Goal: Task Accomplishment & Management: Use online tool/utility

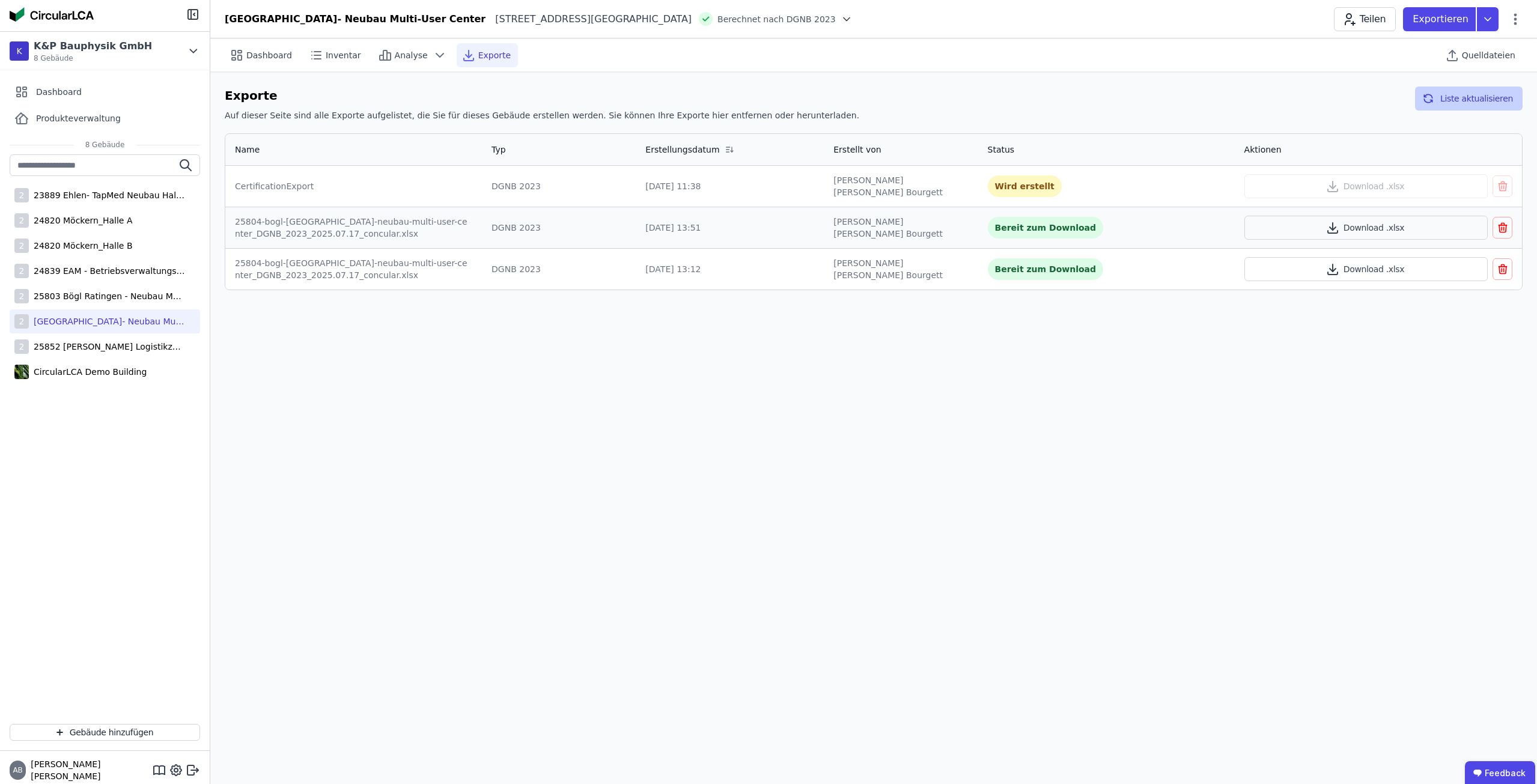
click at [1456, 101] on button "Liste aktualisieren" at bounding box center [1468, 98] width 107 height 24
click at [1419, 182] on button "Download .xlsx" at bounding box center [1366, 186] width 244 height 24
click at [118, 315] on div "2 25804 Bögl Düsseldorf- Neubau Multi-User Center" at bounding box center [104, 321] width 190 height 24
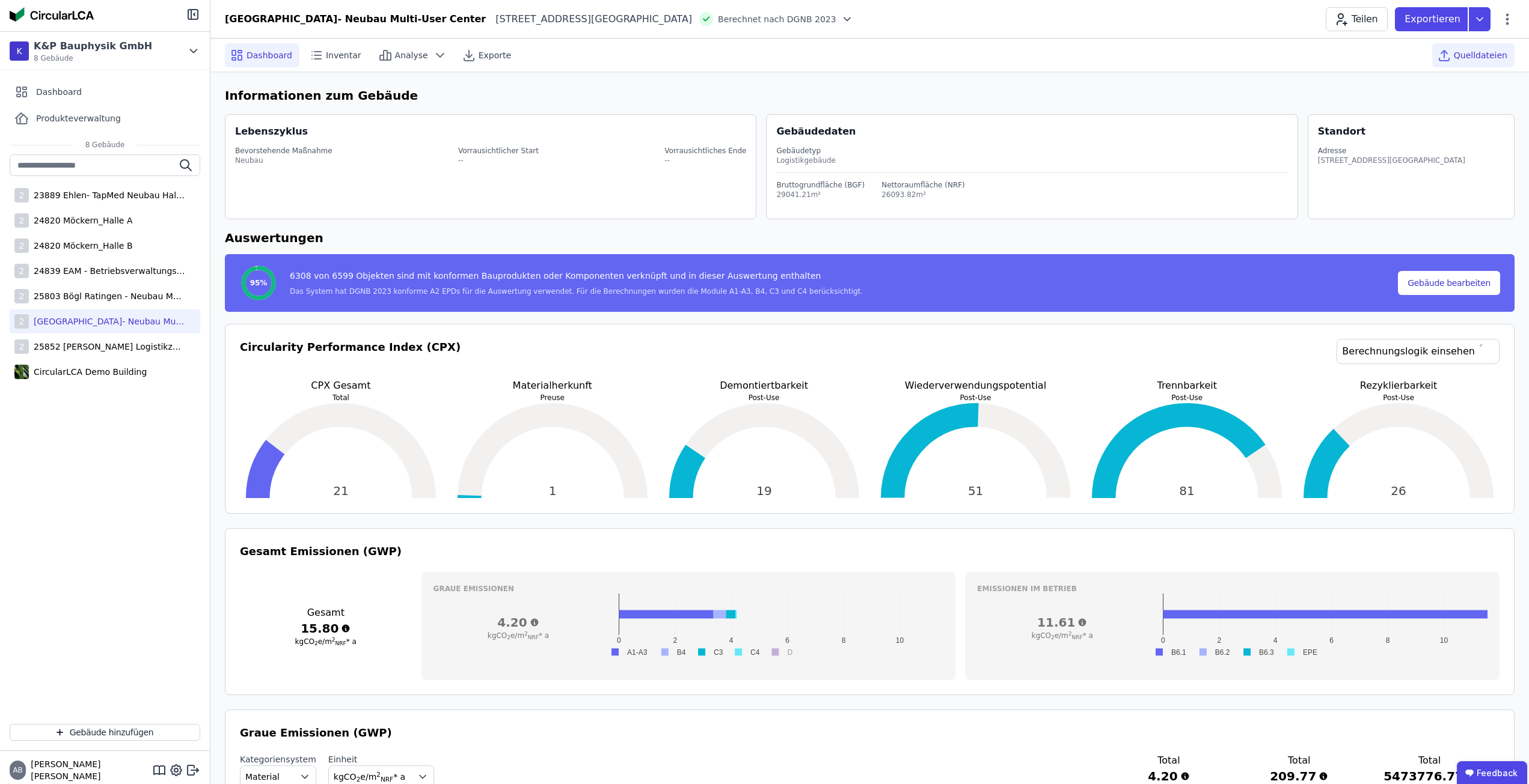
click at [1480, 45] on div "Quelldateien" at bounding box center [1473, 55] width 82 height 24
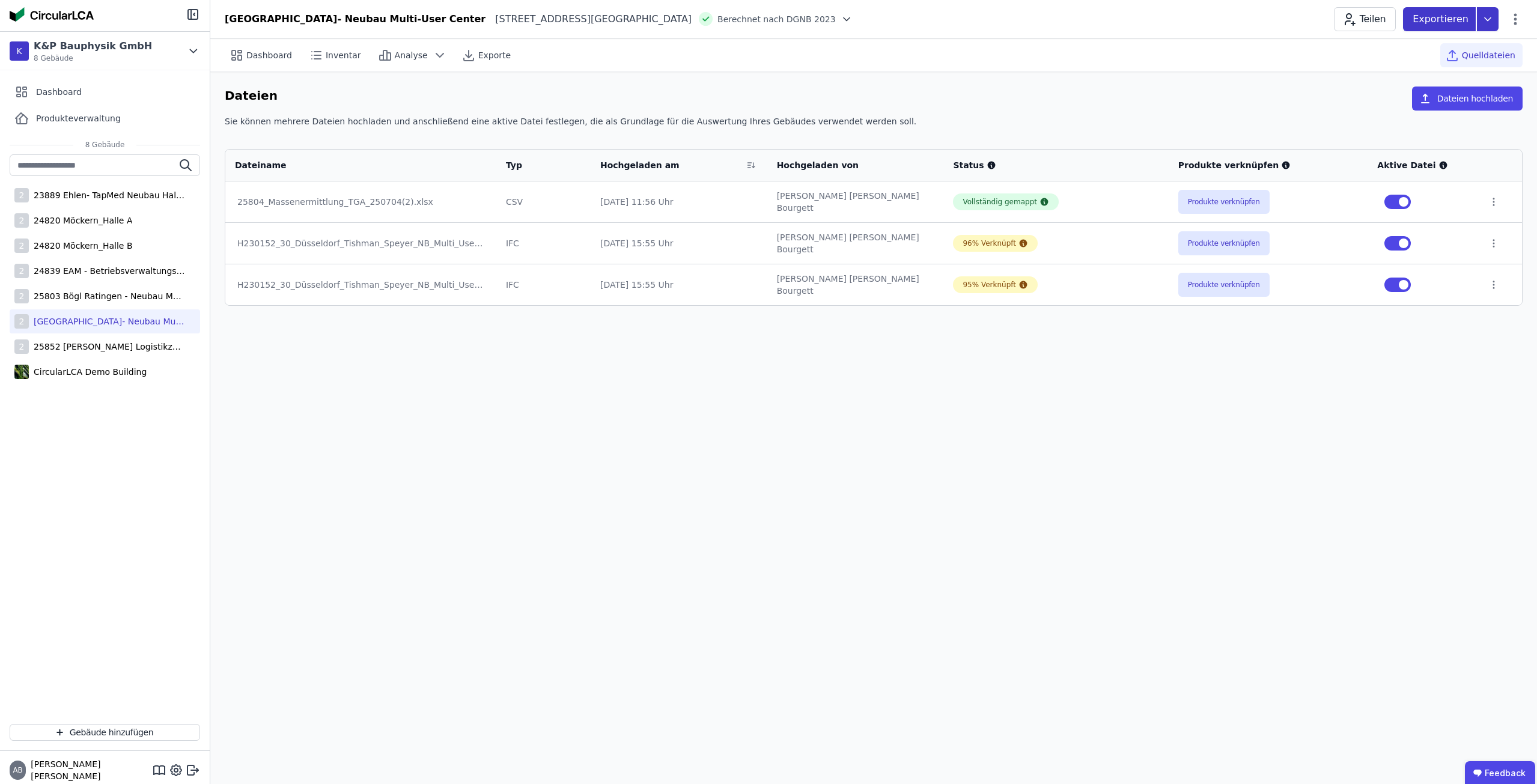
click at [1470, 16] on p "Exportieren" at bounding box center [1441, 19] width 58 height 14
click at [1418, 113] on div "Building Circularity Report" at bounding box center [1412, 112] width 110 height 12
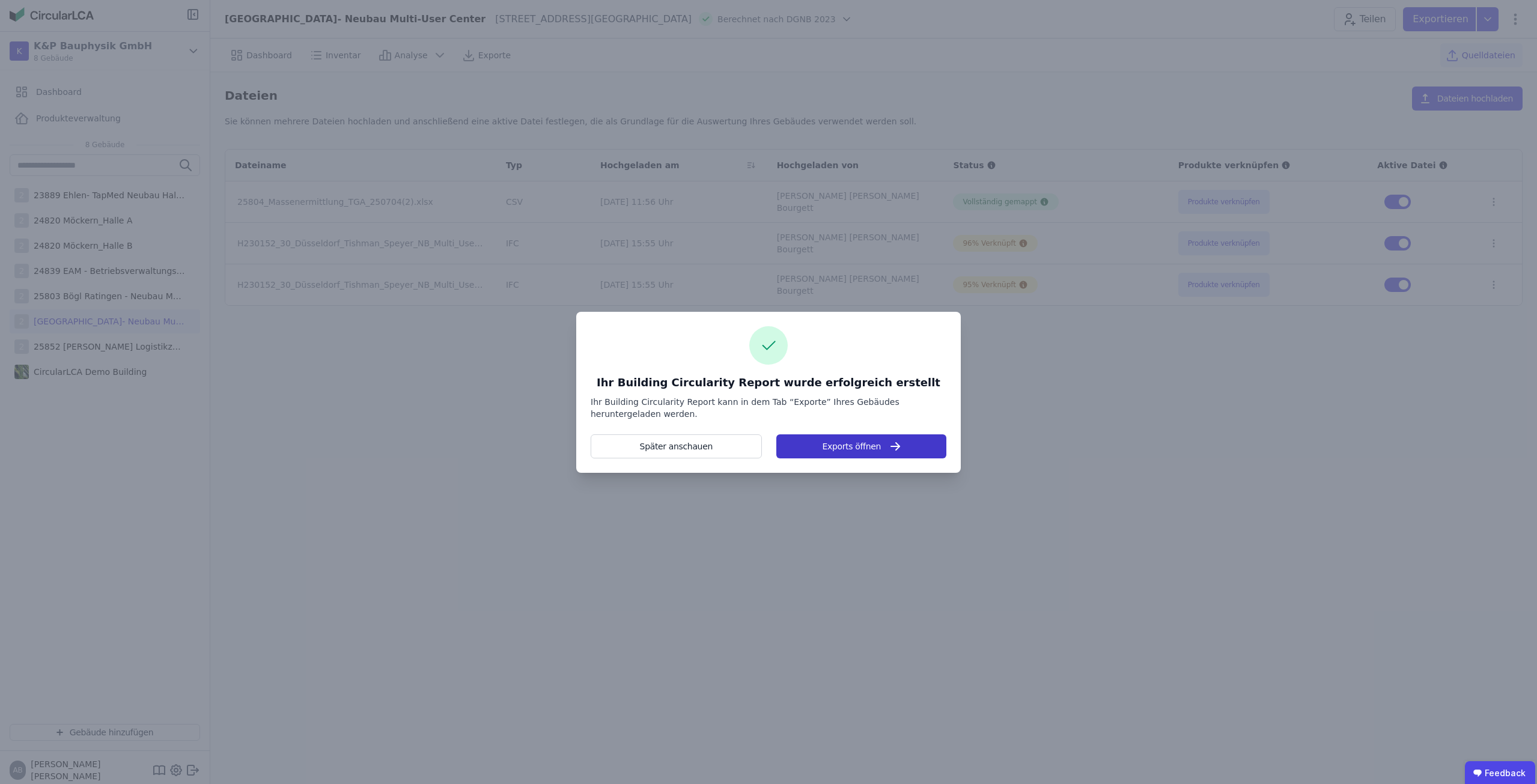
click at [827, 450] on button "Exports öffnen" at bounding box center [861, 446] width 170 height 24
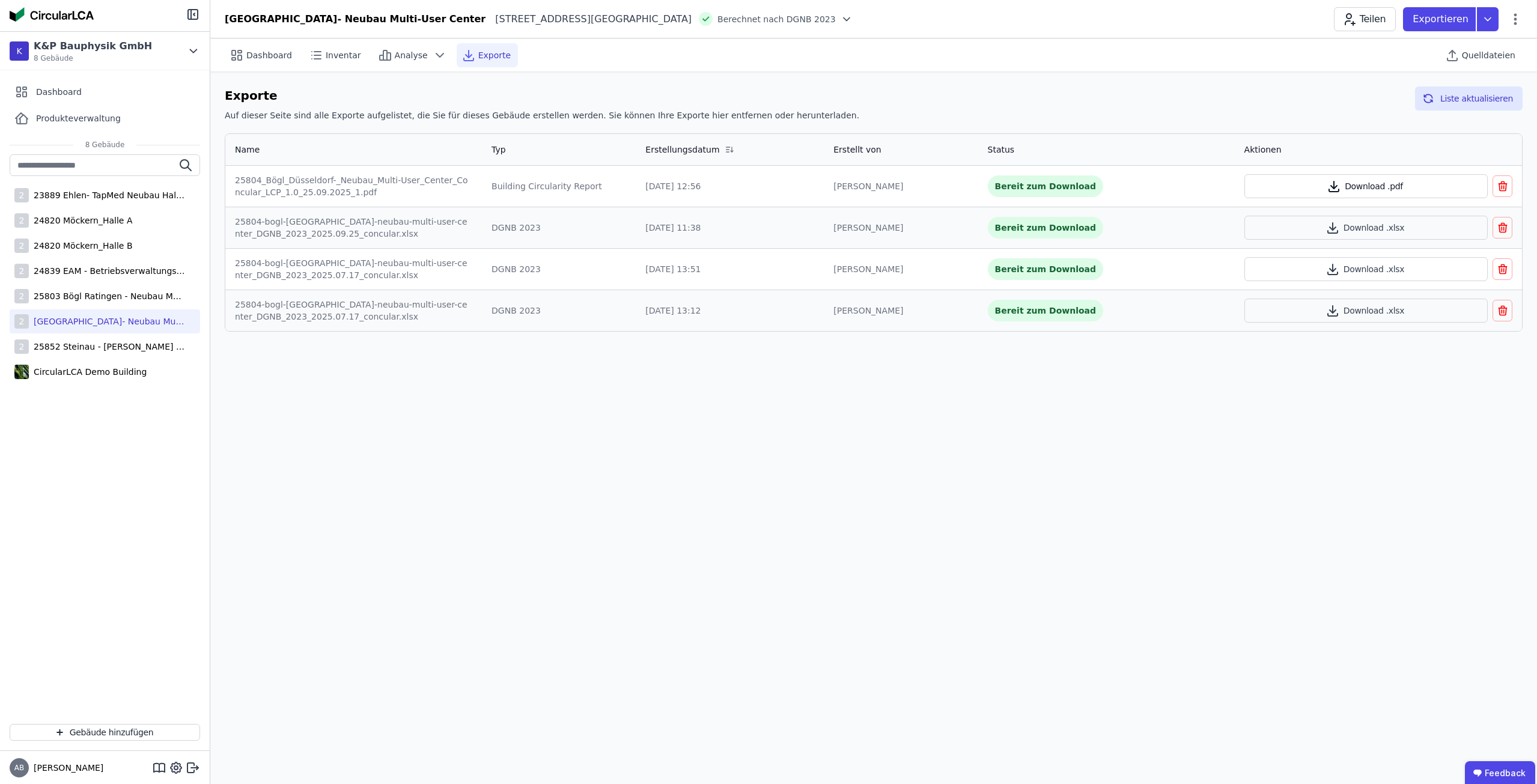
click at [1376, 191] on button "Download .pdf" at bounding box center [1366, 186] width 244 height 24
click at [489, 566] on div "Dashboard Inventar Analyse Exporte Quelldateien Exporte Auf dieser Seite sind a…" at bounding box center [873, 411] width 1327 height 746
click at [454, 416] on div "Dashboard Inventar Analyse Exporte Quelldateien Exporte Auf dieser Seite sind a…" at bounding box center [873, 411] width 1327 height 746
click at [115, 259] on div "2 24839 EAM - Betriebsverwaltungsgebäude (KM)" at bounding box center [104, 271] width 190 height 24
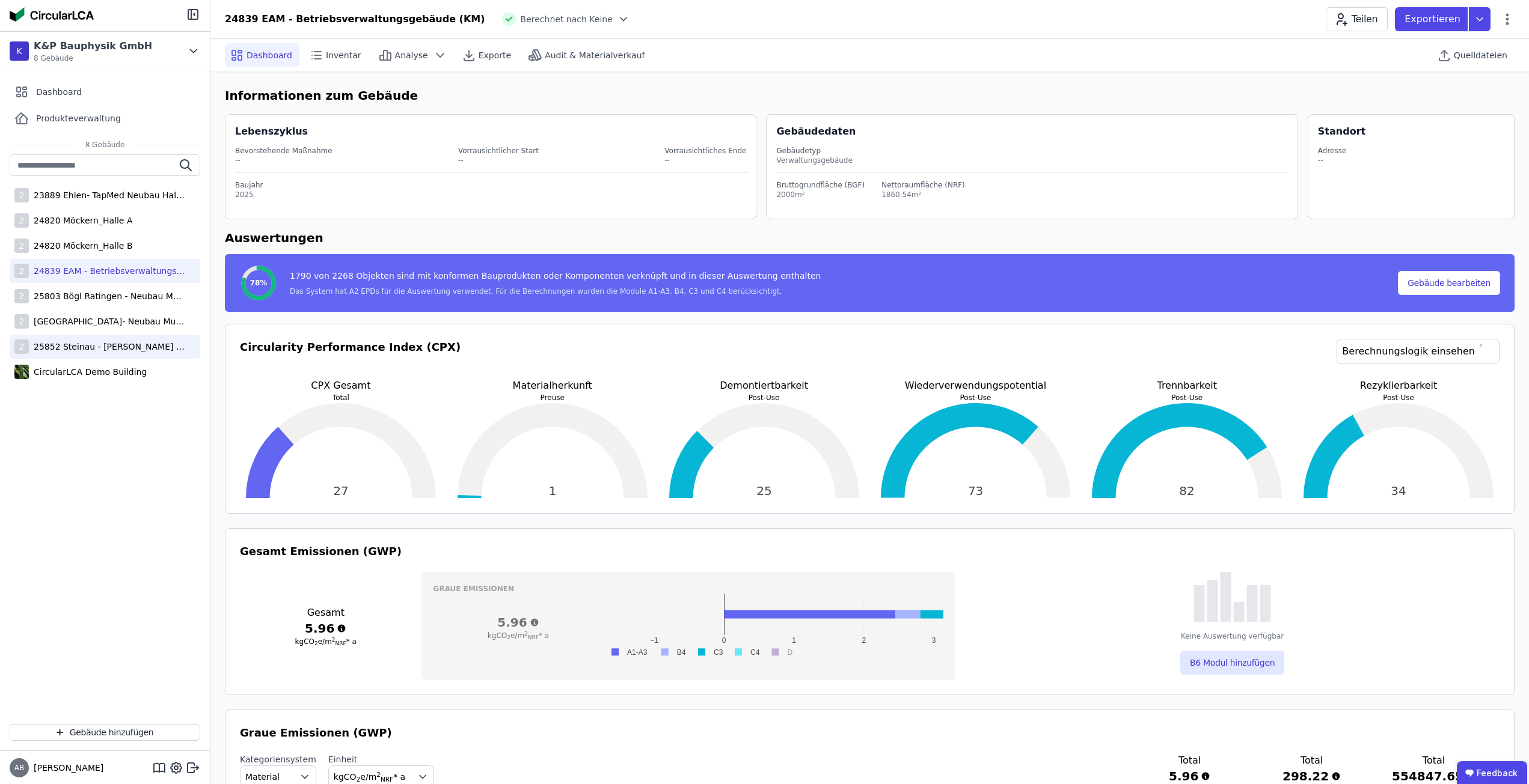
click at [107, 338] on div "2 25852 Steinau - Scannell Logistikzentrum" at bounding box center [104, 346] width 190 height 24
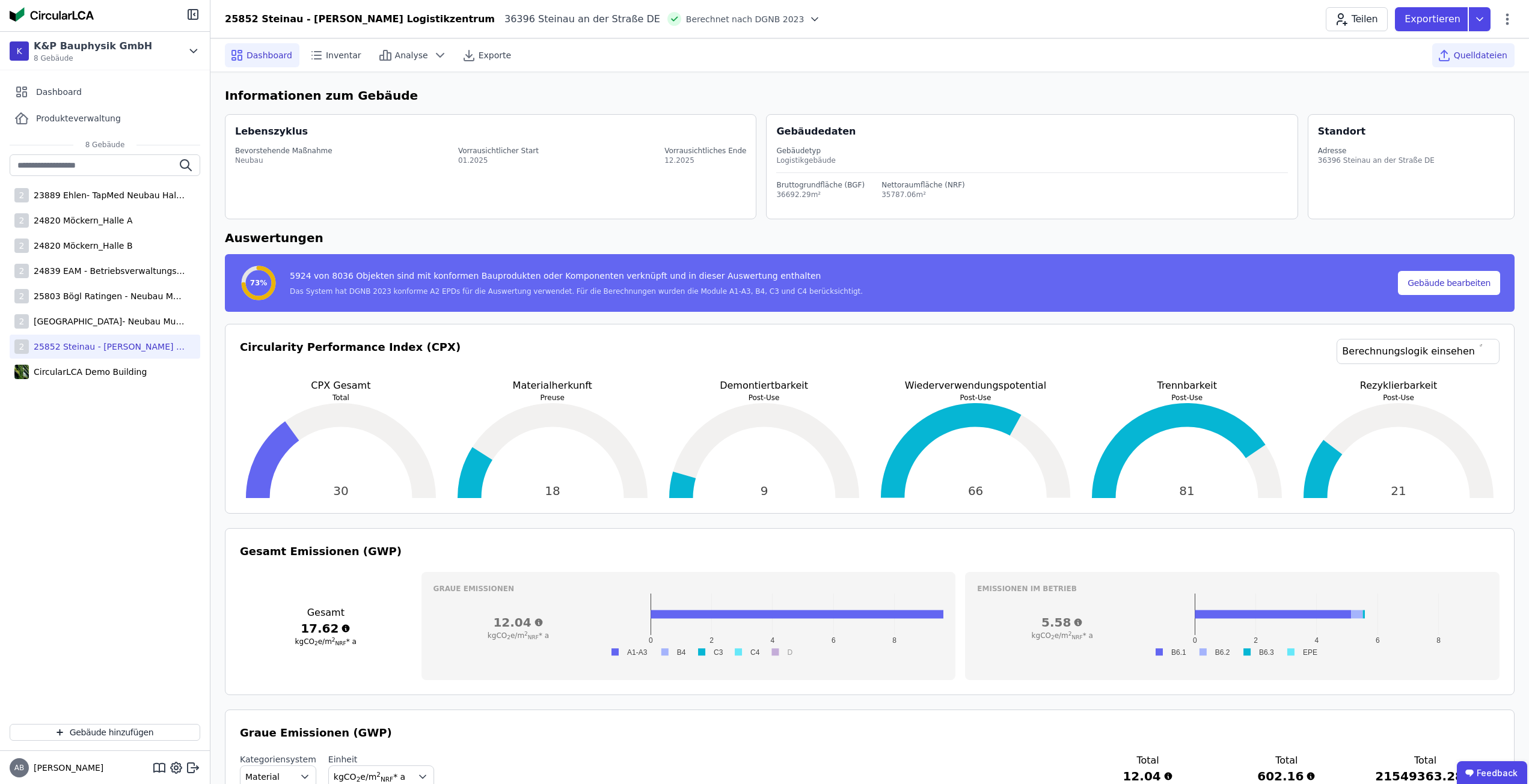
click at [1468, 49] on span "Quelldateien" at bounding box center [1480, 55] width 53 height 12
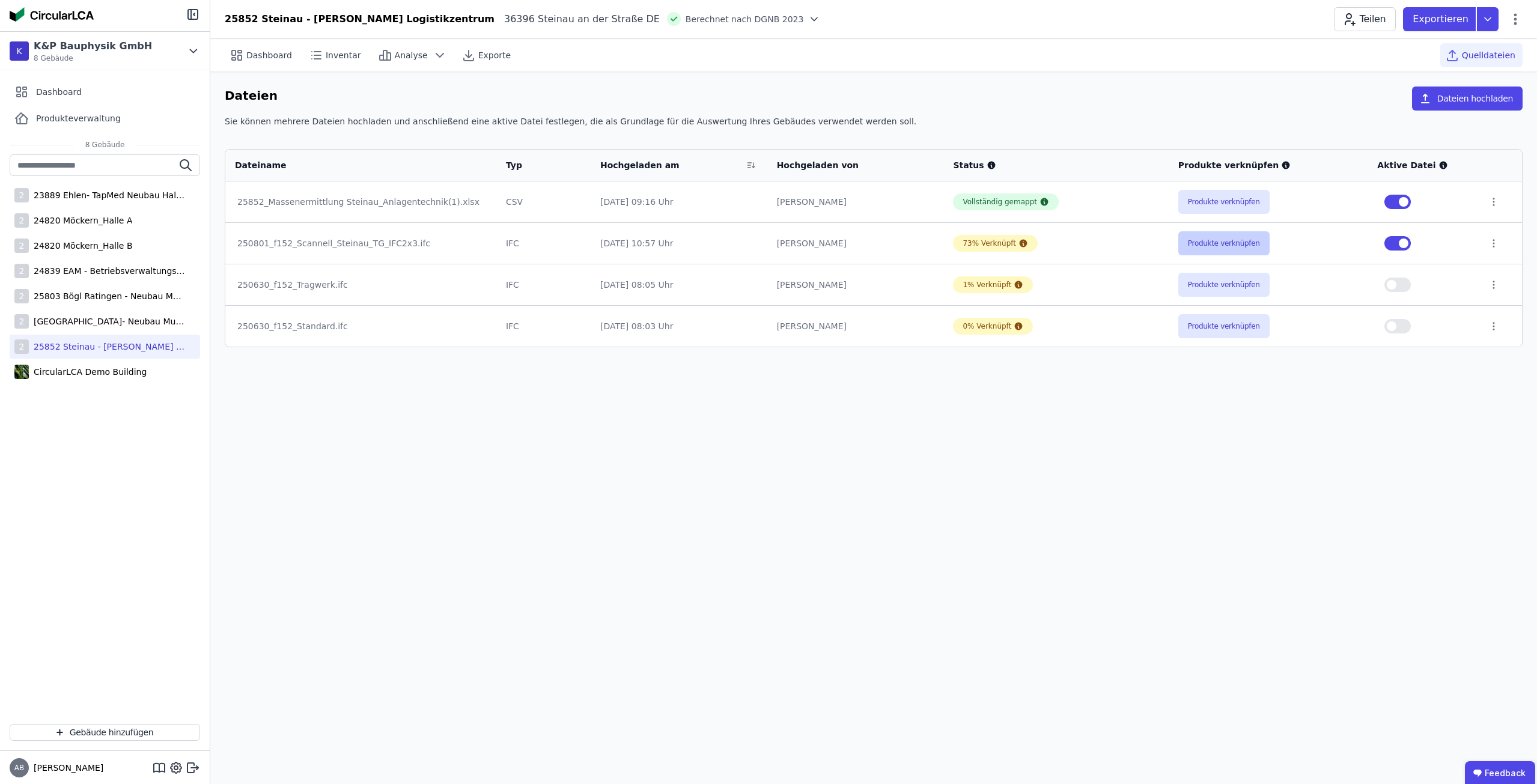
click at [1216, 244] on button "Produkte verknüpfen" at bounding box center [1224, 243] width 92 height 24
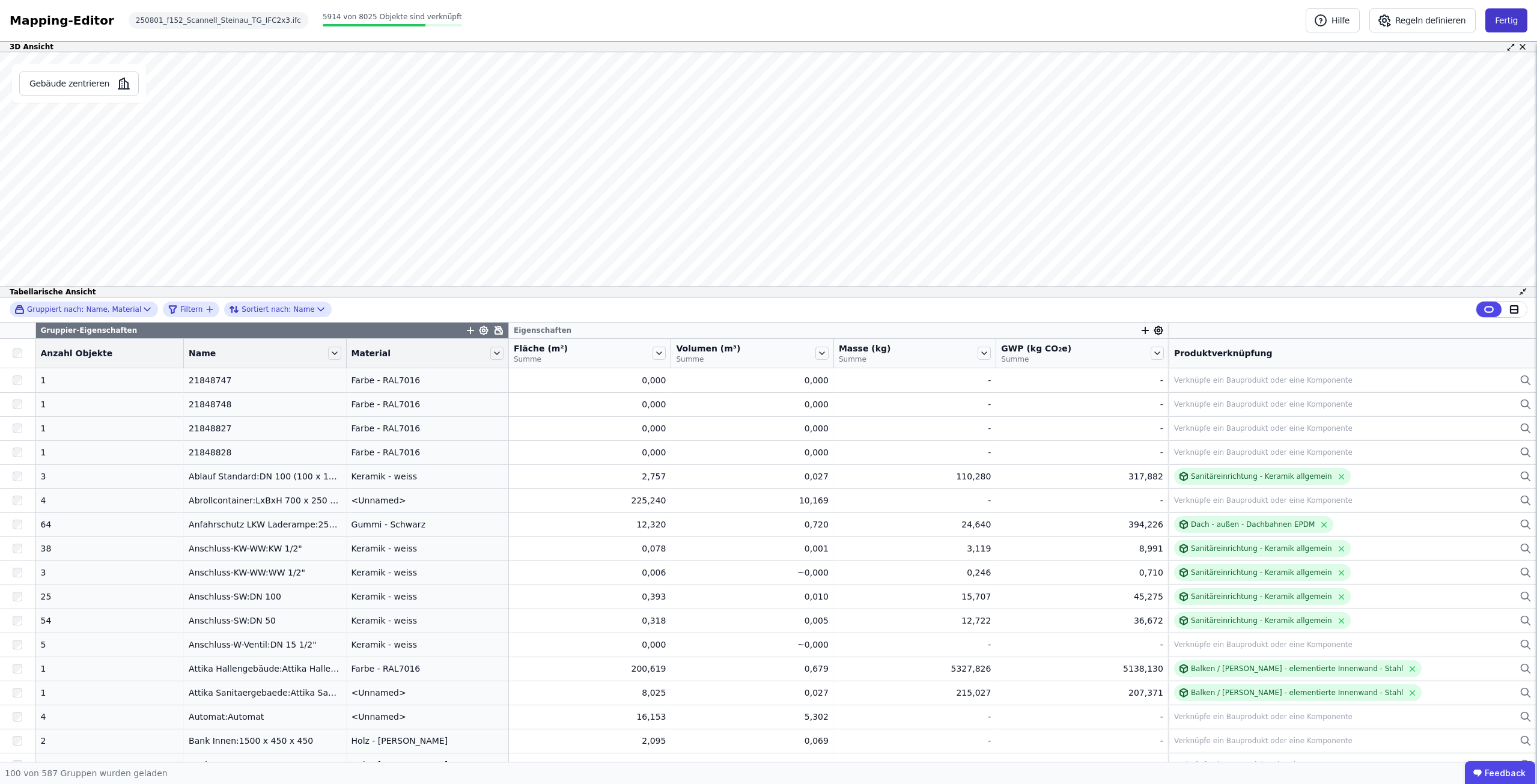
click at [1499, 23] on button "Fertig" at bounding box center [1506, 20] width 42 height 24
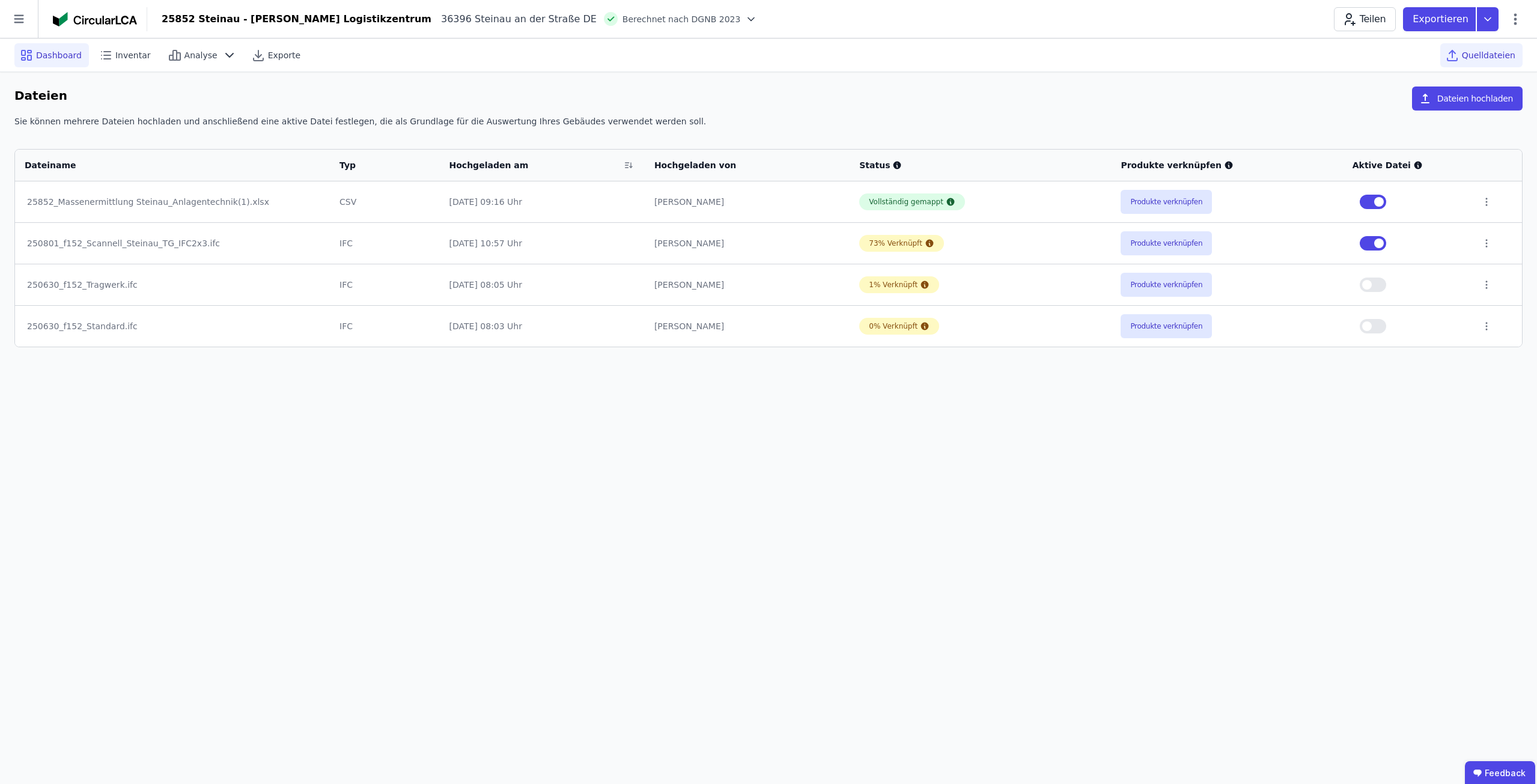
click at [55, 59] on span "Dashboard" at bounding box center [59, 55] width 45 height 12
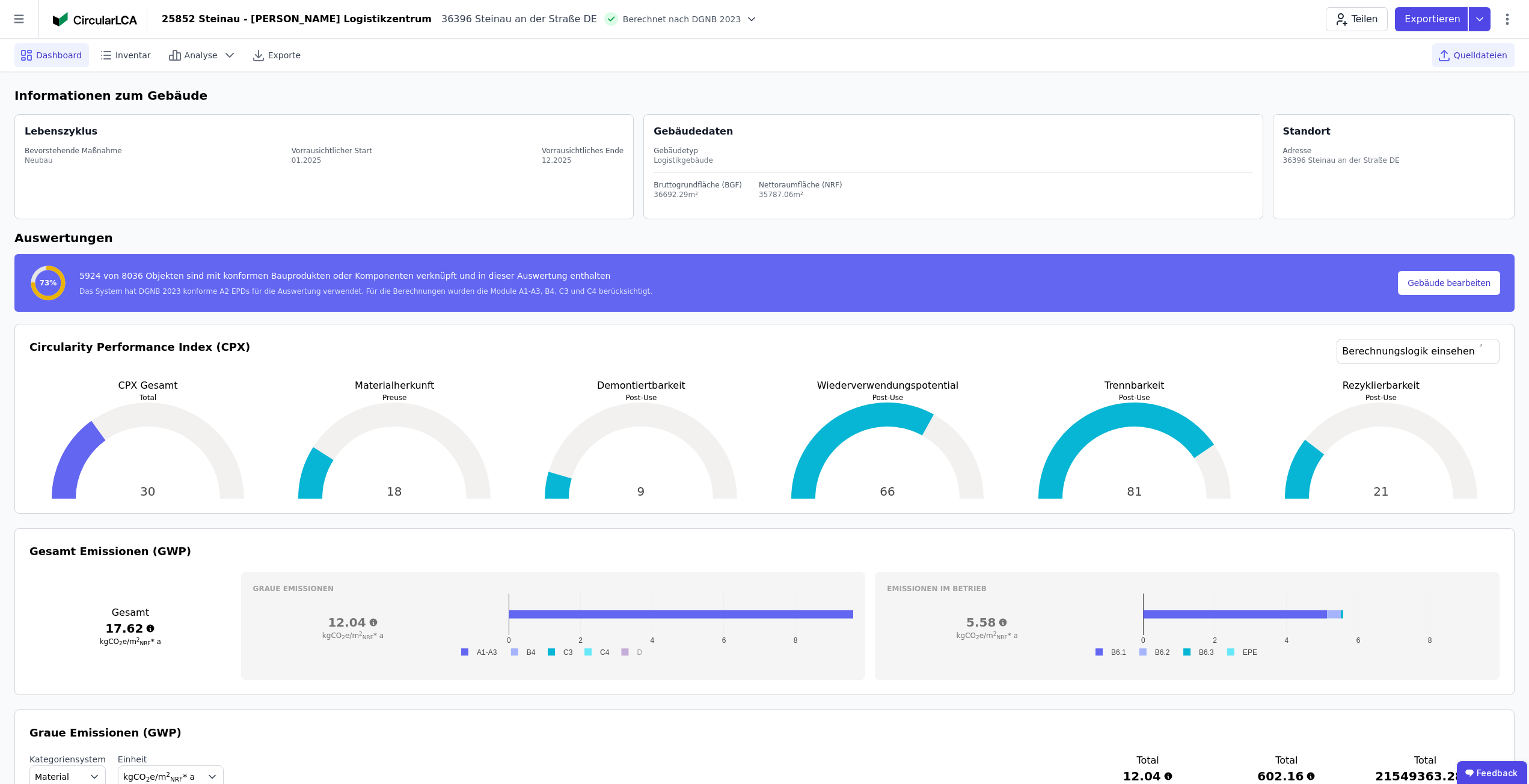
click at [1478, 50] on span "Quelldateien" at bounding box center [1480, 55] width 53 height 12
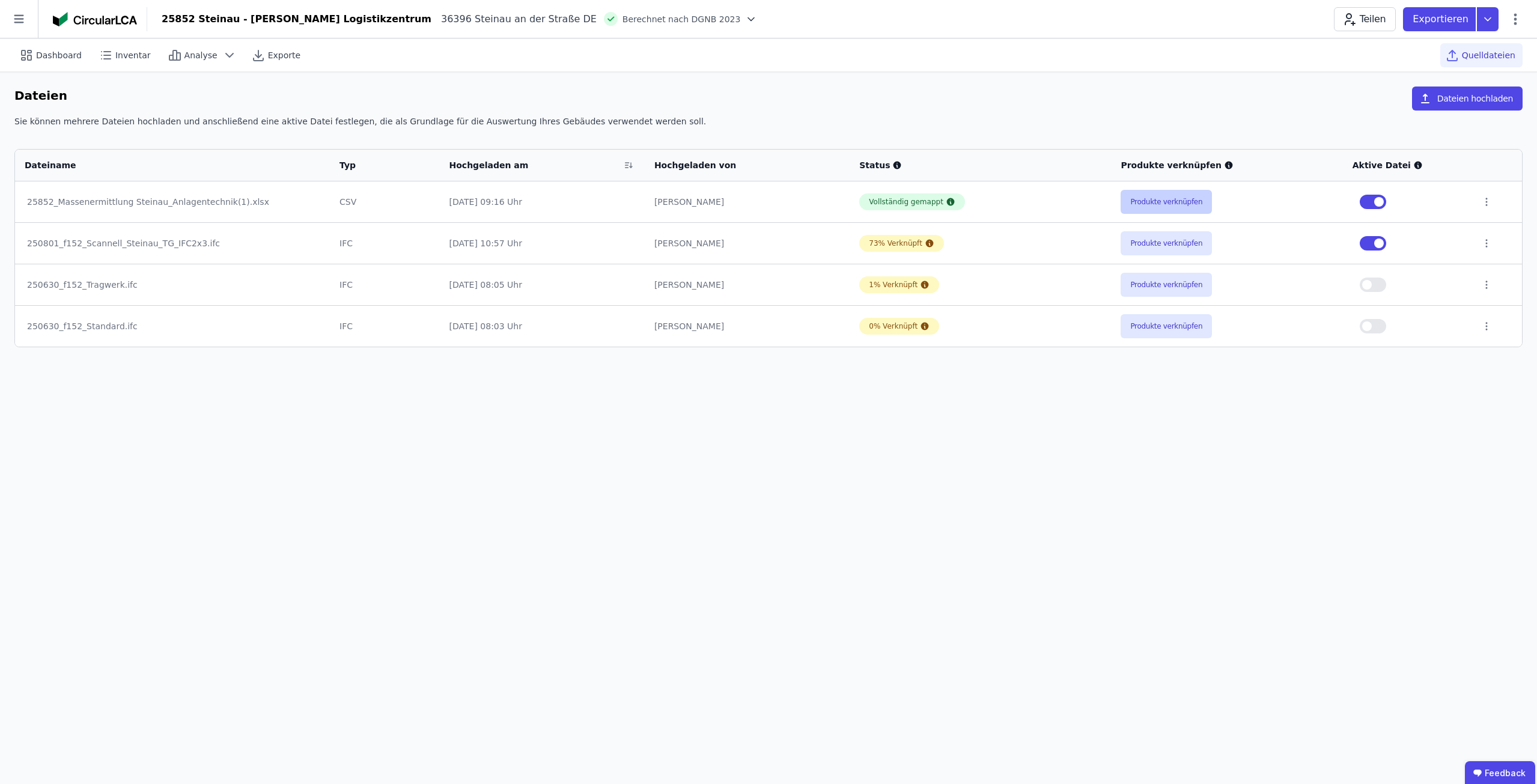
click at [1134, 197] on button "Produkte verknüpfen" at bounding box center [1166, 201] width 92 height 24
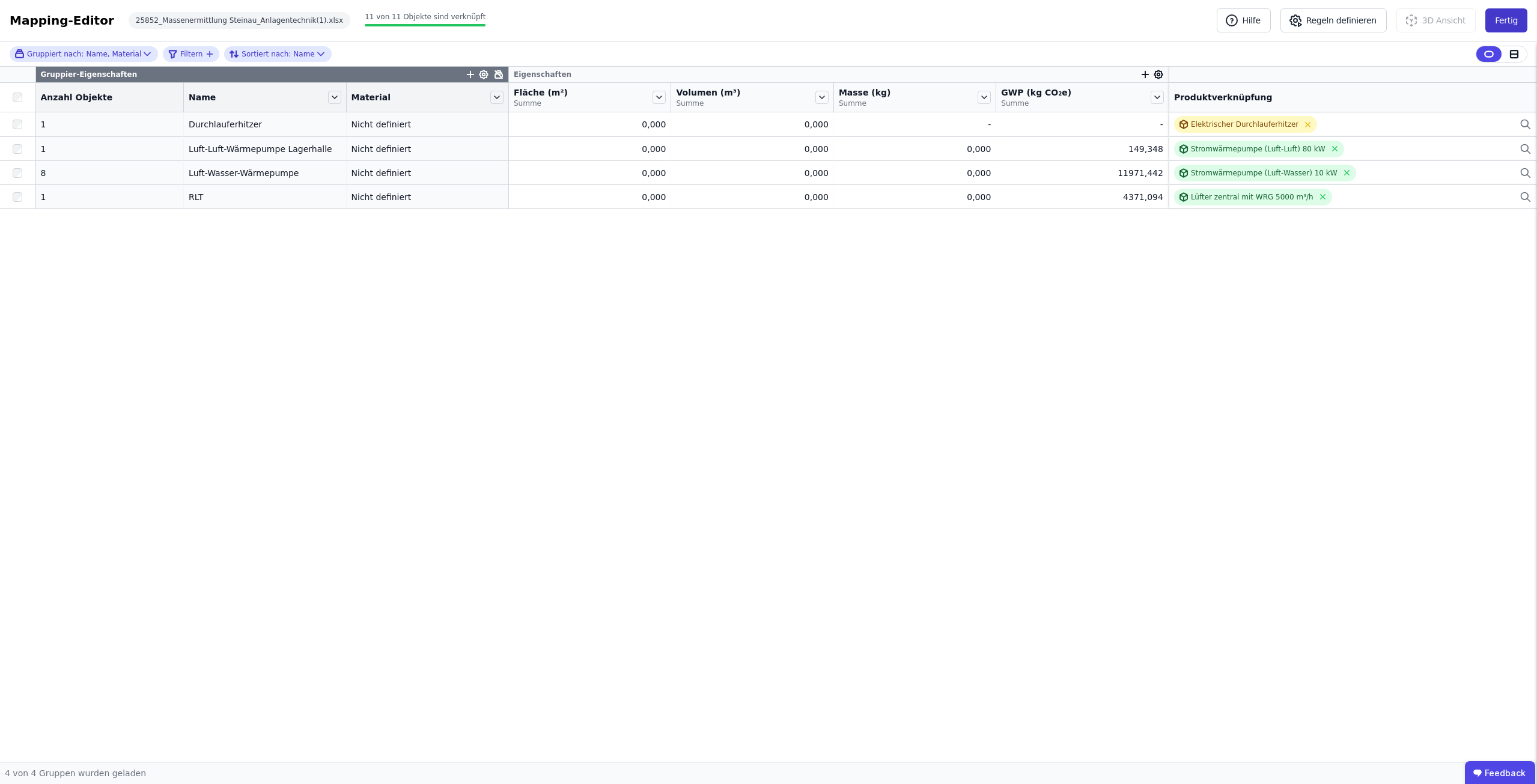
click at [1523, 20] on button "Fertig" at bounding box center [1506, 20] width 42 height 24
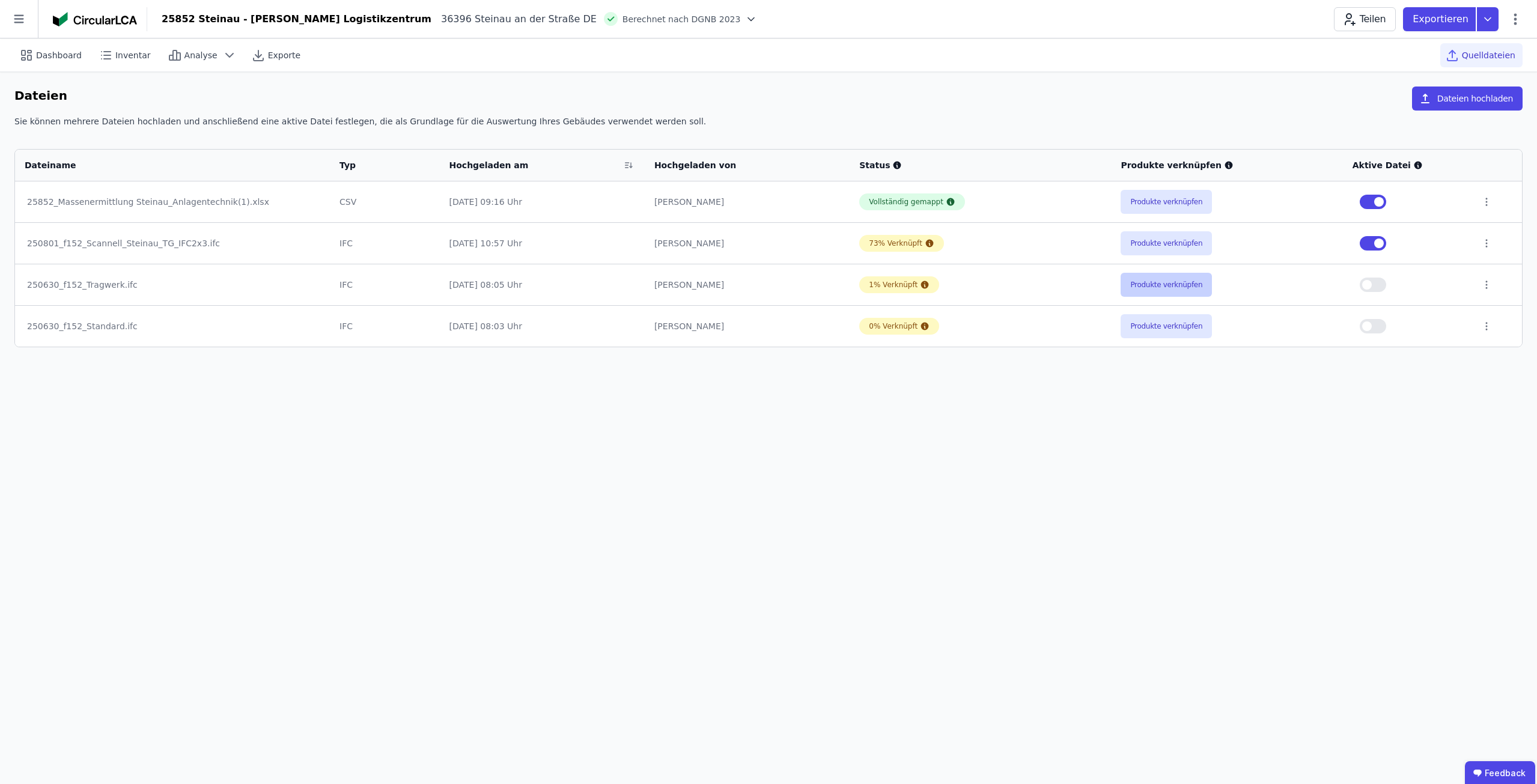
click at [1138, 285] on button "Produkte verknüpfen" at bounding box center [1166, 284] width 92 height 24
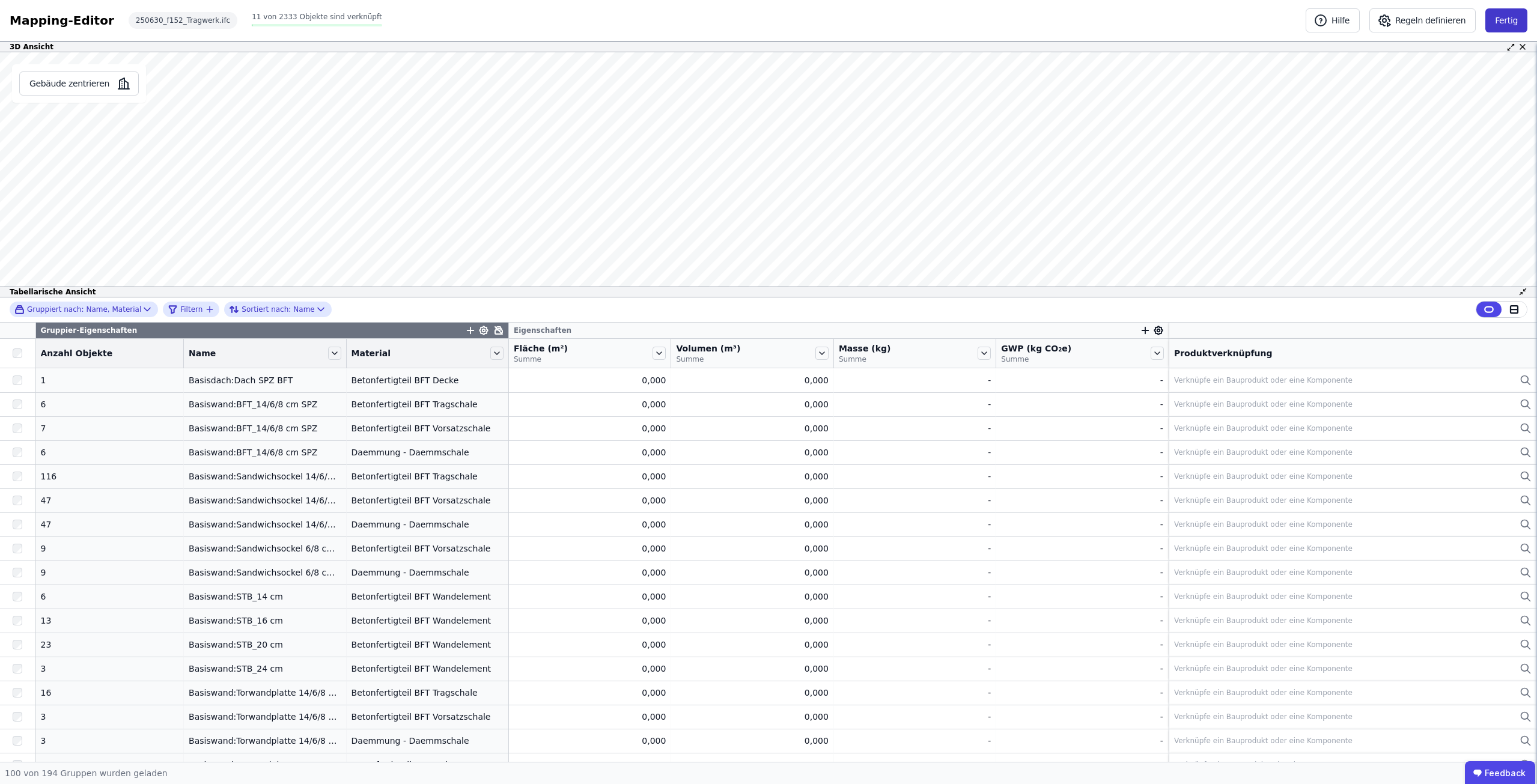
click at [1495, 22] on button "Fertig" at bounding box center [1506, 20] width 42 height 24
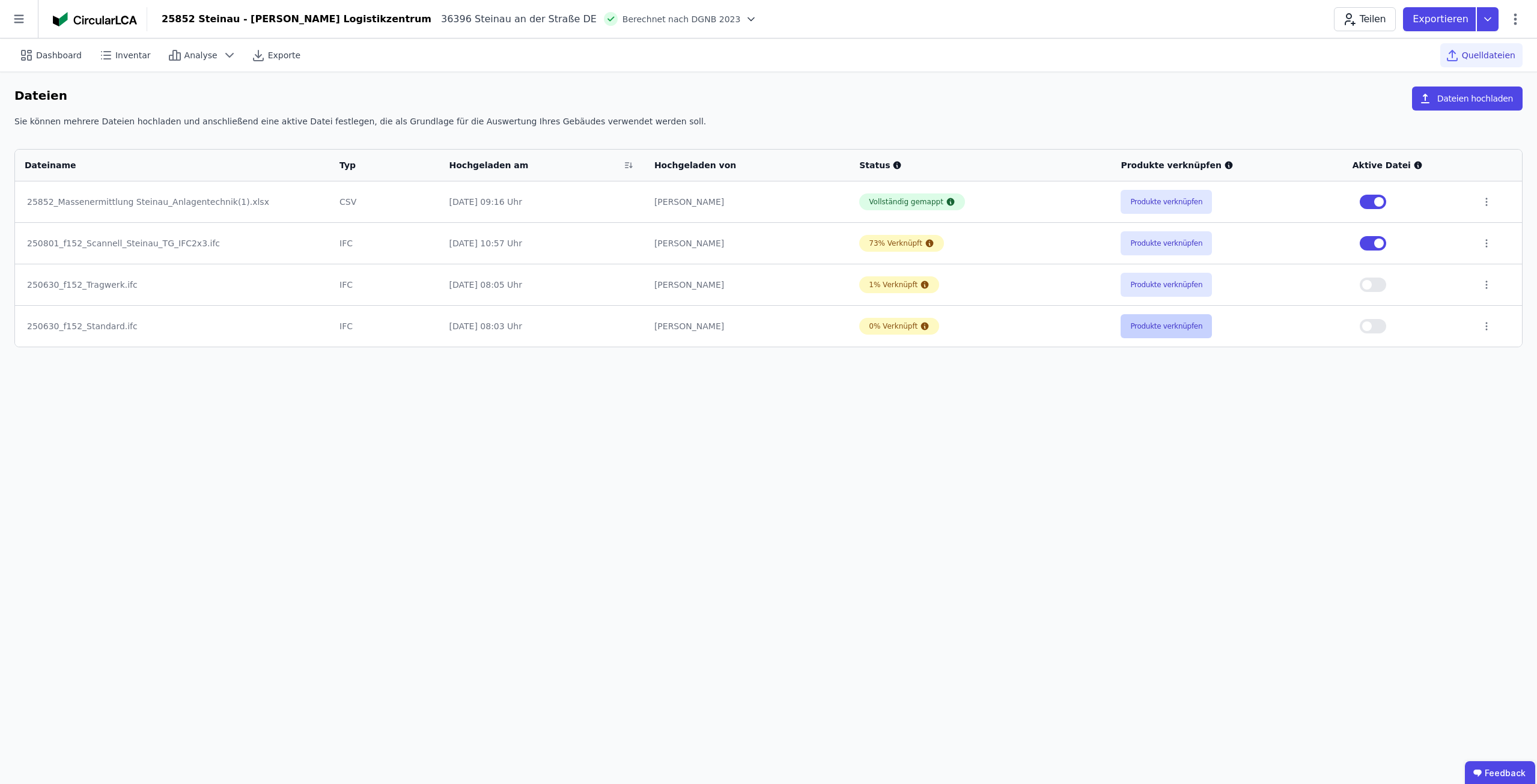
click at [1149, 329] on button "Produkte verknüpfen" at bounding box center [1166, 326] width 92 height 24
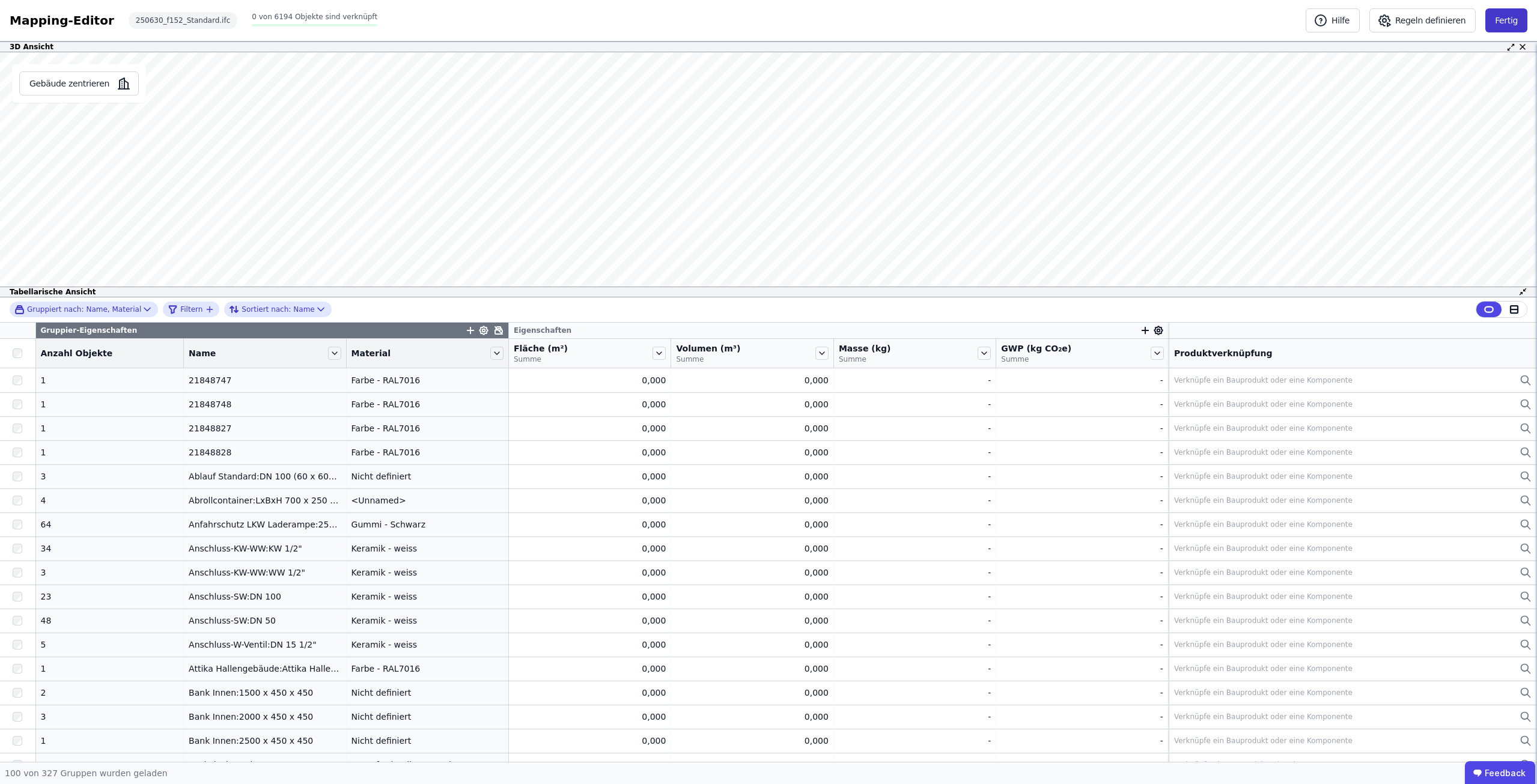
click at [1510, 16] on button "Fertig" at bounding box center [1506, 20] width 42 height 24
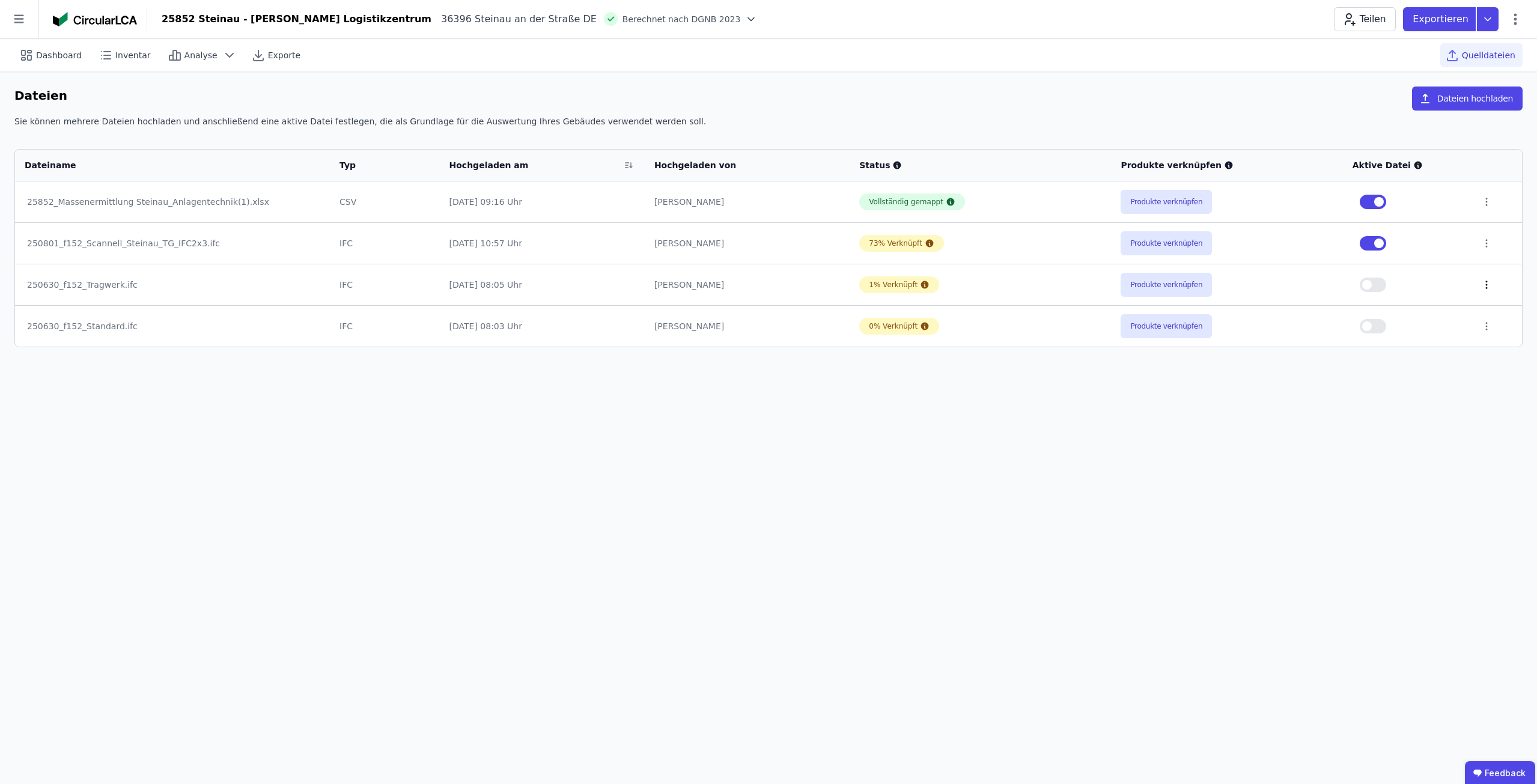
click at [1485, 283] on icon at bounding box center [1487, 285] width 11 height 11
click at [1452, 284] on div "Löschen" at bounding box center [1423, 282] width 120 height 20
click at [1481, 284] on icon at bounding box center [1487, 285] width 11 height 11
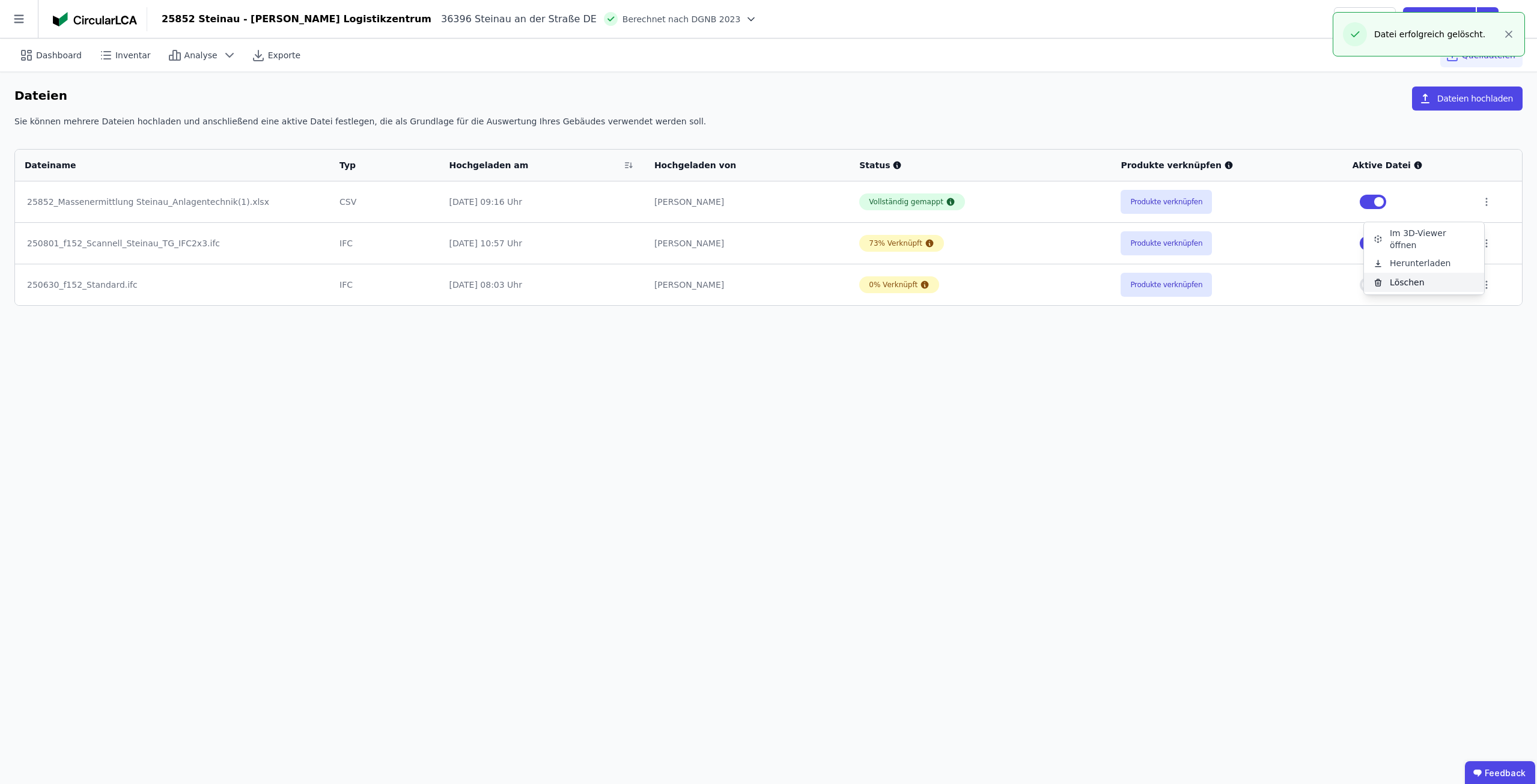
click at [1430, 287] on div "Löschen" at bounding box center [1423, 282] width 120 height 20
click at [1159, 199] on button "Produkte verknüpfen" at bounding box center [1166, 201] width 92 height 24
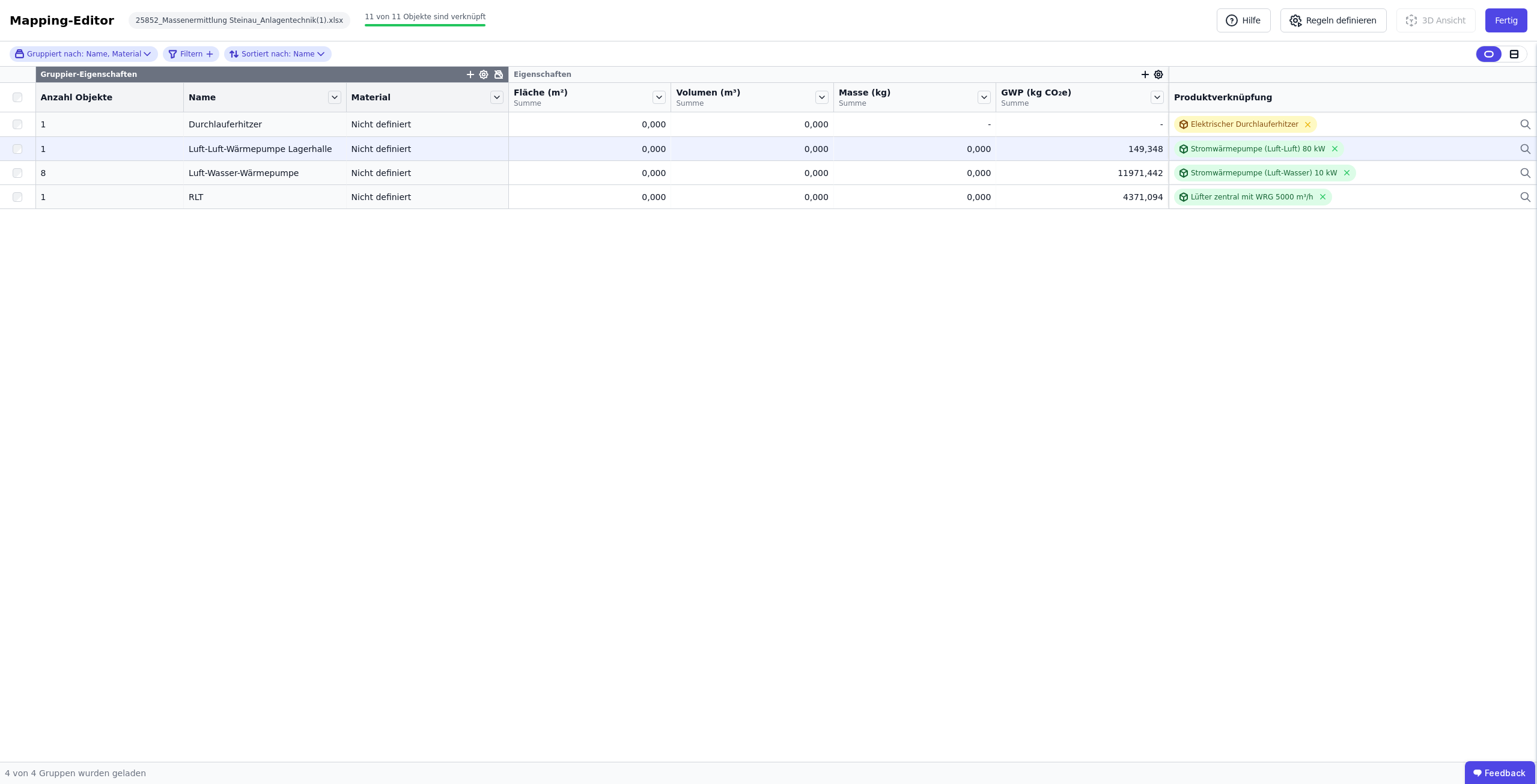
click at [1343, 148] on div "Stromwärmepumpe (Luft-Luft) 80 kW" at bounding box center [1353, 148] width 357 height 16
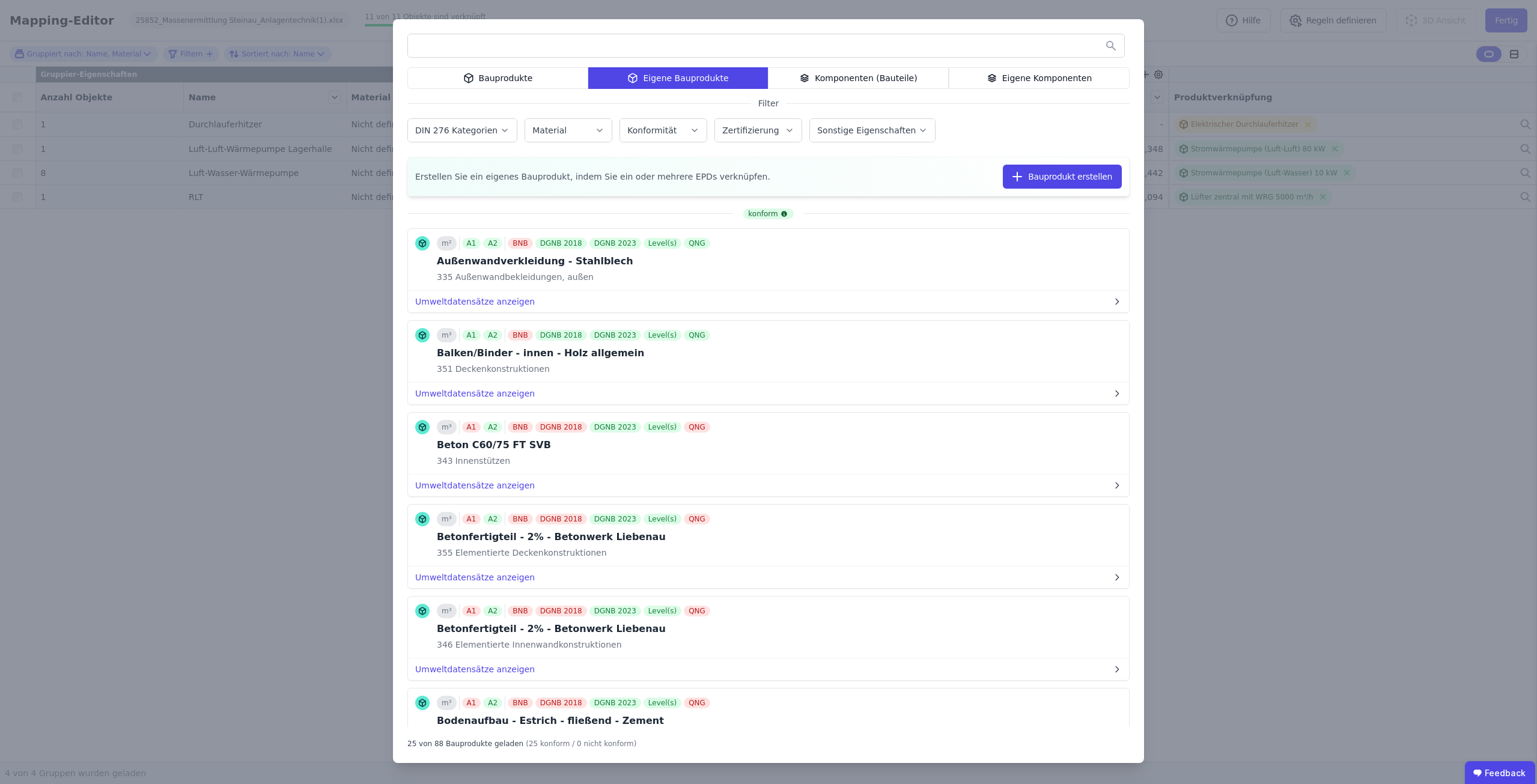
click at [523, 81] on div "Bauprodukte" at bounding box center [497, 78] width 181 height 22
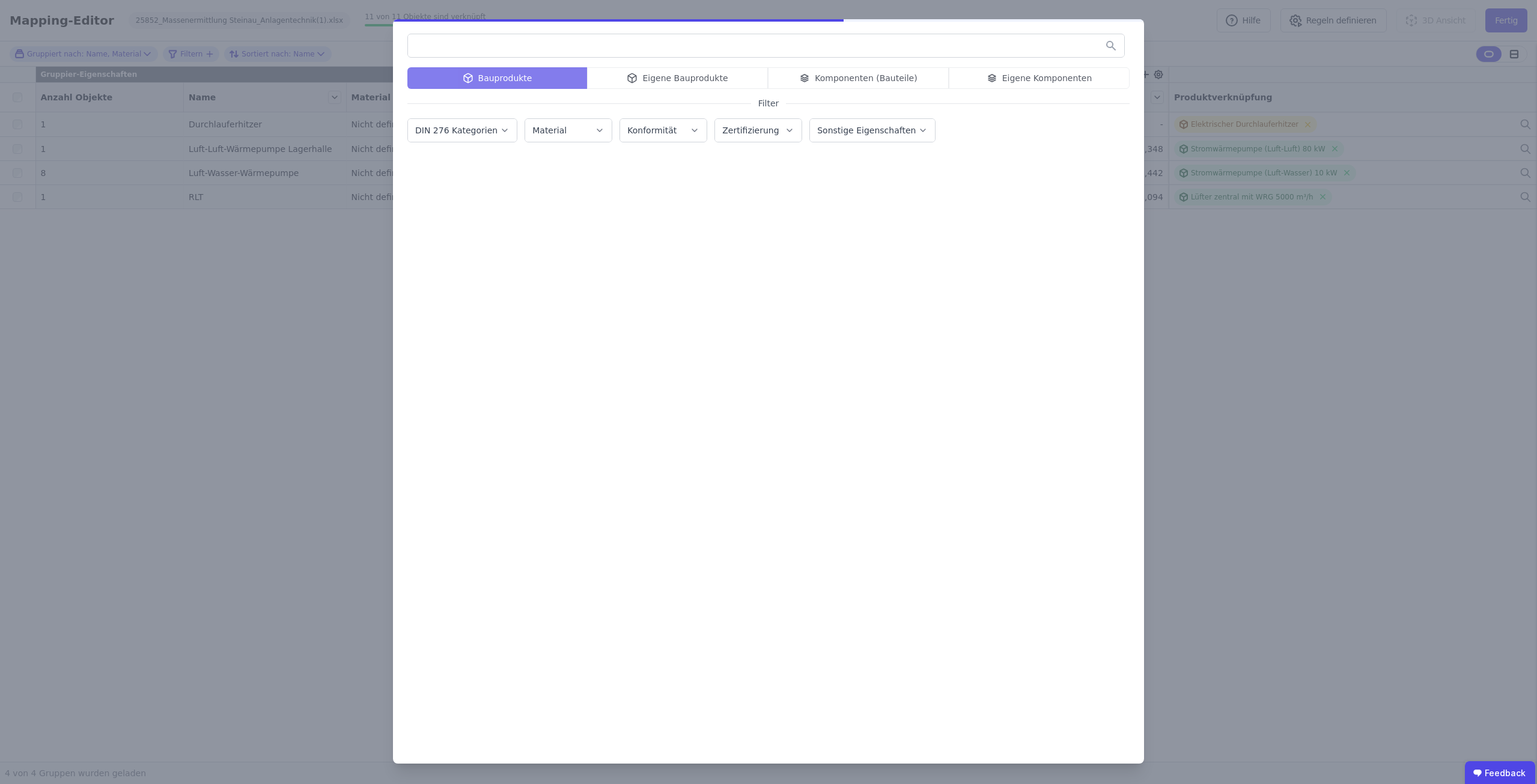
click at [517, 50] on input "text" at bounding box center [766, 45] width 716 height 22
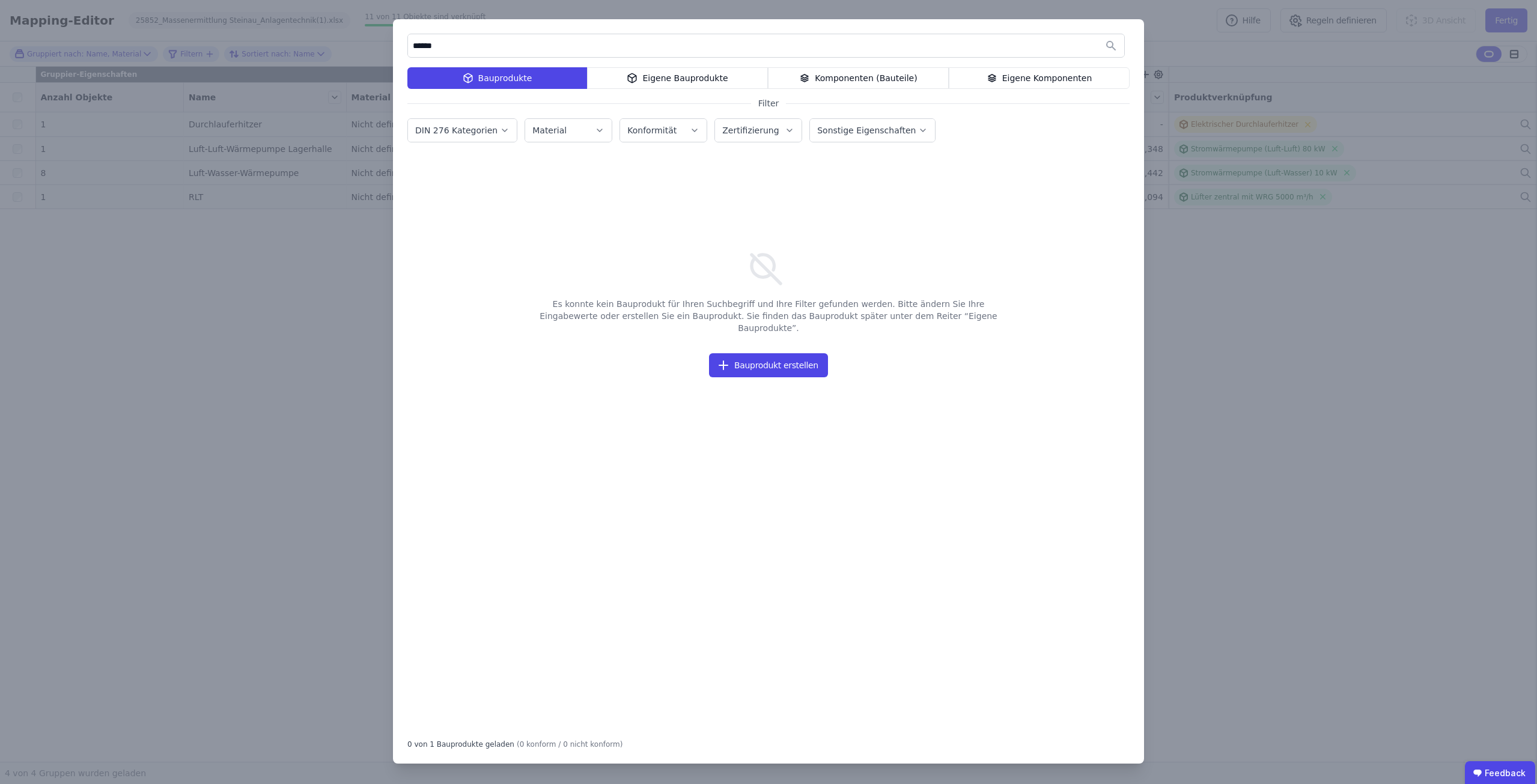
click at [638, 66] on div "****** Bauprodukte Eigene Bauprodukte Komponenten (Bauteile) Eigene Komponenten…" at bounding box center [768, 392] width 751 height 744
click at [638, 71] on icon at bounding box center [632, 78] width 11 height 14
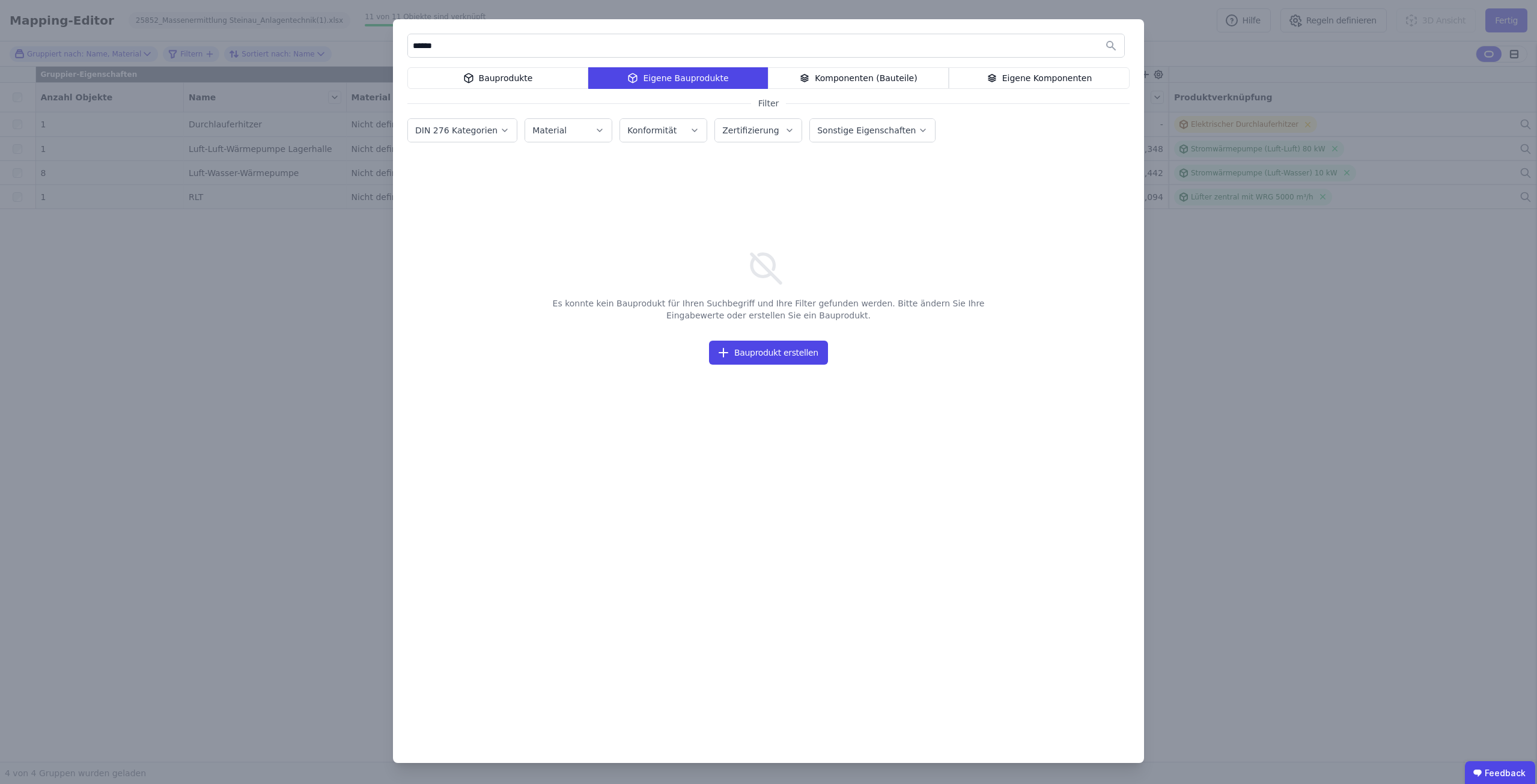
click at [445, 43] on input "******" at bounding box center [766, 45] width 716 height 22
type input "*"
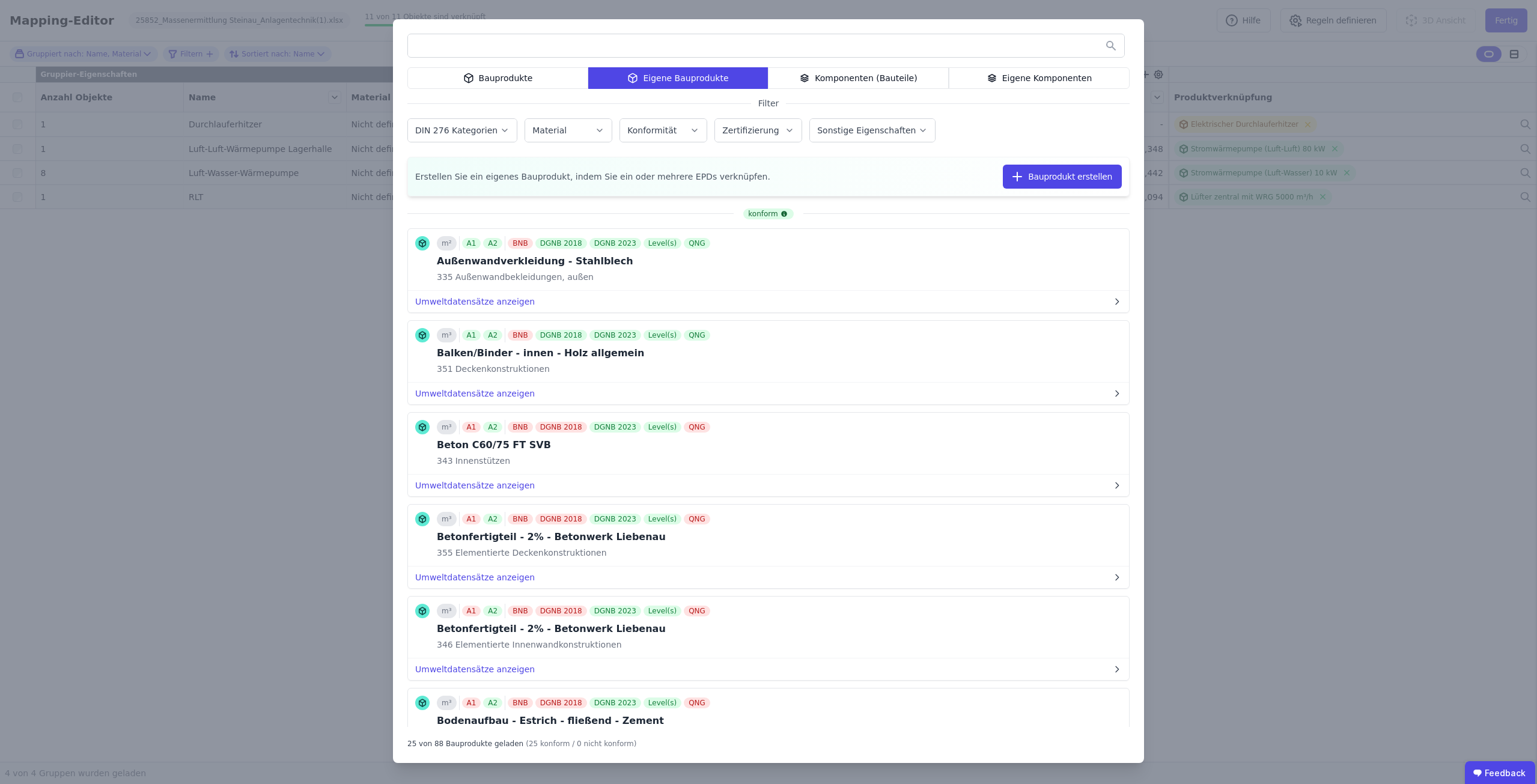
click at [432, 78] on div "Bauprodukte" at bounding box center [497, 78] width 181 height 22
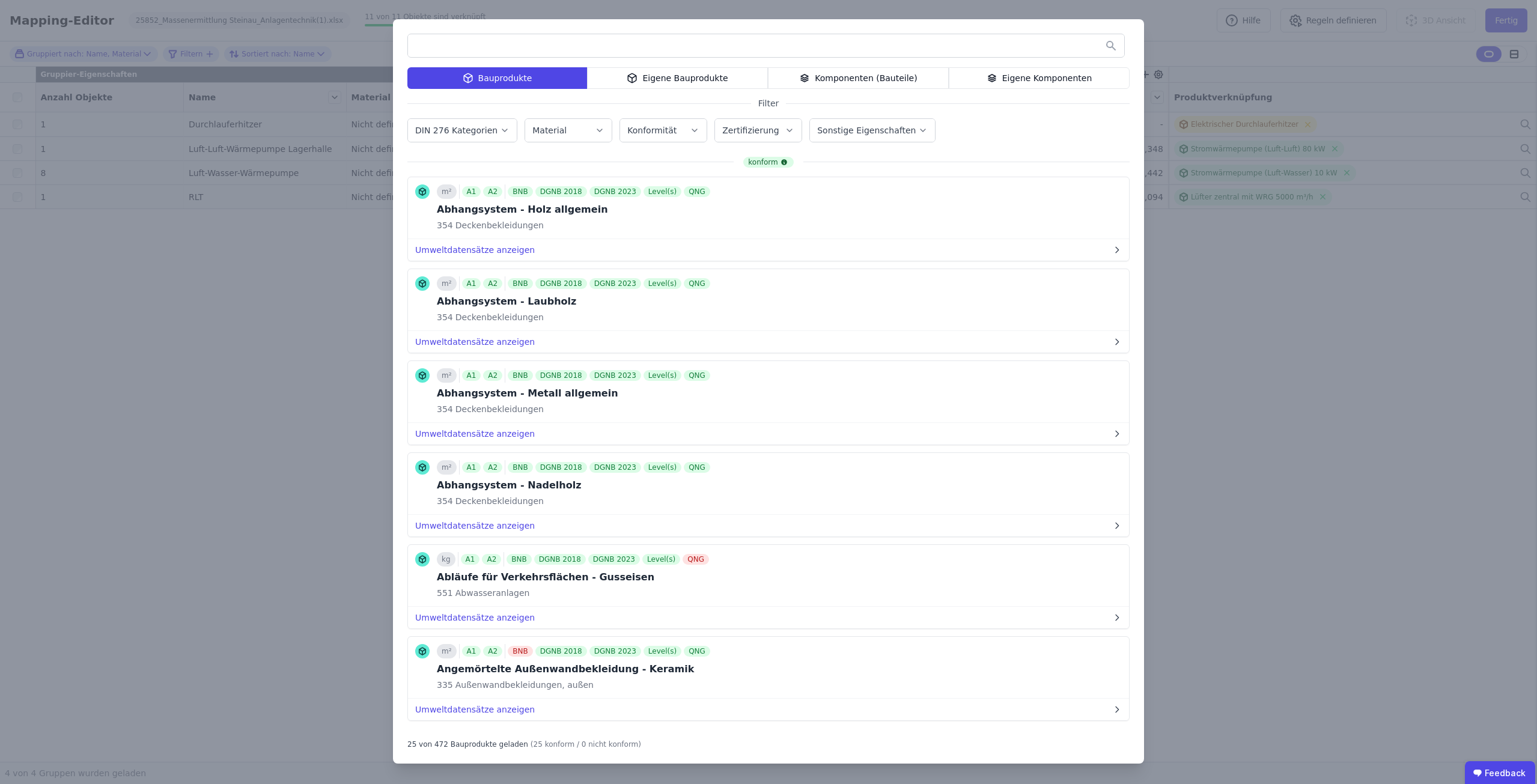
click at [448, 46] on input "text" at bounding box center [766, 45] width 716 height 22
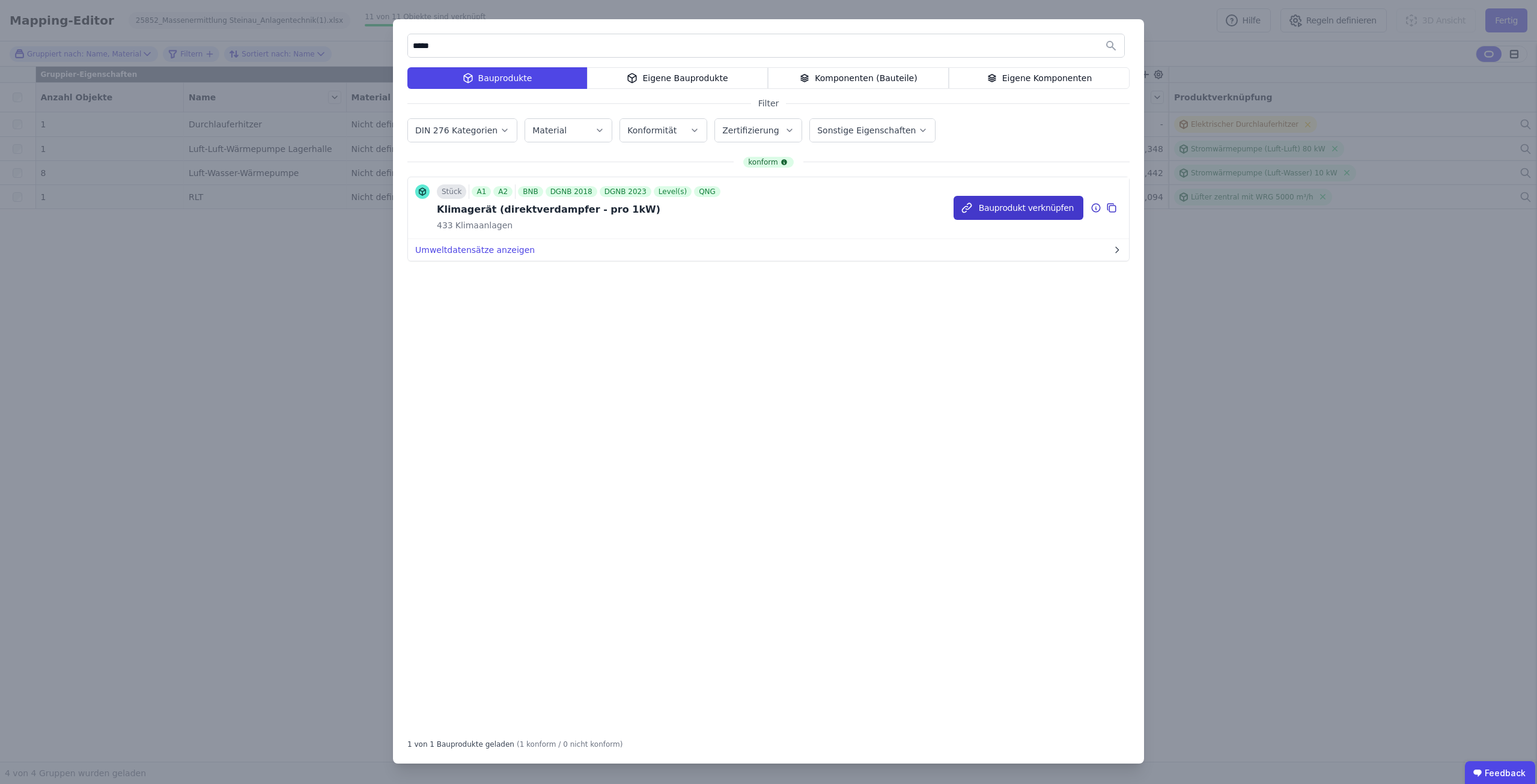
type input "*****"
click at [1055, 215] on button "Bauprodukt verknüpfen" at bounding box center [1018, 208] width 130 height 24
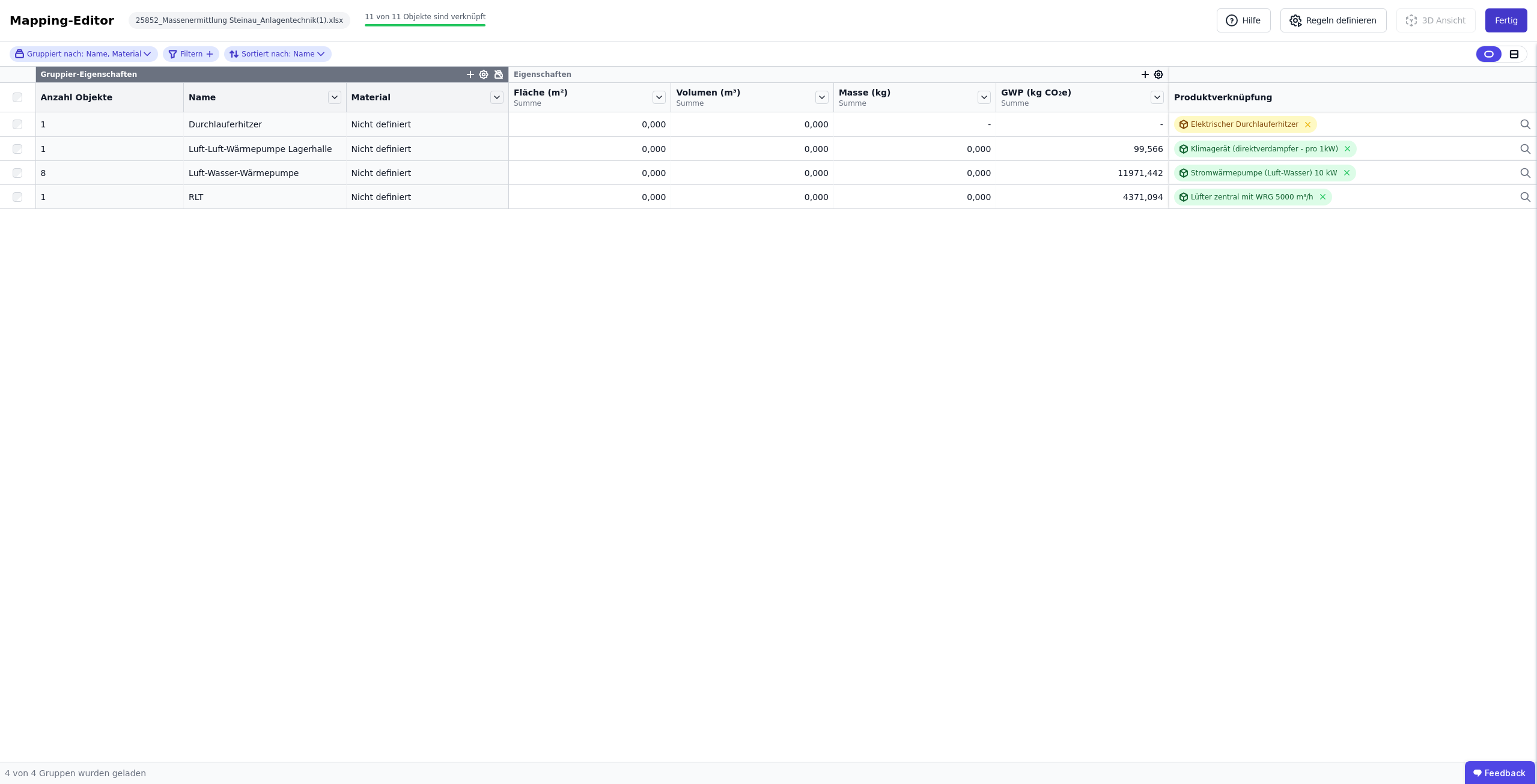
click at [1500, 16] on button "Fertig" at bounding box center [1506, 20] width 42 height 24
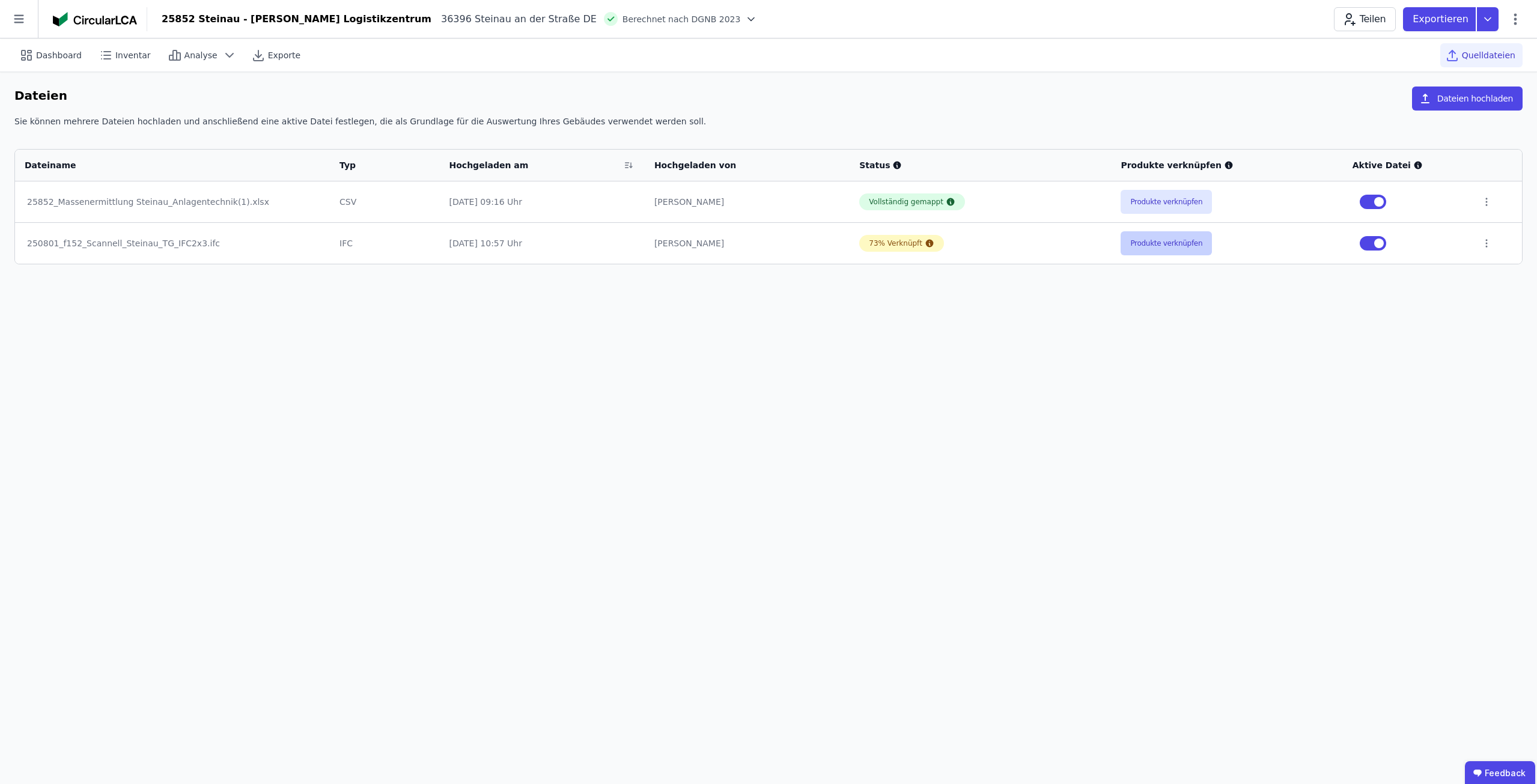
click at [1138, 240] on button "Produkte verknüpfen" at bounding box center [1166, 243] width 92 height 24
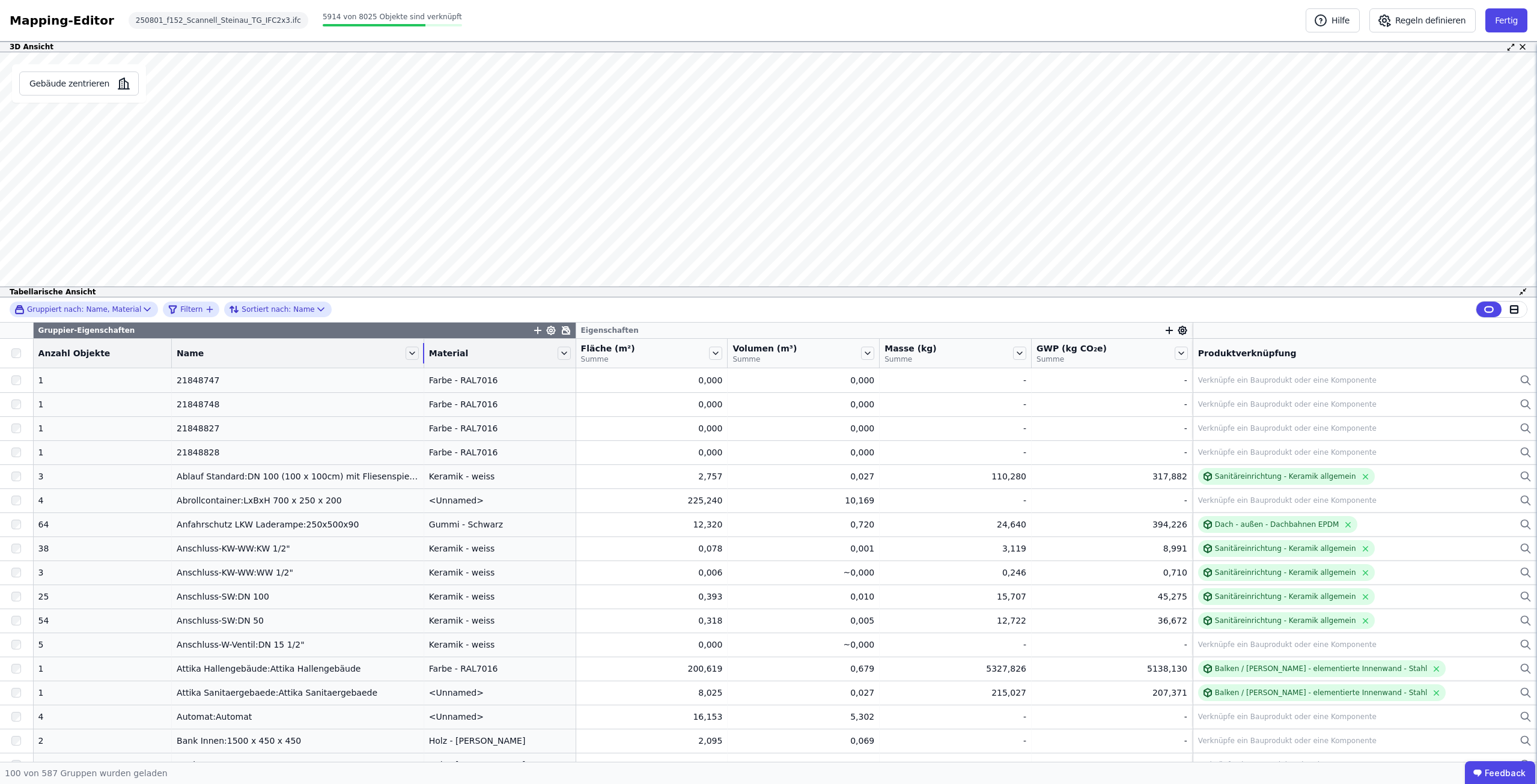
drag, startPoint x: 326, startPoint y: 354, endPoint x: 381, endPoint y: 354, distance: 55.0
click at [381, 354] on div "Name" at bounding box center [297, 353] width 251 height 20
click at [1496, 23] on button "Fertig" at bounding box center [1506, 20] width 42 height 24
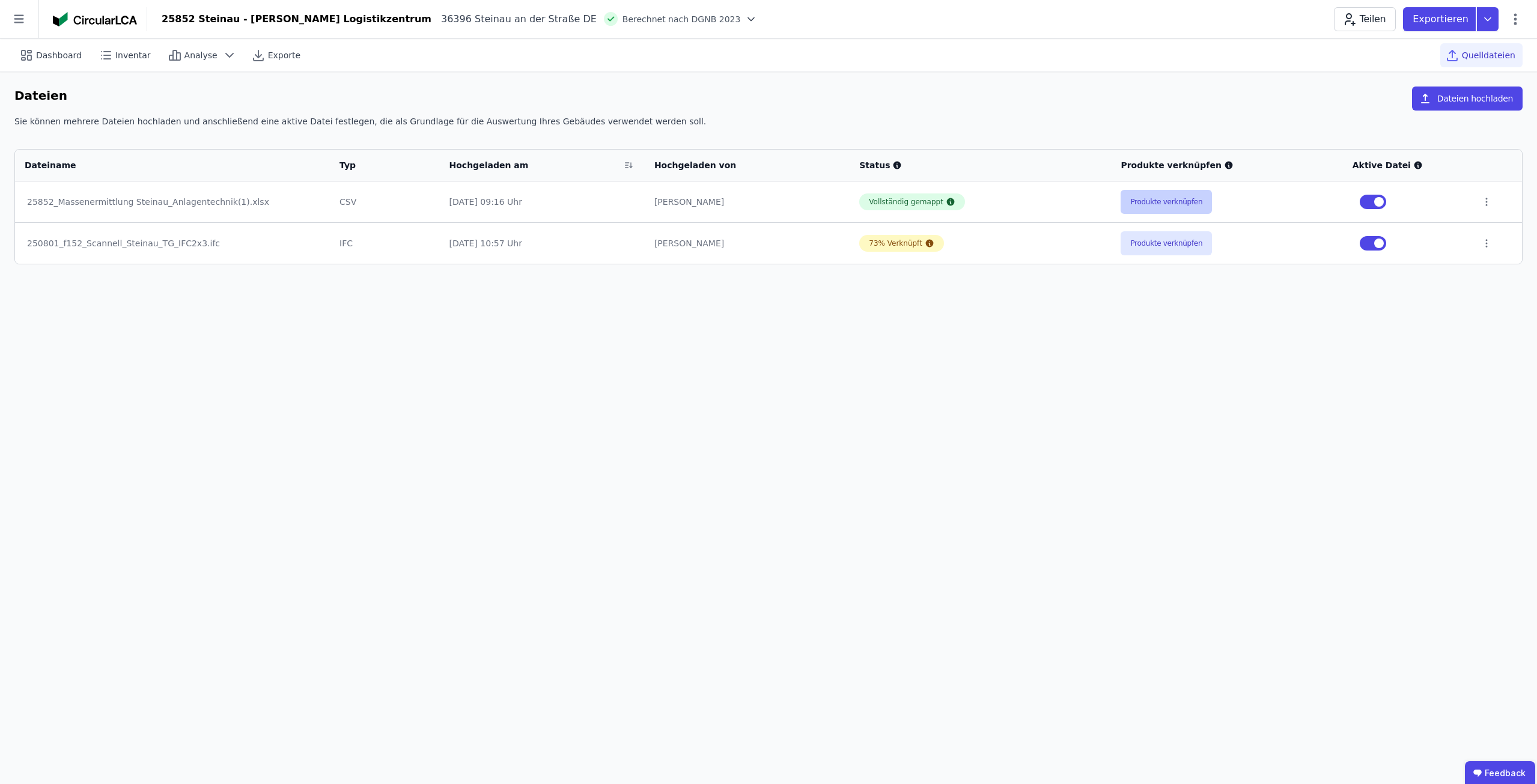
click at [1192, 207] on button "Produkte verknüpfen" at bounding box center [1166, 201] width 92 height 24
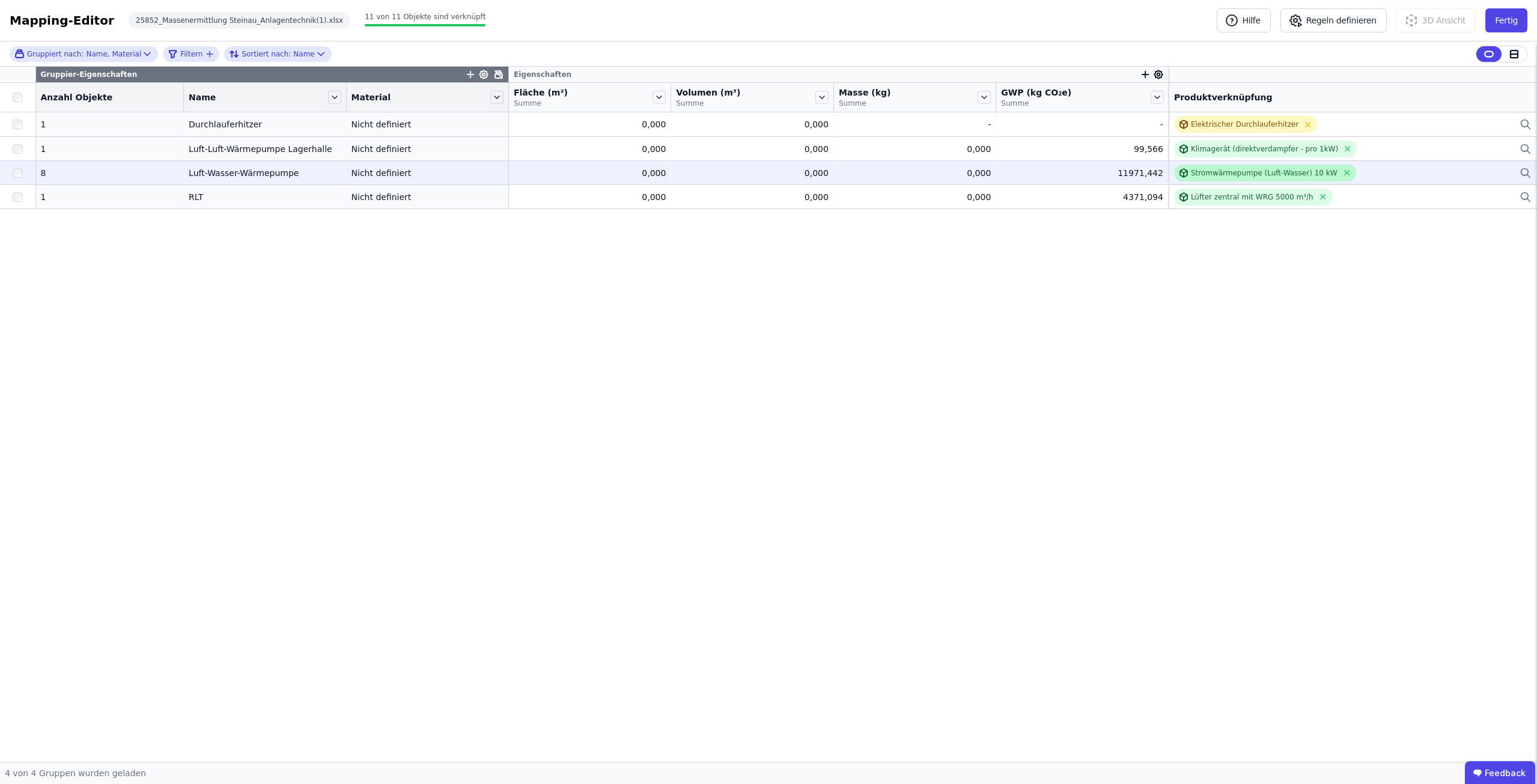
click at [1249, 177] on div "Stromwärmepumpe (Luft-Wasser) 10 kW" at bounding box center [1264, 173] width 146 height 9
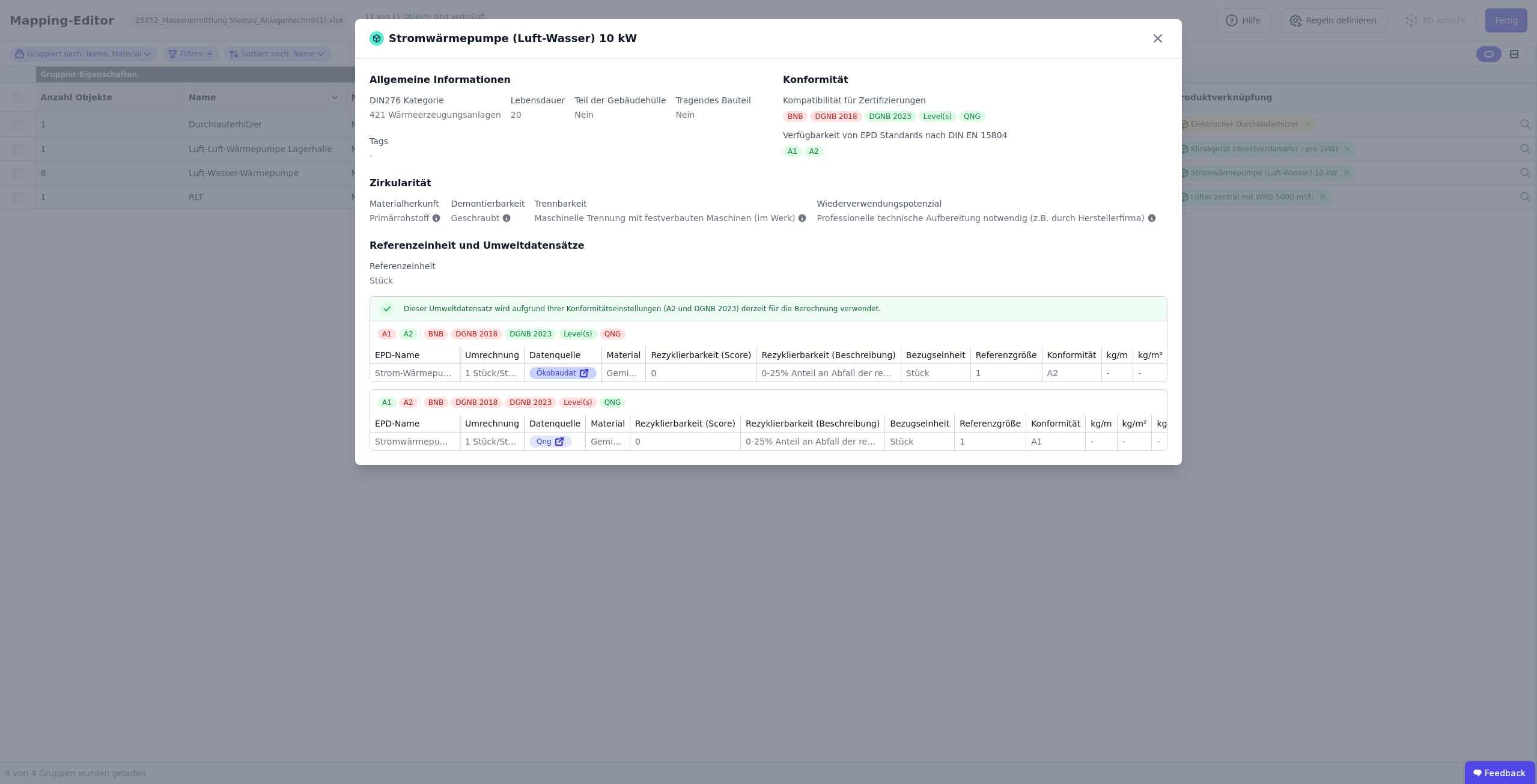
click at [579, 366] on icon at bounding box center [584, 373] width 11 height 14
click at [1159, 39] on icon at bounding box center [1158, 38] width 20 height 20
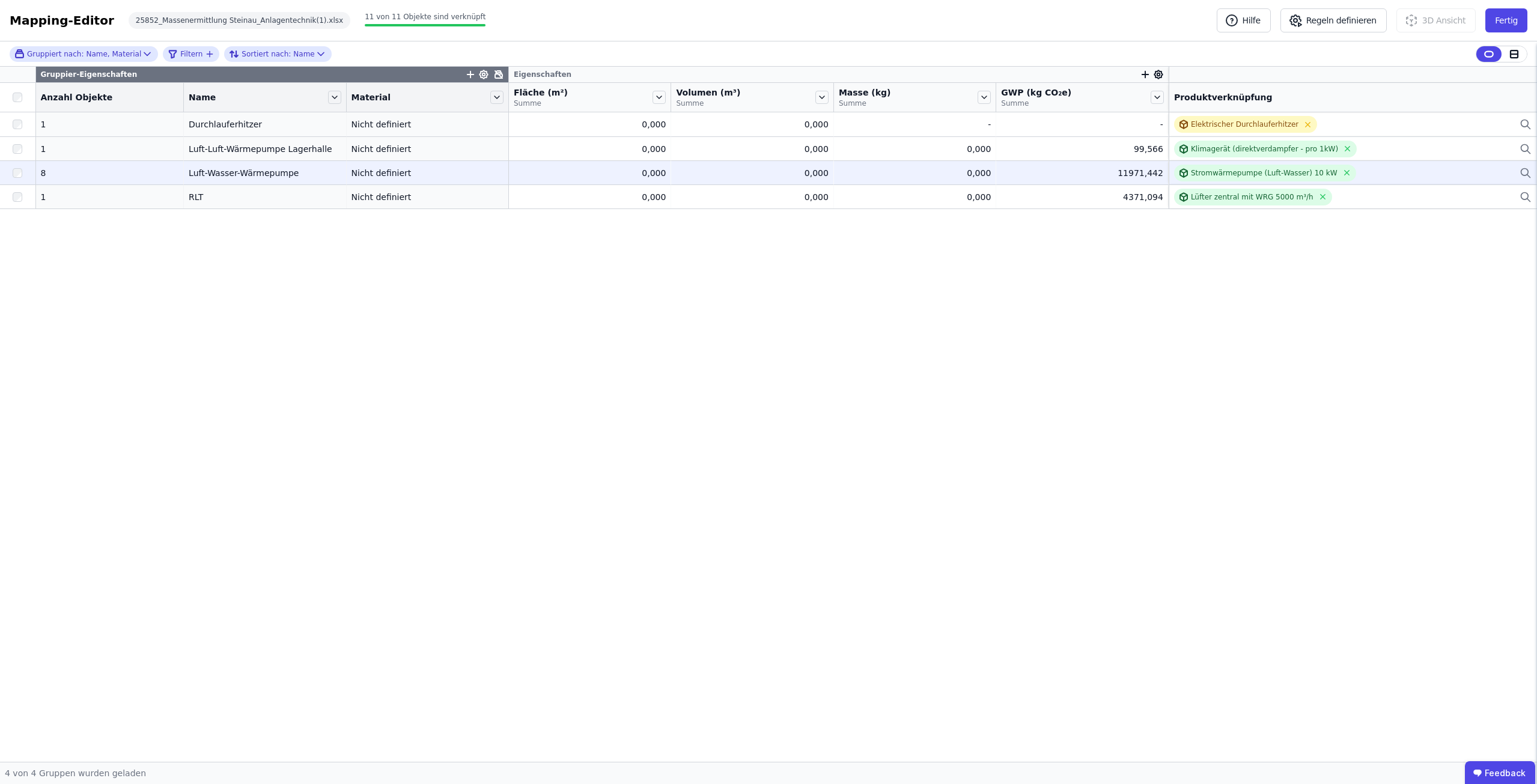
click at [1368, 174] on div "Stromwärmepumpe (Luft-Wasser) 10 kW" at bounding box center [1353, 172] width 357 height 16
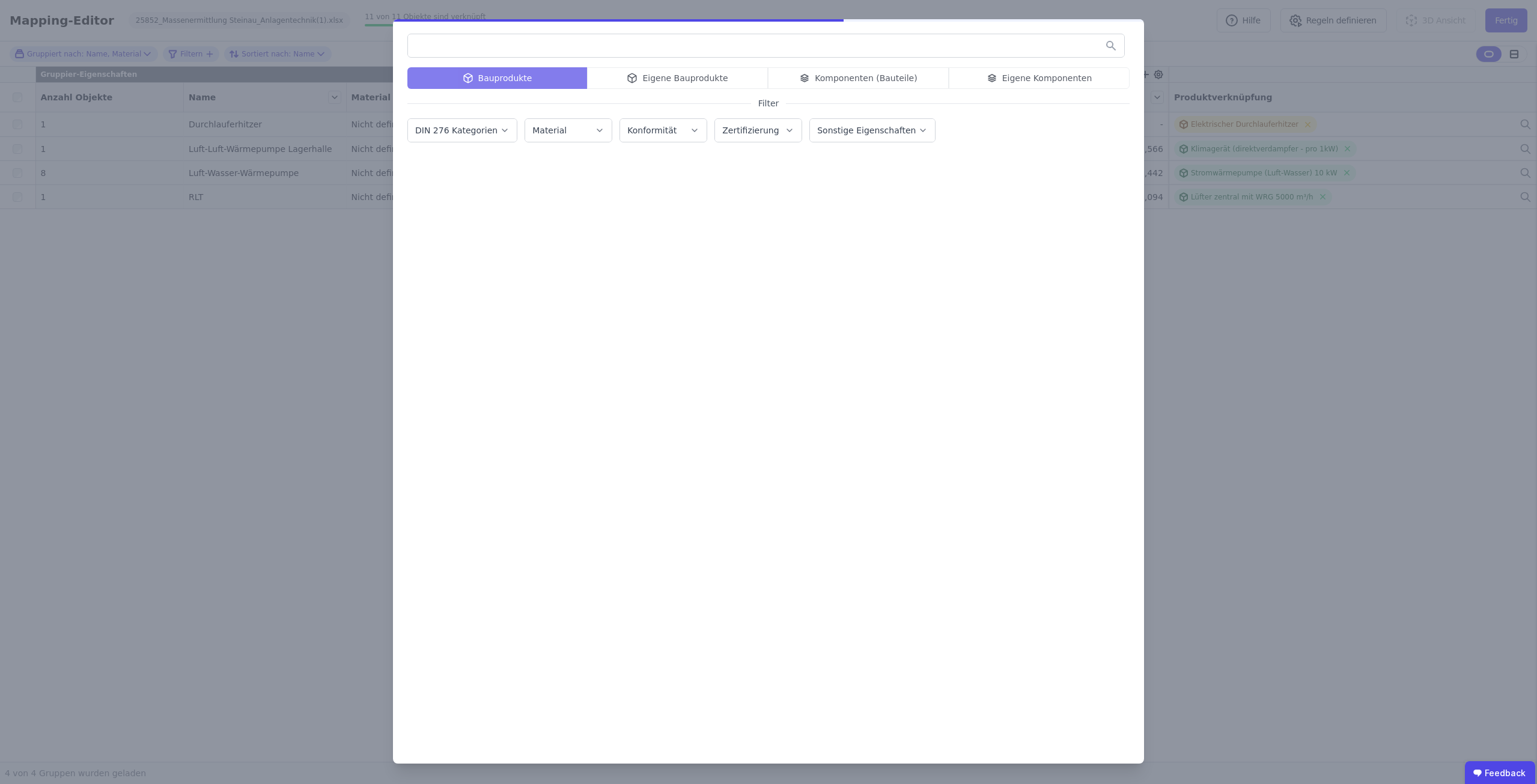
click at [423, 46] on input "text" at bounding box center [766, 45] width 716 height 22
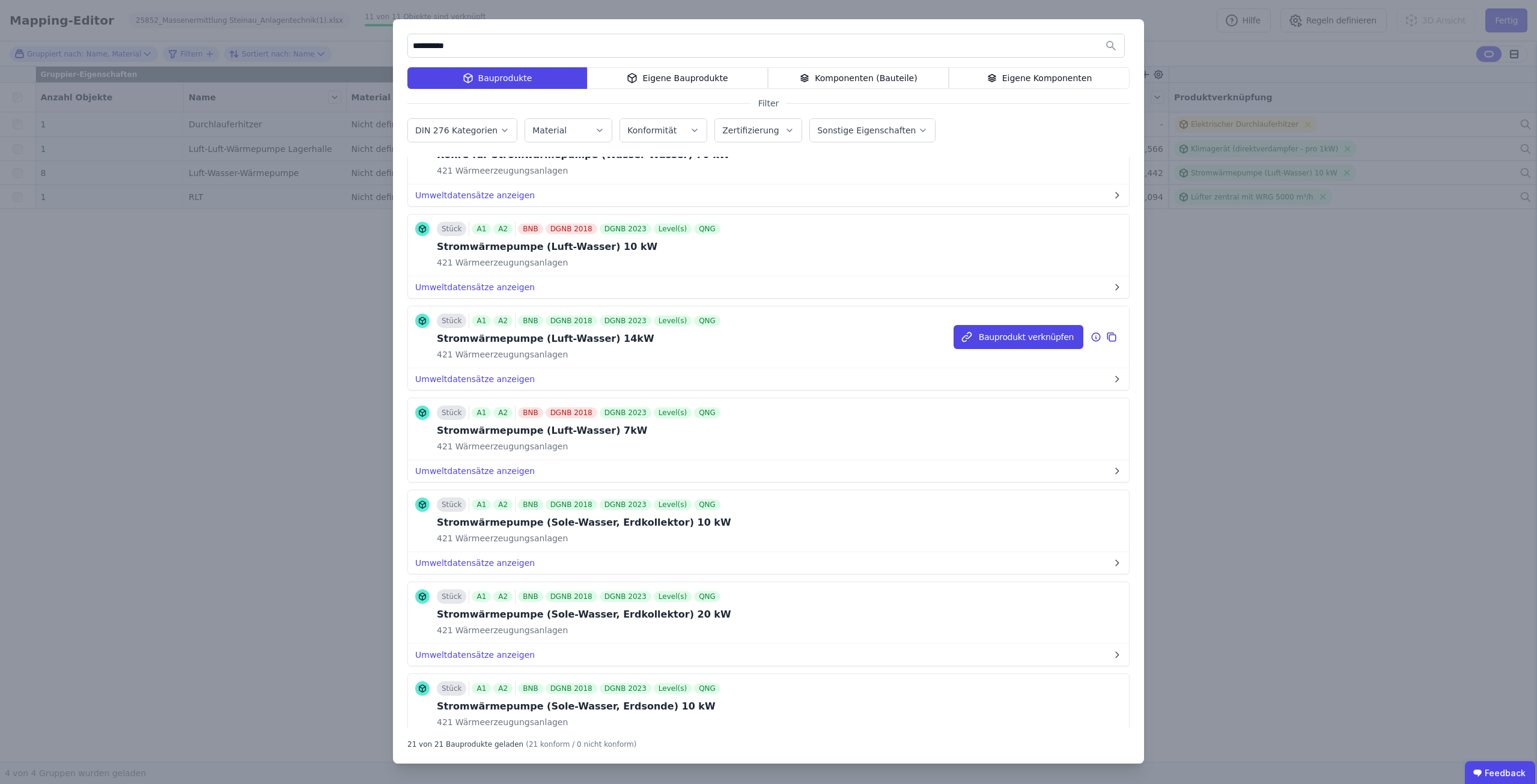
scroll to position [855, 0]
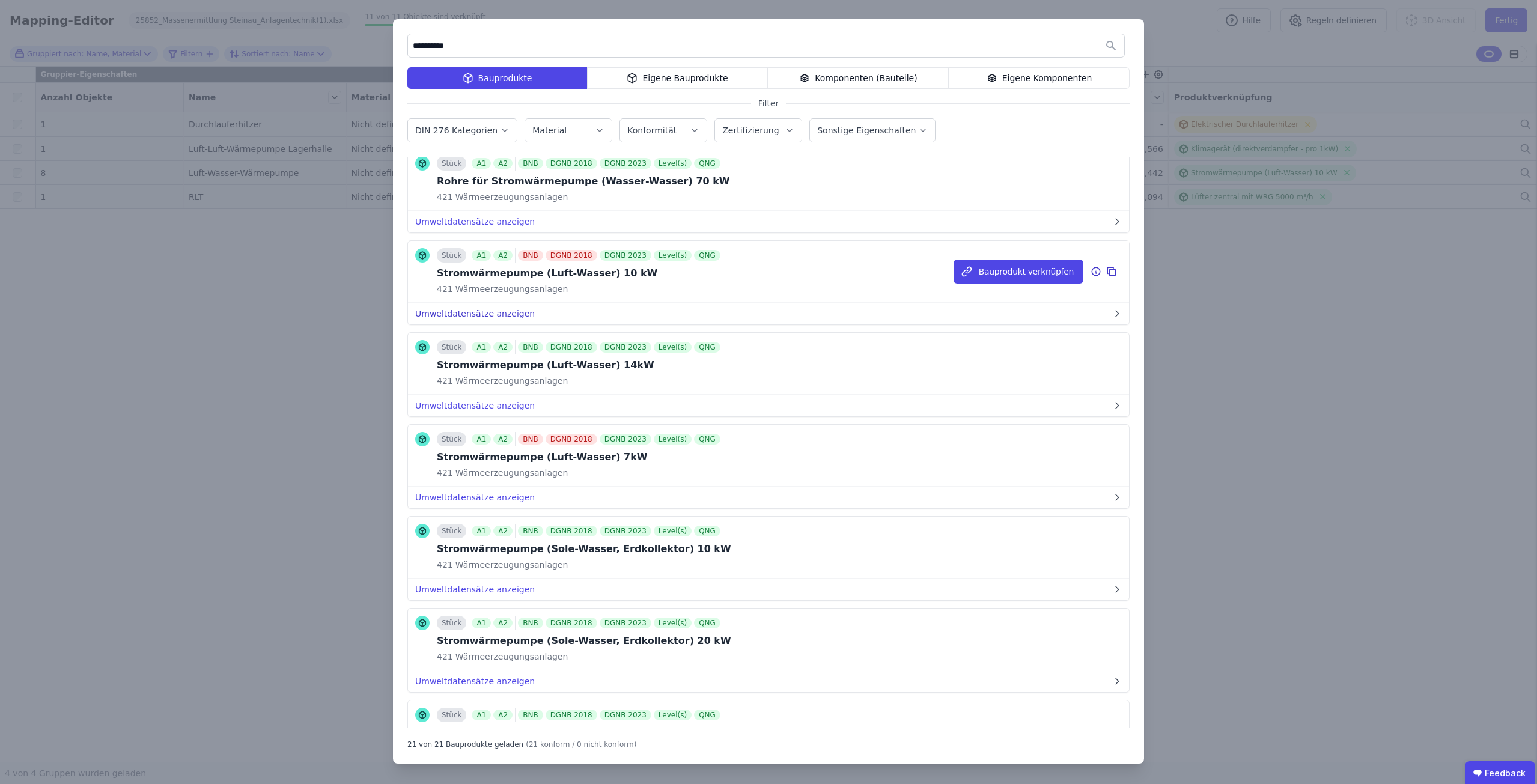
type input "**********"
click at [461, 311] on button "Umweltdatensätze anzeigen" at bounding box center [768, 314] width 721 height 22
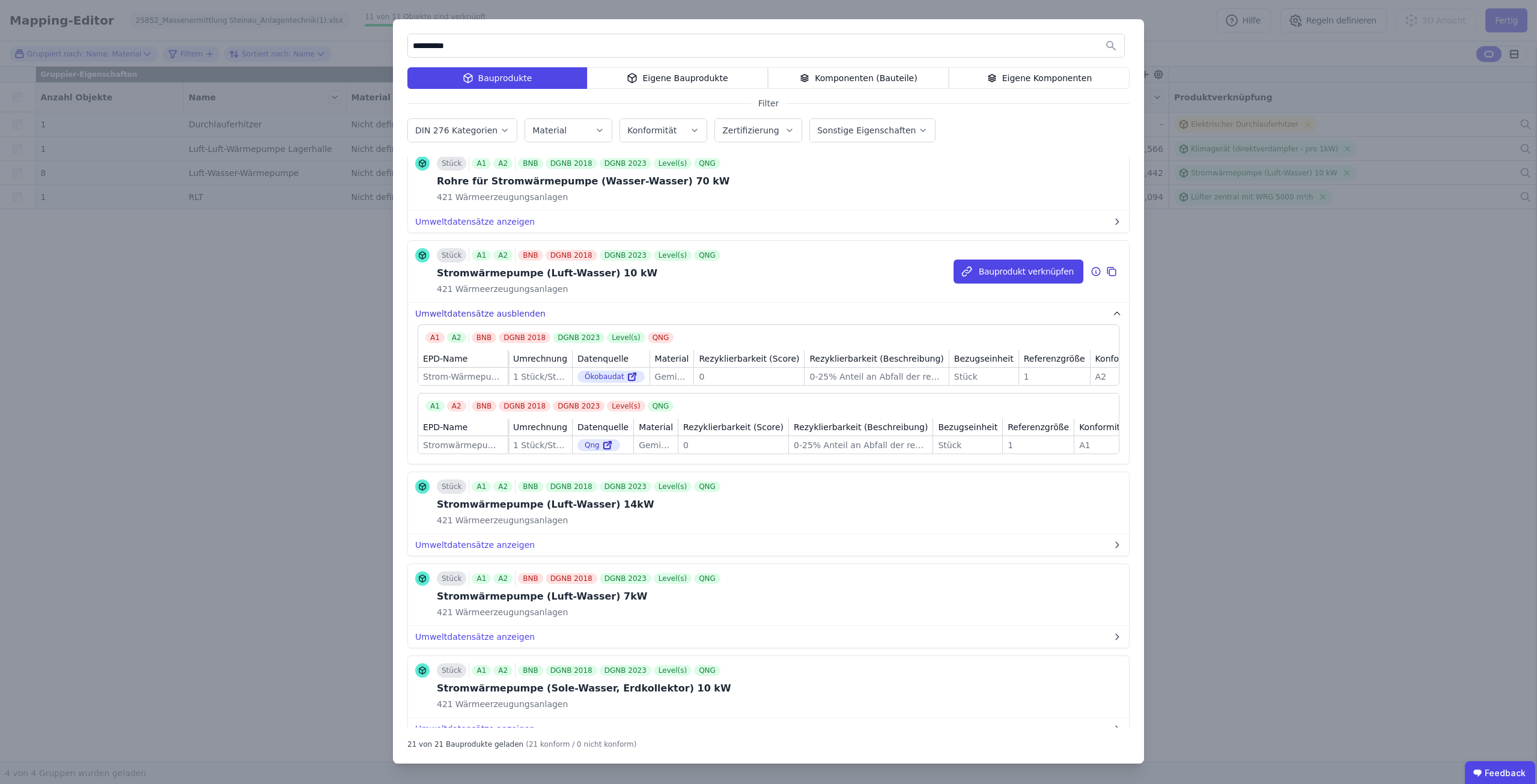
click at [461, 311] on button "Umweltdatensätze ausblenden" at bounding box center [768, 314] width 721 height 22
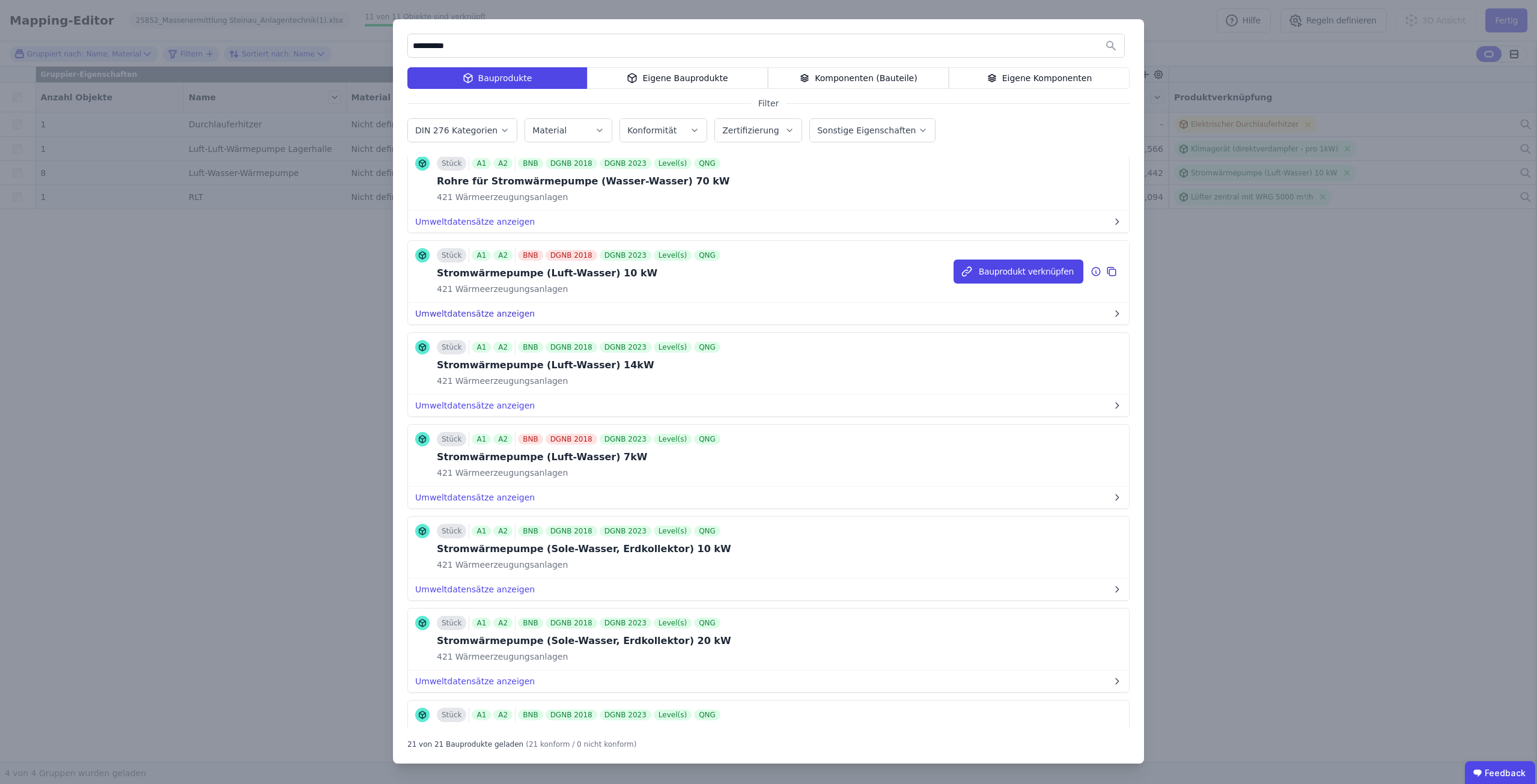
click at [461, 311] on button "Umweltdatensätze anzeigen" at bounding box center [768, 314] width 721 height 22
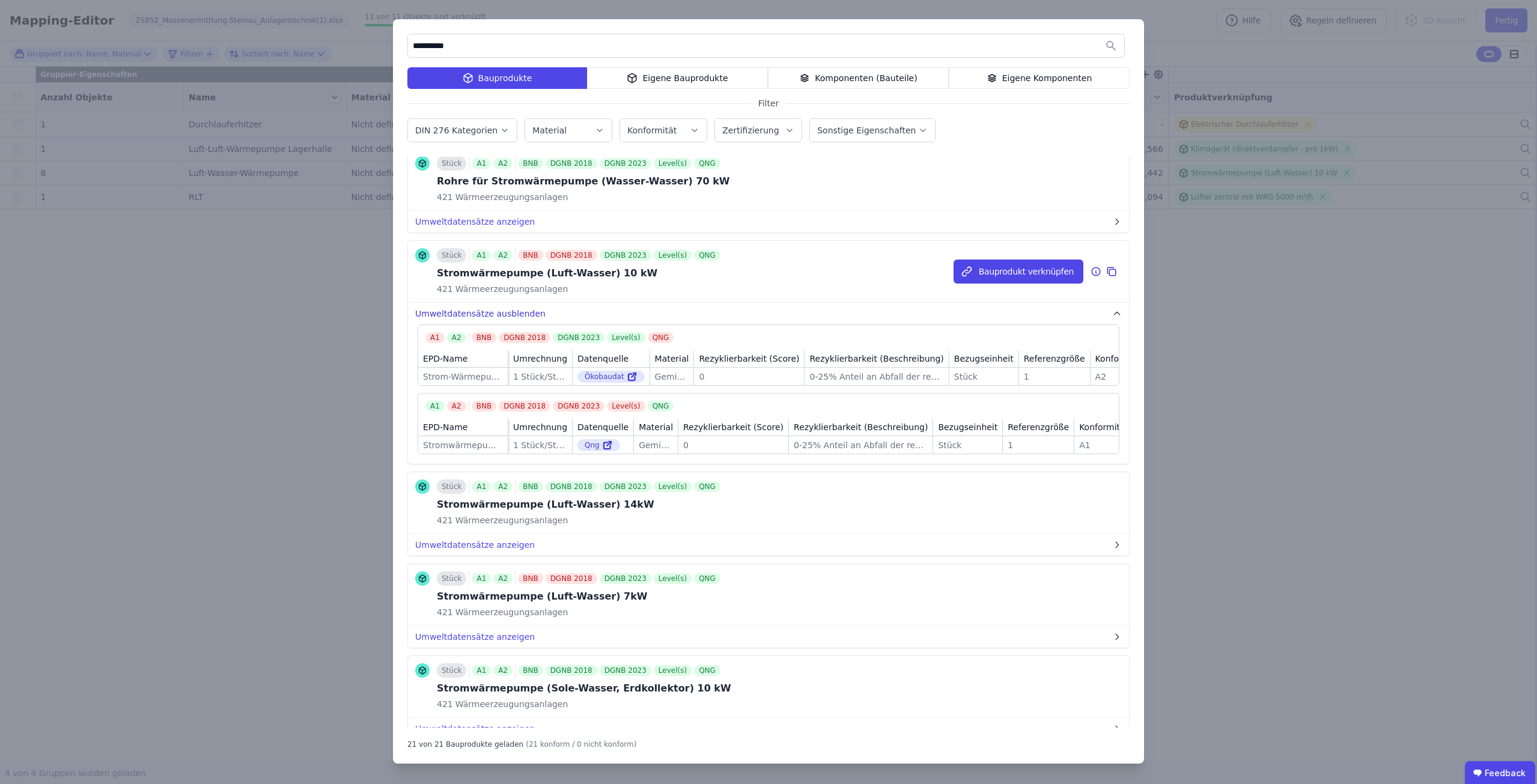
click at [493, 309] on button "Umweltdatensätze ausblenden" at bounding box center [768, 314] width 721 height 22
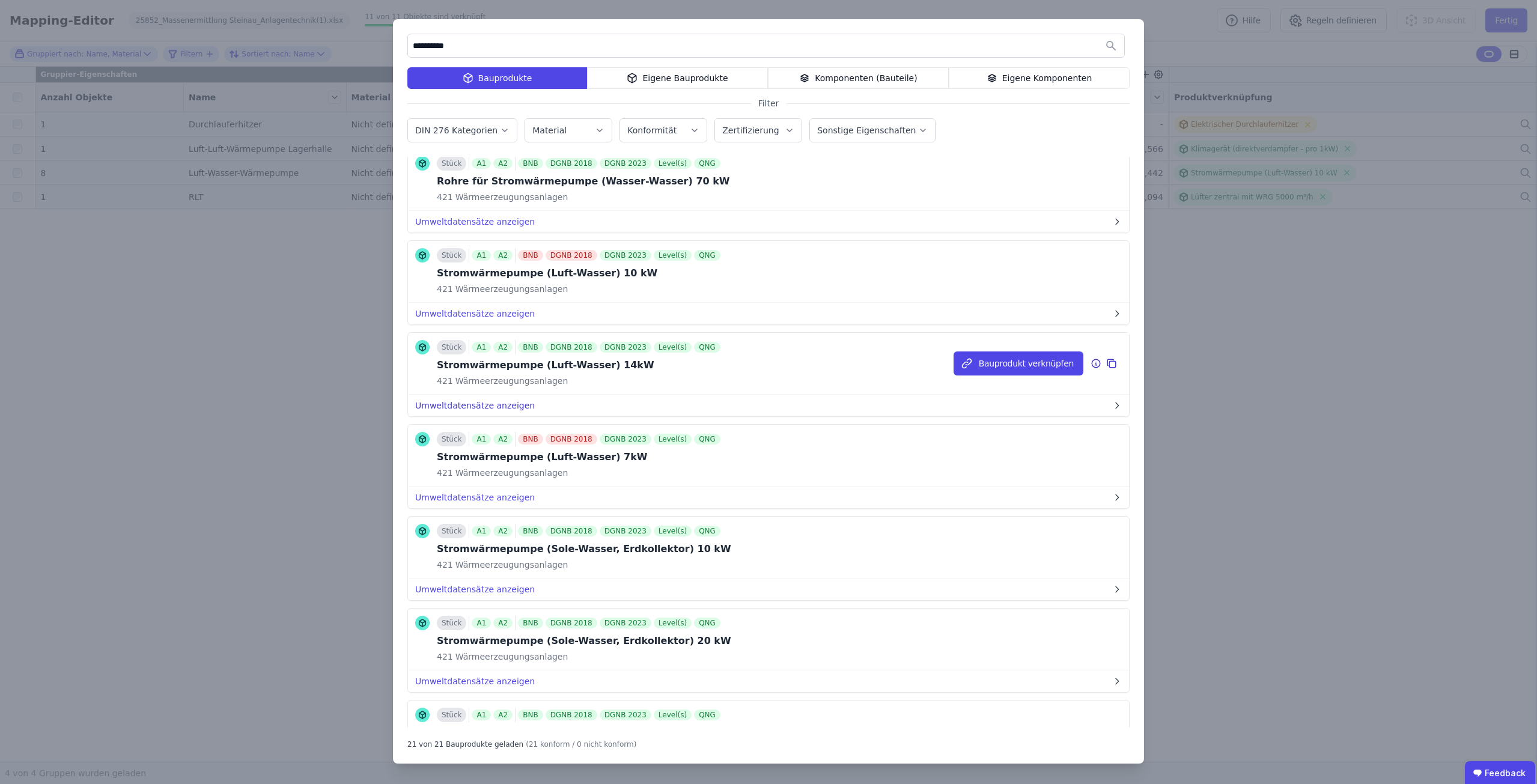
click at [475, 409] on button "Umweltdatensätze anzeigen" at bounding box center [768, 406] width 721 height 22
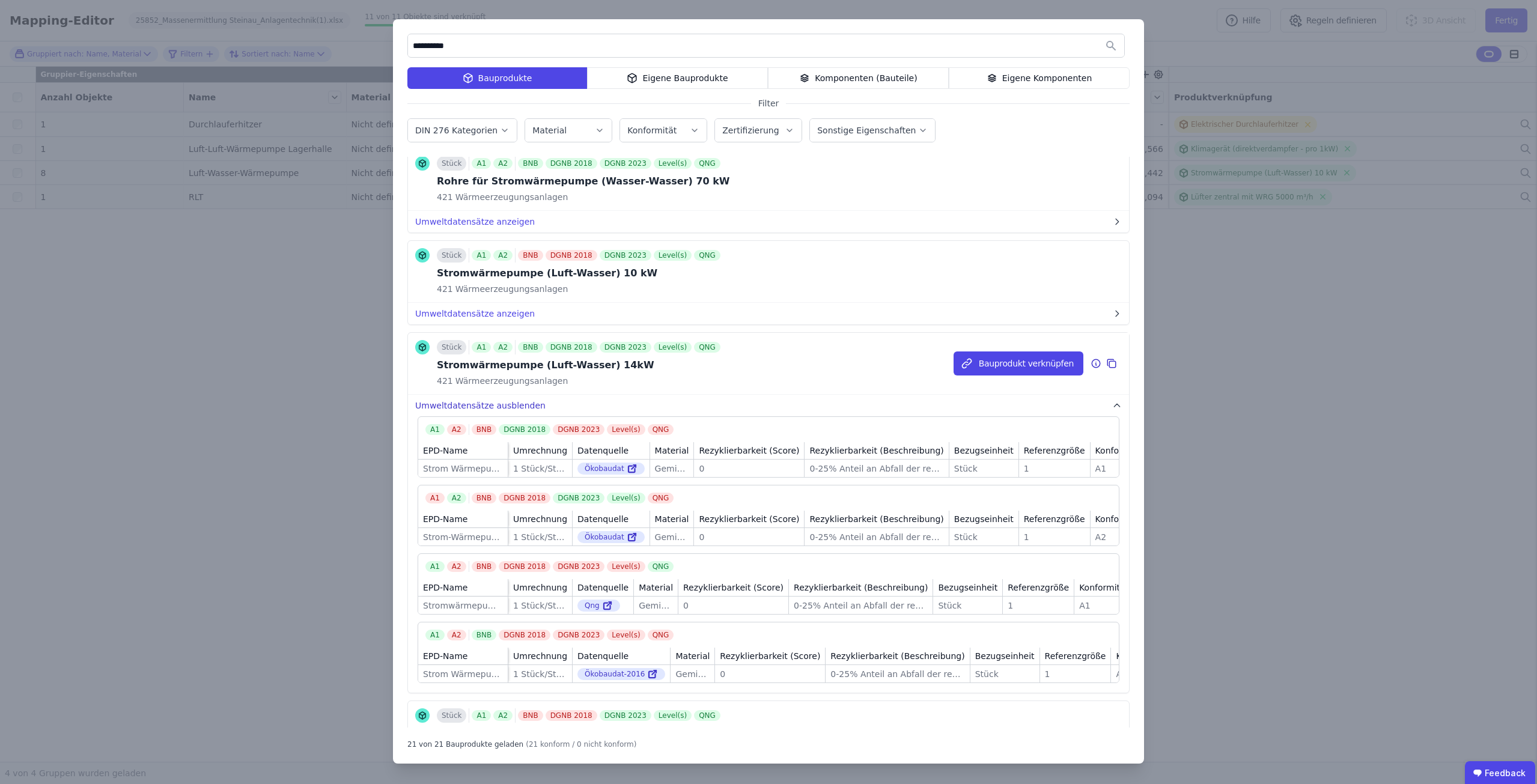
click at [486, 406] on button "Umweltdatensätze ausblenden" at bounding box center [768, 406] width 721 height 22
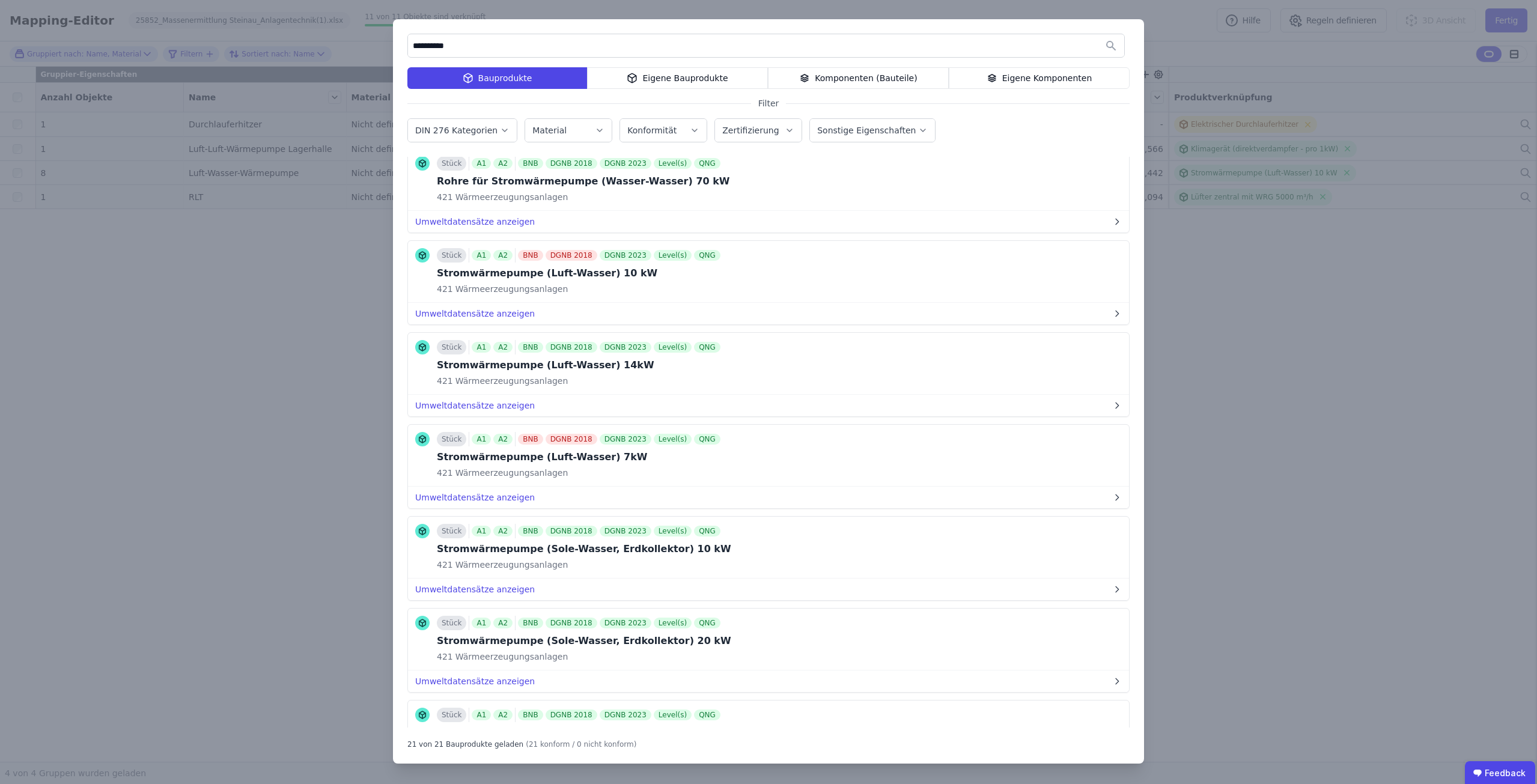
click at [614, 66] on div "**********" at bounding box center [768, 392] width 751 height 744
click at [613, 78] on div "Eigene Bauprodukte" at bounding box center [677, 78] width 181 height 22
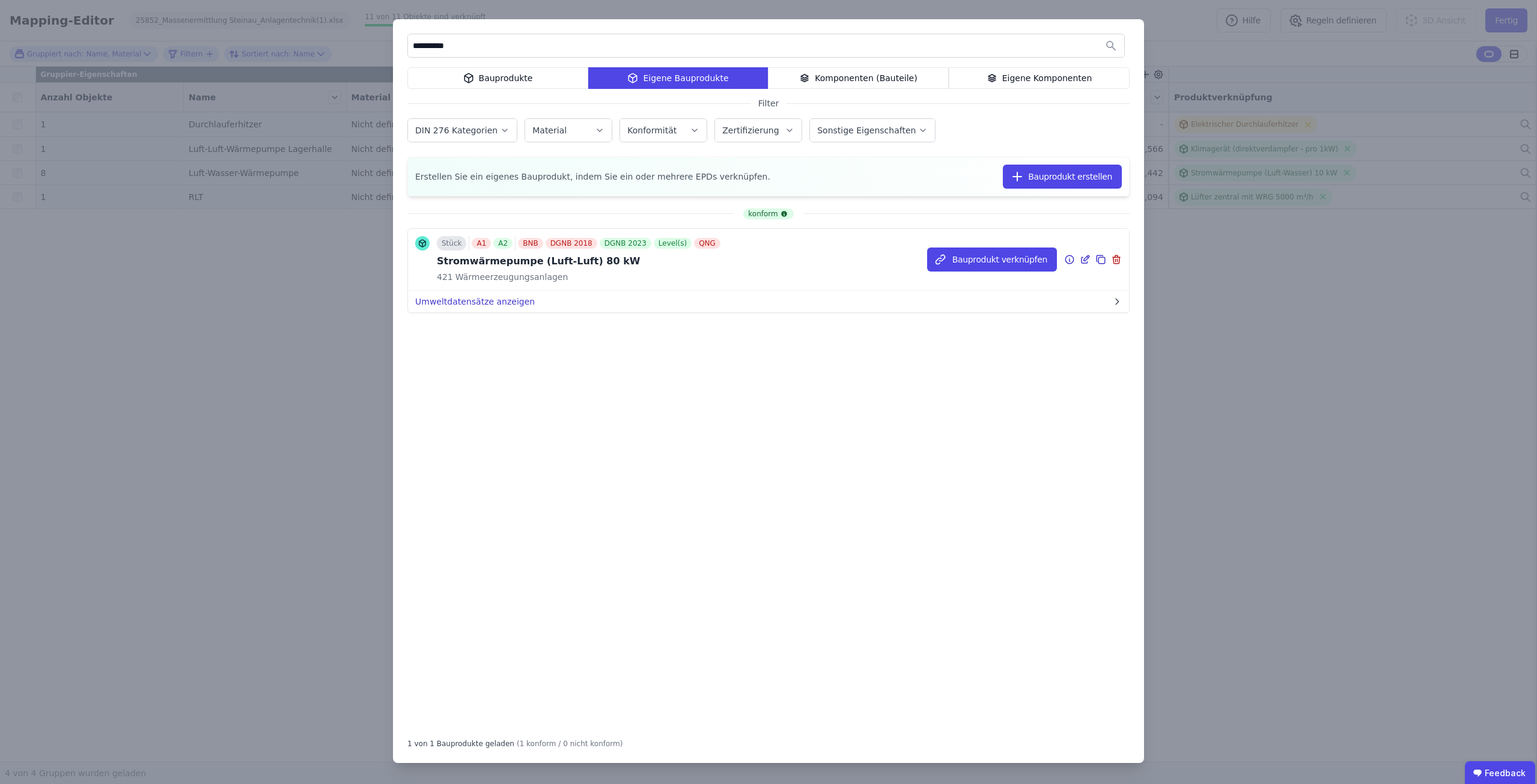
click at [504, 299] on button "Umweltdatensätze anzeigen" at bounding box center [768, 302] width 721 height 22
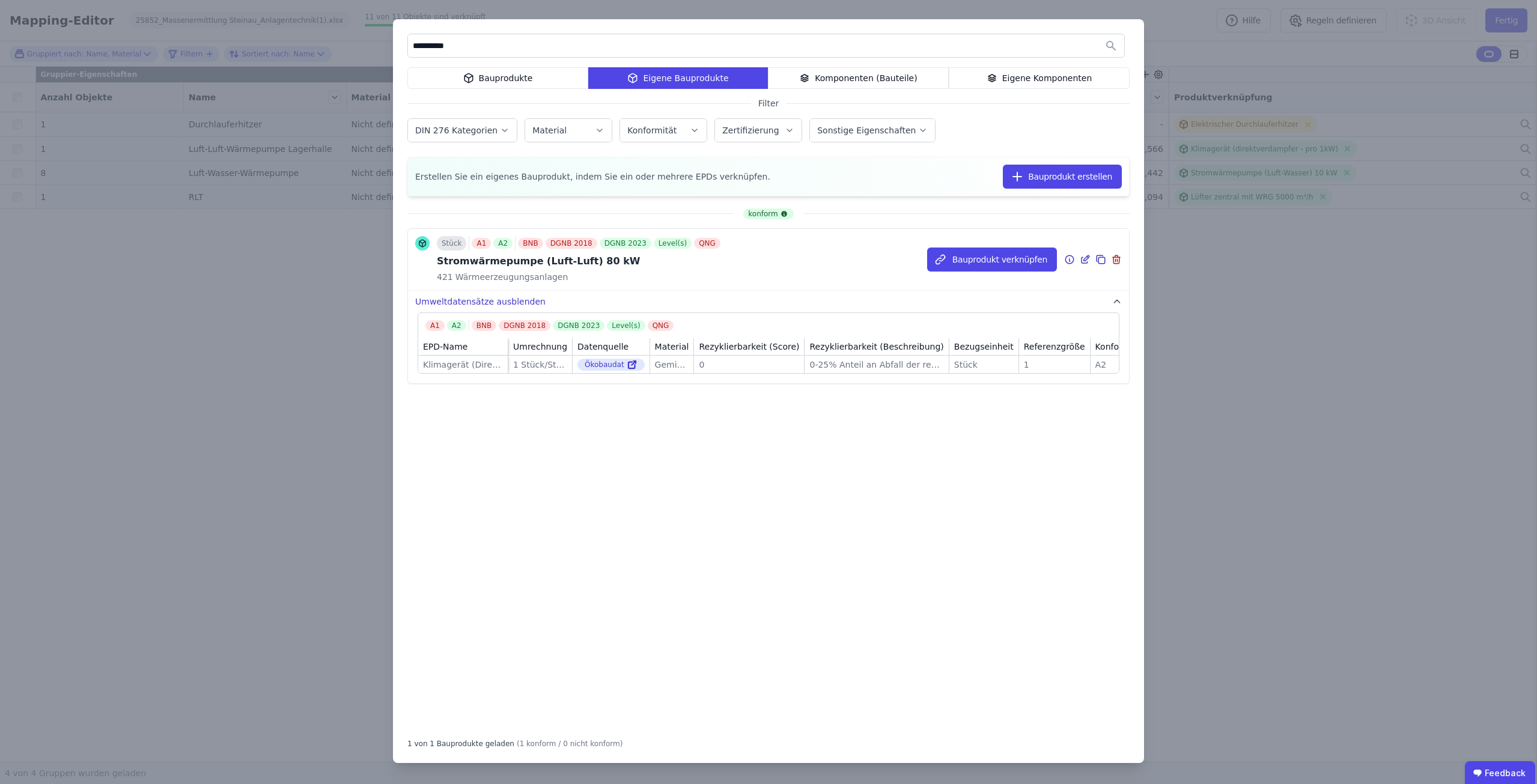
click at [501, 304] on button "Umweltdatensätze ausblenden" at bounding box center [768, 302] width 721 height 22
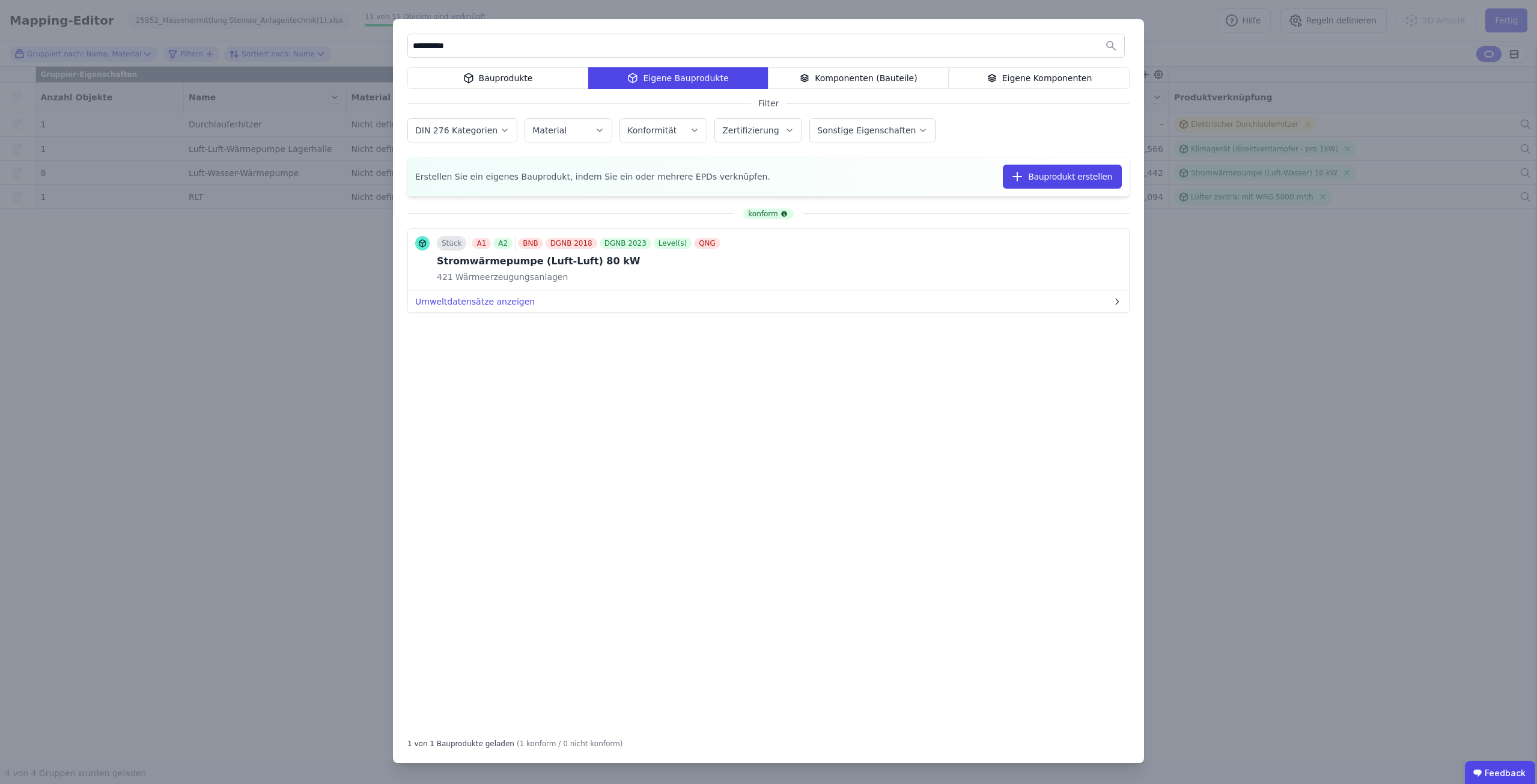
click at [509, 73] on div "Bauprodukte" at bounding box center [497, 78] width 181 height 22
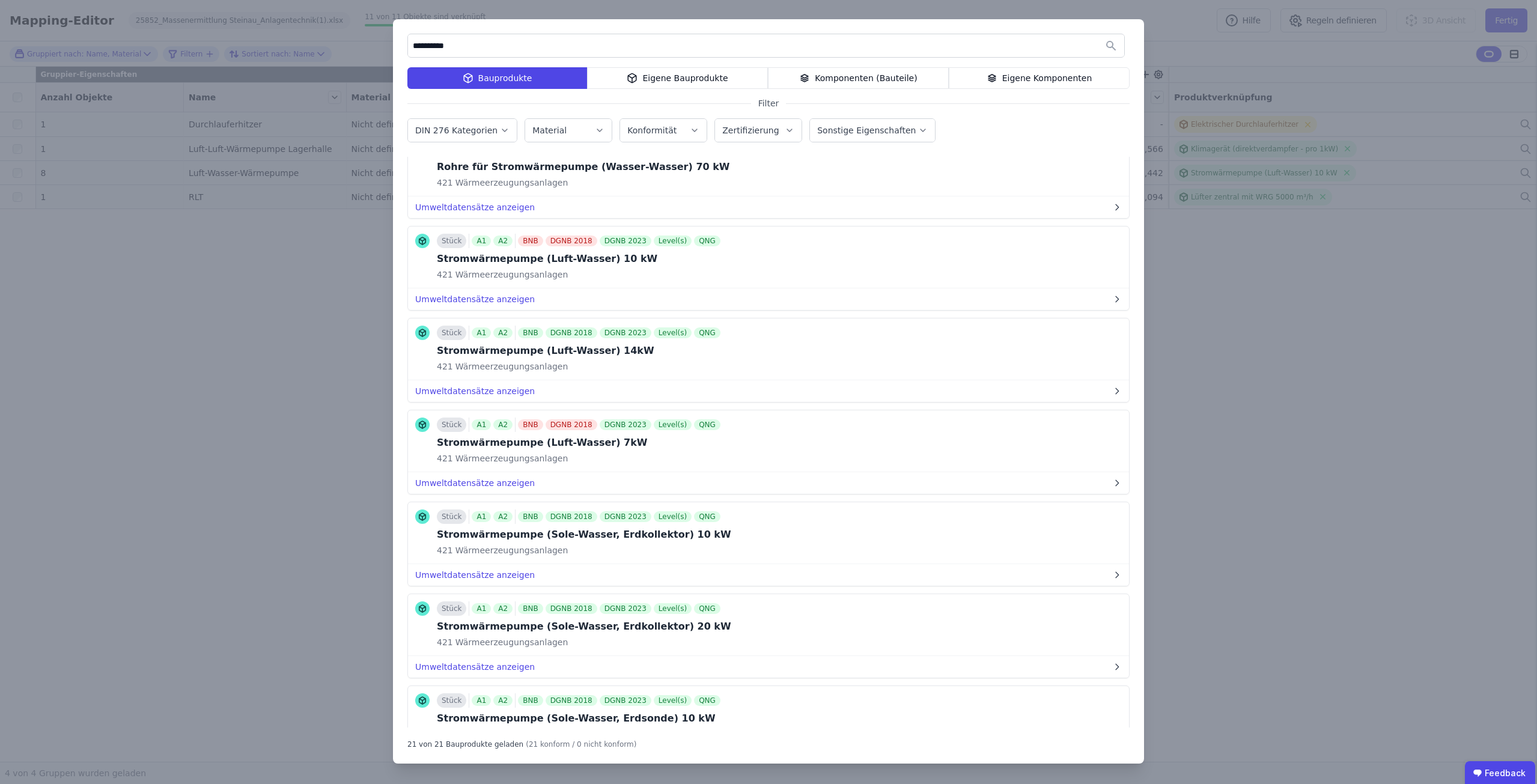
scroll to position [841, 0]
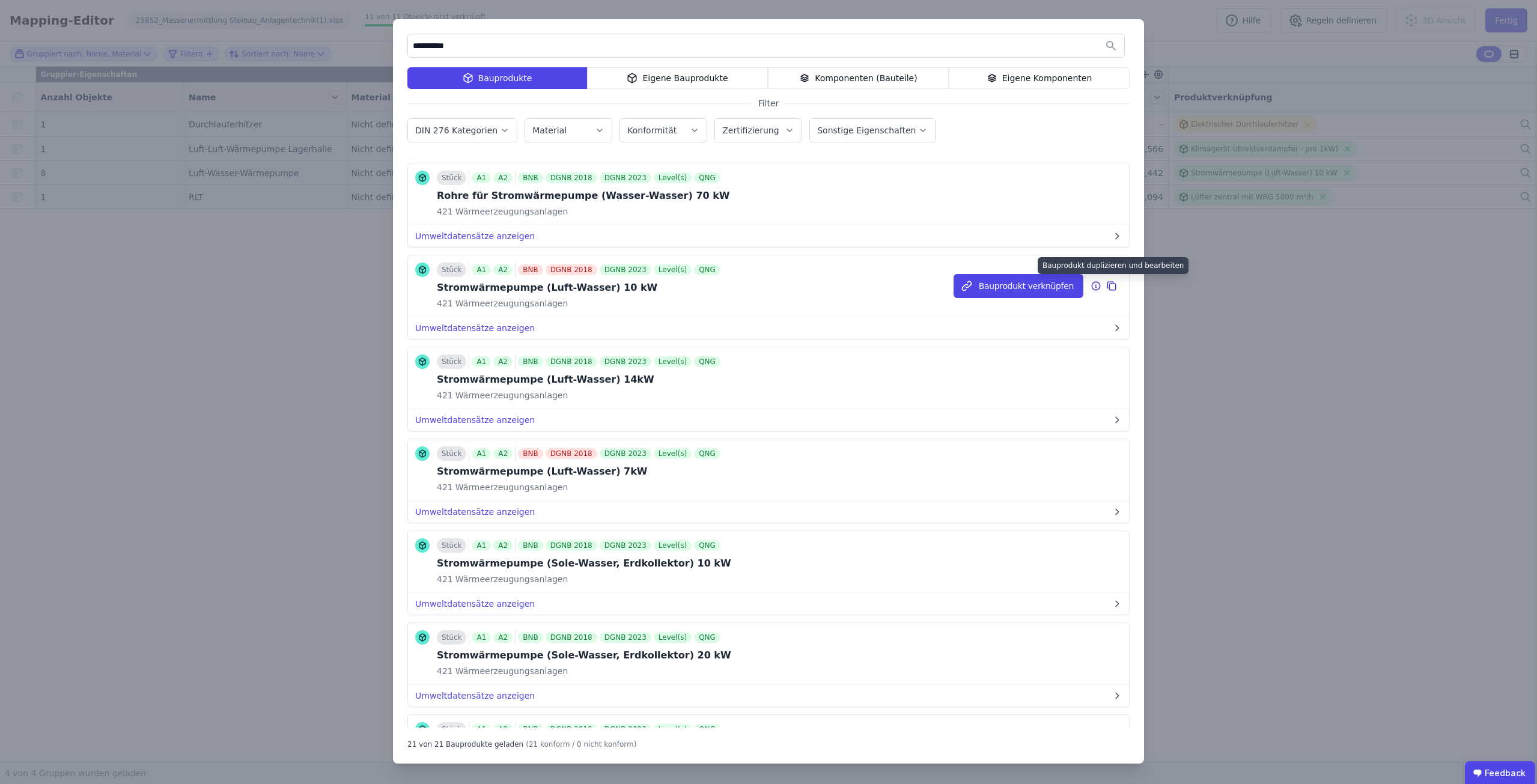
click at [1106, 285] on icon at bounding box center [1112, 286] width 11 height 14
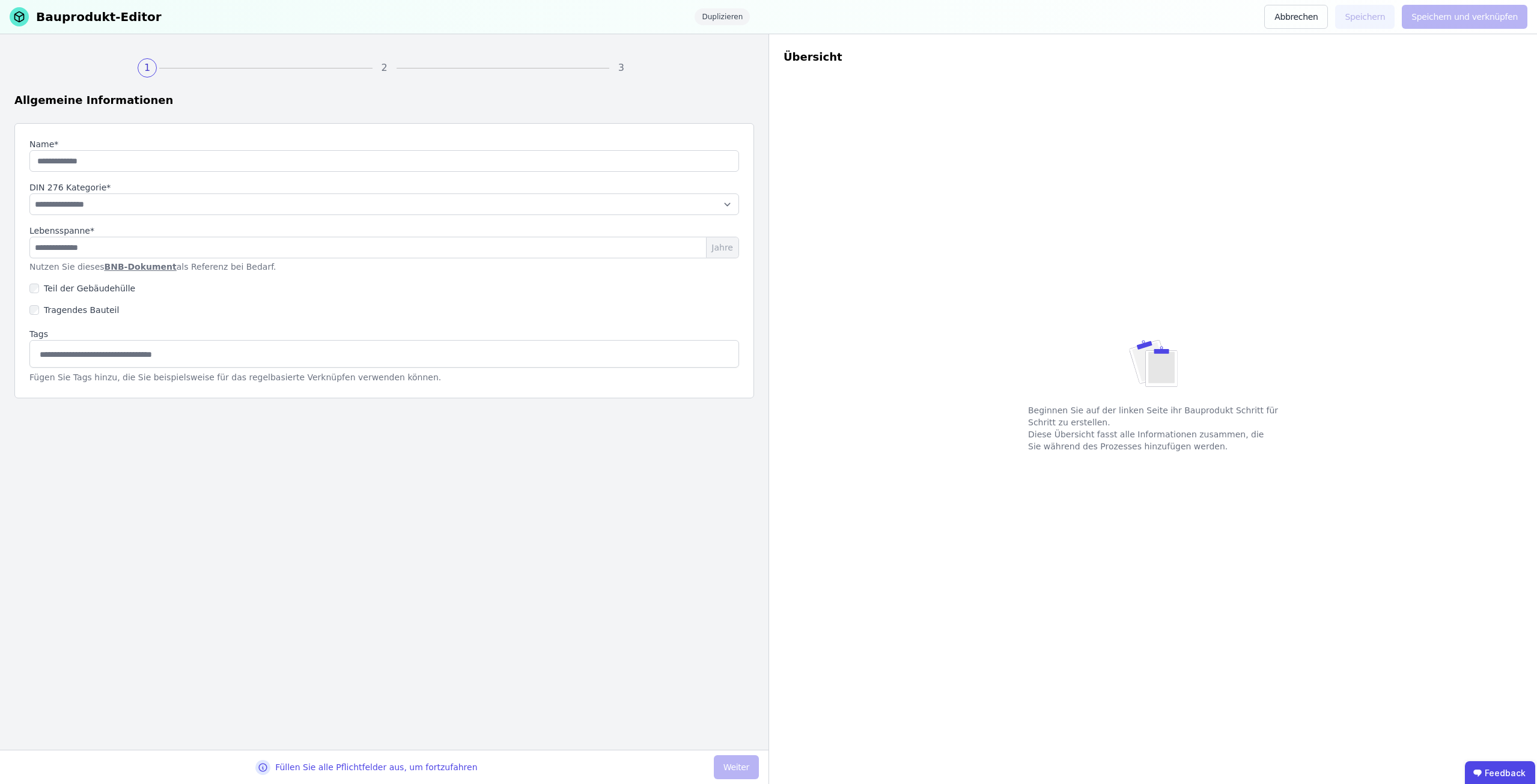
type input "**********"
select select "**********"
type input "**"
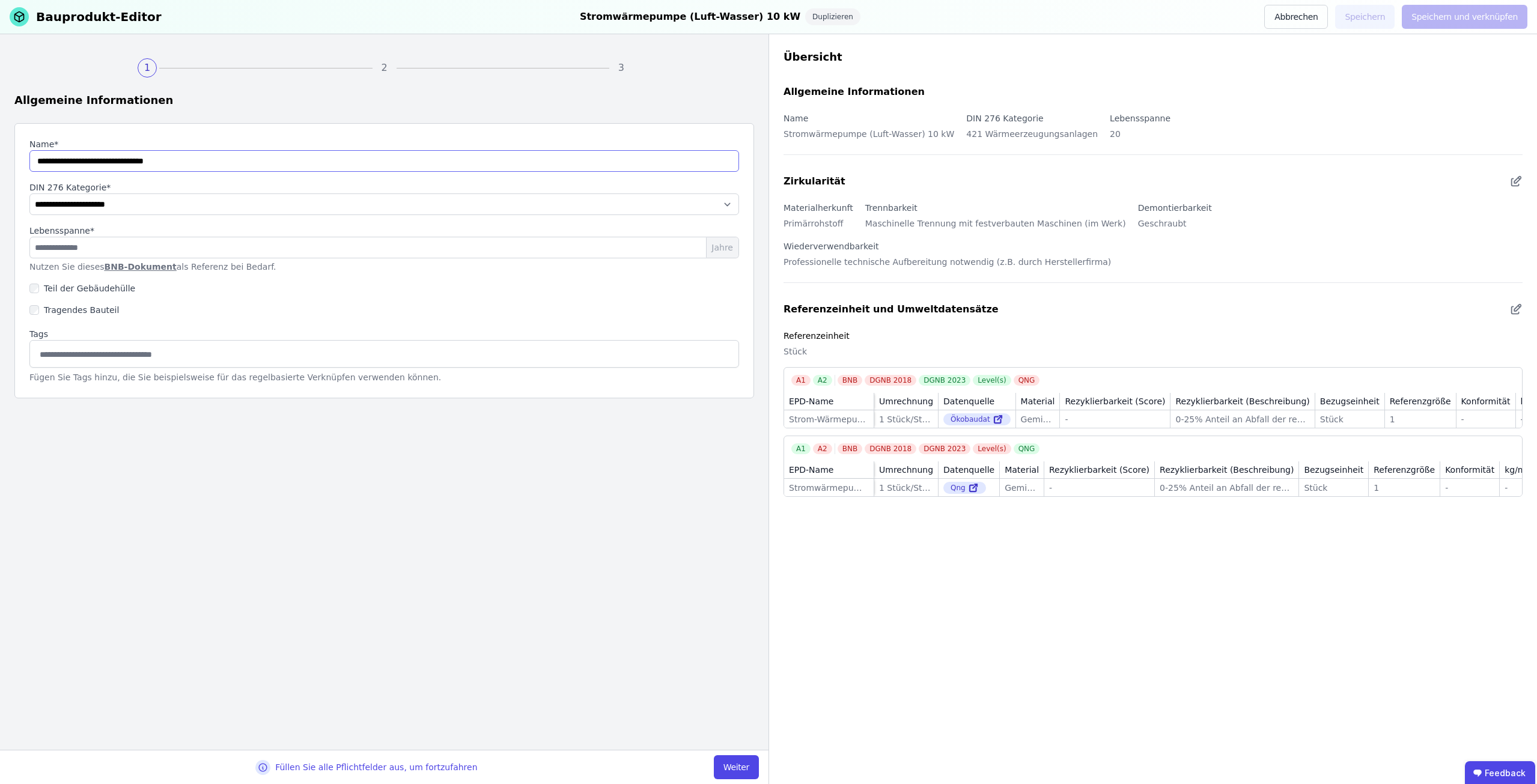
click at [169, 161] on input "string" at bounding box center [385, 161] width 710 height 22
type input "**********"
click at [123, 262] on link "BNB-Dokument" at bounding box center [140, 266] width 72 height 9
click at [744, 766] on button "Weiter" at bounding box center [736, 767] width 45 height 24
select select "**********"
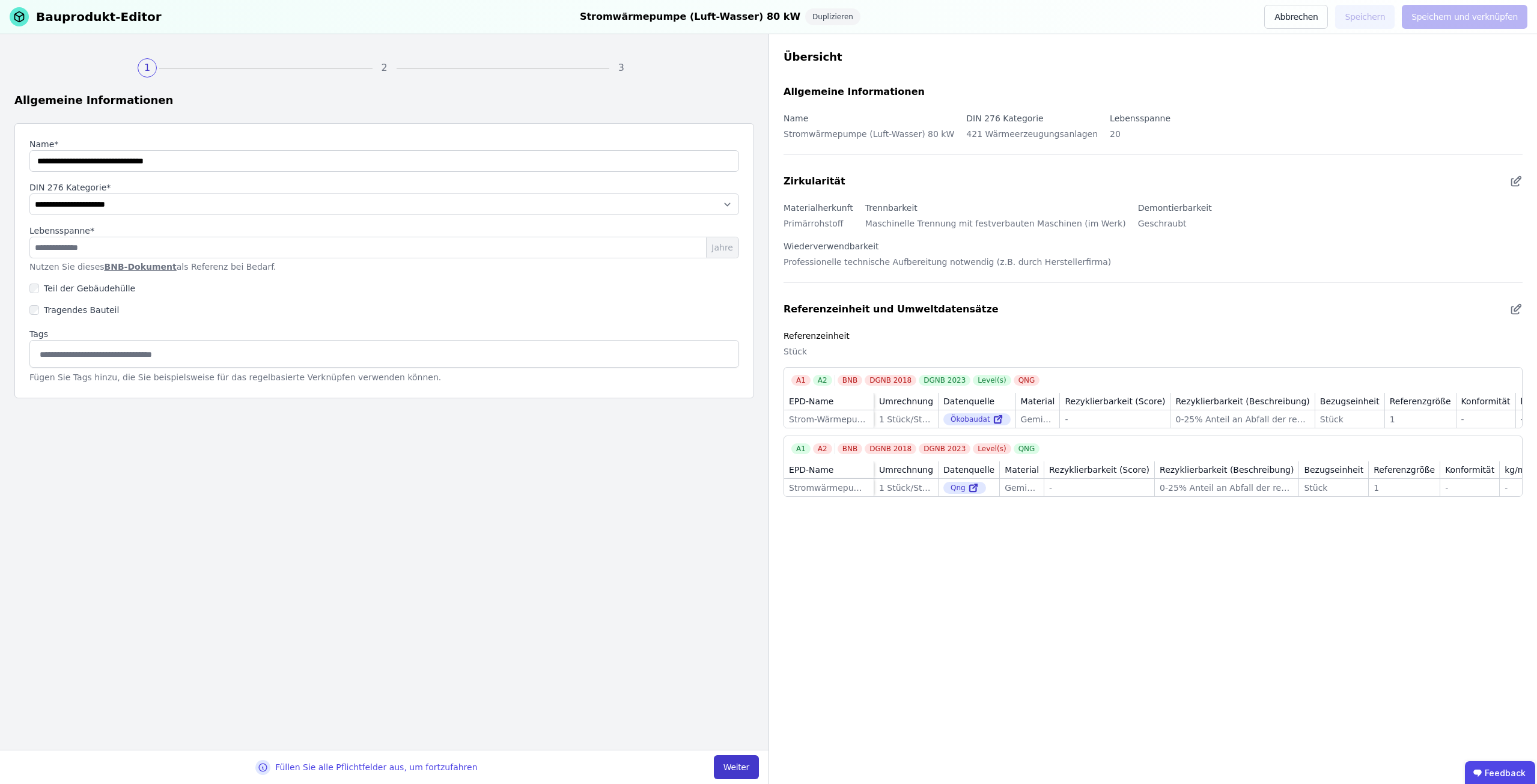
select select "**********"
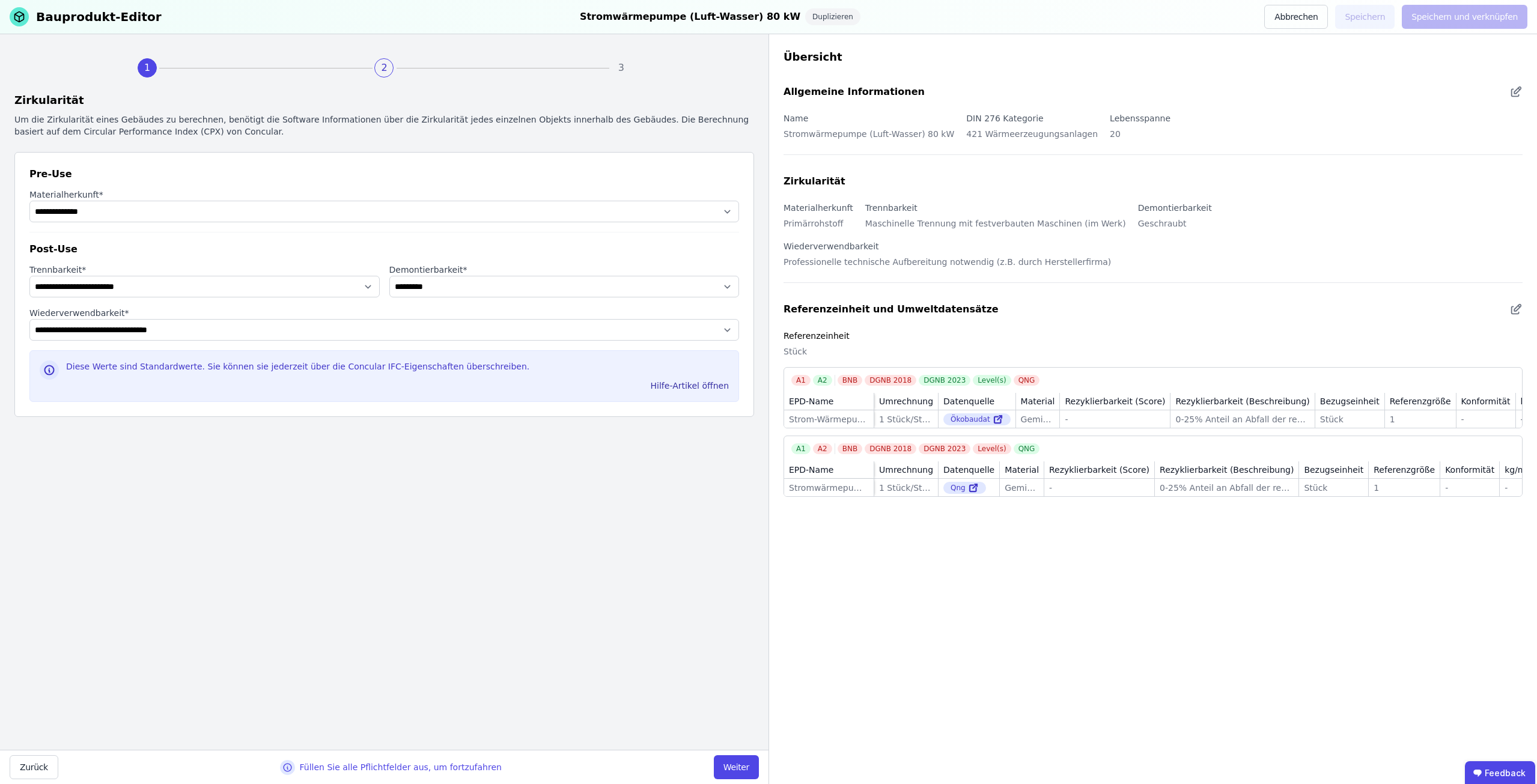
click at [744, 766] on button "Weiter" at bounding box center [736, 767] width 45 height 24
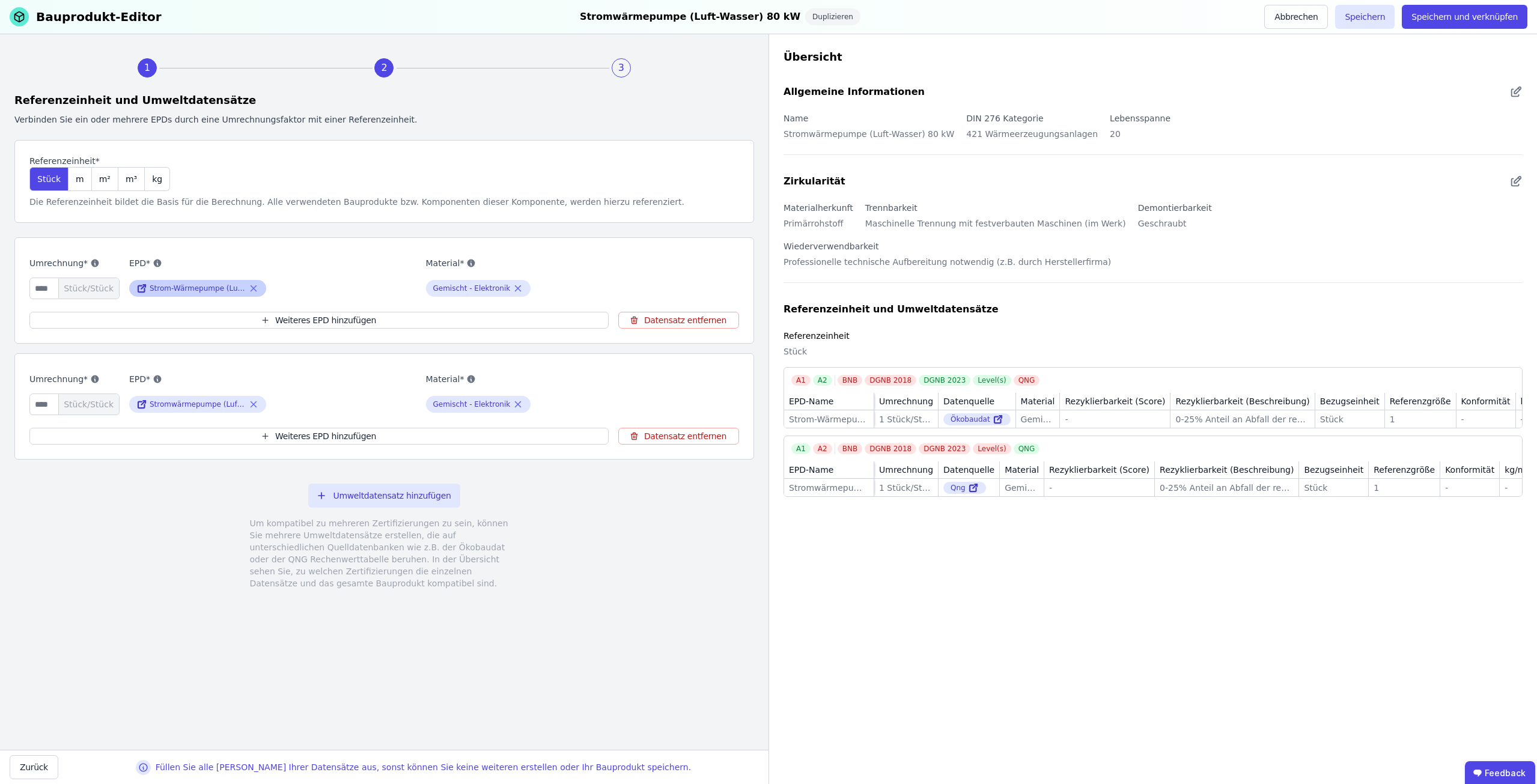
click at [255, 283] on icon at bounding box center [254, 288] width 11 height 14
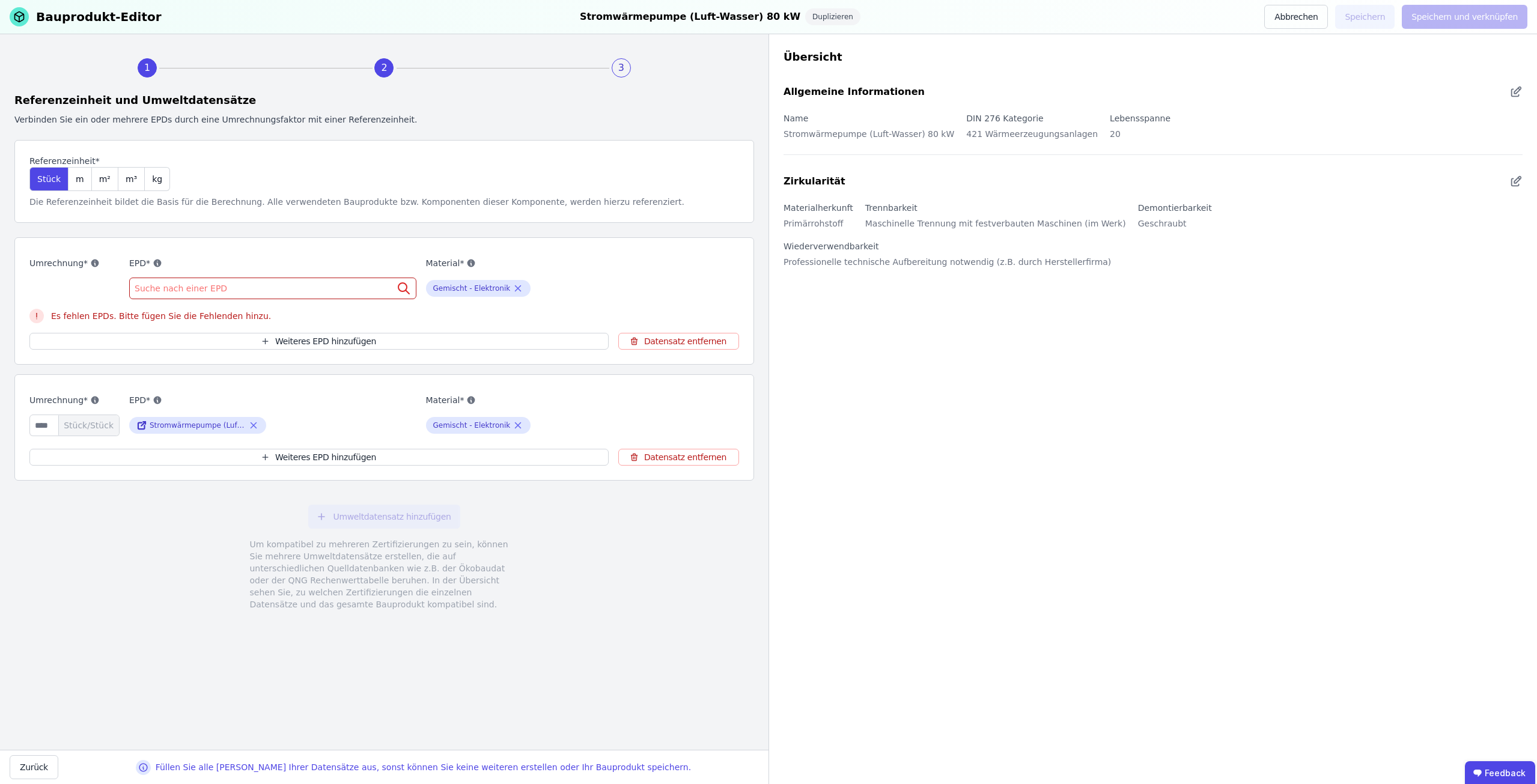
click at [214, 284] on span "Suche nach einer EPD" at bounding box center [182, 288] width 95 height 12
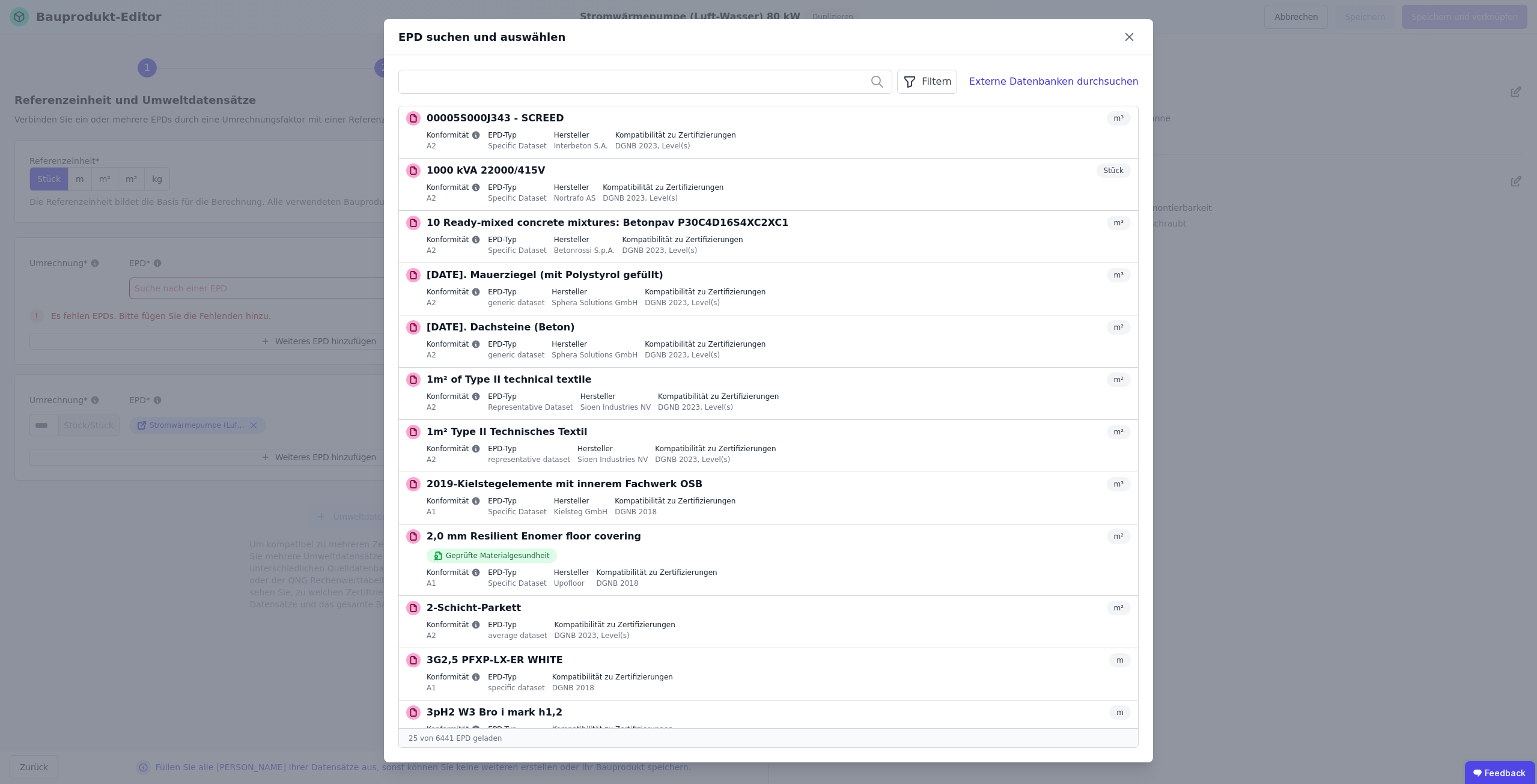
click at [523, 81] on input "text" at bounding box center [645, 82] width 493 height 22
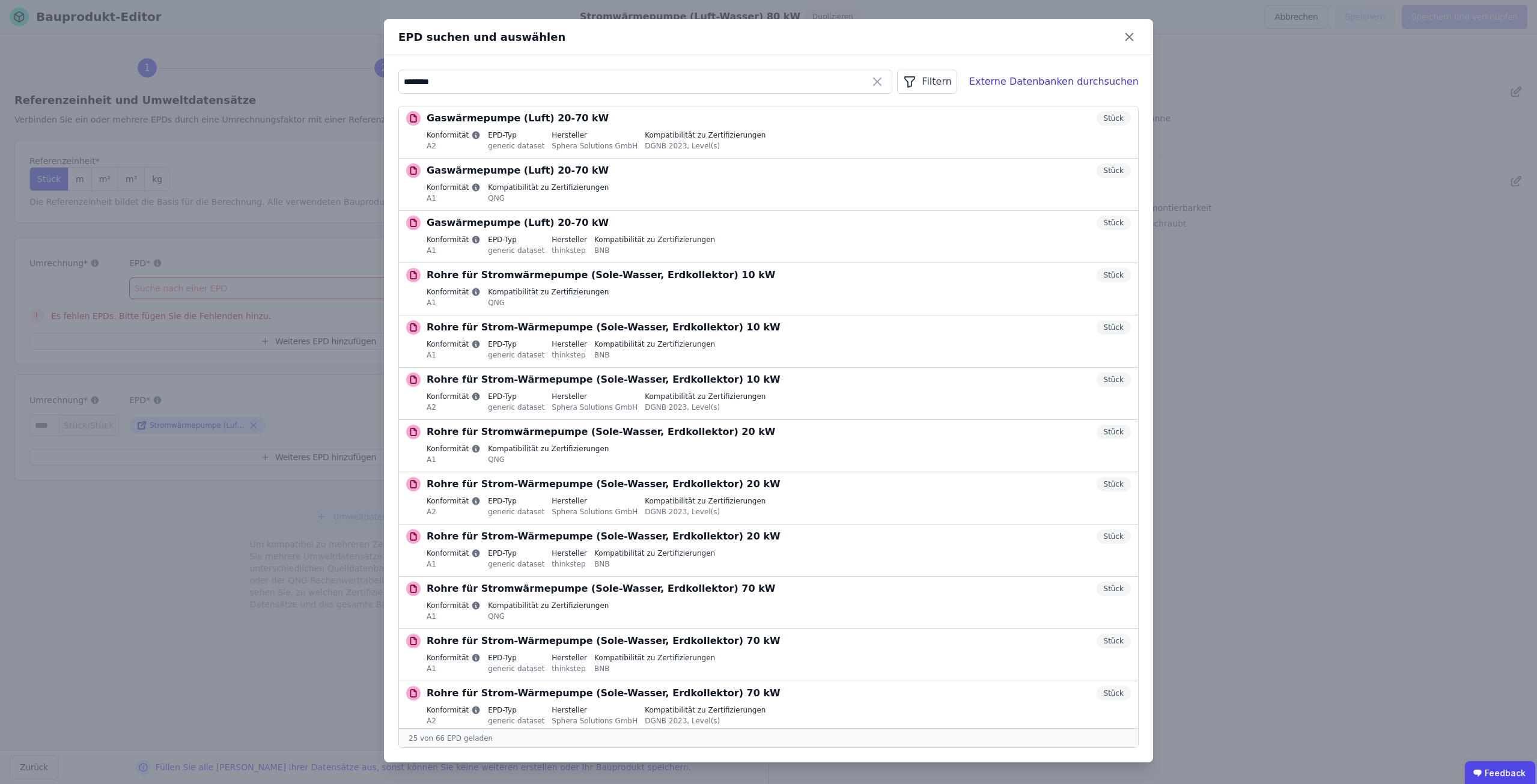
click at [957, 85] on div "Filtern" at bounding box center [927, 81] width 60 height 24
click at [875, 154] on li "Konformität" at bounding box center [866, 151] width 180 height 22
click at [860, 191] on label "A2" at bounding box center [867, 197] width 179 height 22
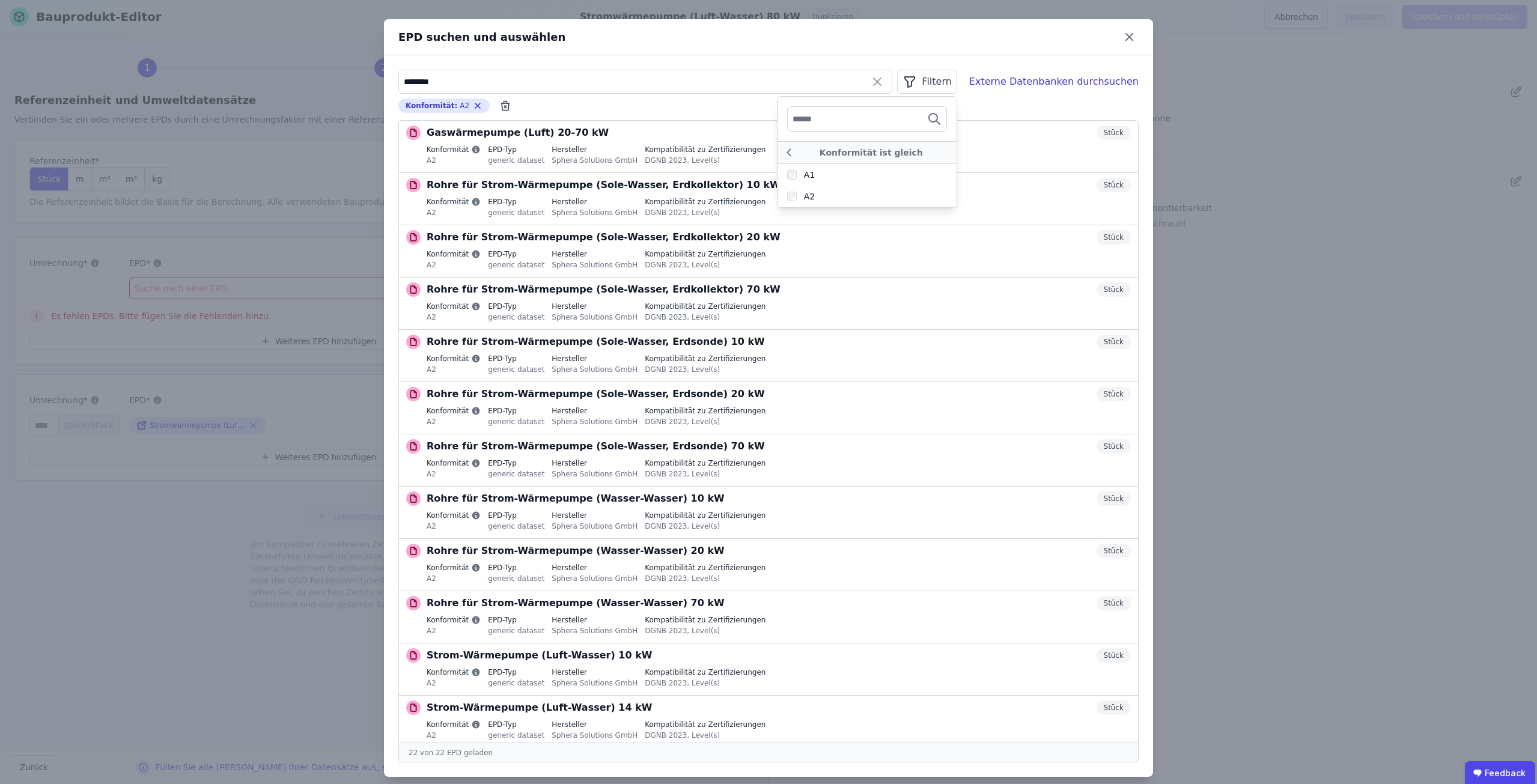
click at [705, 70] on div "********" at bounding box center [646, 81] width 494 height 24
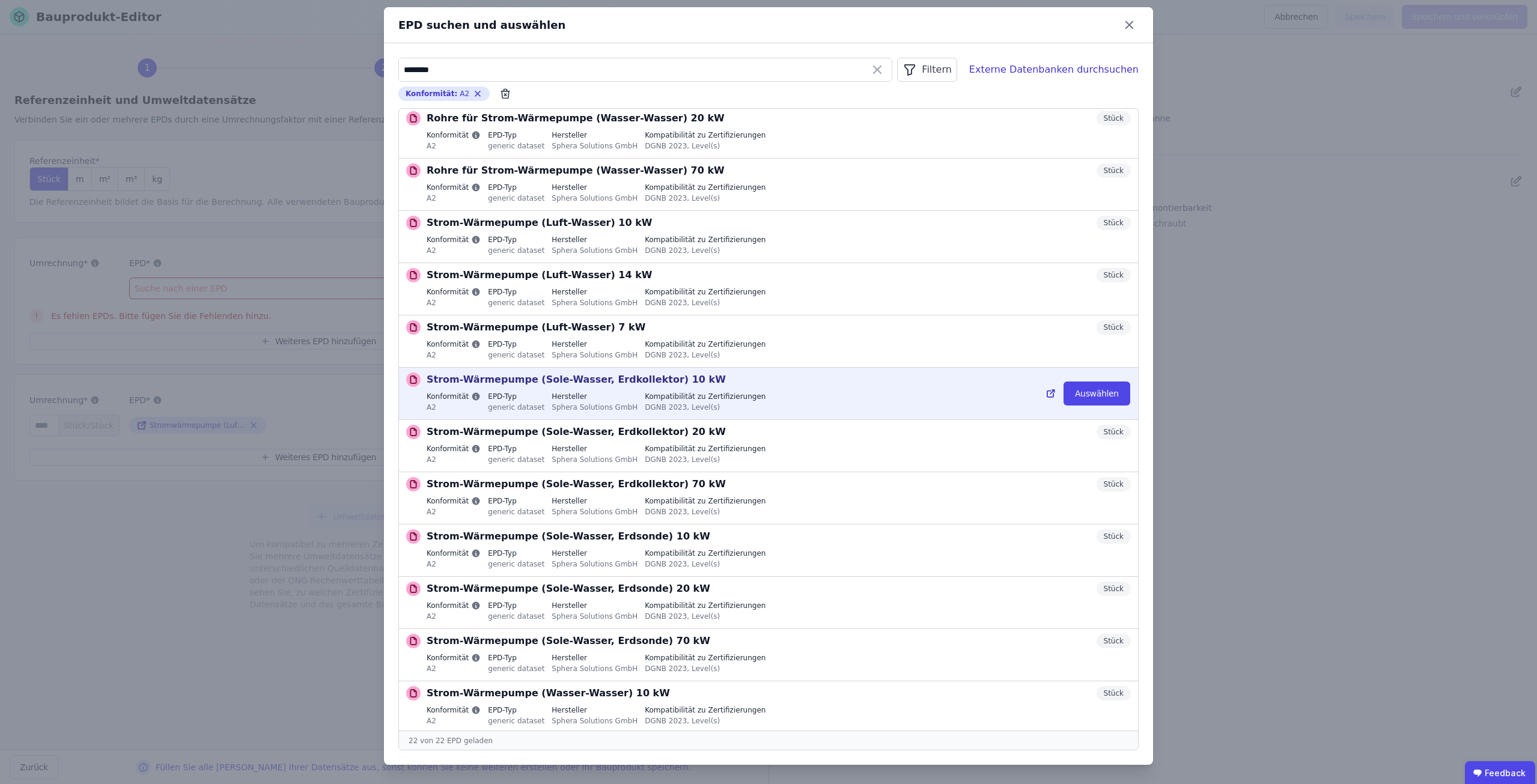
scroll to position [408, 0]
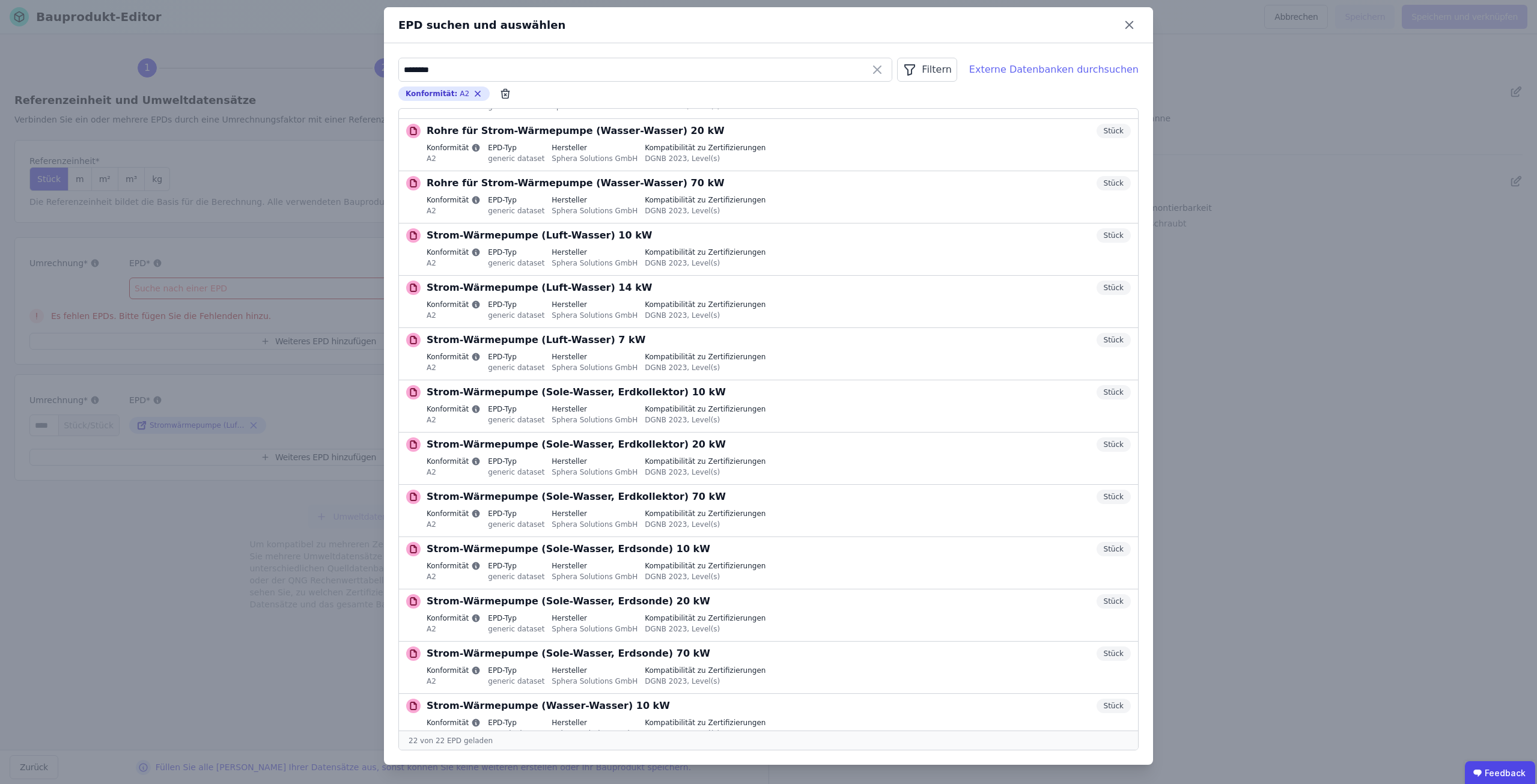
click at [1009, 70] on div "Externe Datenbanken durchsuchen" at bounding box center [1054, 70] width 169 height 14
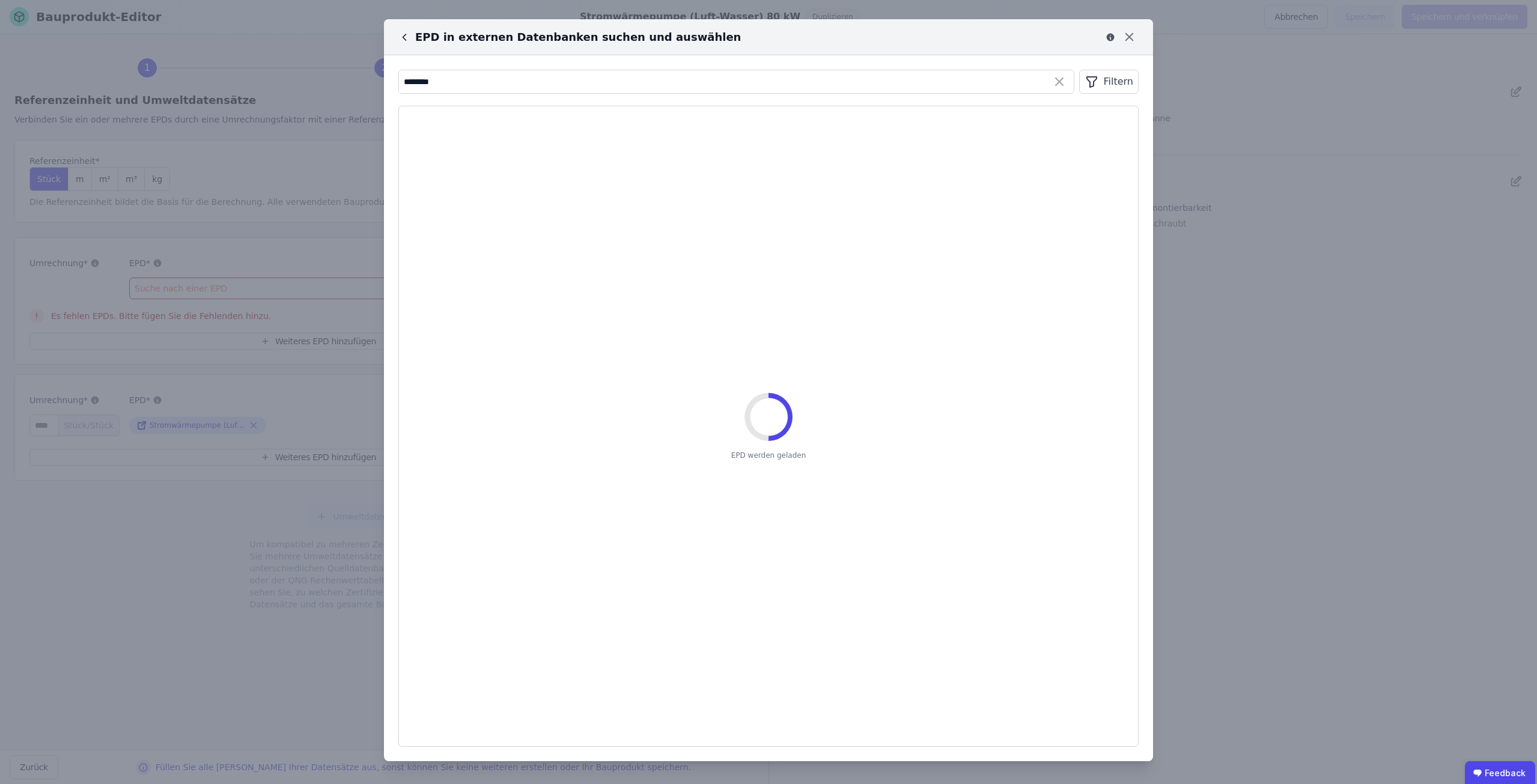
scroll to position [0, 0]
click at [471, 86] on input "********" at bounding box center [736, 82] width 674 height 22
click at [408, 38] on icon at bounding box center [404, 37] width 12 height 12
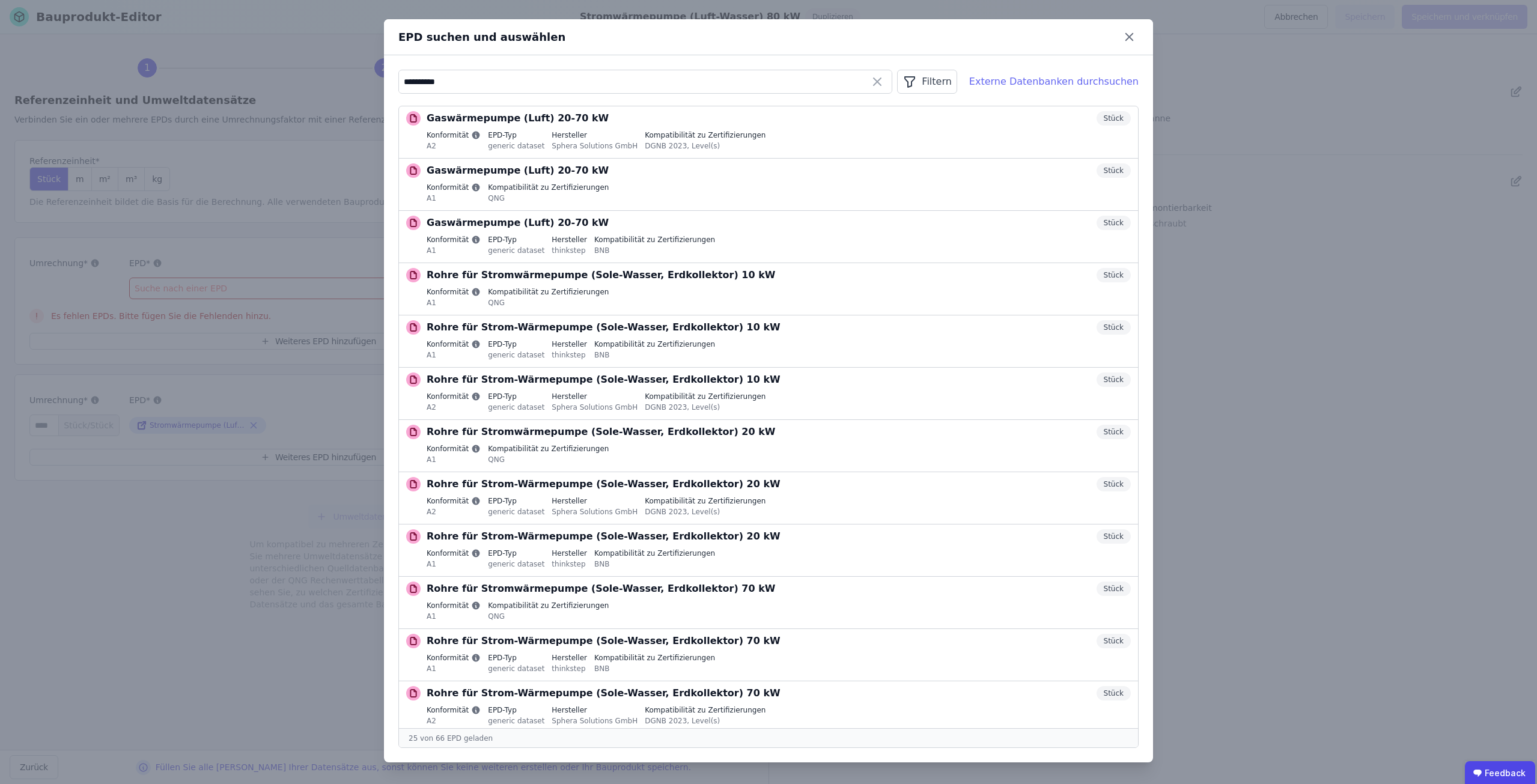
click at [1037, 81] on div "Externe Datenbanken durchsuchen" at bounding box center [1054, 81] width 169 height 14
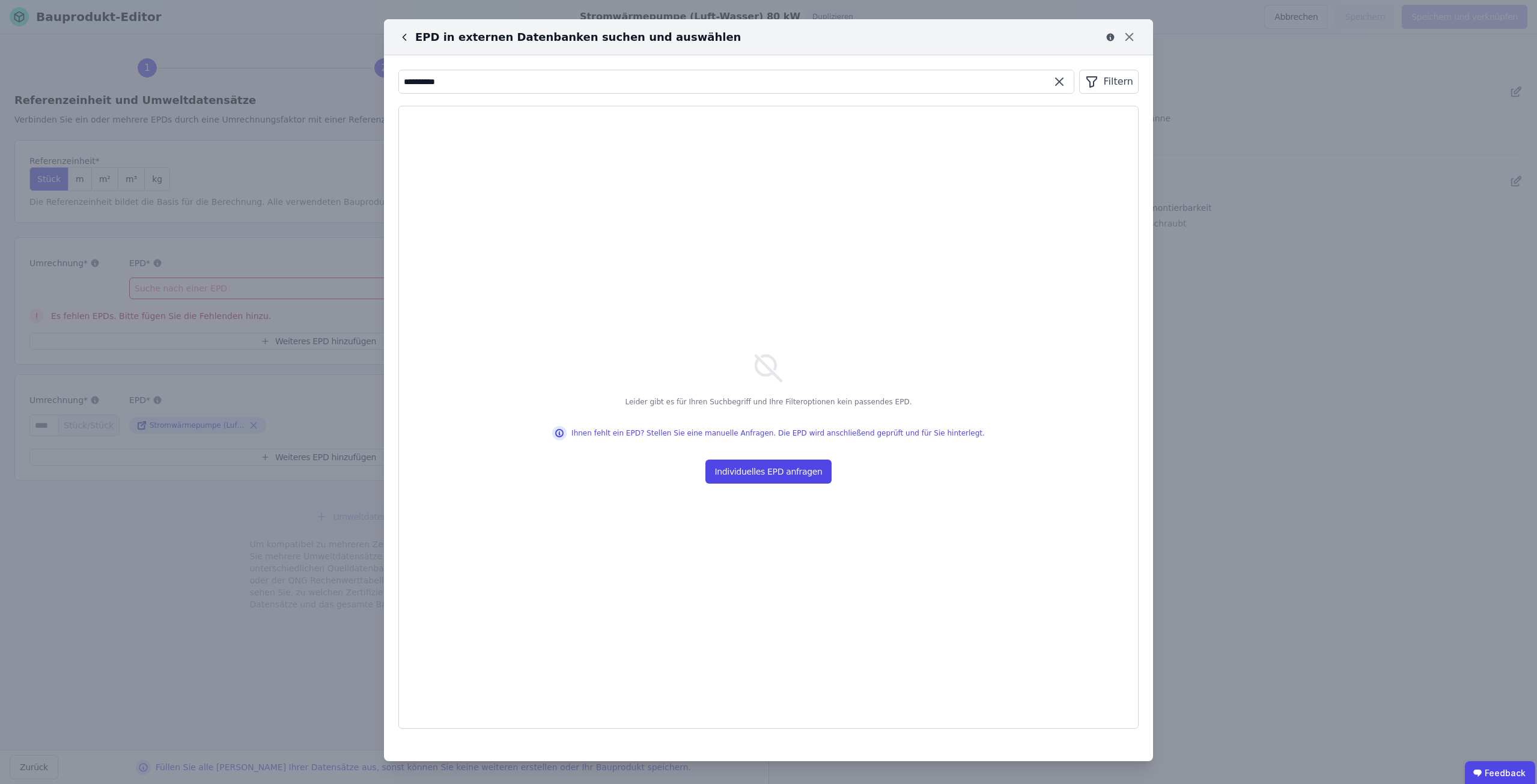
drag, startPoint x: 473, startPoint y: 86, endPoint x: 386, endPoint y: 83, distance: 87.1
click at [386, 83] on div "**********" at bounding box center [768, 399] width 769 height 688
paste input "**********"
click at [450, 82] on input "**********" at bounding box center [736, 82] width 674 height 22
type input "**********"
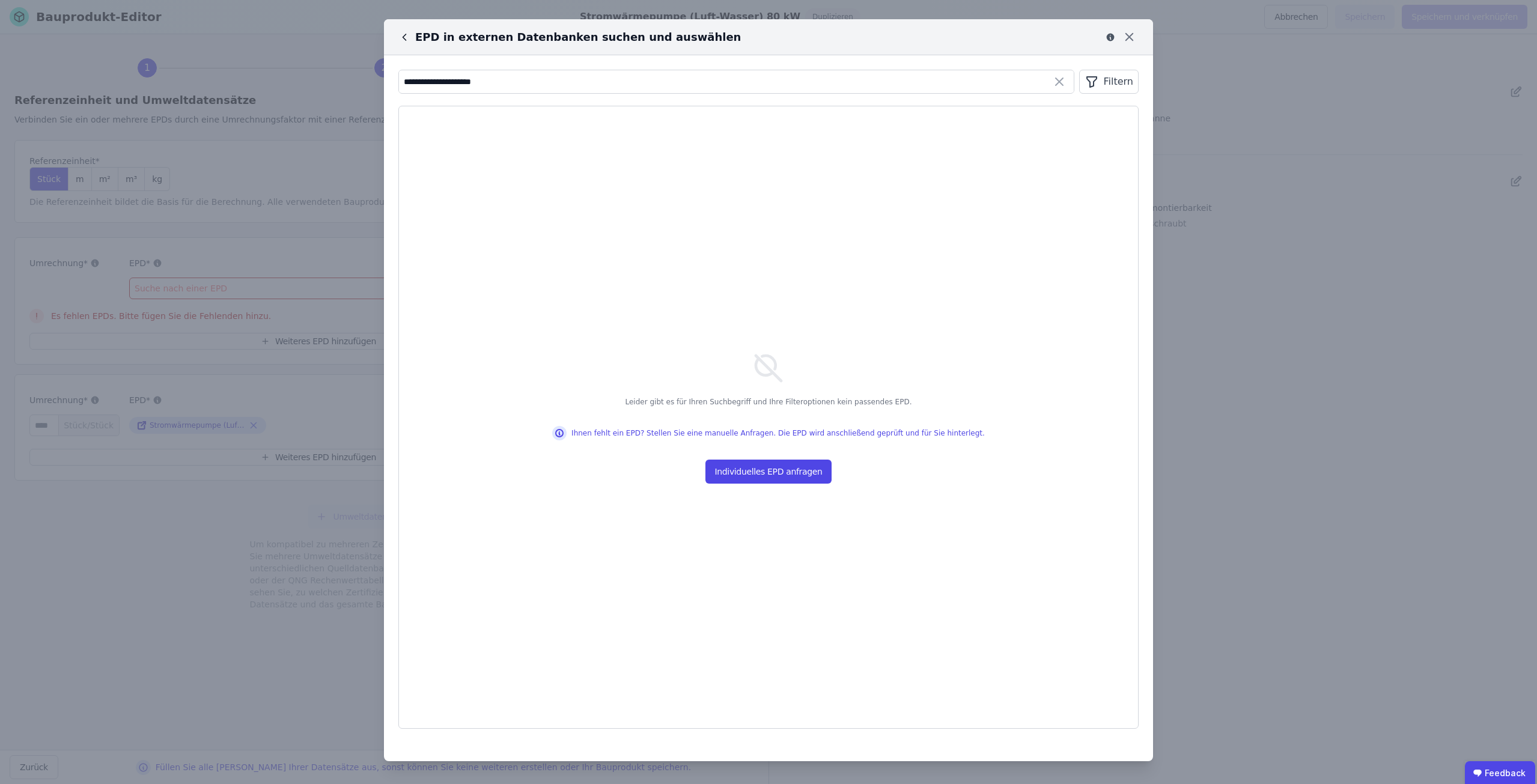
click at [344, 81] on div "**********" at bounding box center [768, 392] width 1537 height 784
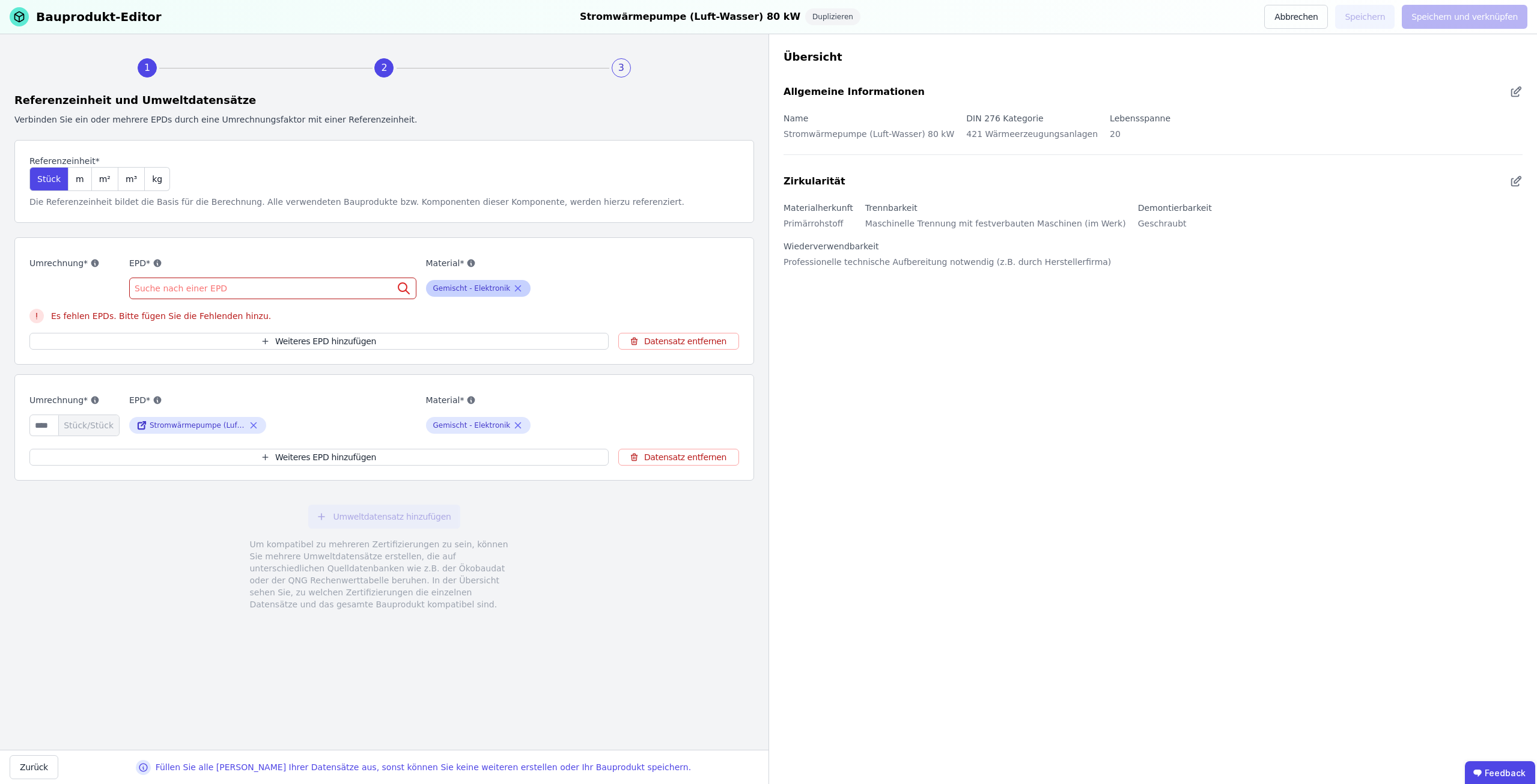
click at [515, 288] on icon at bounding box center [518, 288] width 11 height 14
click at [343, 285] on div "Suche nach einer EPD" at bounding box center [273, 288] width 288 height 22
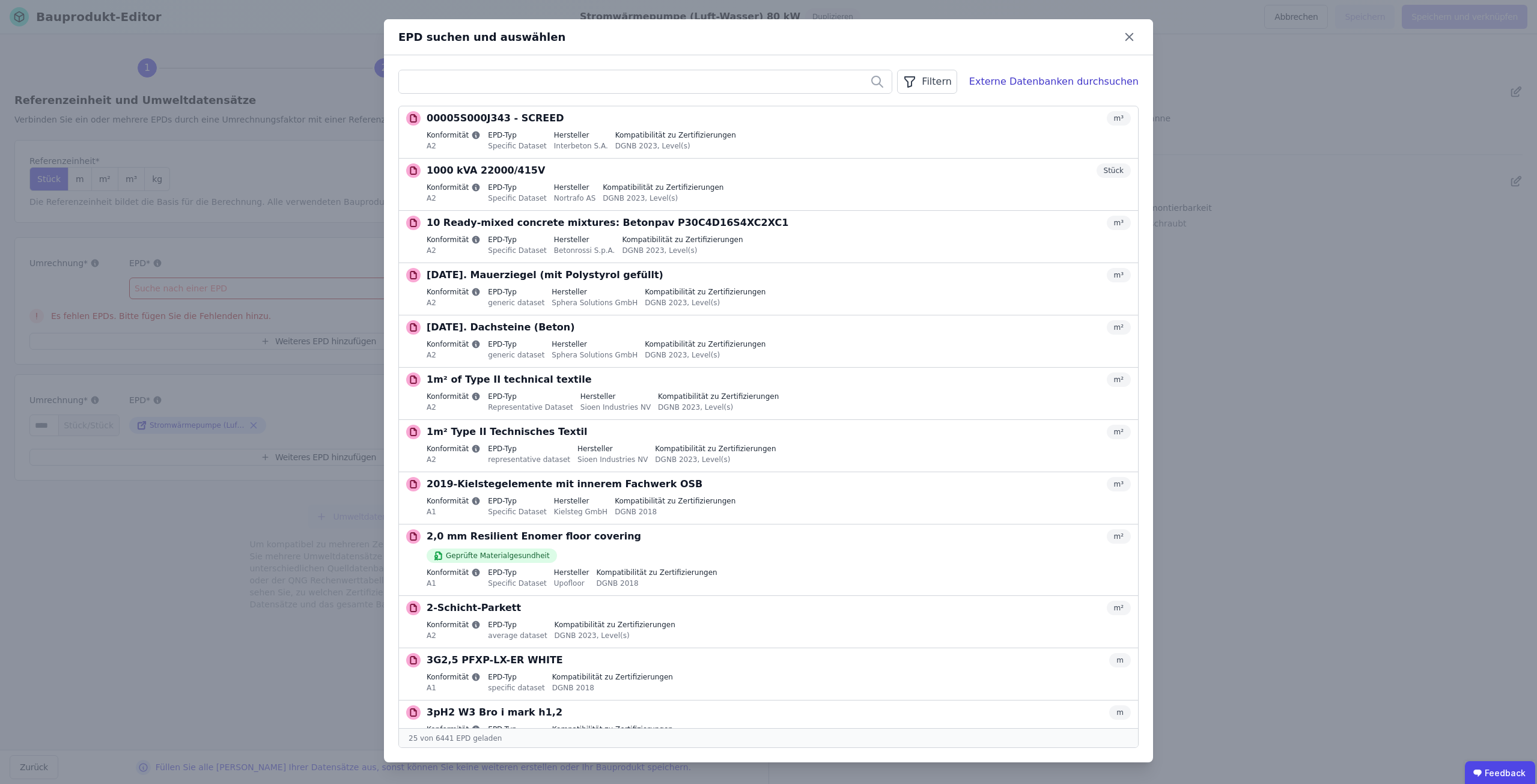
click at [638, 84] on input "text" at bounding box center [645, 82] width 493 height 22
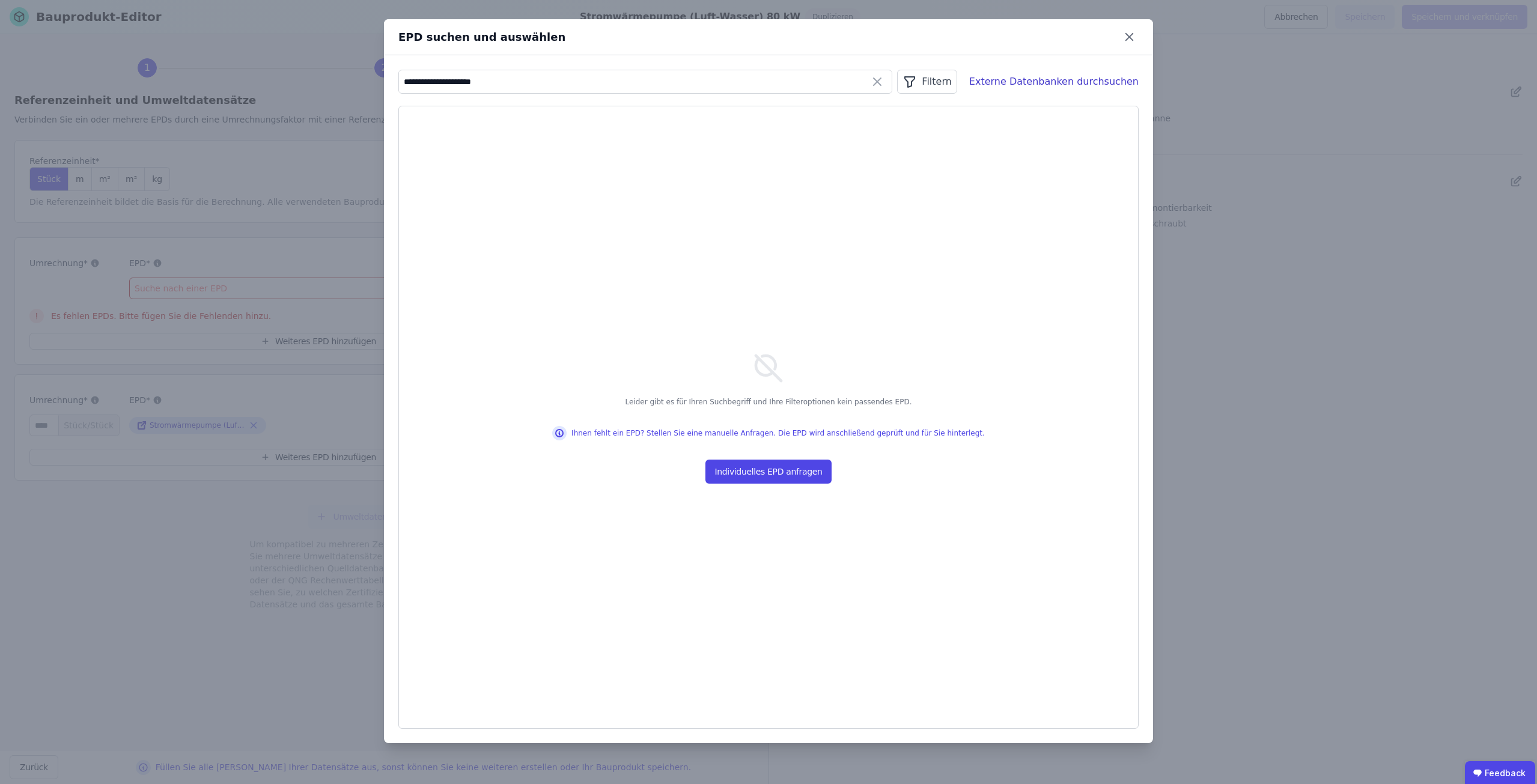
drag, startPoint x: 450, startPoint y: 85, endPoint x: 405, endPoint y: 85, distance: 45.0
click at [405, 85] on input "**********" at bounding box center [645, 82] width 493 height 22
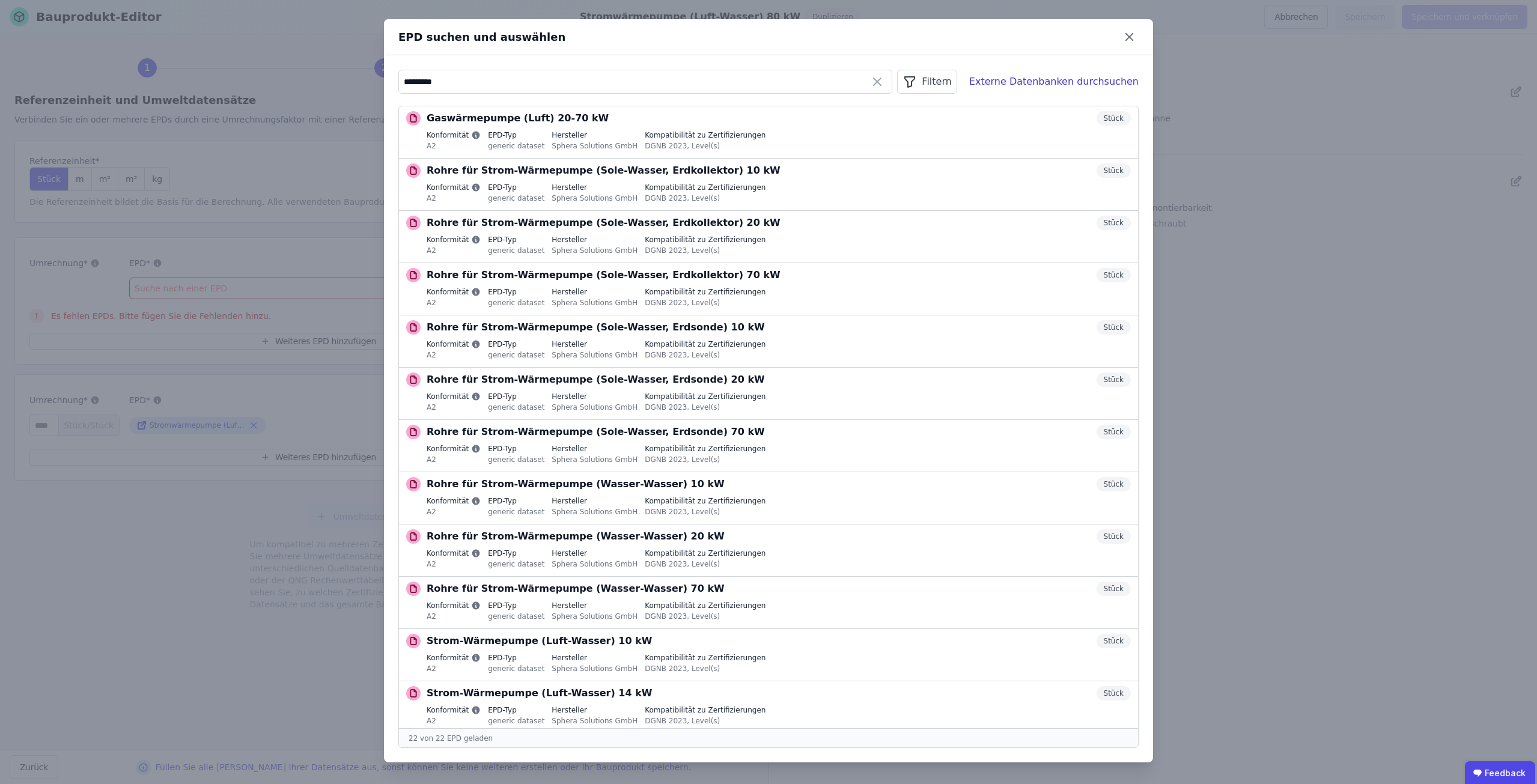
click at [472, 78] on input "*********" at bounding box center [645, 82] width 493 height 22
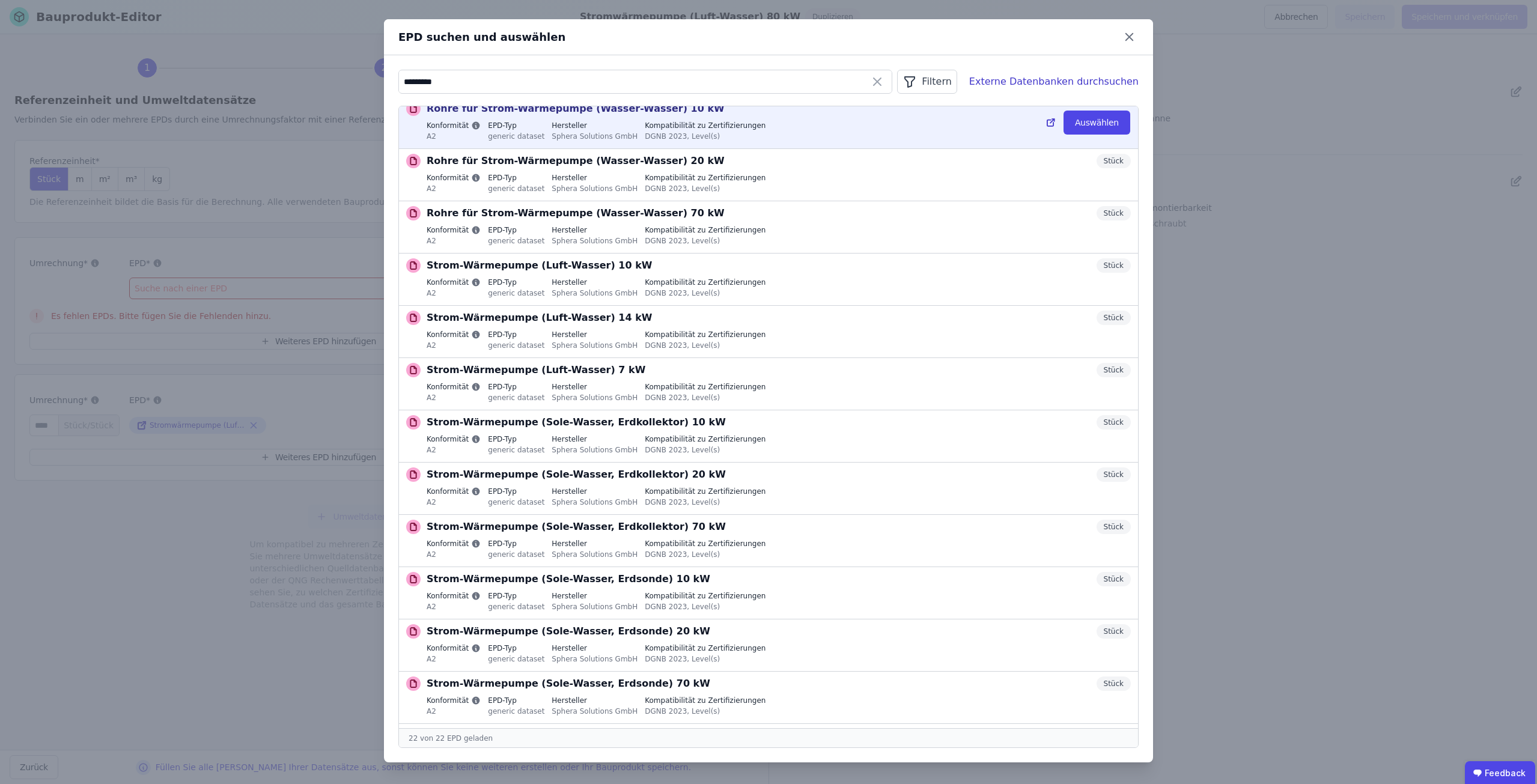
scroll to position [528, 0]
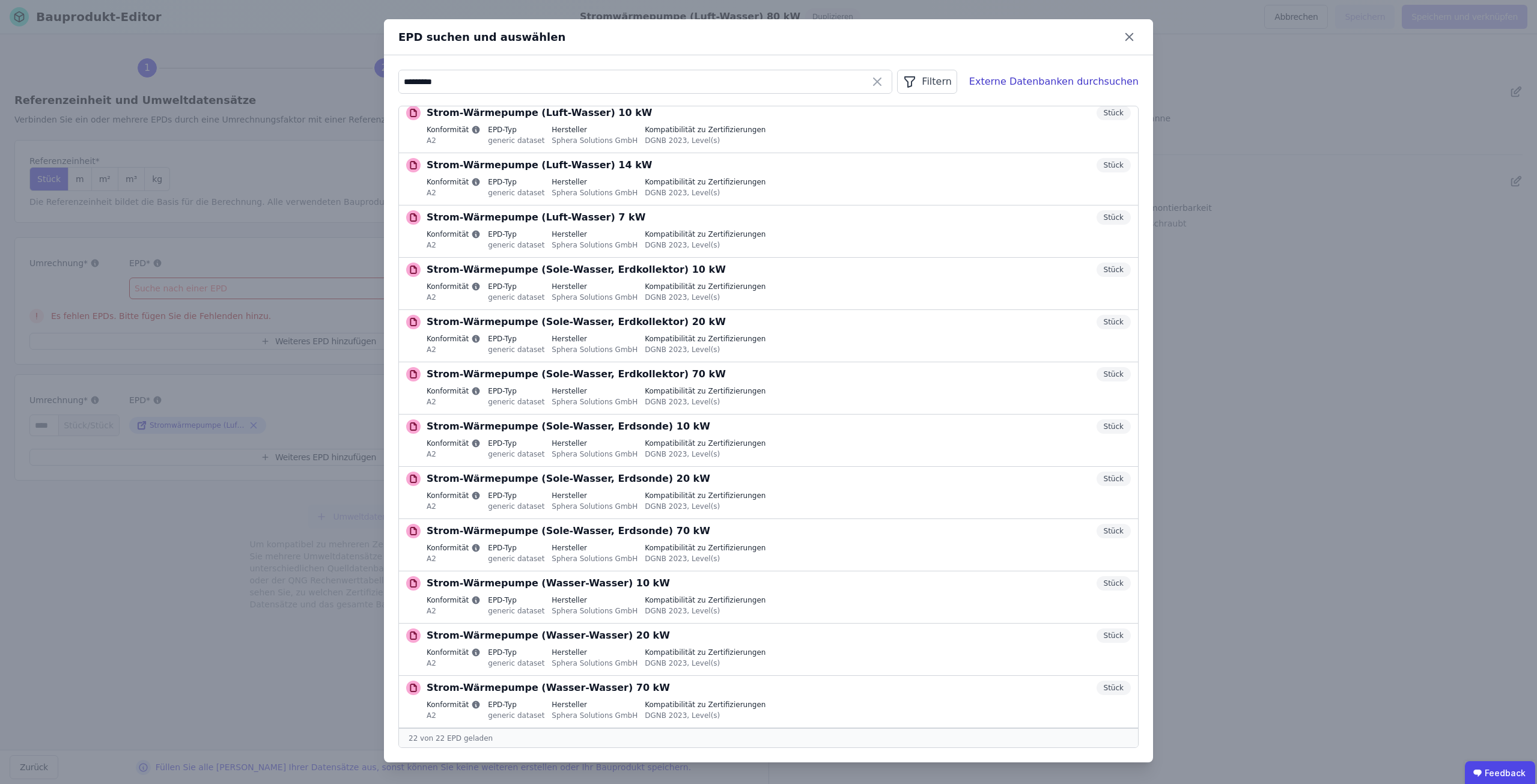
click at [1028, 90] on div "********* Filtern Externe Datenbanken durchsuchen" at bounding box center [768, 81] width 740 height 24
click at [1030, 80] on div "Externe Datenbanken durchsuchen" at bounding box center [1054, 81] width 169 height 14
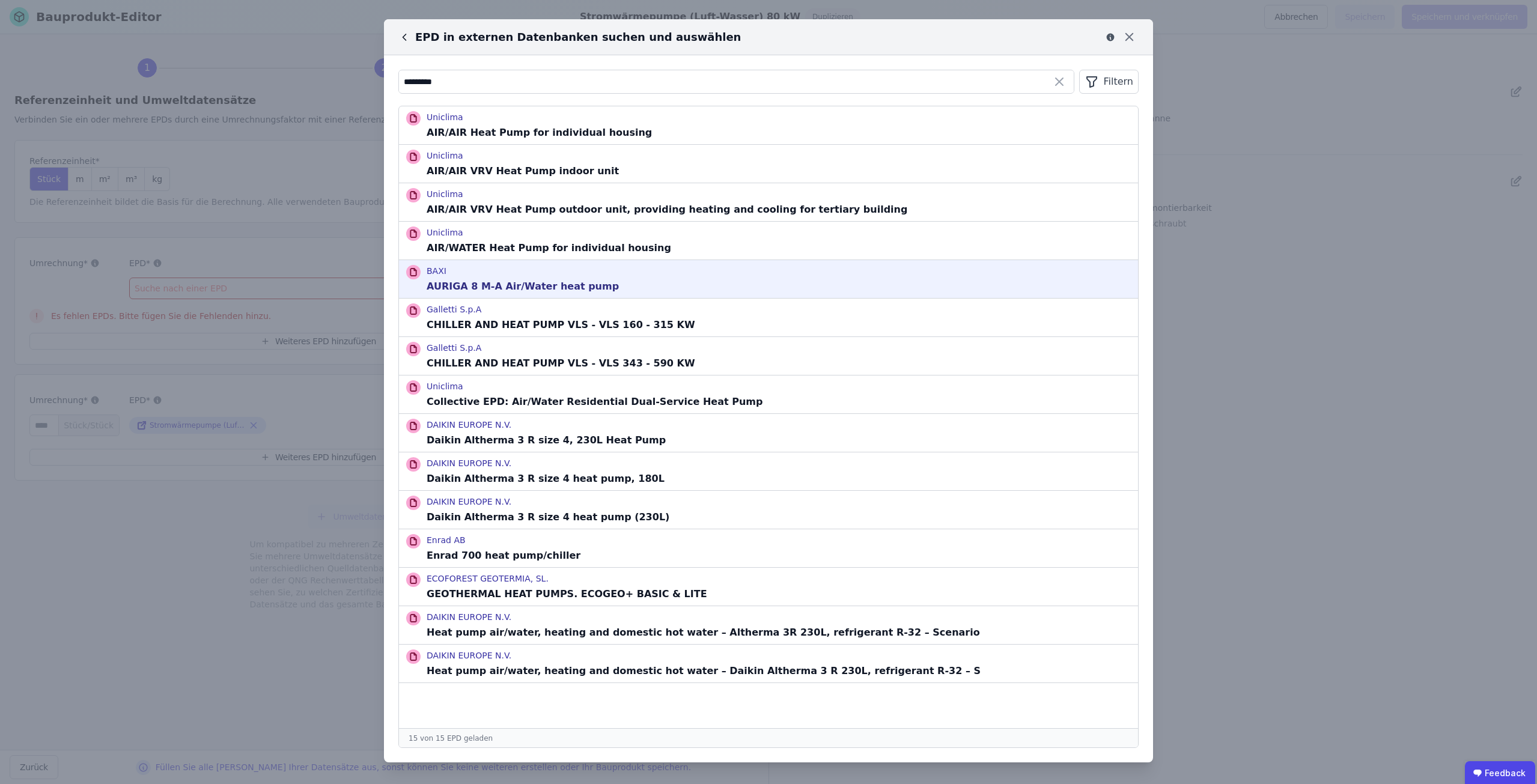
click at [510, 280] on p "AURIGA 8 M-A Air/Water heat pump" at bounding box center [523, 287] width 192 height 14
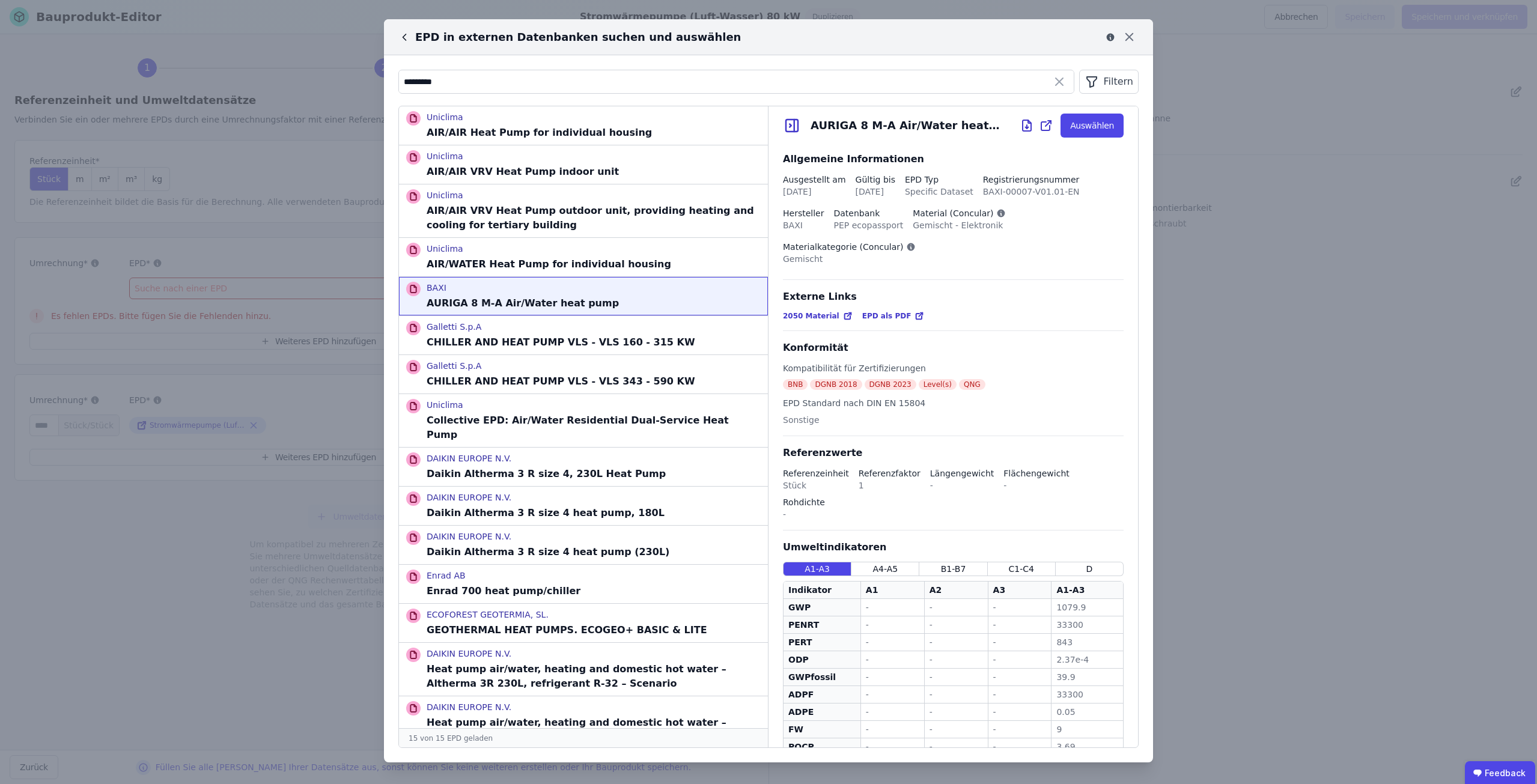
click at [1095, 84] on icon "button" at bounding box center [1092, 81] width 9 height 10
click at [1066, 112] on li "Anwendungsbereich" at bounding box center [1048, 107] width 180 height 22
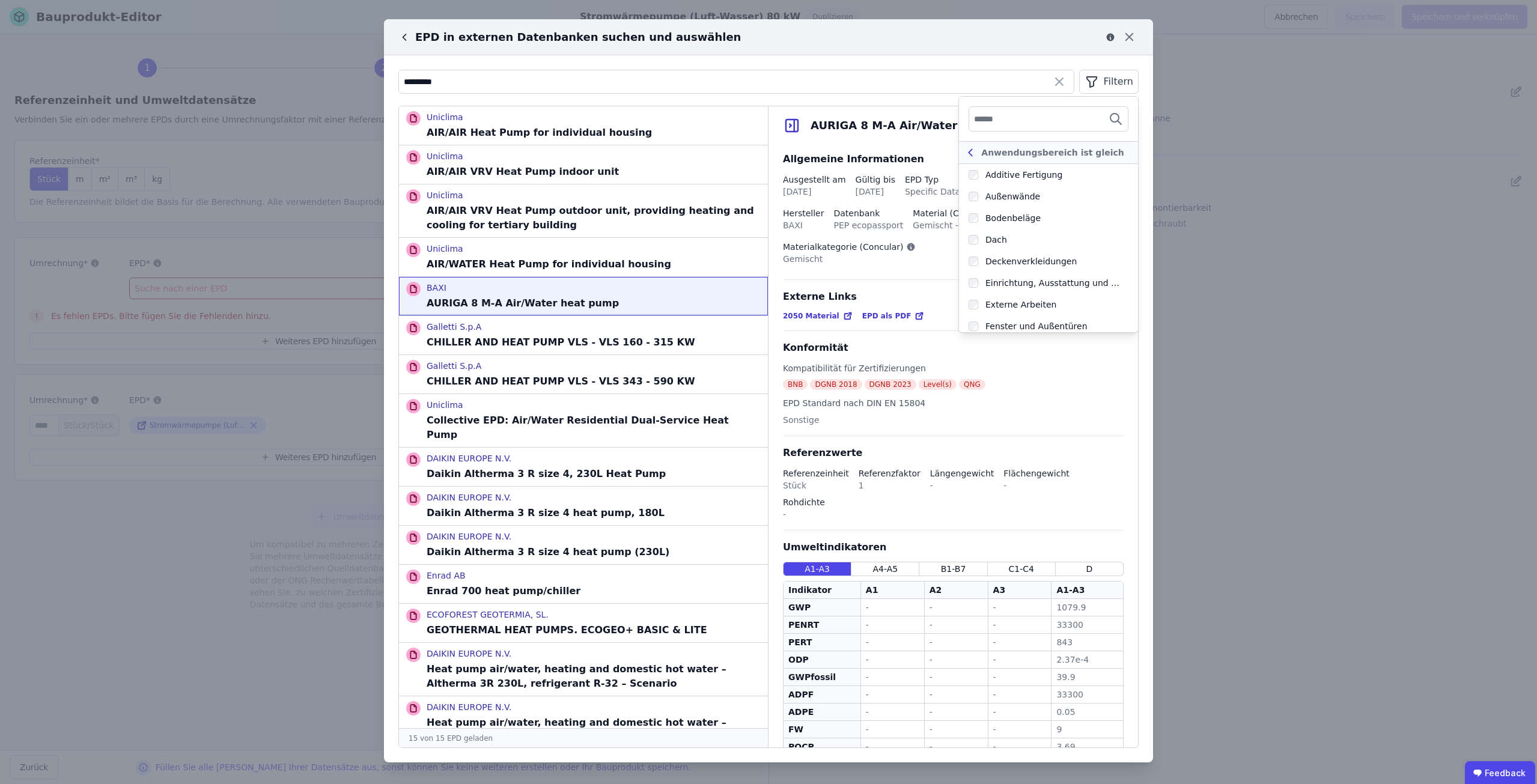
click at [964, 151] on icon at bounding box center [970, 153] width 13 height 14
click at [996, 128] on span "Datenbank" at bounding box center [990, 128] width 46 height 12
click at [1123, 89] on div "Filtern" at bounding box center [1109, 81] width 60 height 24
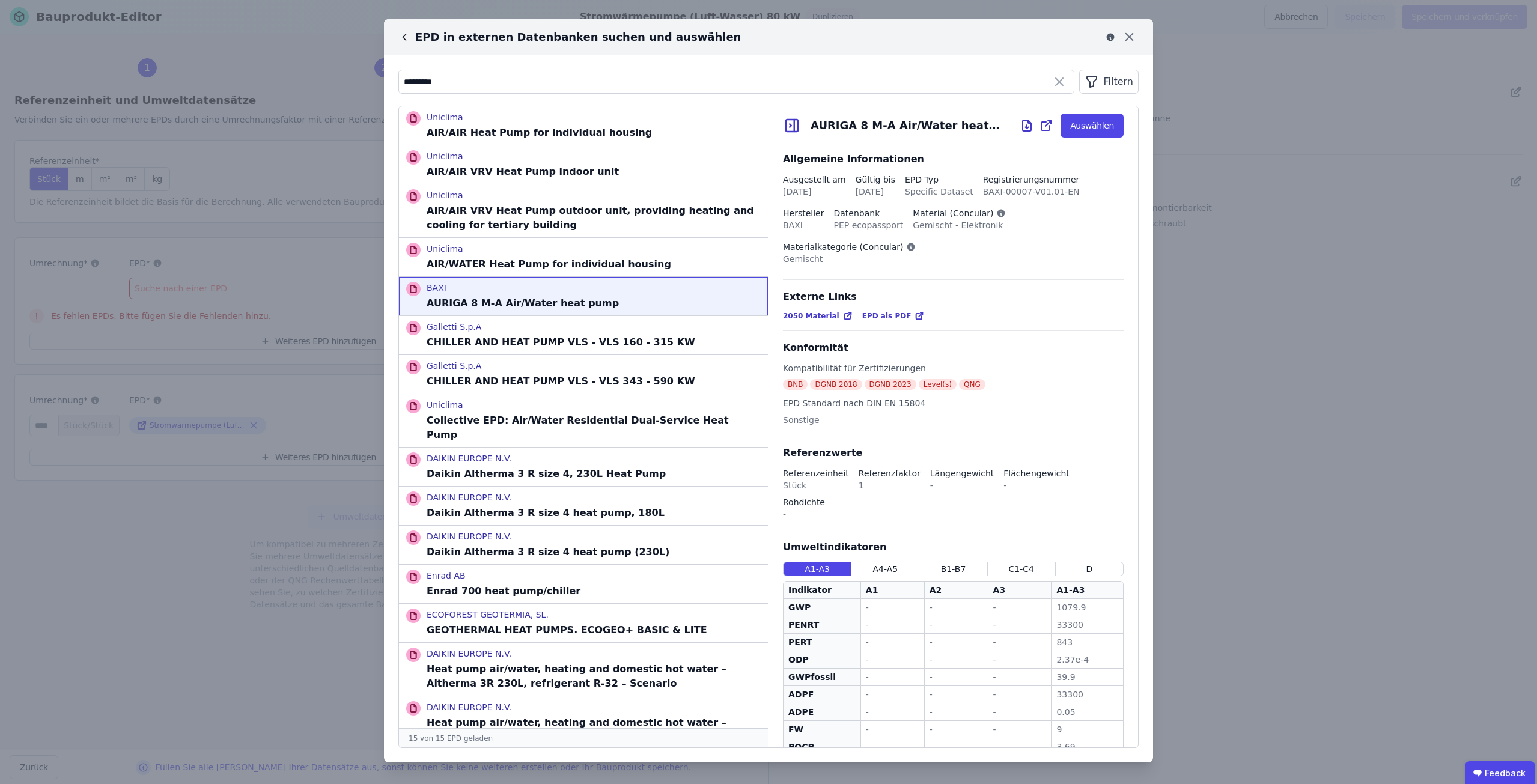
click at [1101, 83] on div "Filtern" at bounding box center [1109, 81] width 60 height 24
click at [1026, 187] on li "Materialkategorie" at bounding box center [1048, 194] width 180 height 22
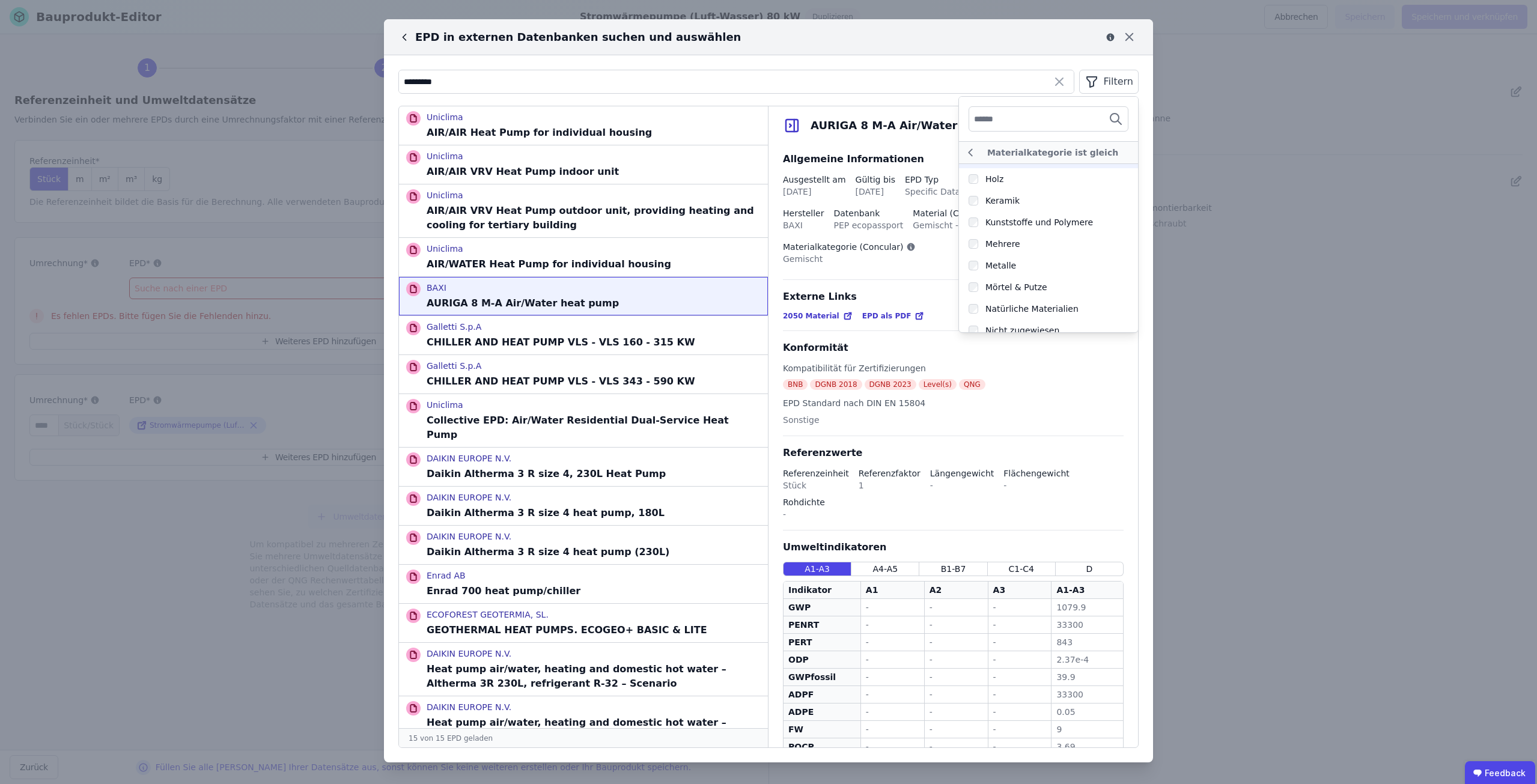
scroll to position [135, 0]
click at [978, 148] on div "Materialkategorie ist gleich" at bounding box center [1052, 152] width 151 height 12
click at [1052, 48] on div "EPD in externen Datenbanken suchen und auswählen" at bounding box center [768, 38] width 769 height 36
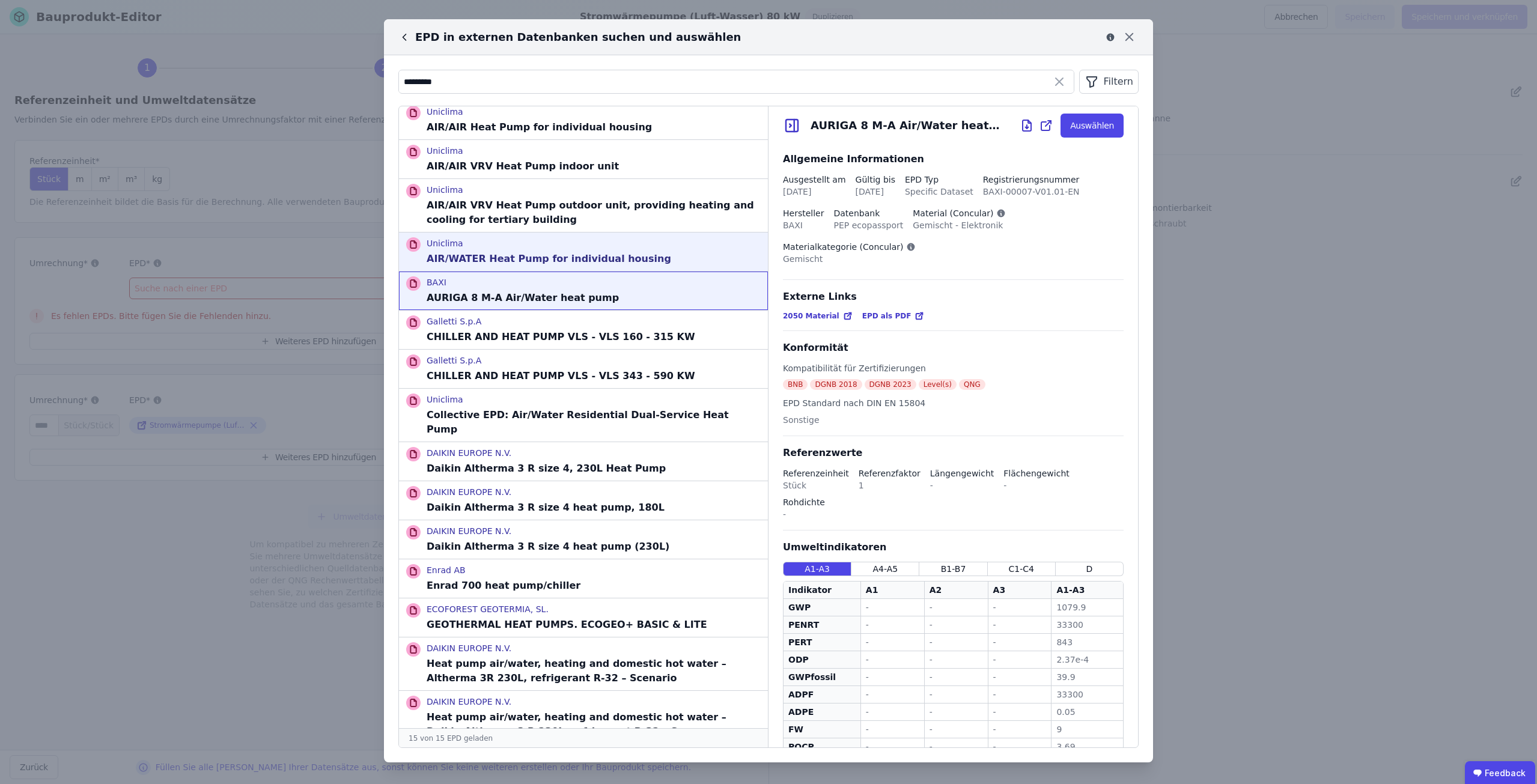
scroll to position [7, 0]
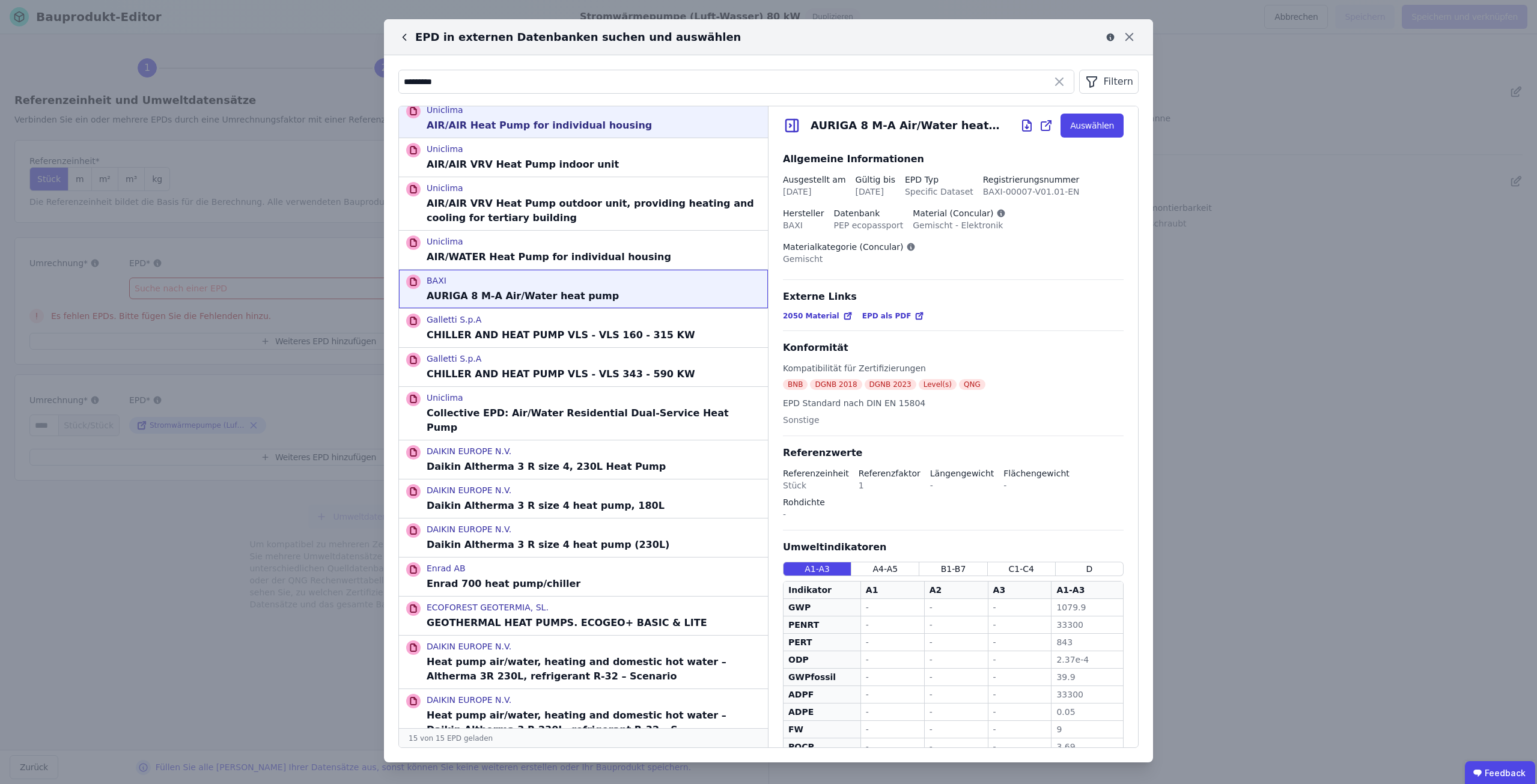
click at [530, 132] on p "AIR/AIR Heat Pump for individual housing" at bounding box center [540, 125] width 226 height 14
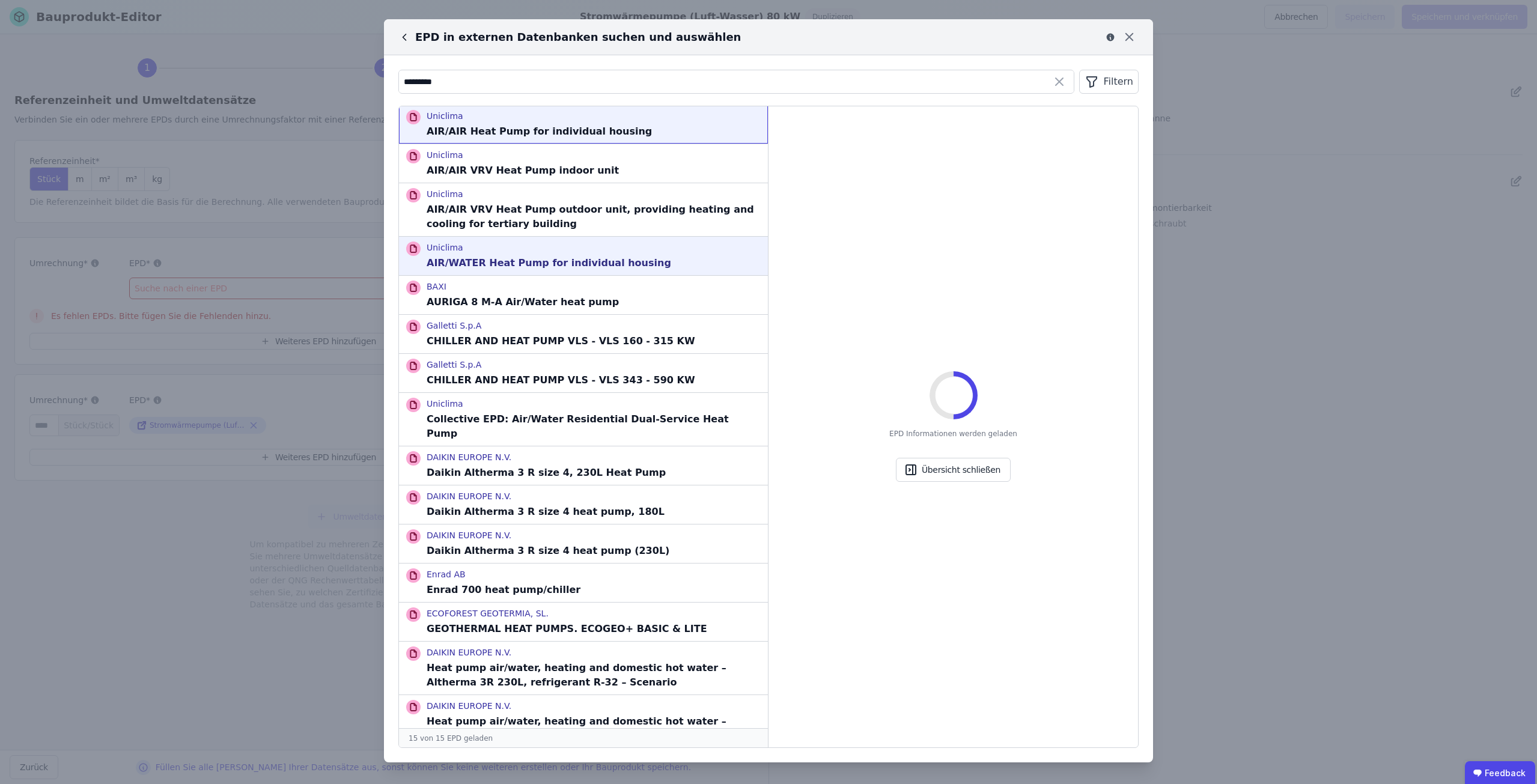
scroll to position [0, 0]
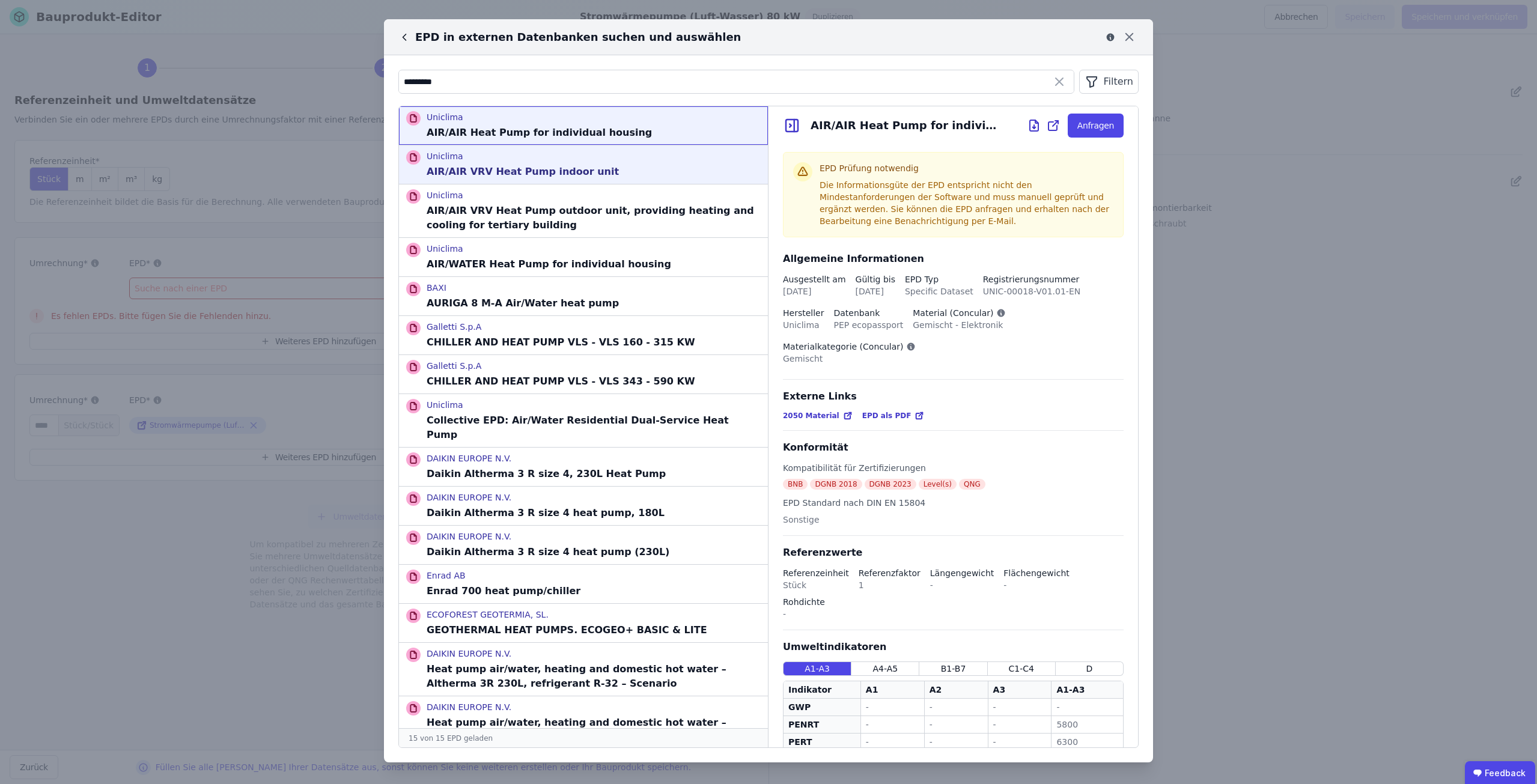
click at [556, 182] on div "Uniclima AIR/AIR VRV Heat Pump indoor unit" at bounding box center [583, 164] width 369 height 38
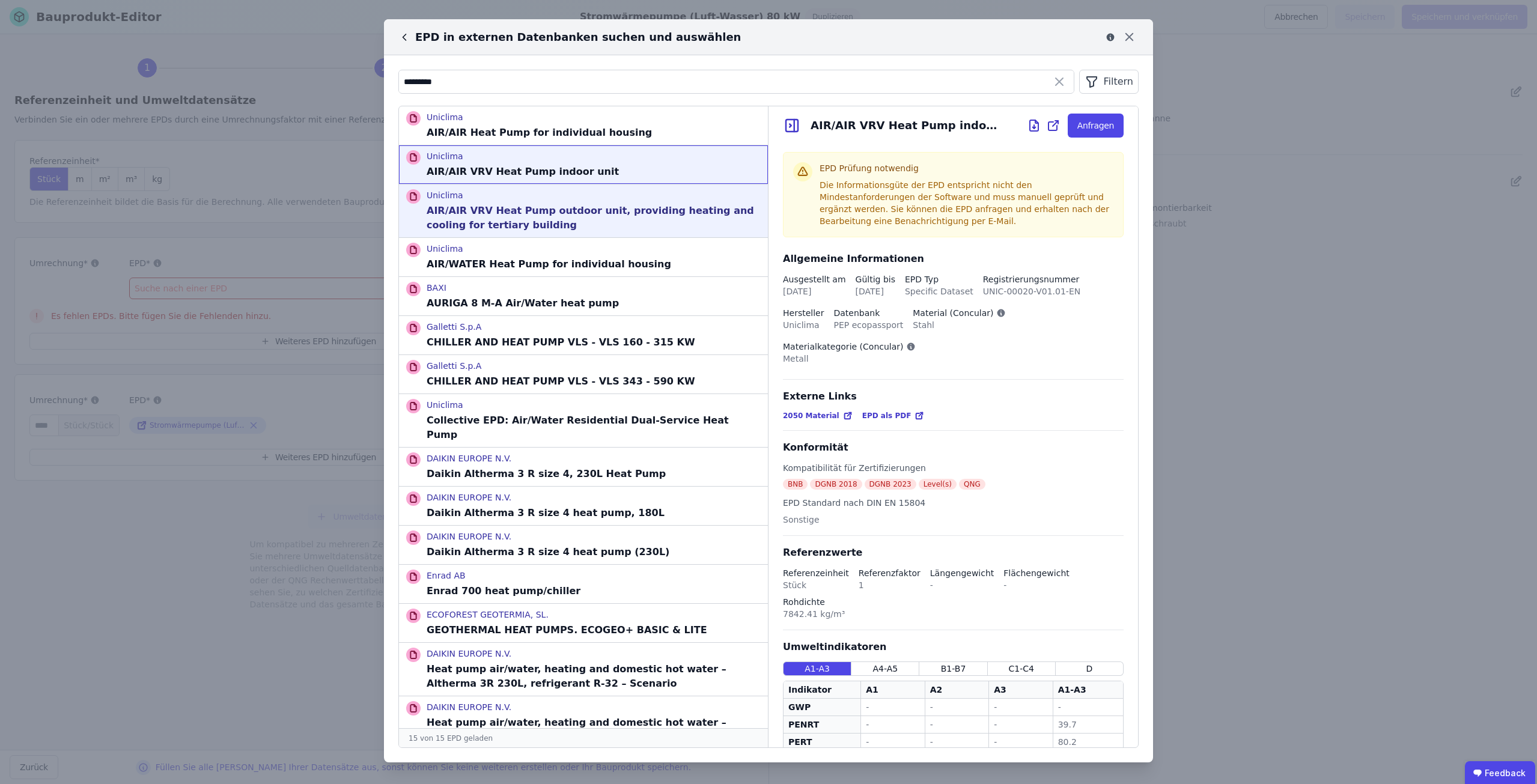
click at [556, 200] on p "Uniclima" at bounding box center [594, 195] width 334 height 12
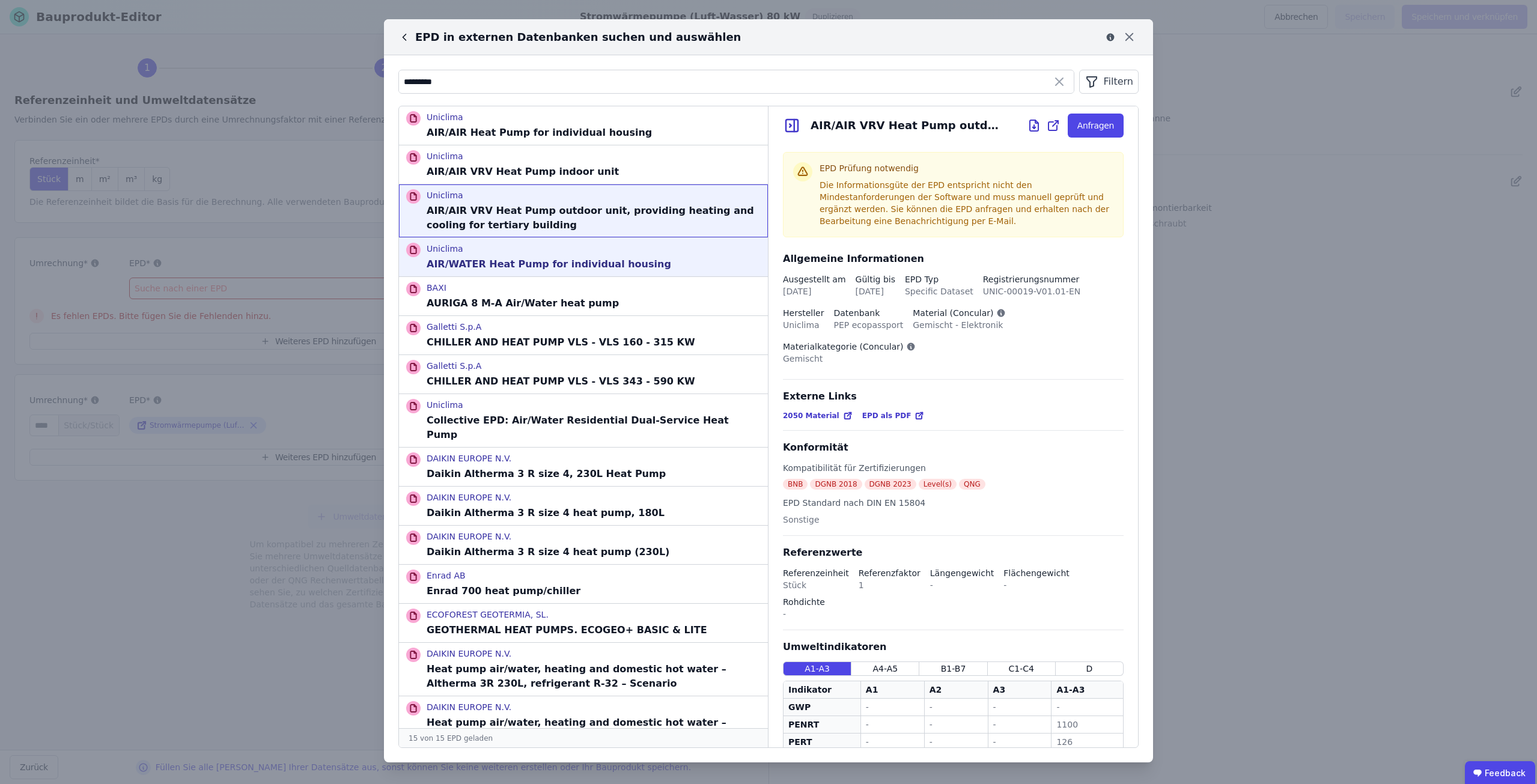
click at [567, 246] on p "Uniclima" at bounding box center [549, 248] width 244 height 12
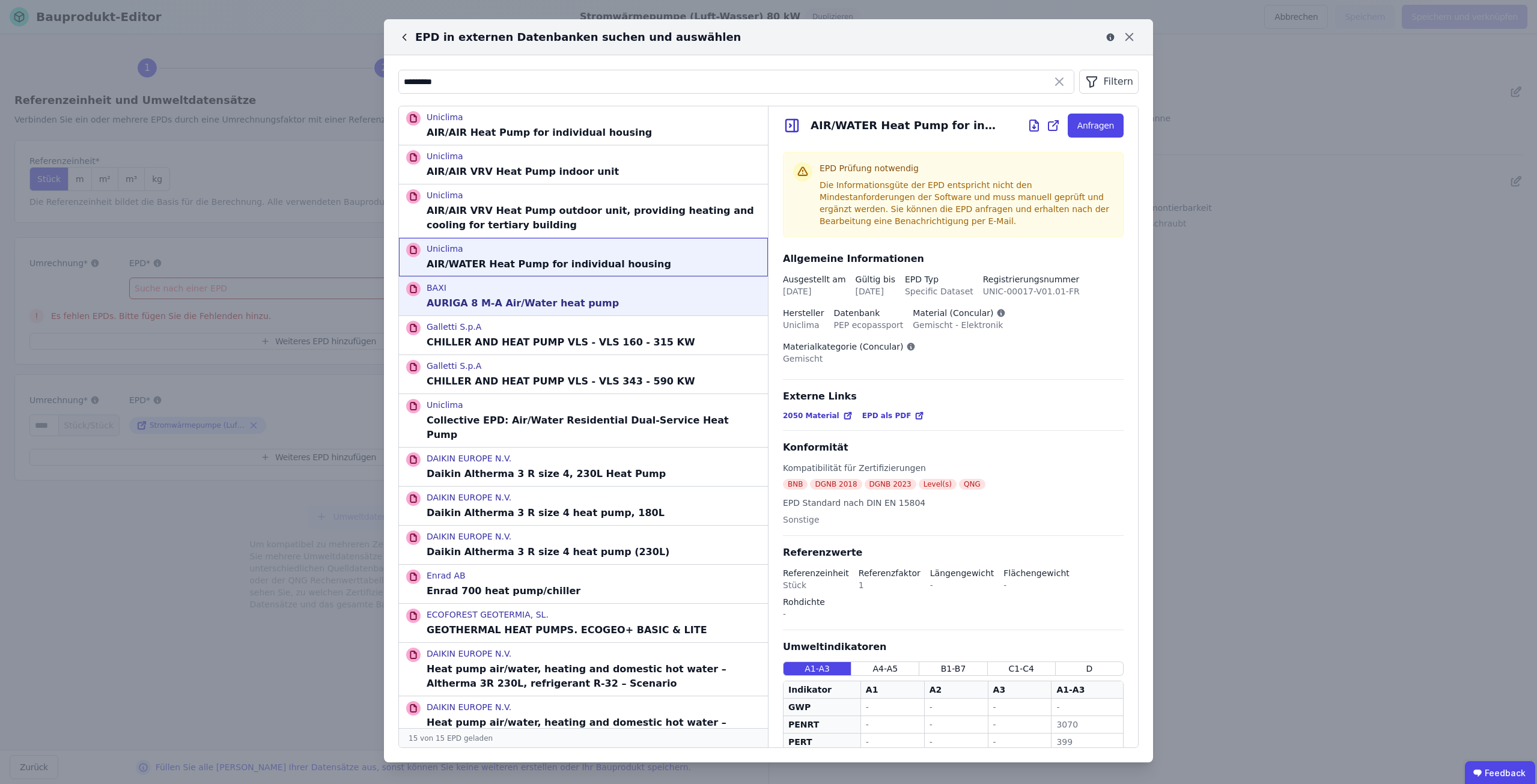
click at [569, 286] on p "BAXI" at bounding box center [523, 287] width 192 height 12
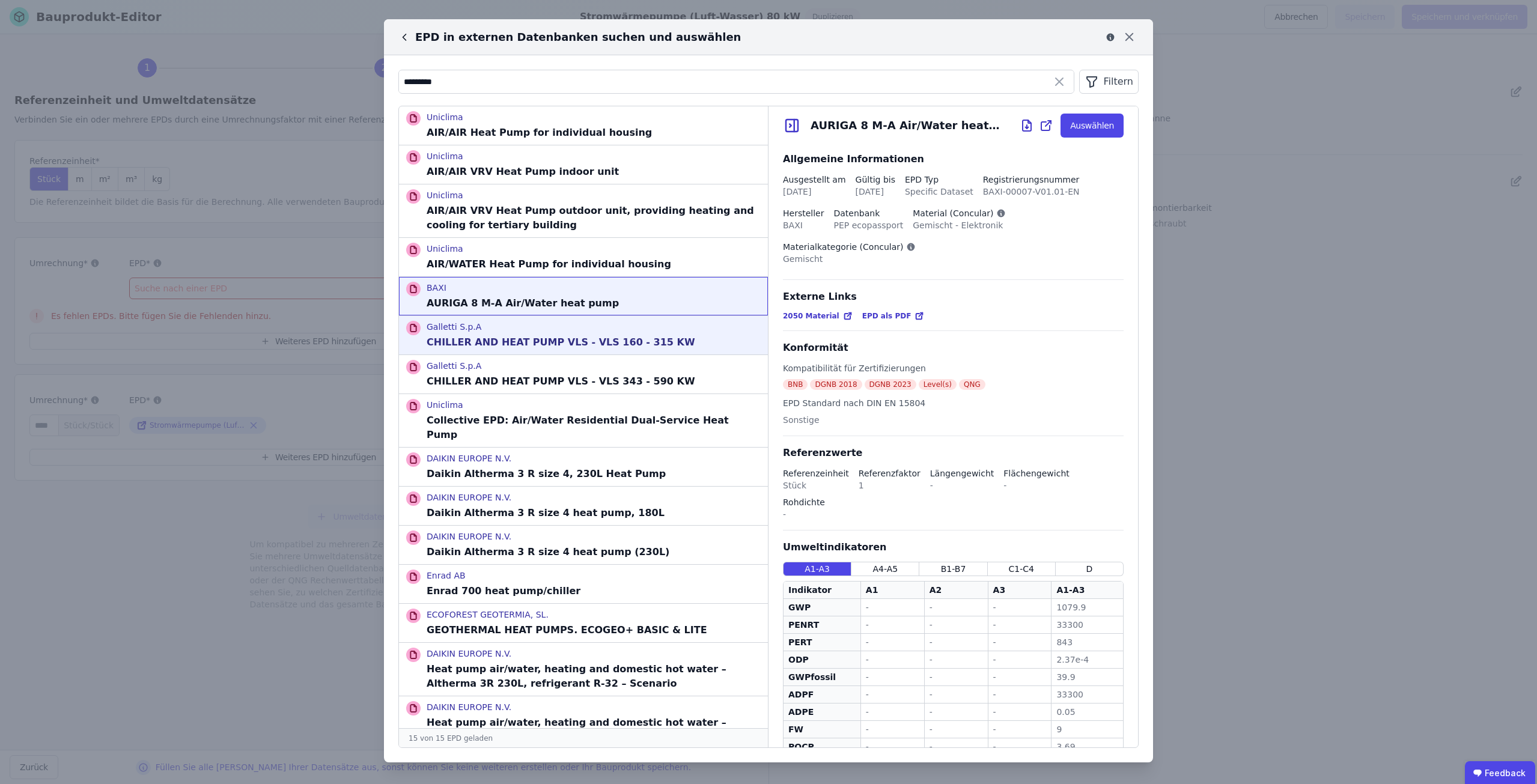
click at [569, 319] on div "Galletti S.p.A CHILLER AND HEAT PUMP VLS - VLS 160 - 315 KW" at bounding box center [583, 334] width 369 height 38
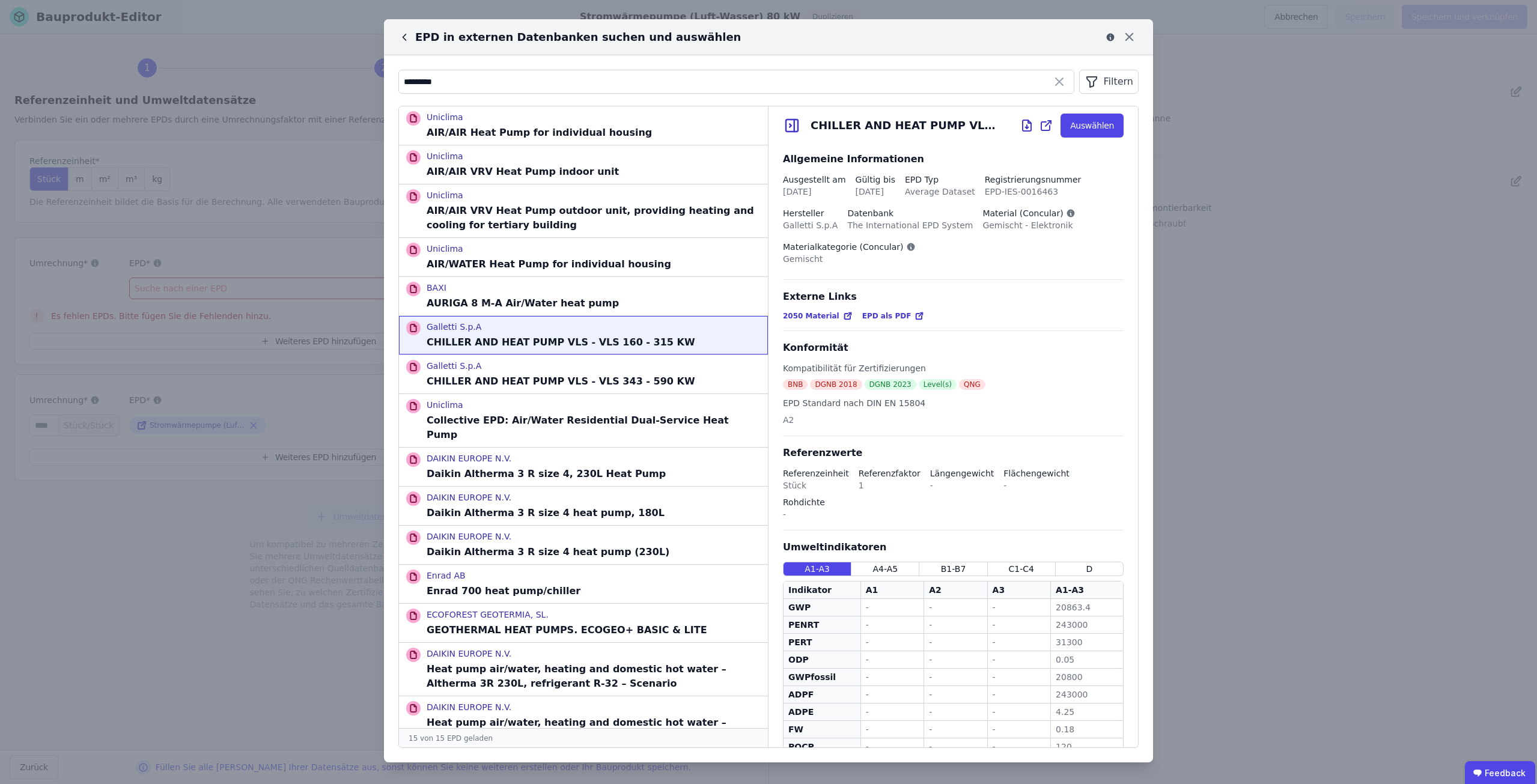
click at [914, 316] on icon at bounding box center [919, 316] width 9 height 9
click at [584, 372] on div "Galletti S.p.A CHILLER AND HEAT PUMP VLS - VLS 343 - 590 KW" at bounding box center [561, 374] width 269 height 29
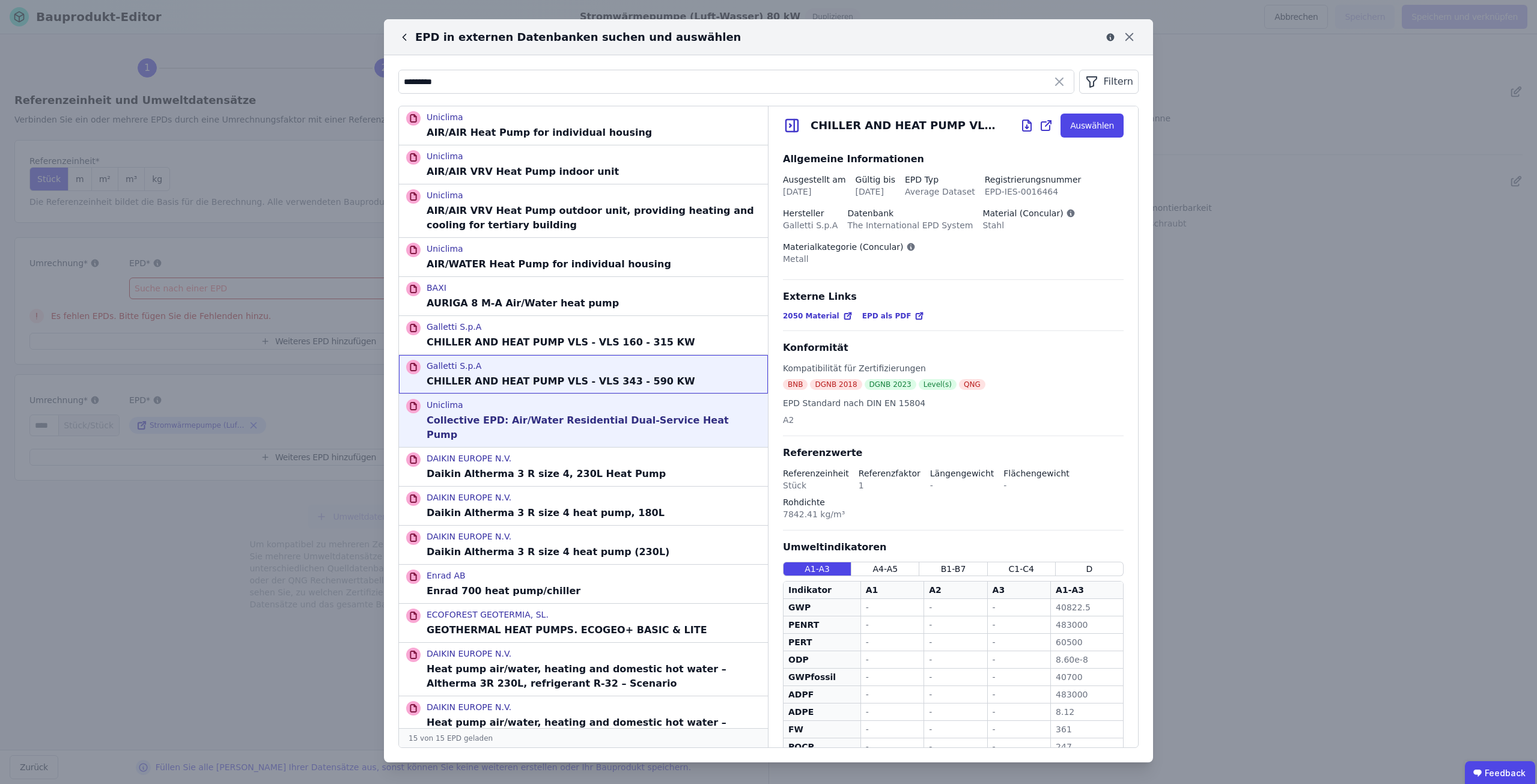
click at [593, 413] on div "Uniclima Collective EPD: Air/Water Residential Dual-Service Heat Pump" at bounding box center [594, 420] width 334 height 43
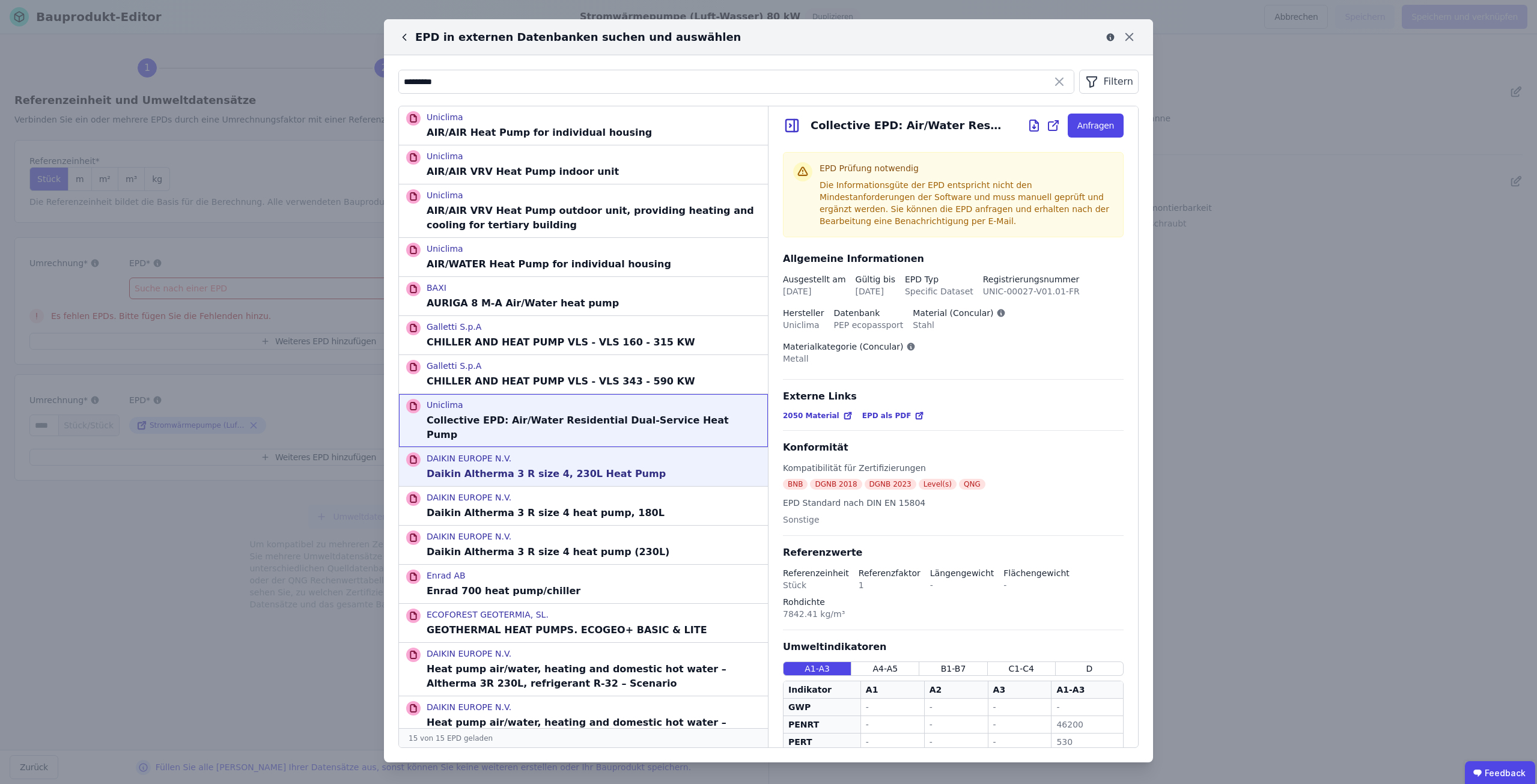
click at [576, 467] on p "Daikin Altherma 3 R size 4, 230L Heat Pump" at bounding box center [546, 474] width 239 height 14
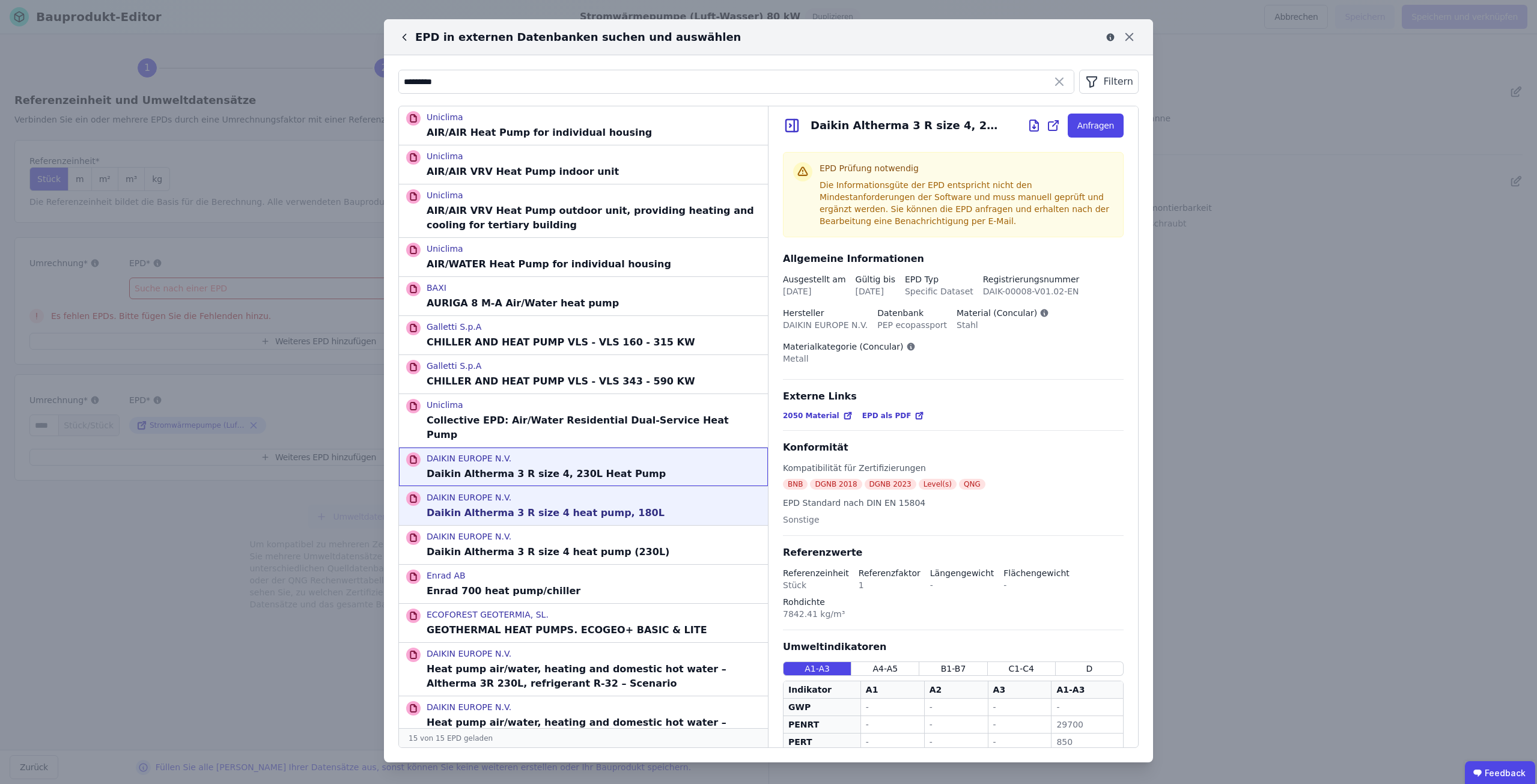
click at [571, 506] on p "Daikin Altherma 3 R size 4 heat pump, 180L" at bounding box center [546, 513] width 238 height 14
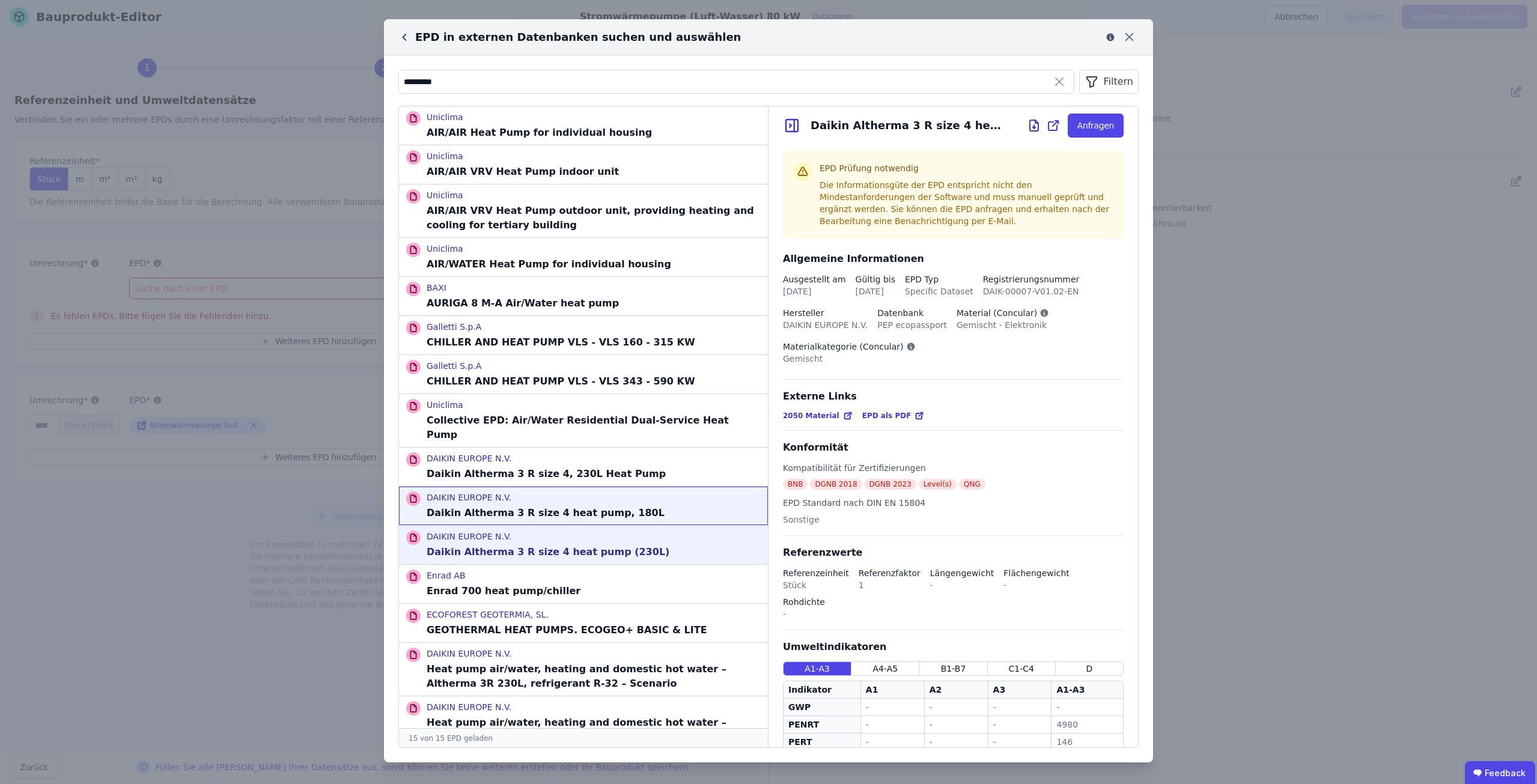
click at [567, 530] on p "DAIKIN EUROPE N.V." at bounding box center [548, 536] width 243 height 12
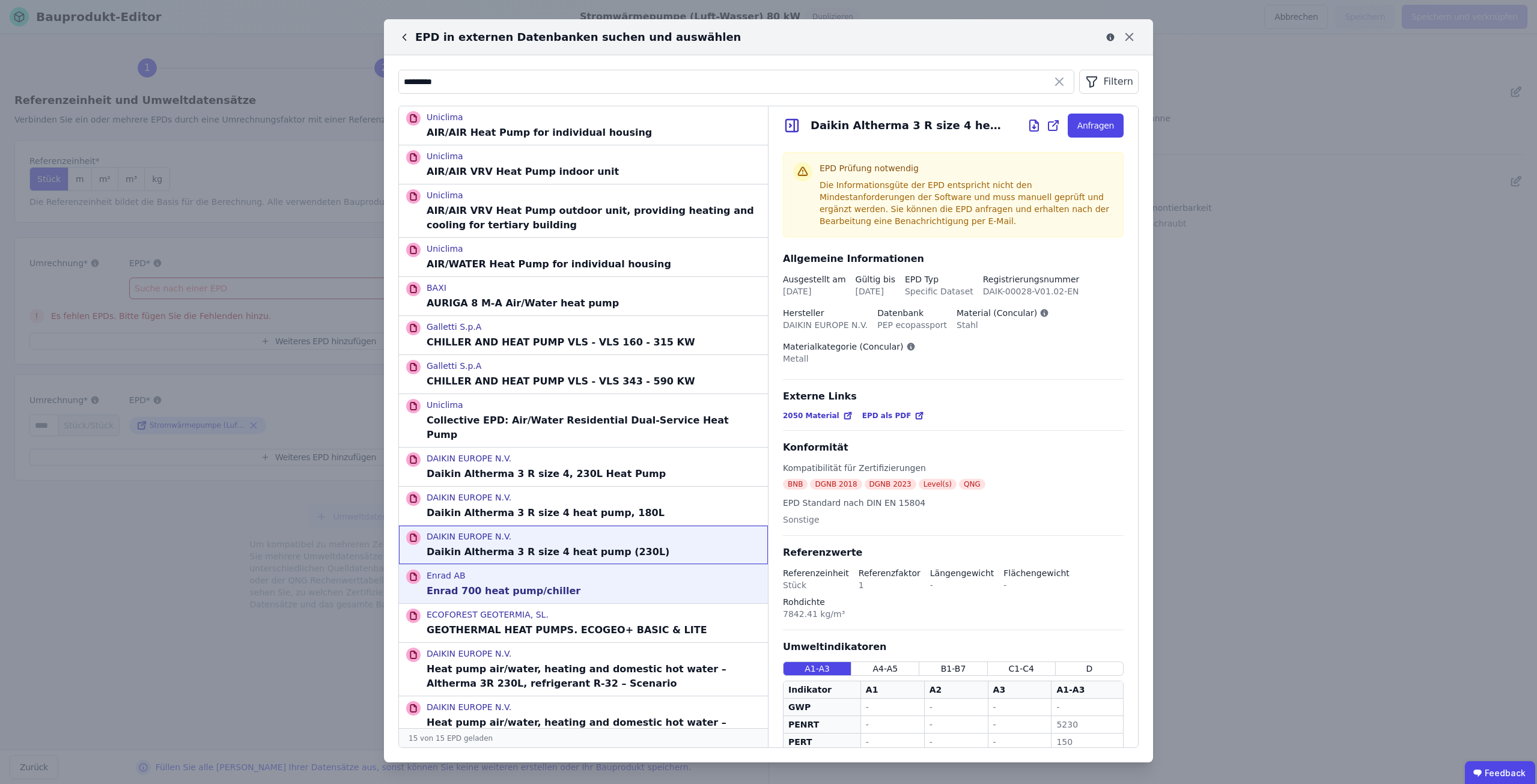
click at [582, 577] on div "Enrad AB Enrad 700 heat pump/chiller" at bounding box center [583, 583] width 369 height 38
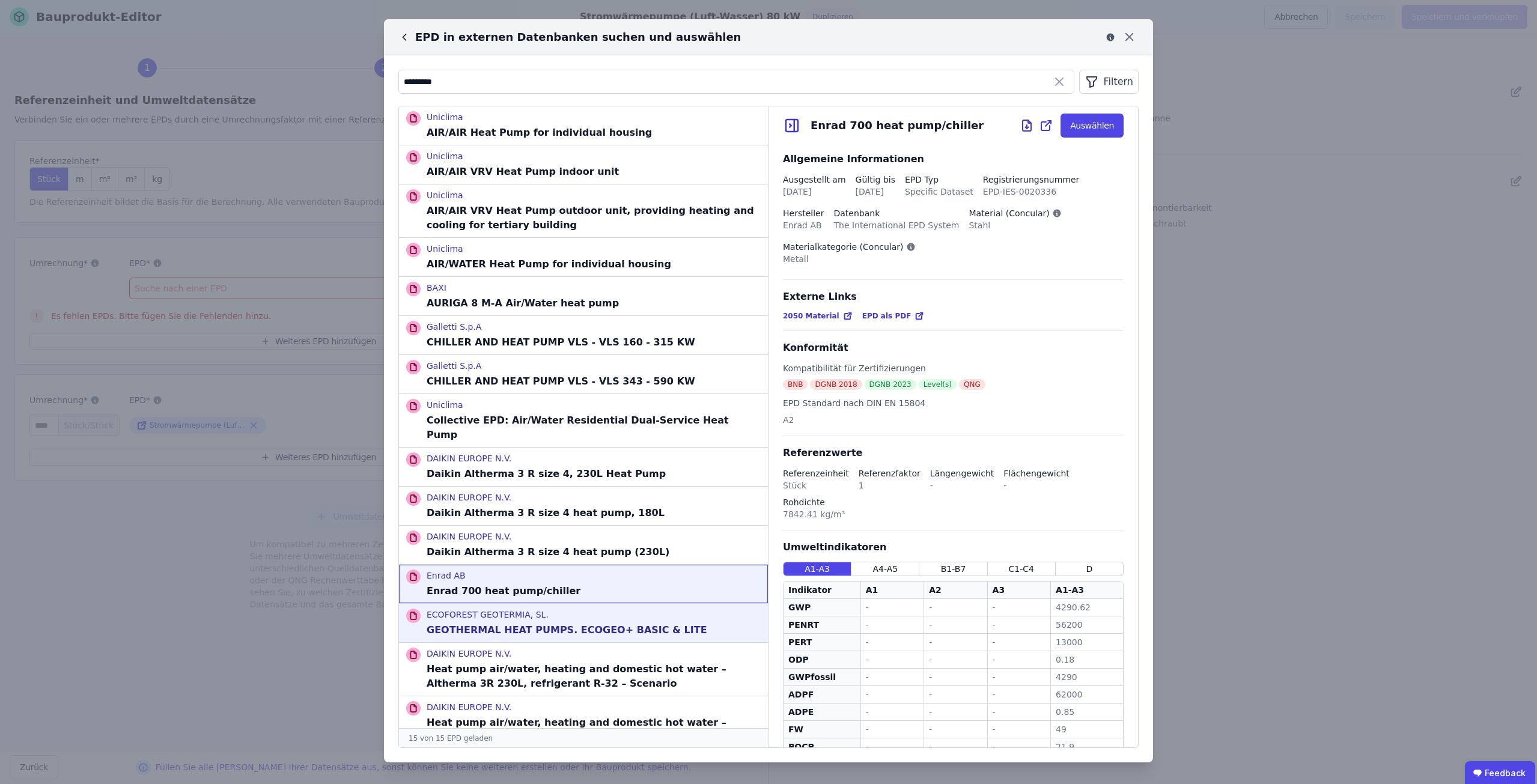
click at [579, 609] on p "ECOFOREST GEOTERMIA, SL." at bounding box center [567, 614] width 280 height 12
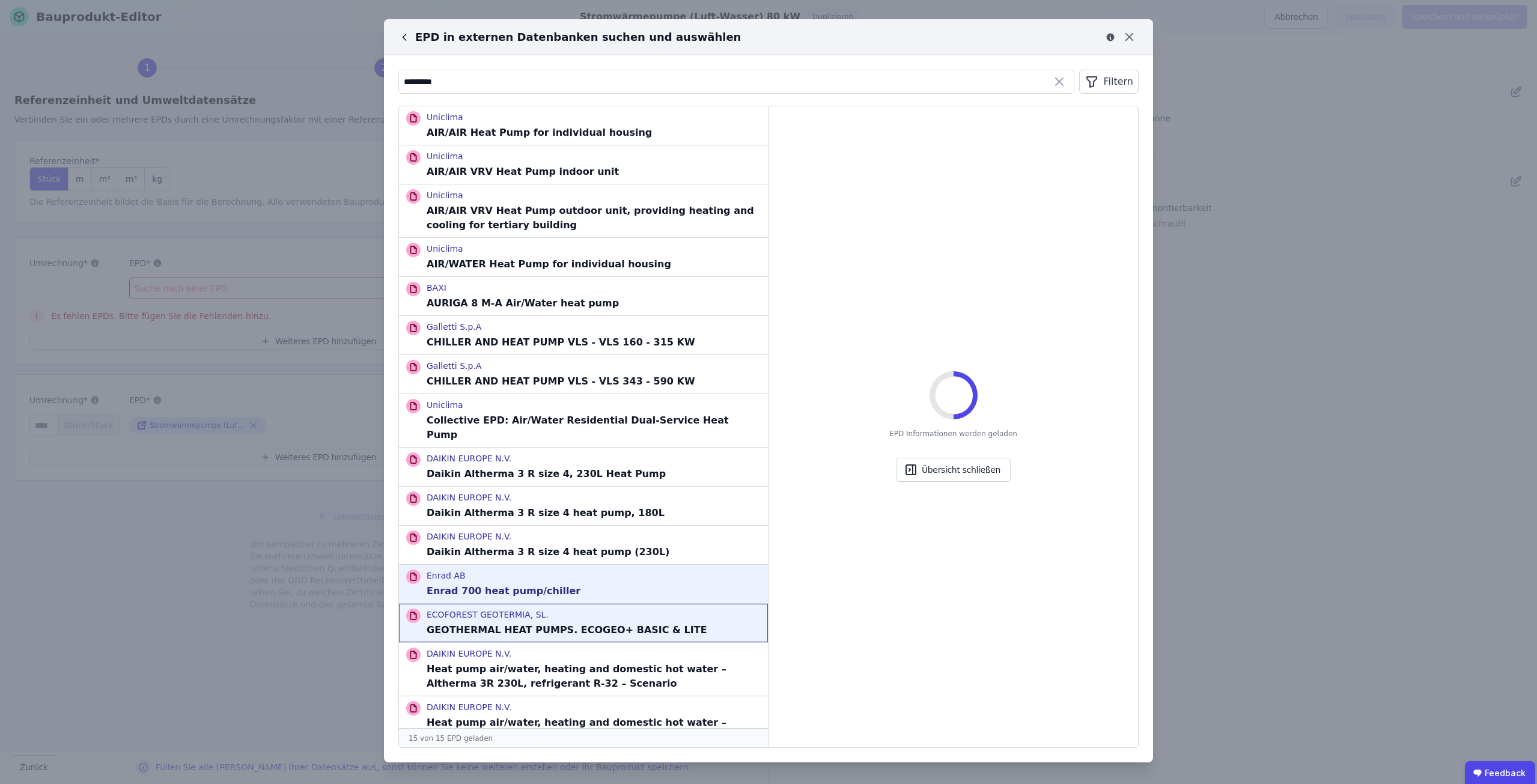
click at [579, 573] on div "Enrad AB Enrad 700 heat pump/chiller" at bounding box center [583, 583] width 369 height 38
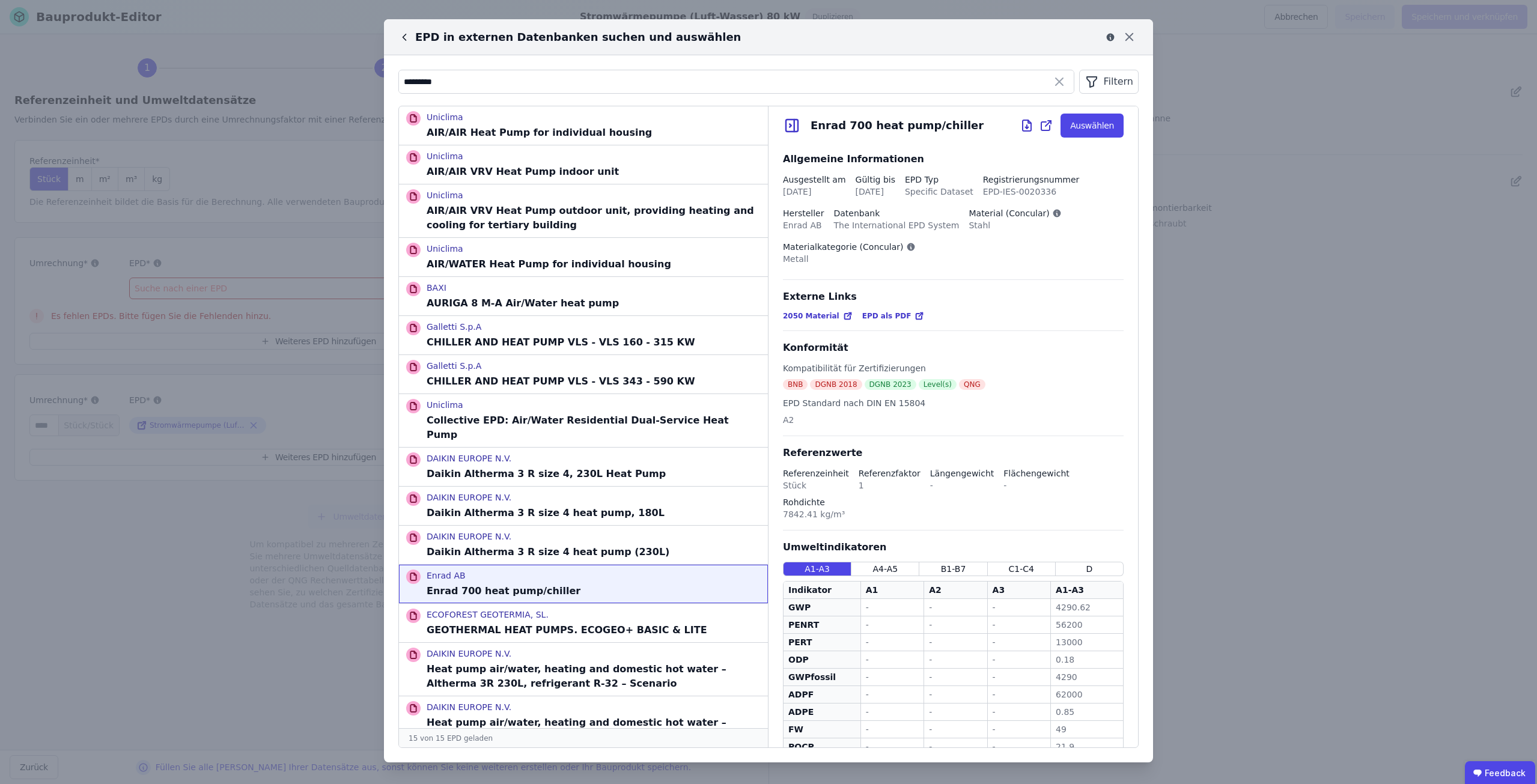
click at [917, 316] on icon at bounding box center [919, 316] width 5 height 5
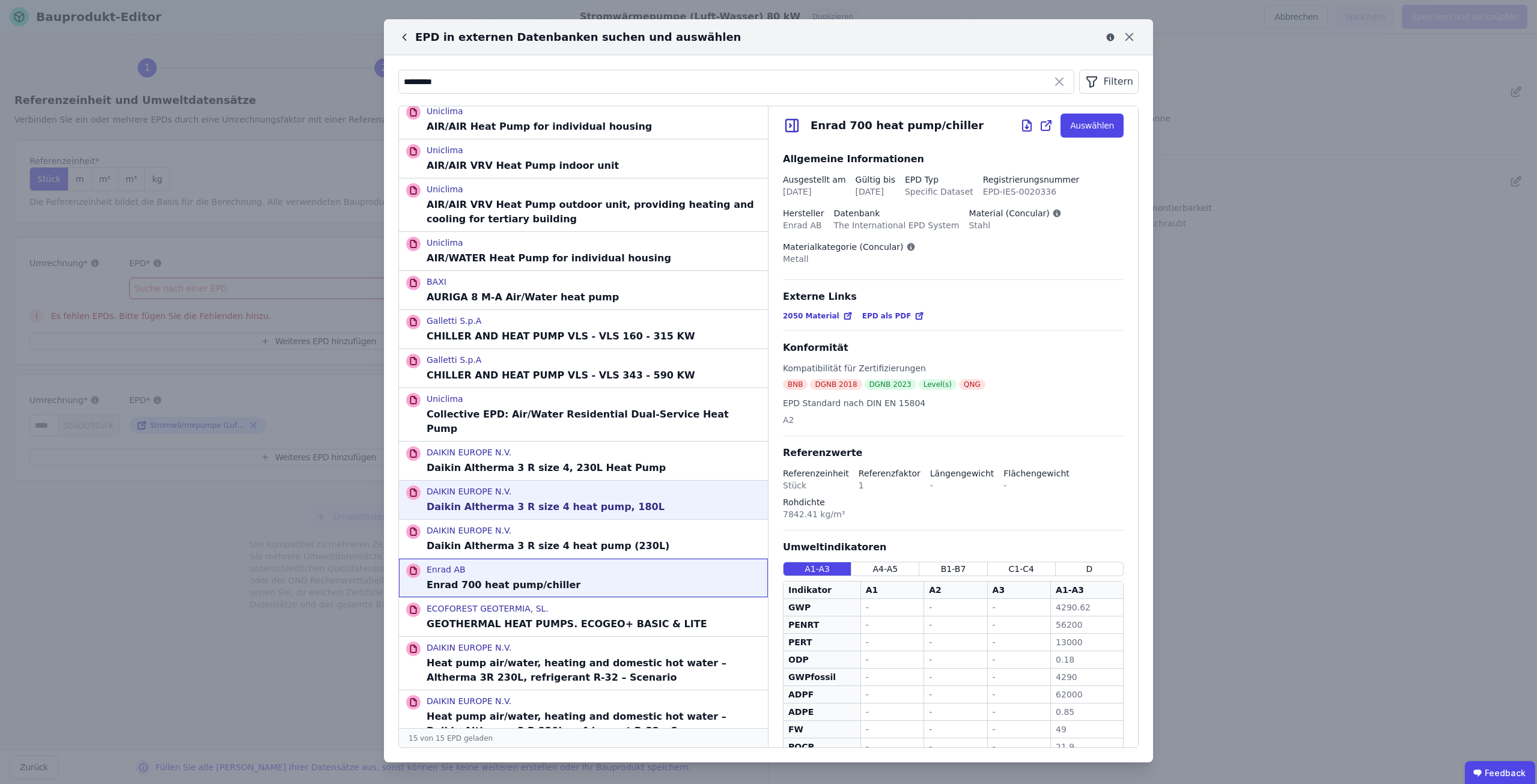
scroll to position [7, 0]
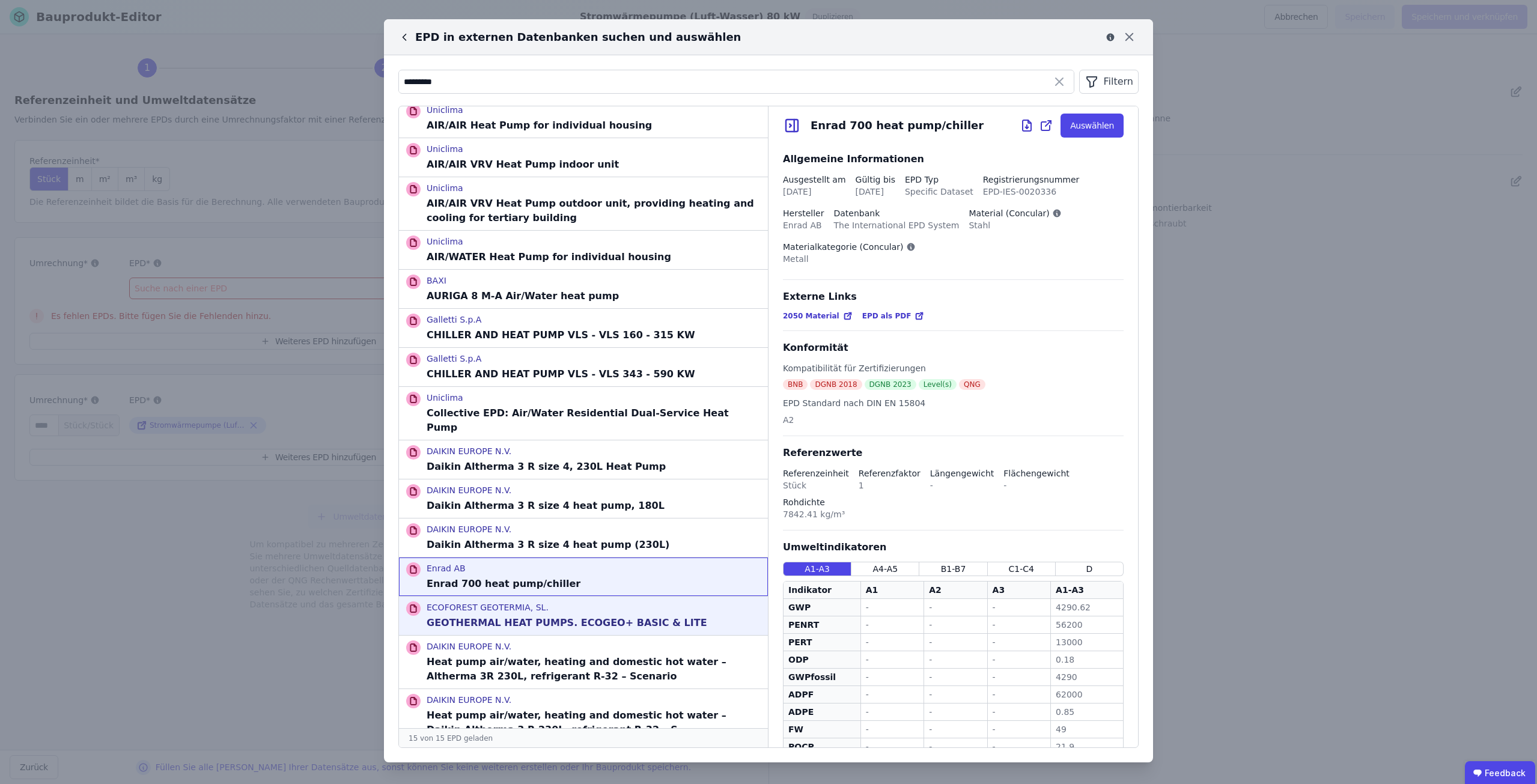
click at [577, 602] on p "ECOFOREST GEOTERMIA, SL." at bounding box center [567, 607] width 280 height 12
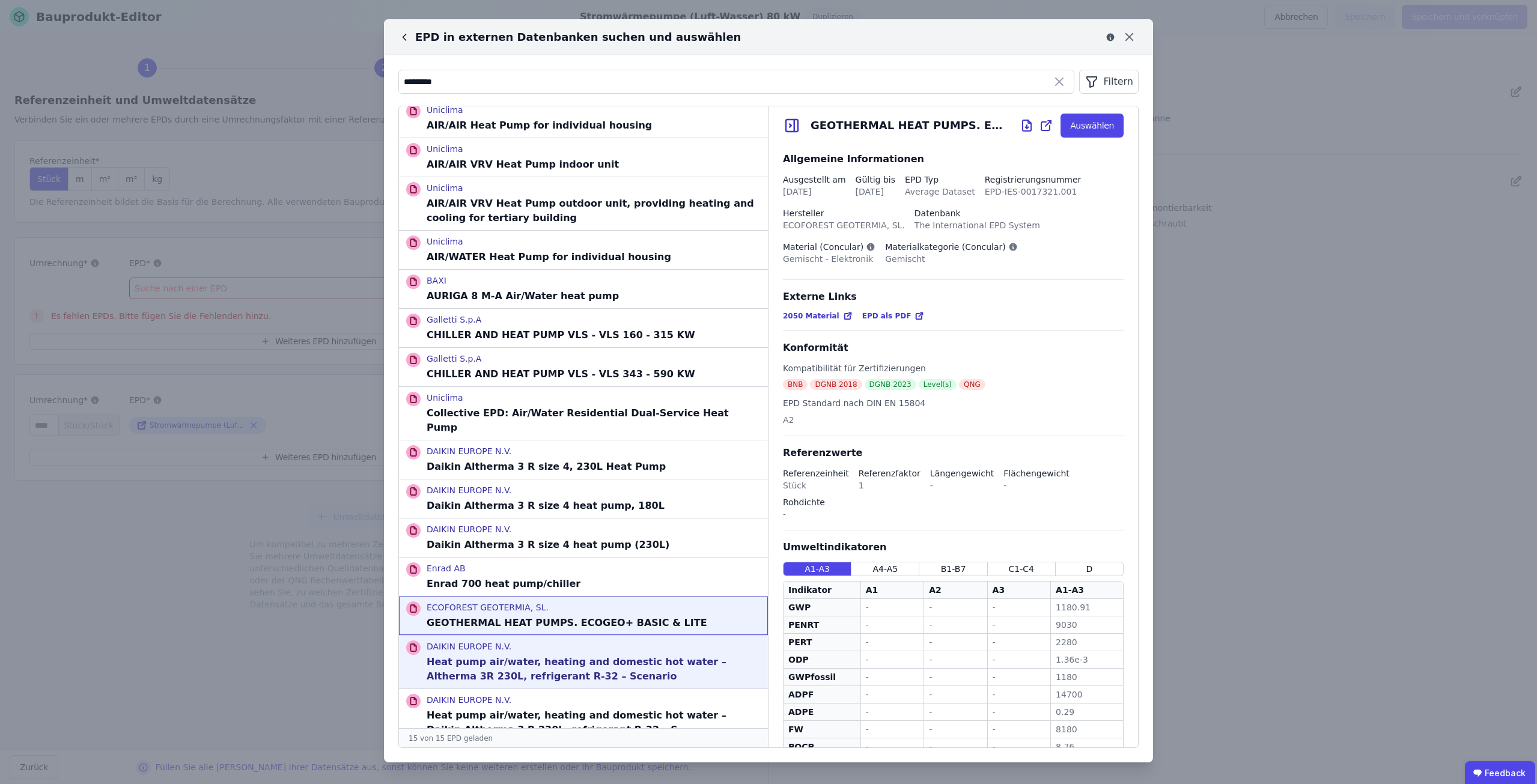
click at [571, 641] on div "DAIKIN EUROPE N.V. Heat pump air/water, heating and domestic hot water – Alther…" at bounding box center [594, 662] width 334 height 43
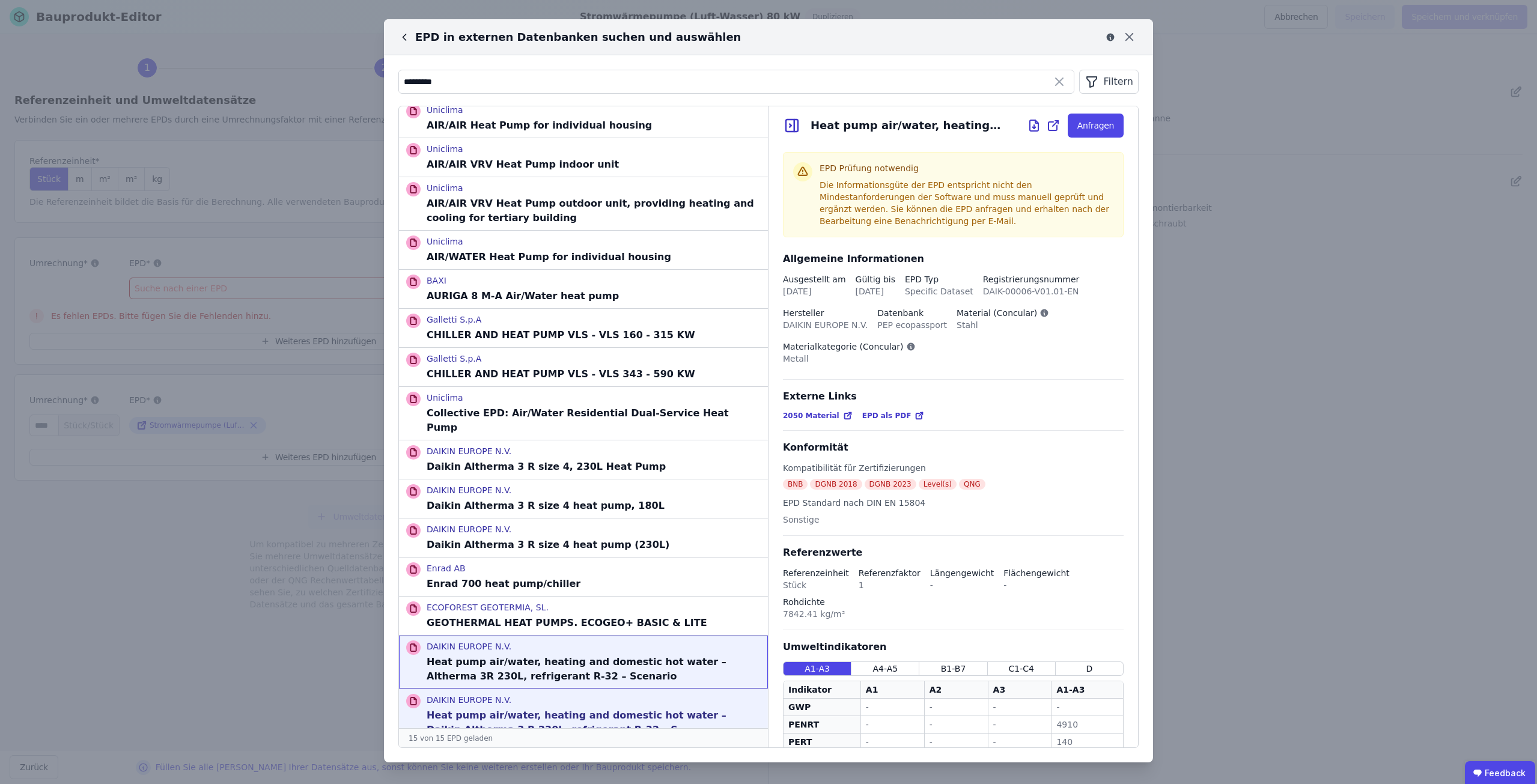
click at [558, 708] on p "Heat pump air/water, heating and domestic hot water – Daikin Altherma 3 R 230L,…" at bounding box center [594, 722] width 334 height 29
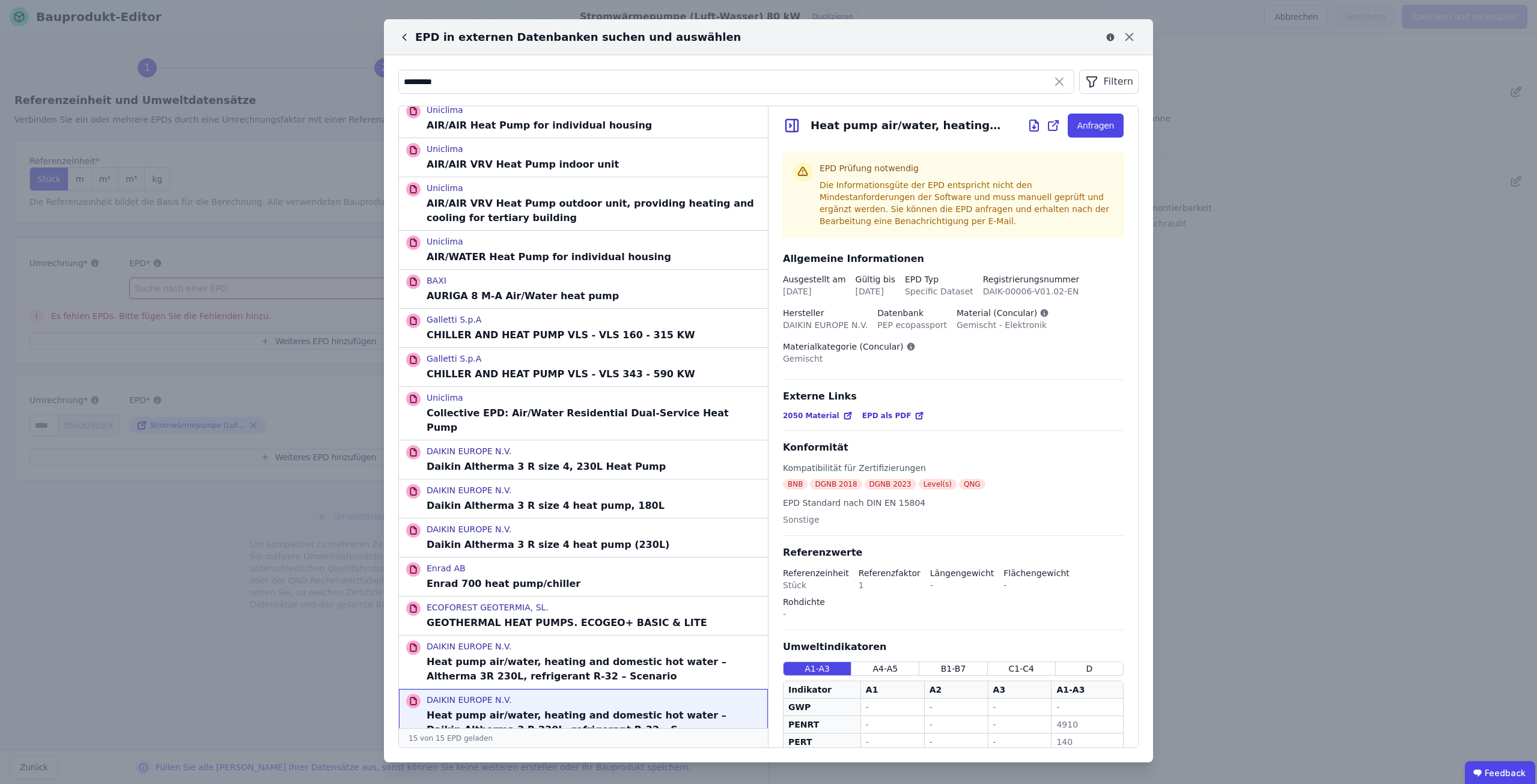
click at [405, 37] on icon at bounding box center [404, 37] width 12 height 12
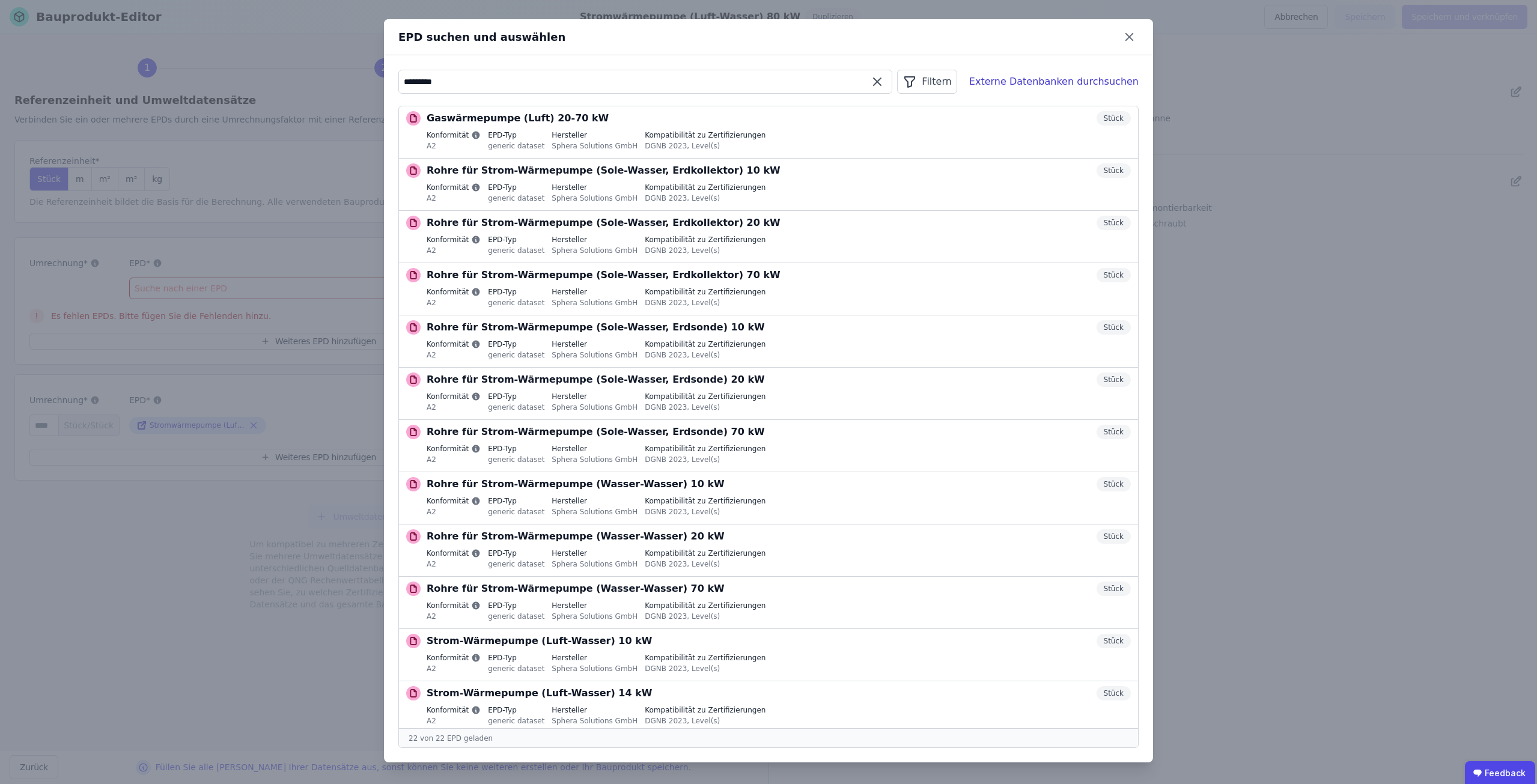
drag, startPoint x: 502, startPoint y: 89, endPoint x: 396, endPoint y: 82, distance: 106.2
click at [396, 82] on div "********* Filtern Externe Datenbanken durchsuchen Gaswärmepumpe (Luft) 20-70 kW…" at bounding box center [768, 409] width 769 height 707
paste input "**"
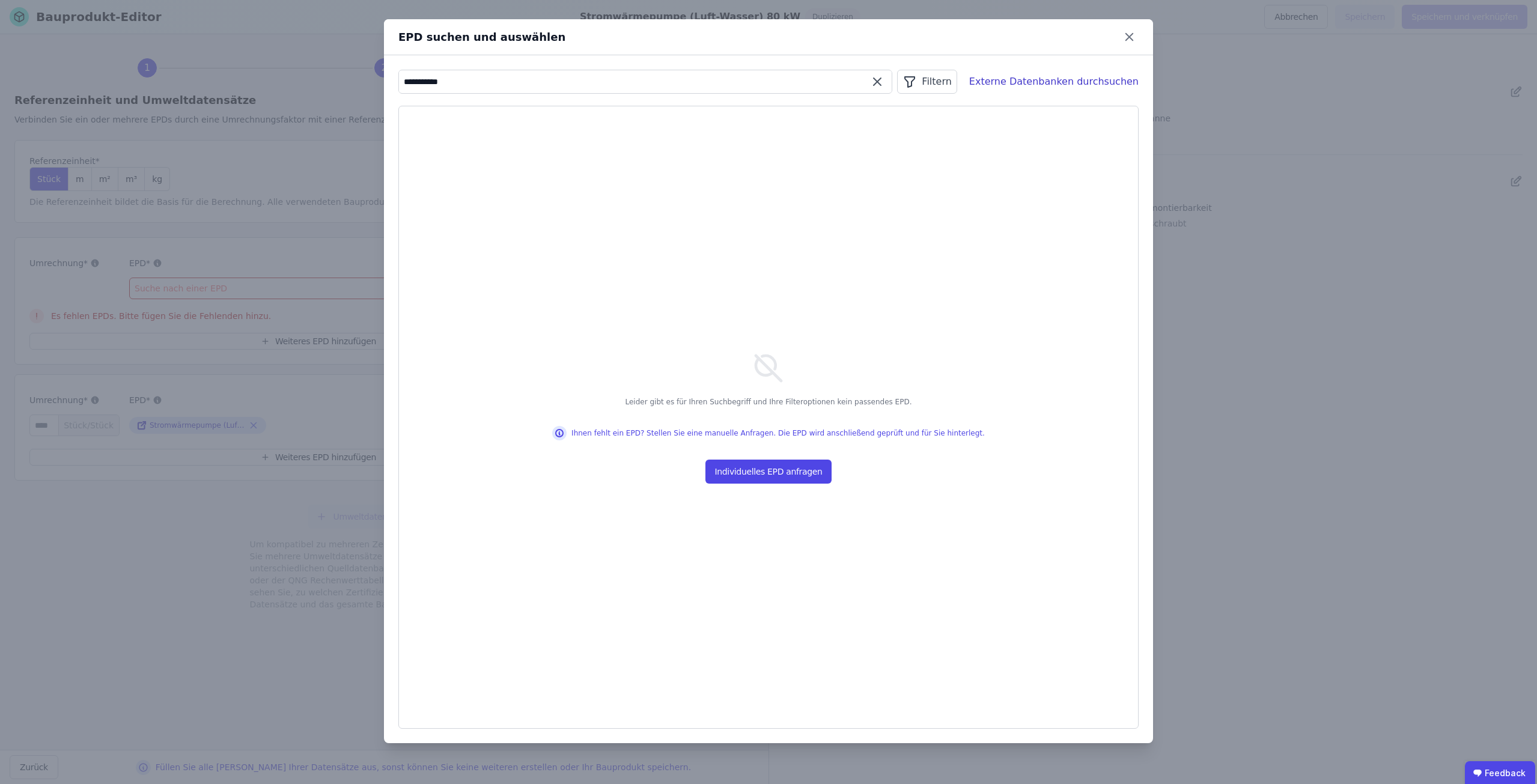
drag, startPoint x: 426, startPoint y: 81, endPoint x: 505, endPoint y: 81, distance: 79.0
click at [505, 81] on input "**********" at bounding box center [645, 82] width 493 height 22
drag, startPoint x: 450, startPoint y: 81, endPoint x: 391, endPoint y: 83, distance: 59.0
click at [391, 83] on div "**** Filtern Externe Datenbanken durchsuchen Leider gibt es für Ihren Suchbegri…" at bounding box center [768, 399] width 769 height 688
paste input "******"
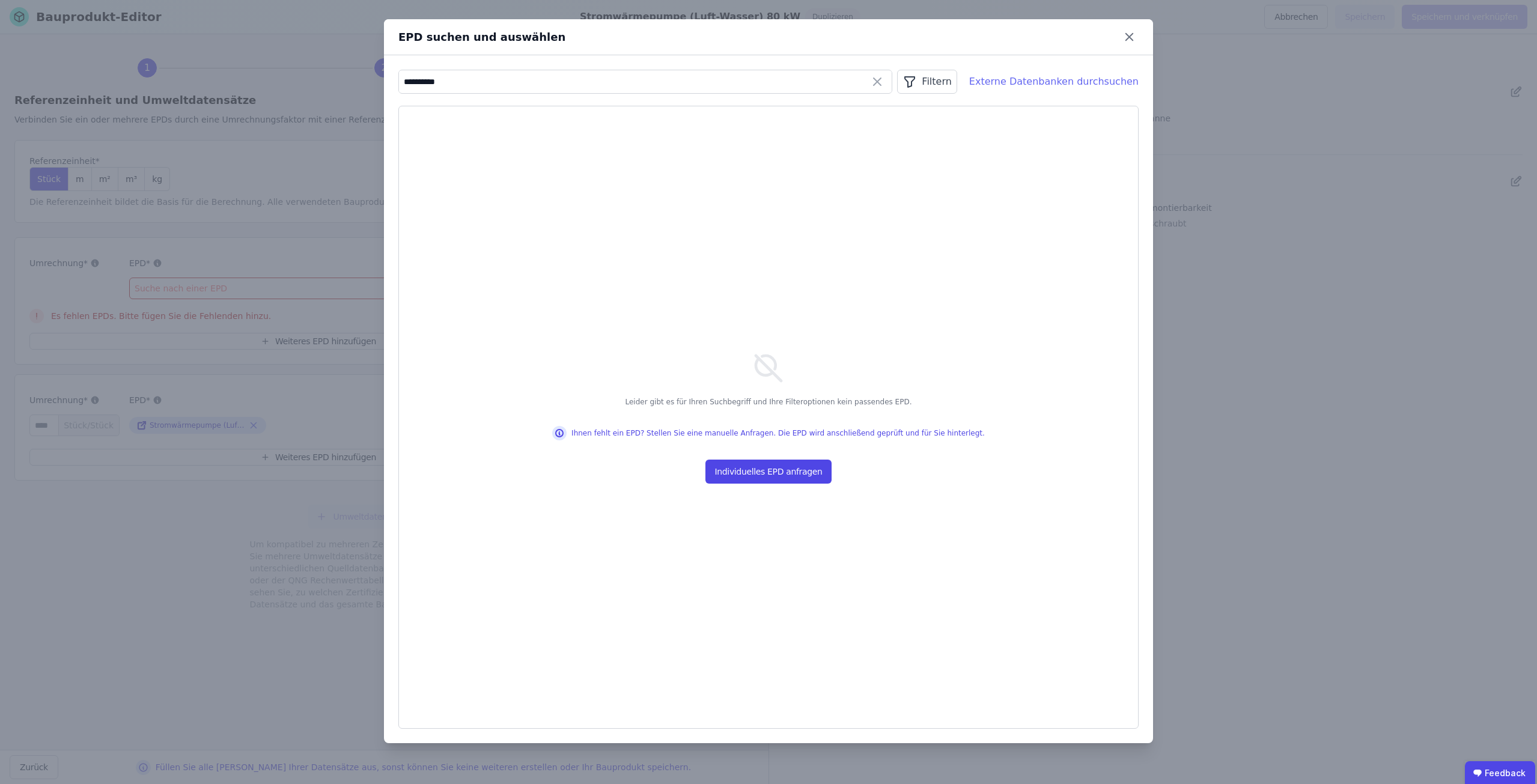
click at [1046, 82] on div "Externe Datenbanken durchsuchen" at bounding box center [1054, 81] width 169 height 14
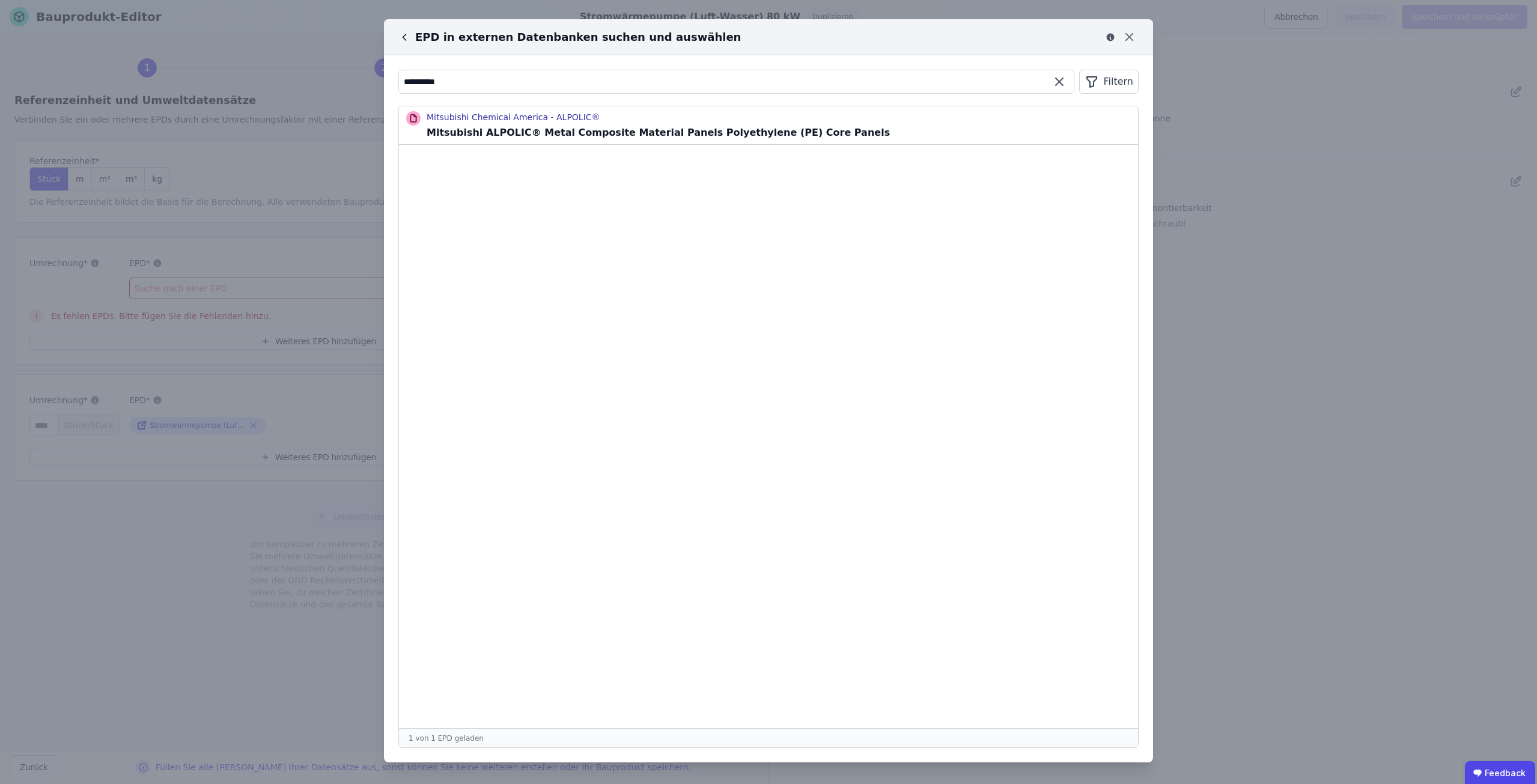
drag, startPoint x: 494, startPoint y: 84, endPoint x: 298, endPoint y: 83, distance: 196.0
click at [298, 83] on div "**********" at bounding box center [768, 392] width 1537 height 784
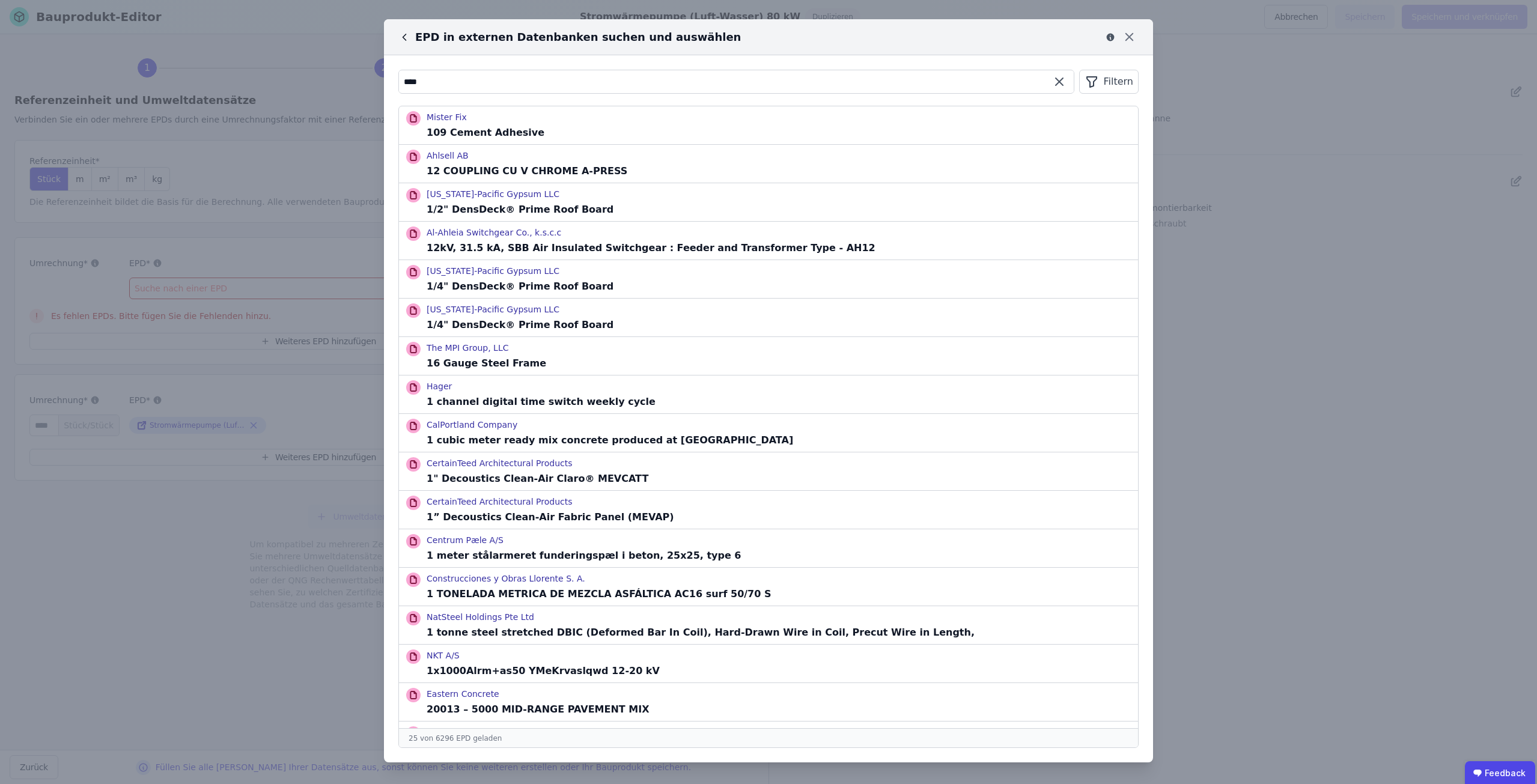
drag, startPoint x: 481, startPoint y: 83, endPoint x: 399, endPoint y: 74, distance: 82.5
click at [399, 74] on div "****" at bounding box center [736, 81] width 676 height 24
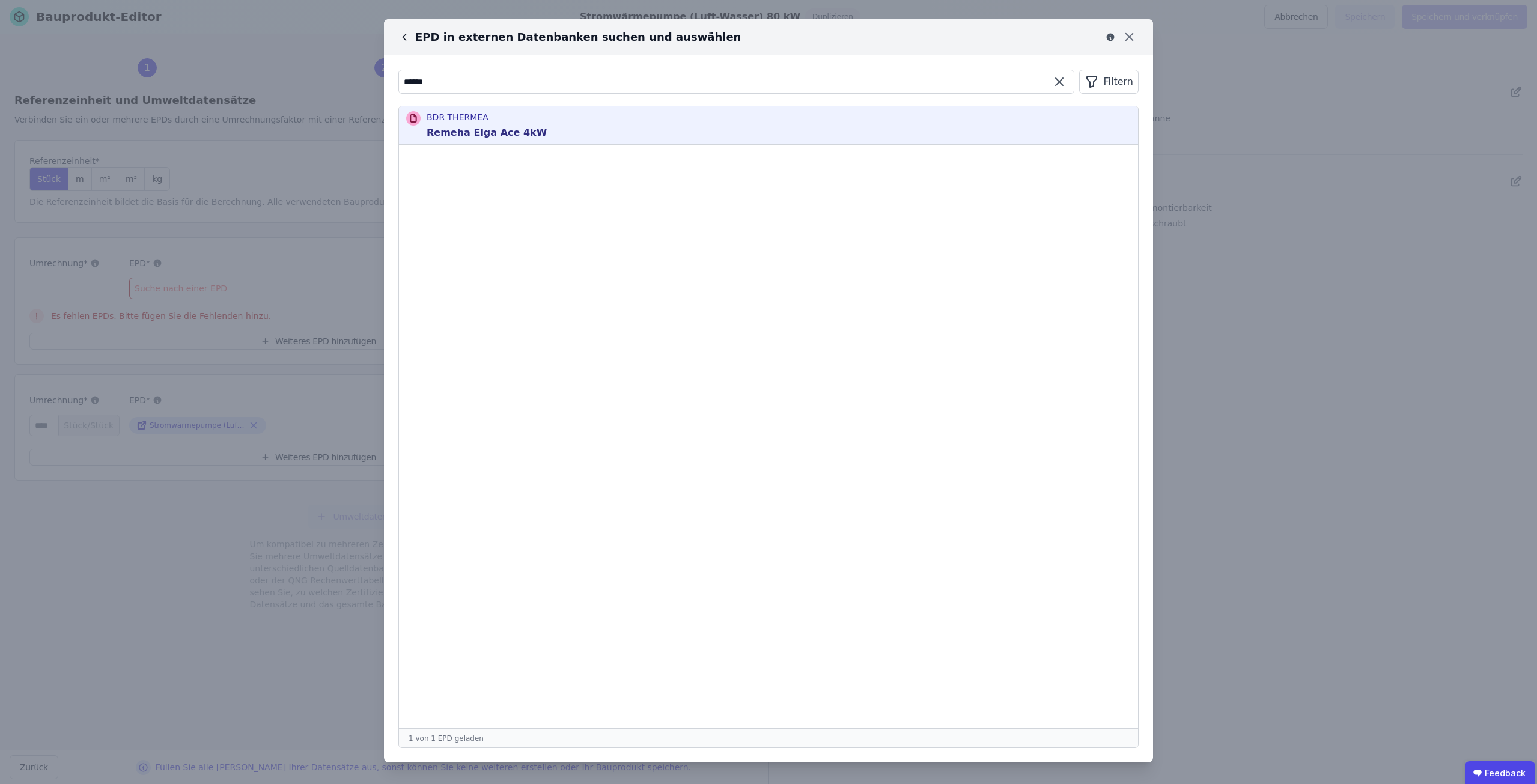
type input "******"
click at [464, 130] on p "Remeha Elga Ace 4kW" at bounding box center [486, 132] width 120 height 14
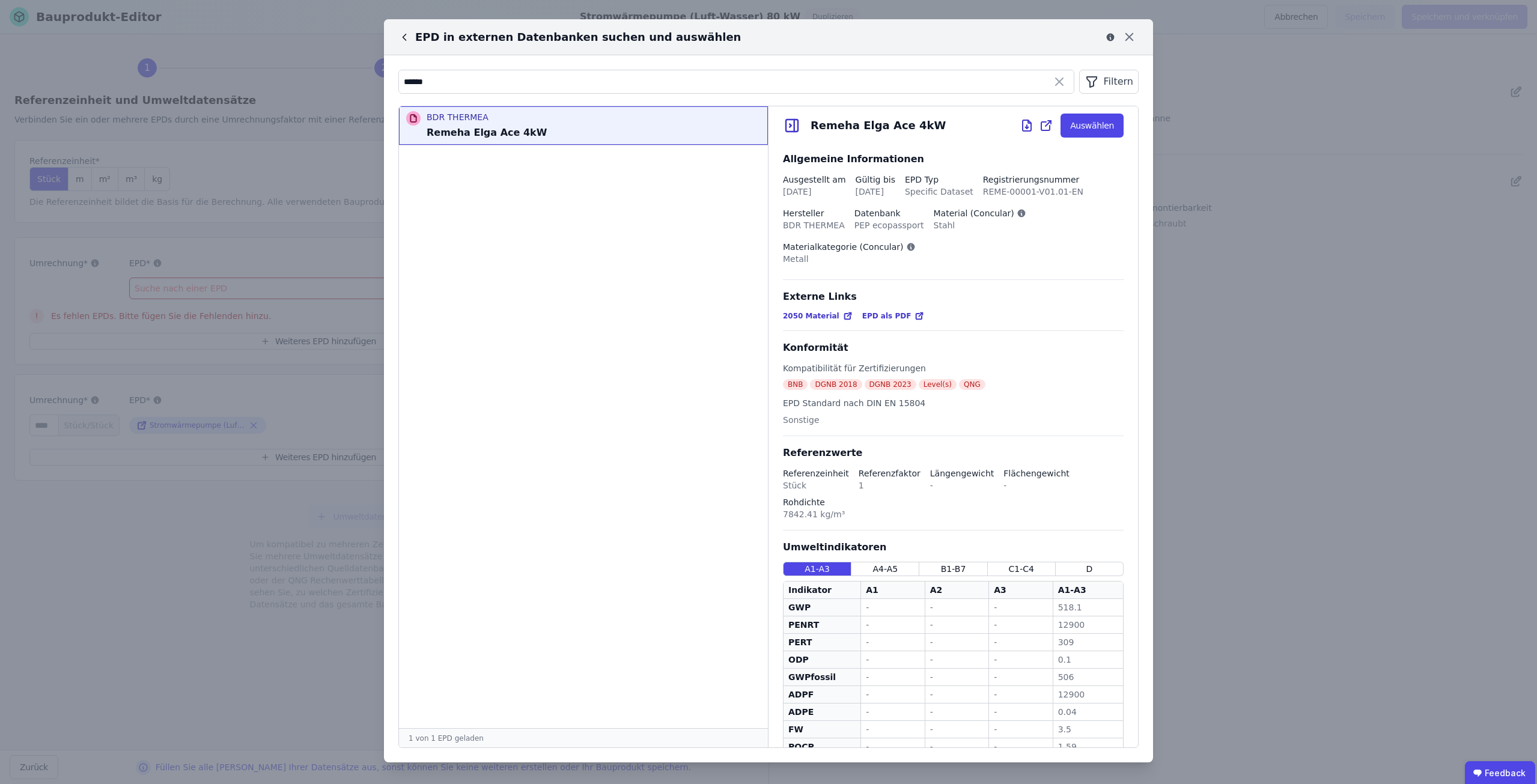
click at [1251, 421] on div "EPD in externen Datenbanken suchen und auswählen ****** Filtern BDR THERMEA Rem…" at bounding box center [768, 392] width 1537 height 784
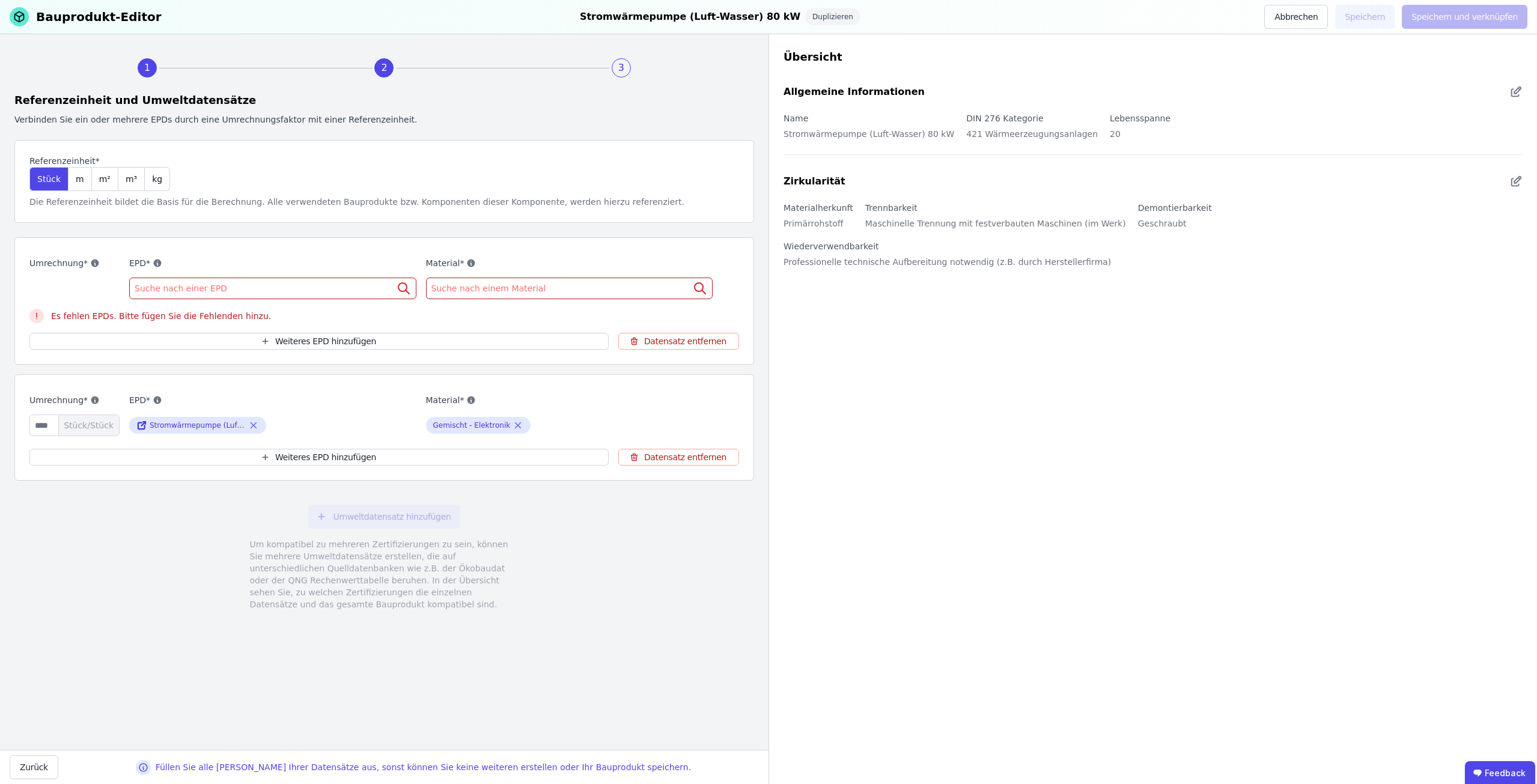
click at [252, 291] on div "Suche nach einer EPD" at bounding box center [273, 288] width 288 height 22
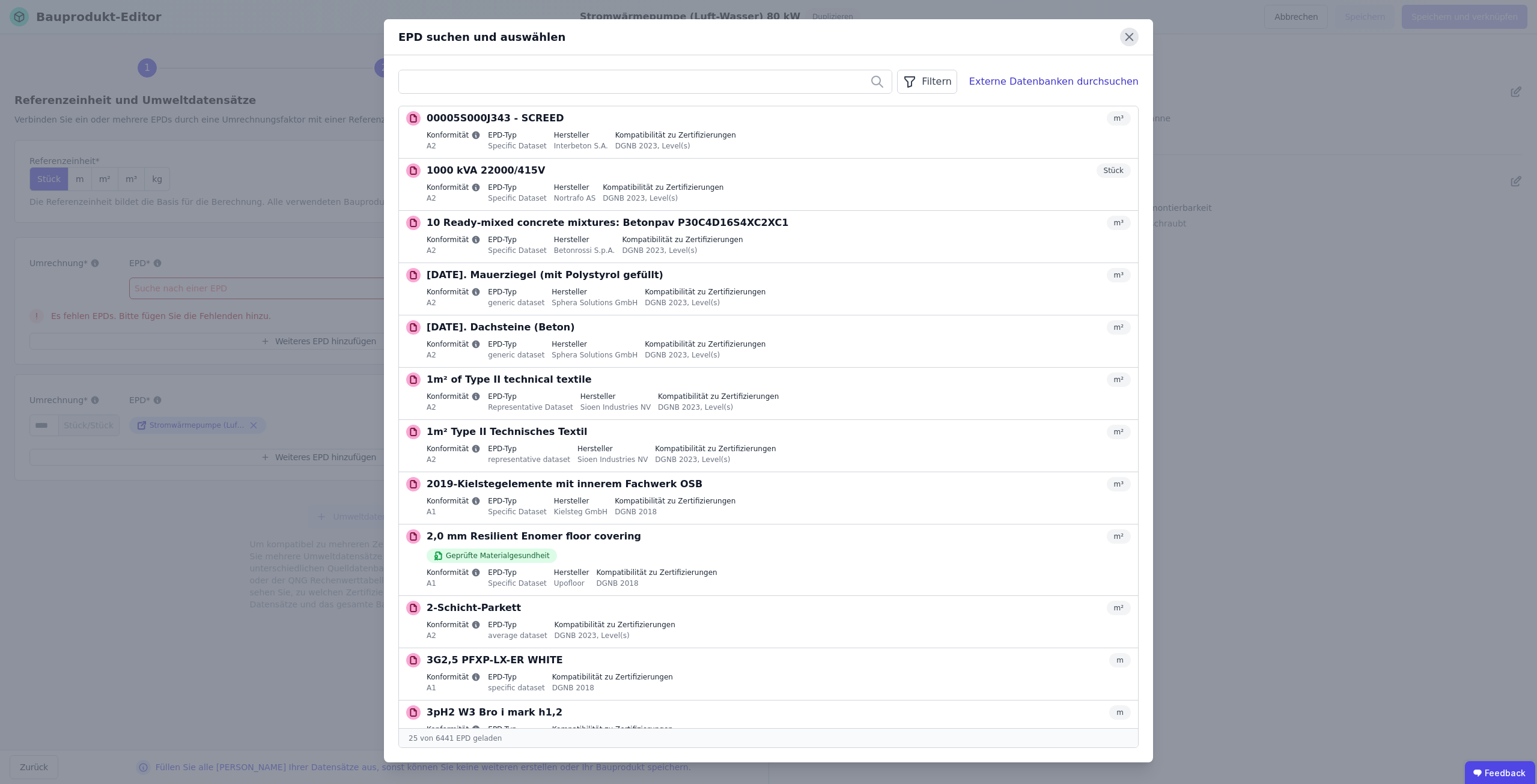
click at [1134, 36] on icon at bounding box center [1130, 37] width 19 height 19
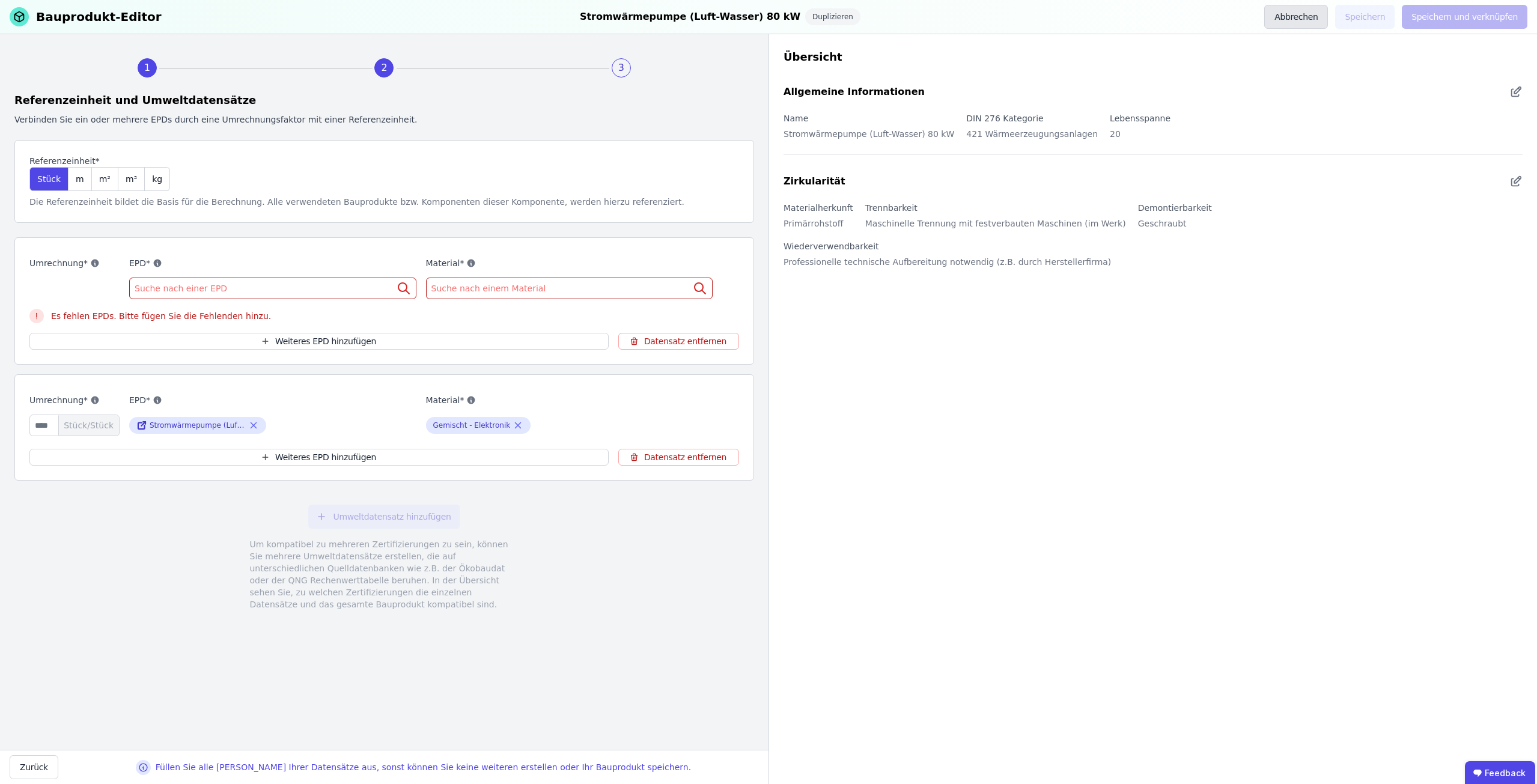
click at [1308, 13] on button "Abbrechen" at bounding box center [1296, 16] width 63 height 24
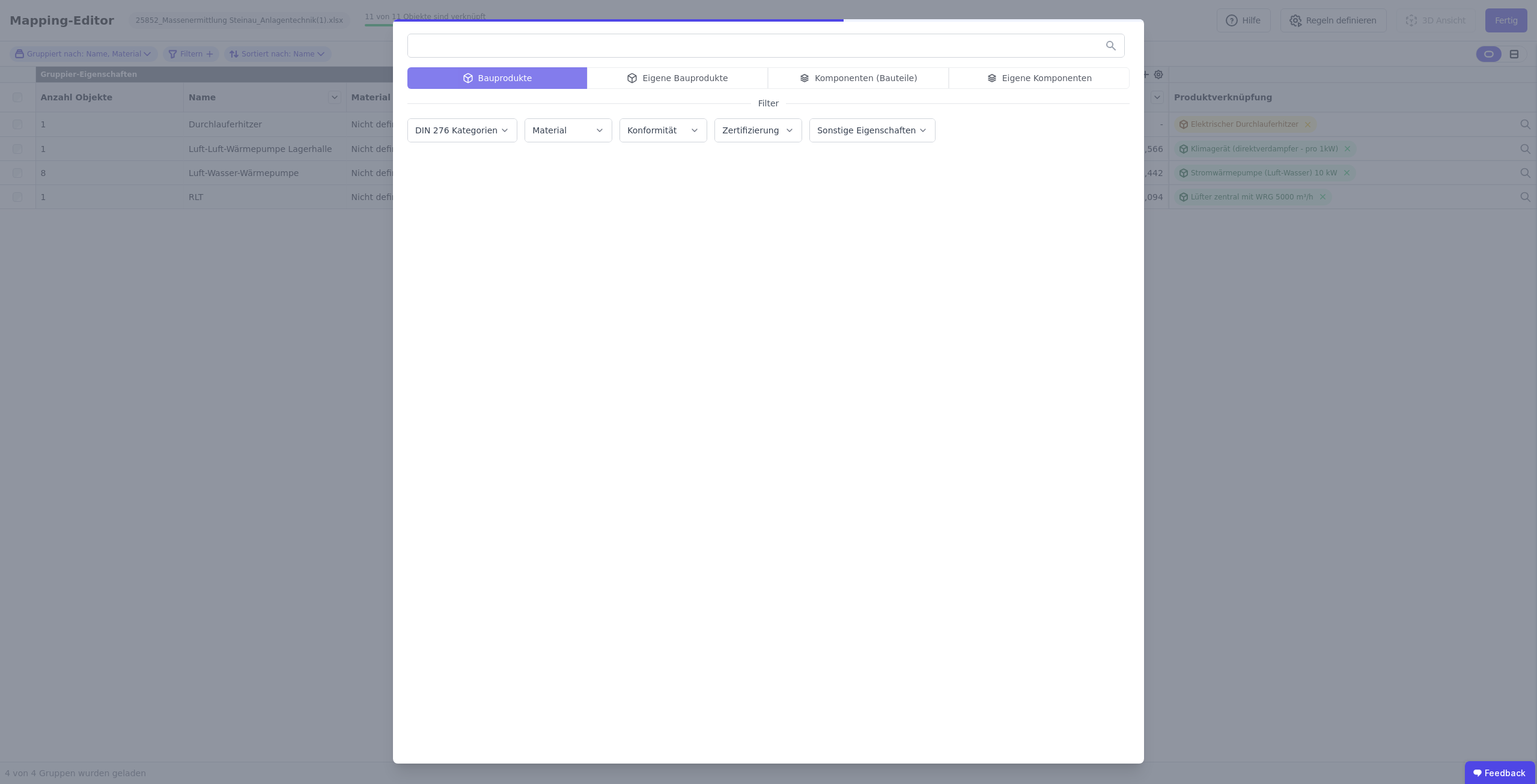
click at [1260, 352] on div "Bauprodukte Eigene Bauprodukte Komponenten (Bauteile) Eigene Komponenten Filter…" at bounding box center [768, 392] width 1537 height 784
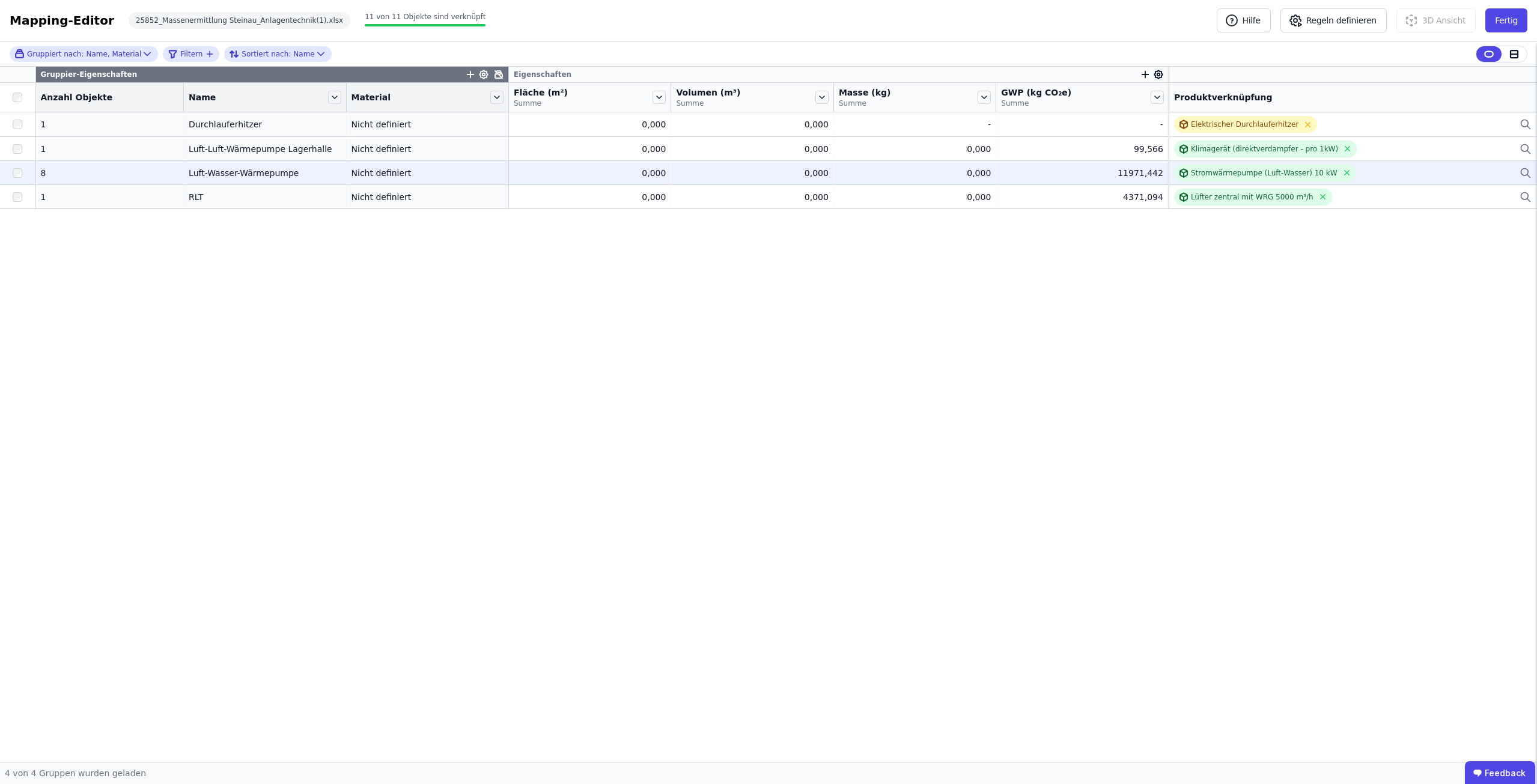
click at [42, 171] on div "8" at bounding box center [110, 172] width 138 height 12
click at [45, 176] on div "8" at bounding box center [110, 172] width 138 height 12
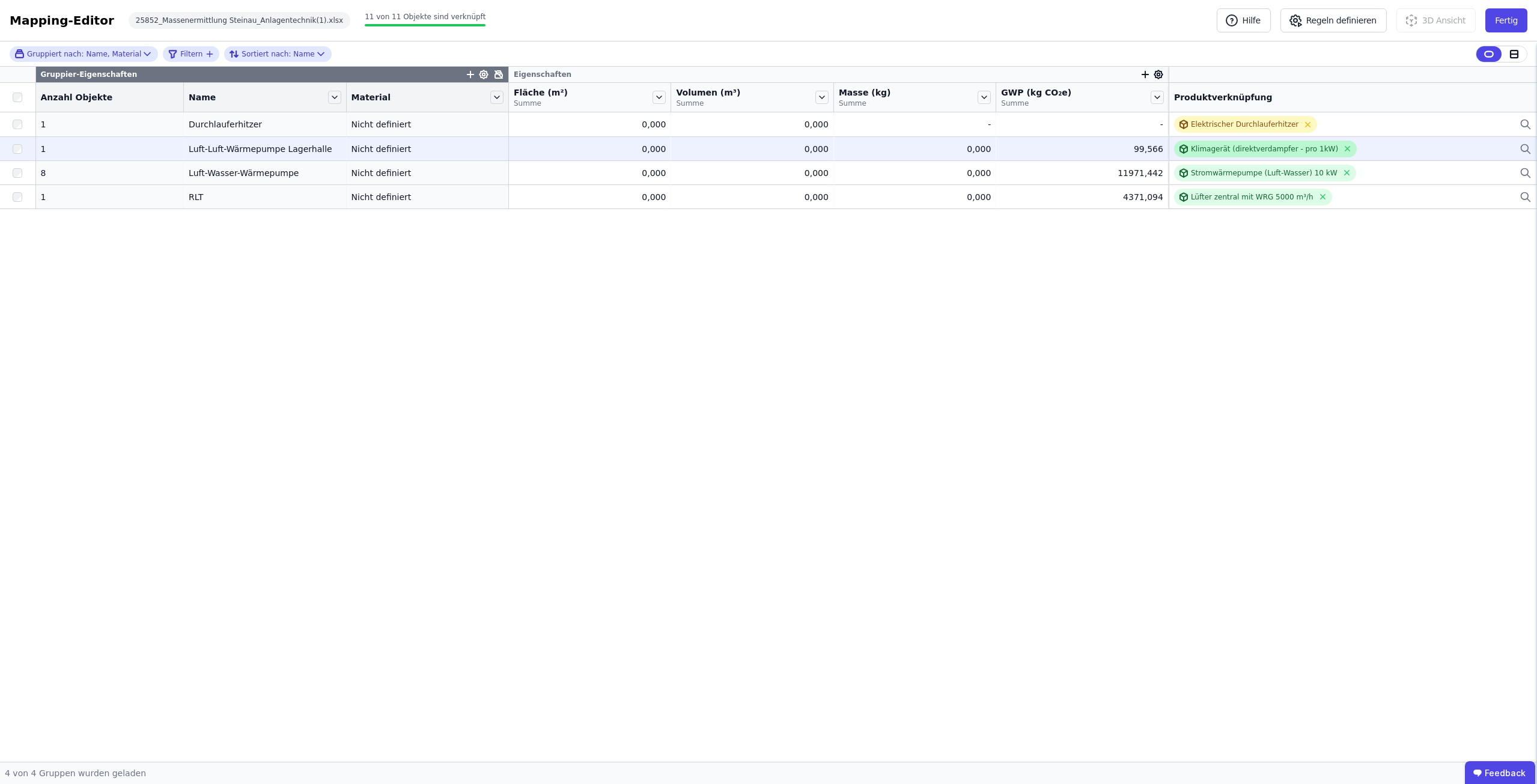
click at [1235, 145] on div "Klimagerät (direktverdampfer - pro 1kW)" at bounding box center [1264, 149] width 147 height 9
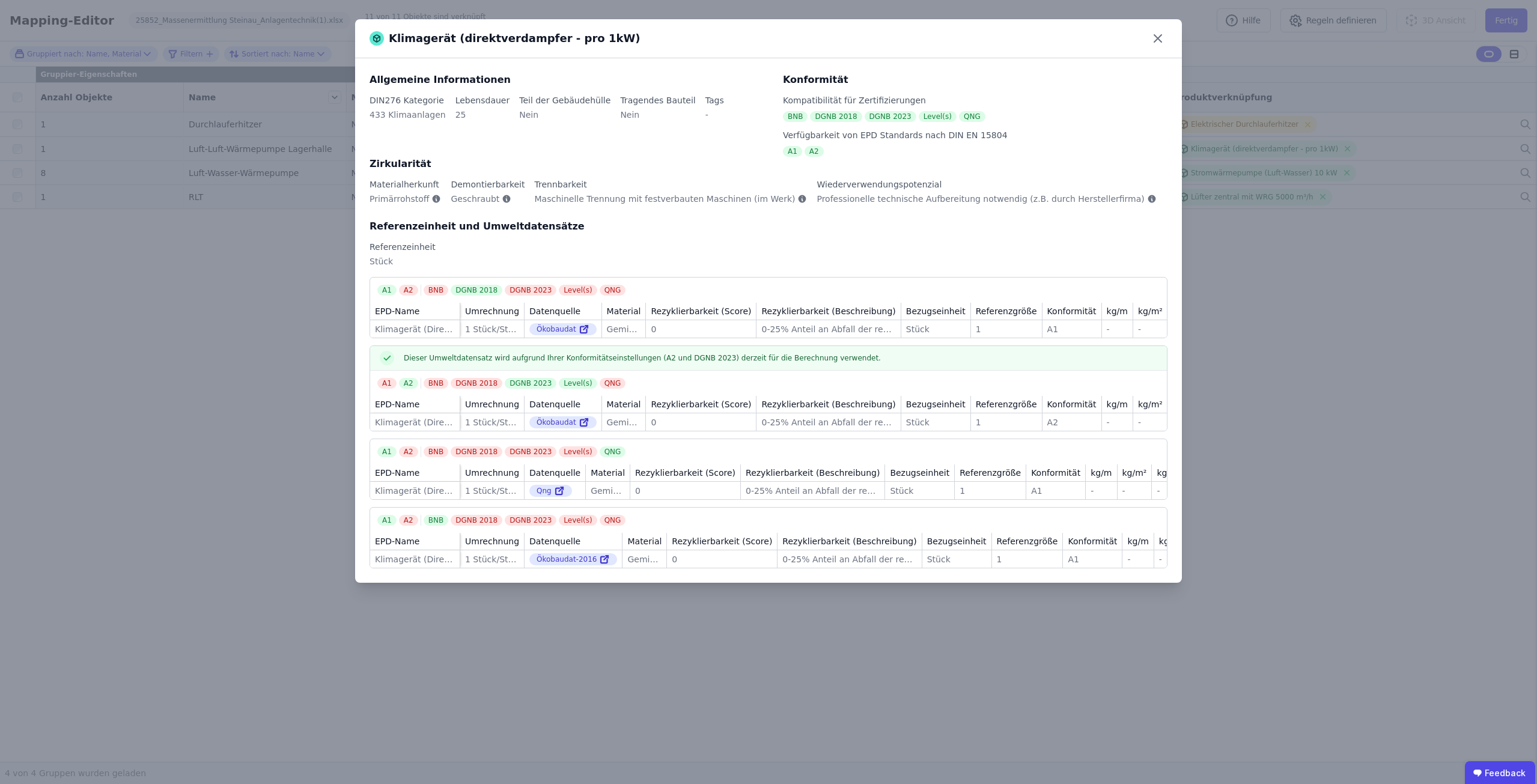
click at [313, 323] on div "Klimagerät (direktverdampfer - pro 1kW) Allgemeine Informationen DIN276 Kategor…" at bounding box center [768, 392] width 1537 height 784
click at [1151, 38] on icon at bounding box center [1158, 38] width 20 height 20
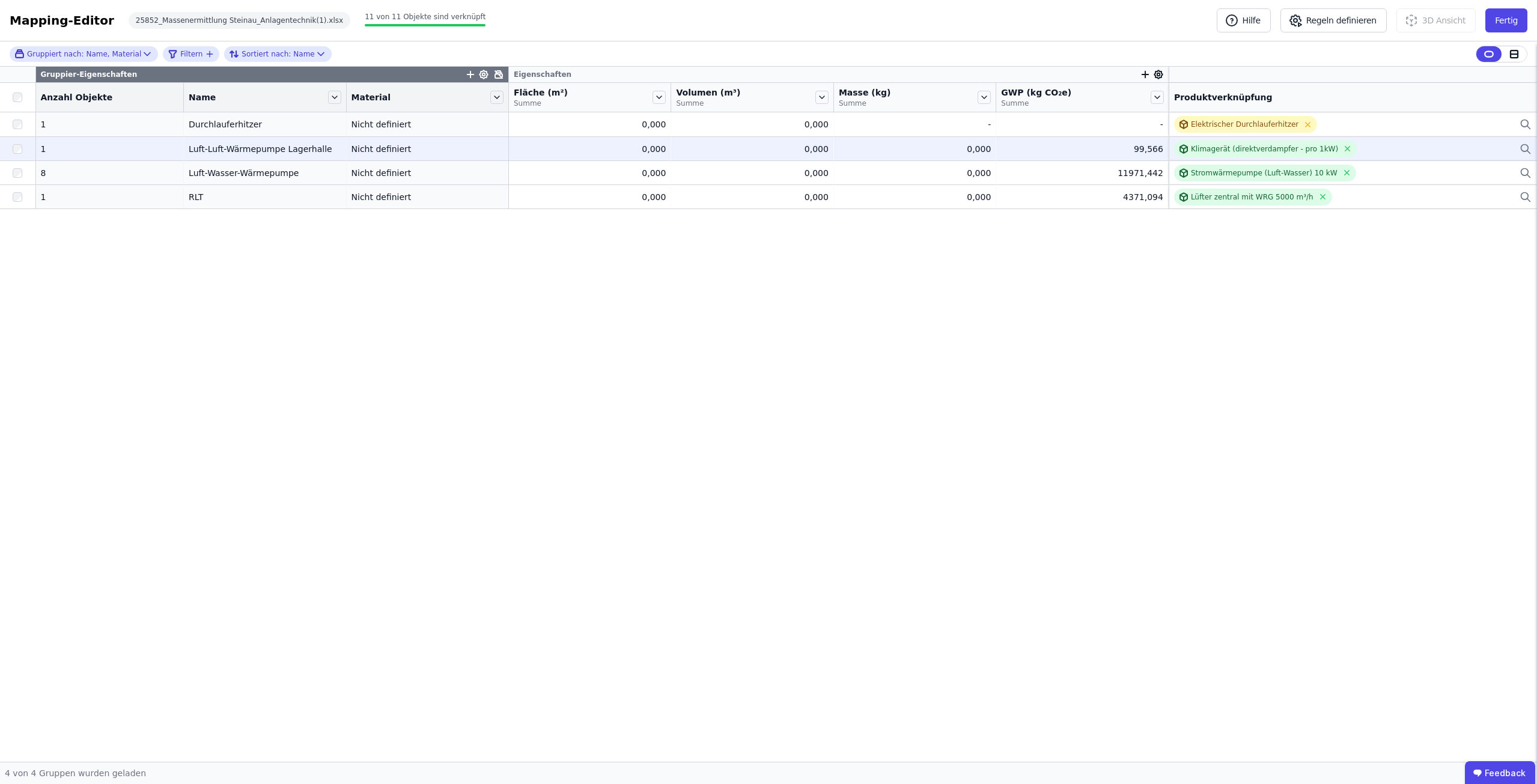
click at [26, 148] on div at bounding box center [17, 149] width 35 height 22
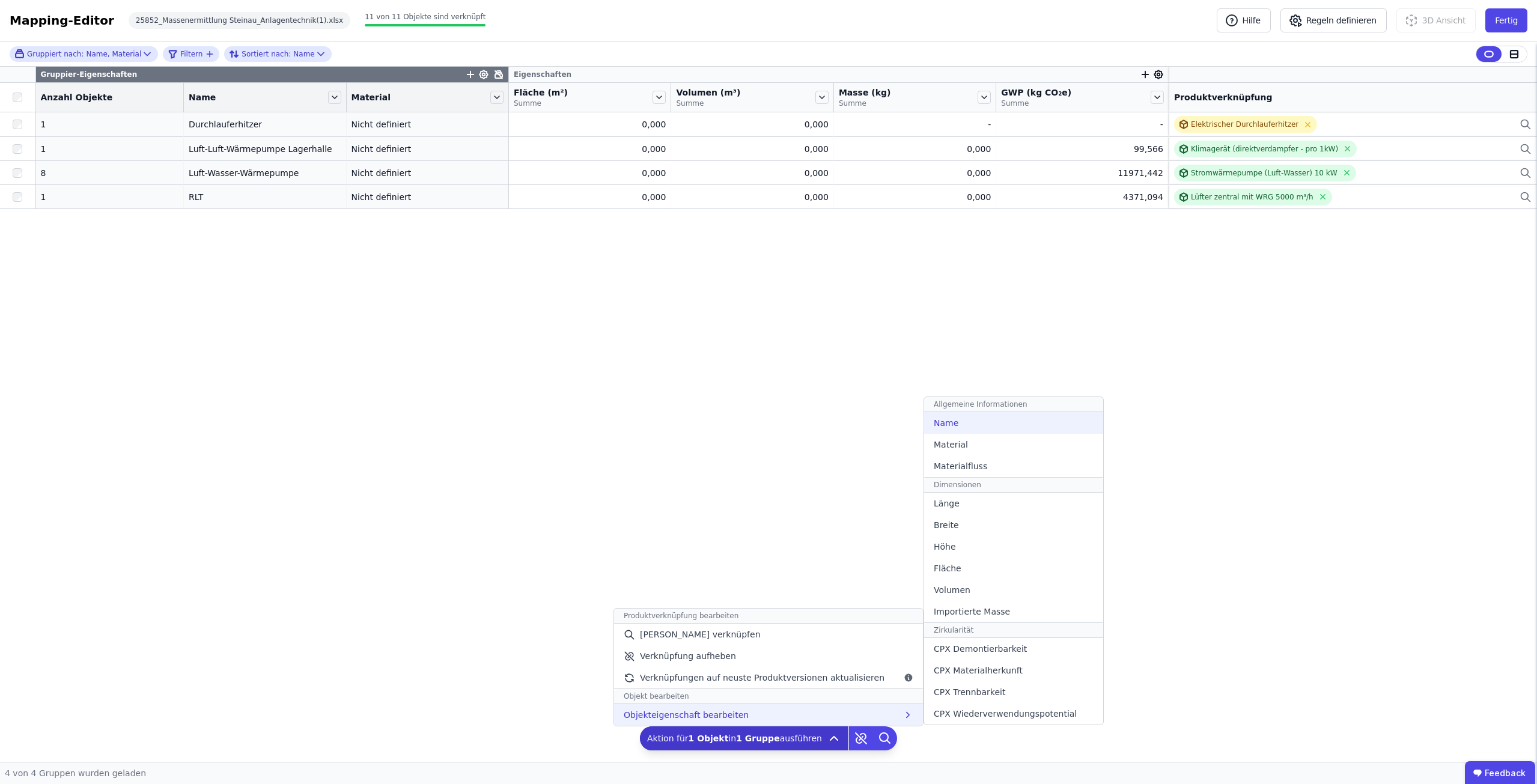
click at [979, 428] on div "Name" at bounding box center [1014, 423] width 179 height 22
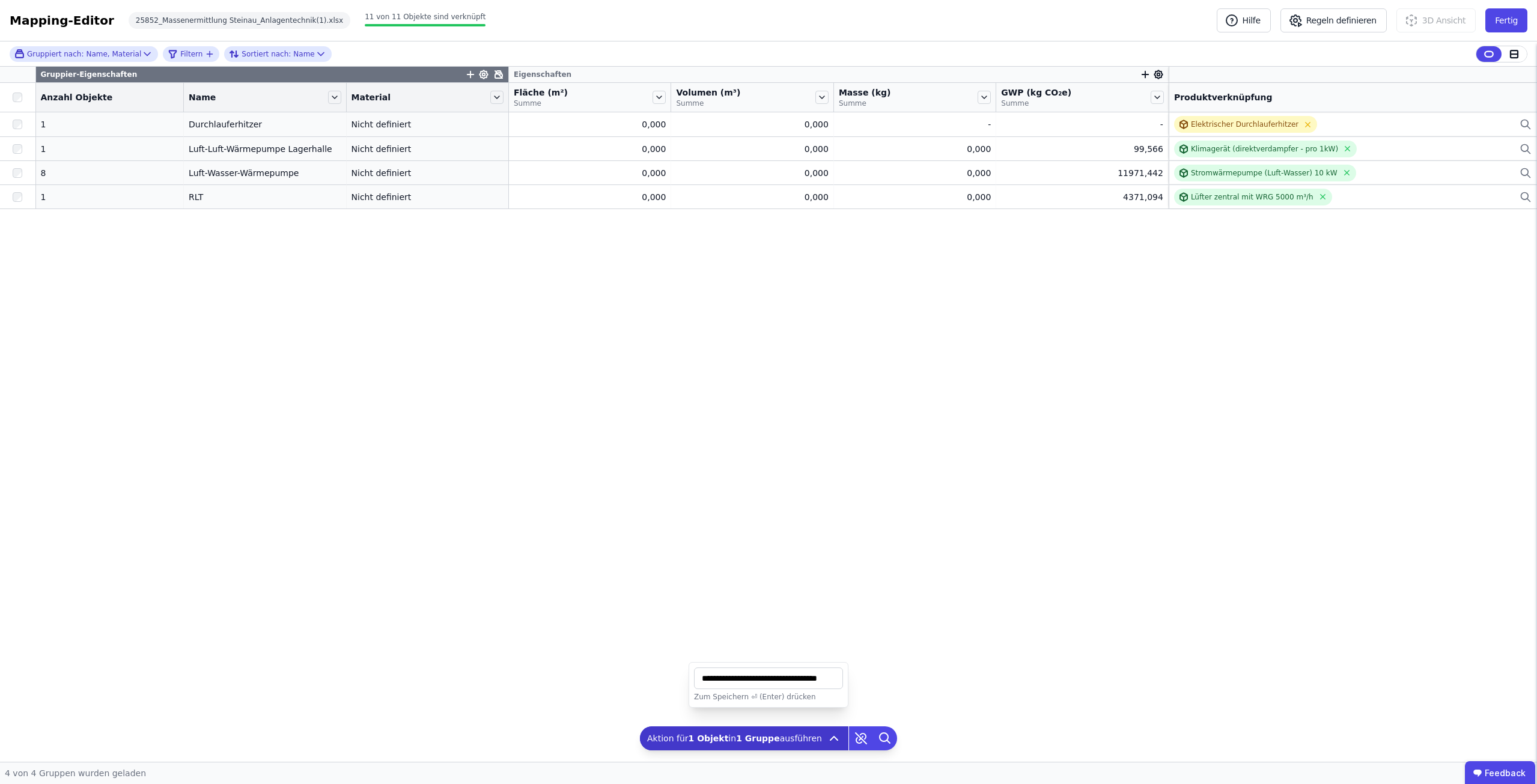
scroll to position [0, 24]
type input "**********"
drag, startPoint x: 161, startPoint y: 96, endPoint x: 114, endPoint y: 87, distance: 47.9
click at [114, 87] on th "Anzahl Objekte" at bounding box center [110, 98] width 148 height 30
drag, startPoint x: 161, startPoint y: 96, endPoint x: 139, endPoint y: 96, distance: 22.0
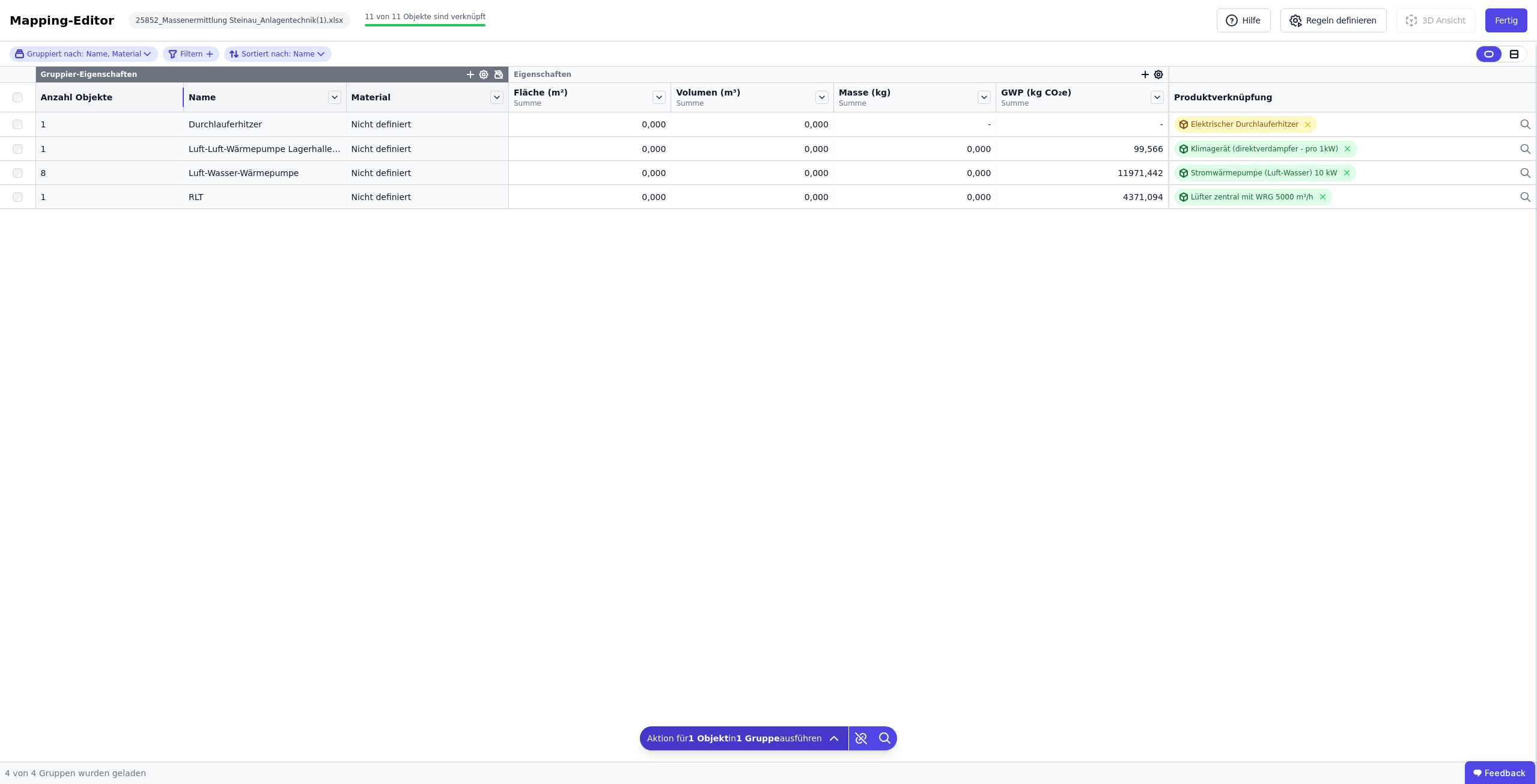
click at [139, 96] on div "Anzahl Objekte" at bounding box center [110, 97] width 148 height 20
drag, startPoint x: 328, startPoint y: 99, endPoint x: 341, endPoint y: 99, distance: 13.0
click at [341, 99] on div "Name" at bounding box center [272, 97] width 181 height 20
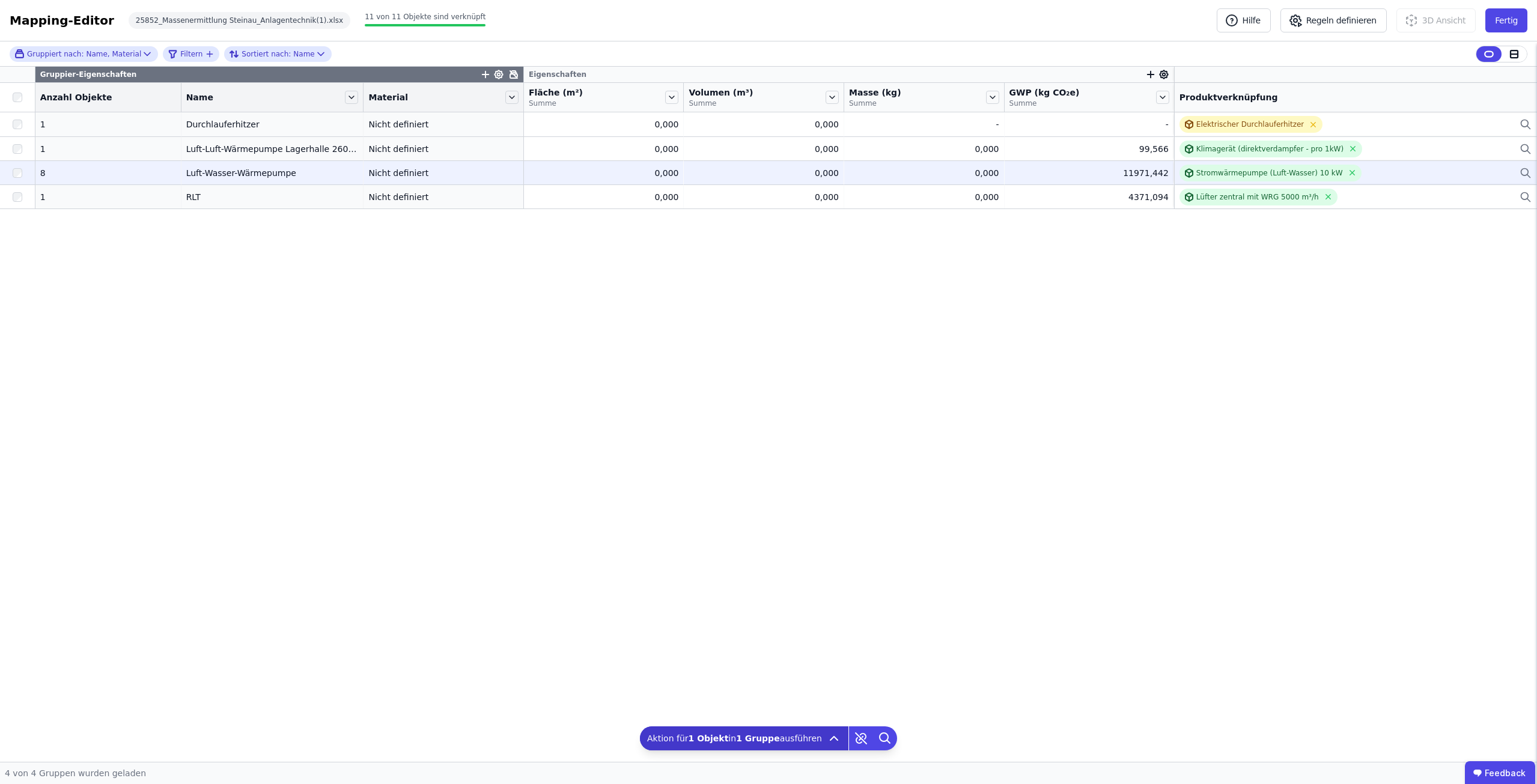
click at [236, 167] on div "Luft-Wasser-Wärmepumpe" at bounding box center [273, 172] width 172 height 12
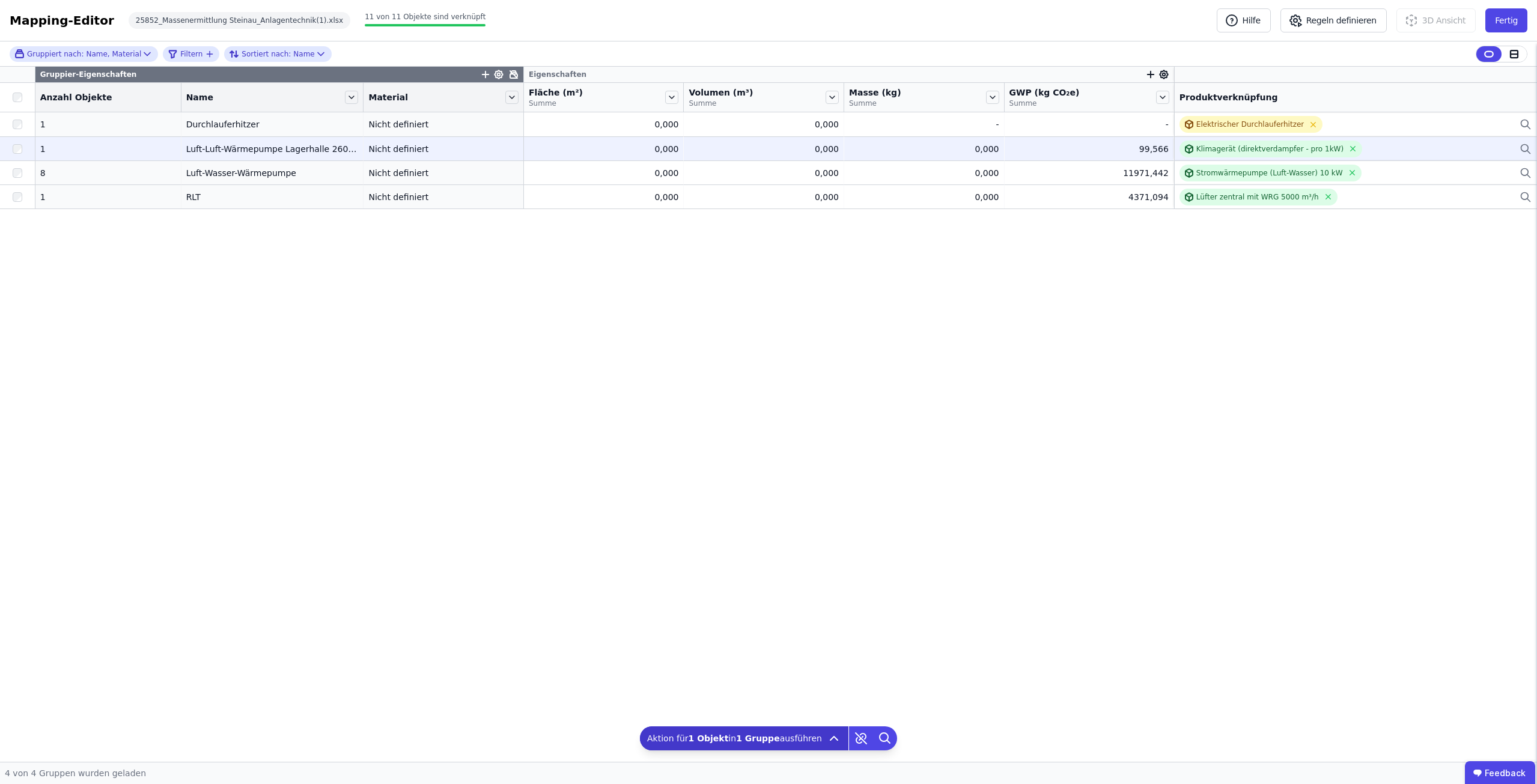
click at [25, 150] on div at bounding box center [17, 149] width 34 height 22
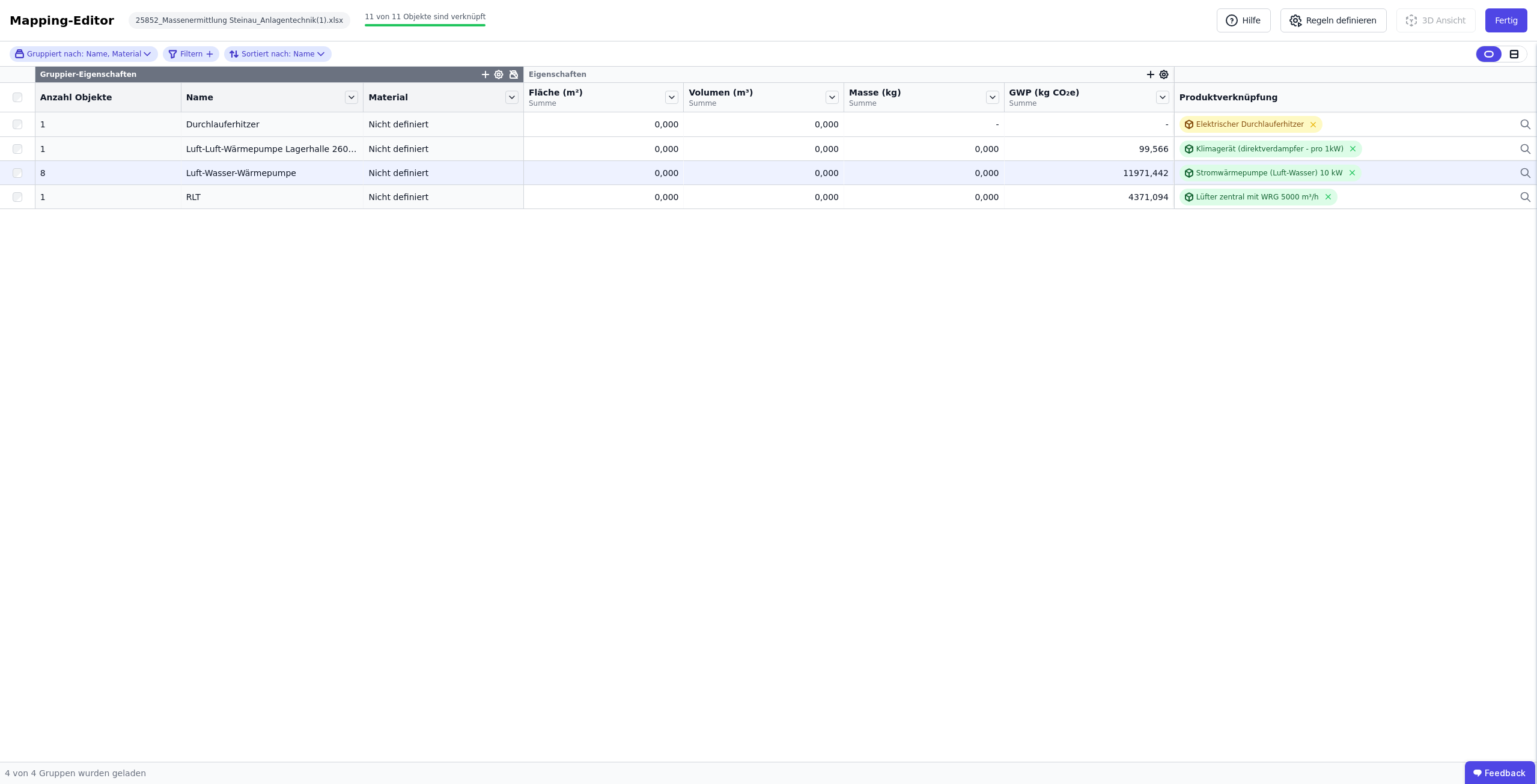
click at [24, 169] on div at bounding box center [17, 173] width 34 height 22
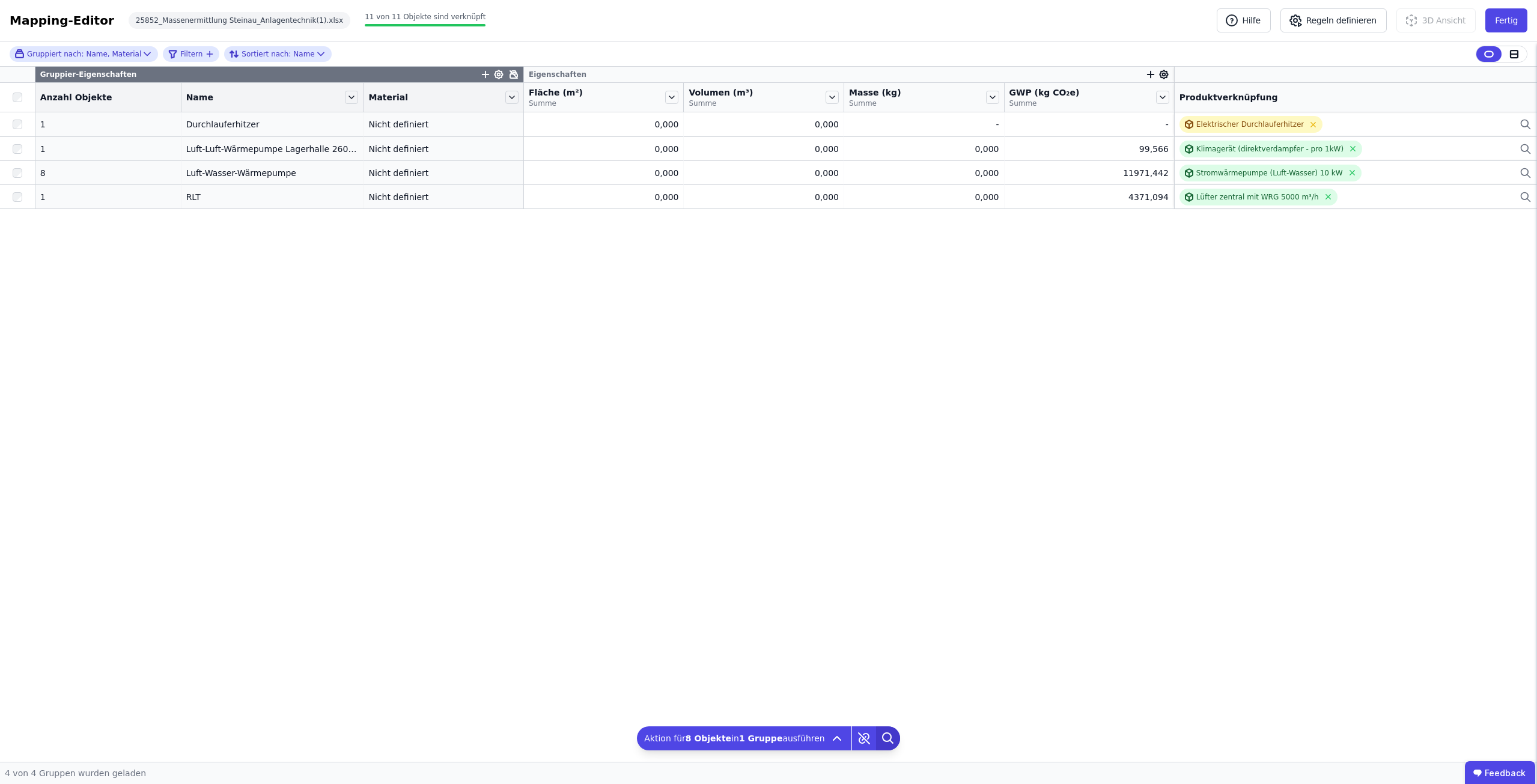
click at [876, 734] on icon at bounding box center [888, 738] width 24 height 24
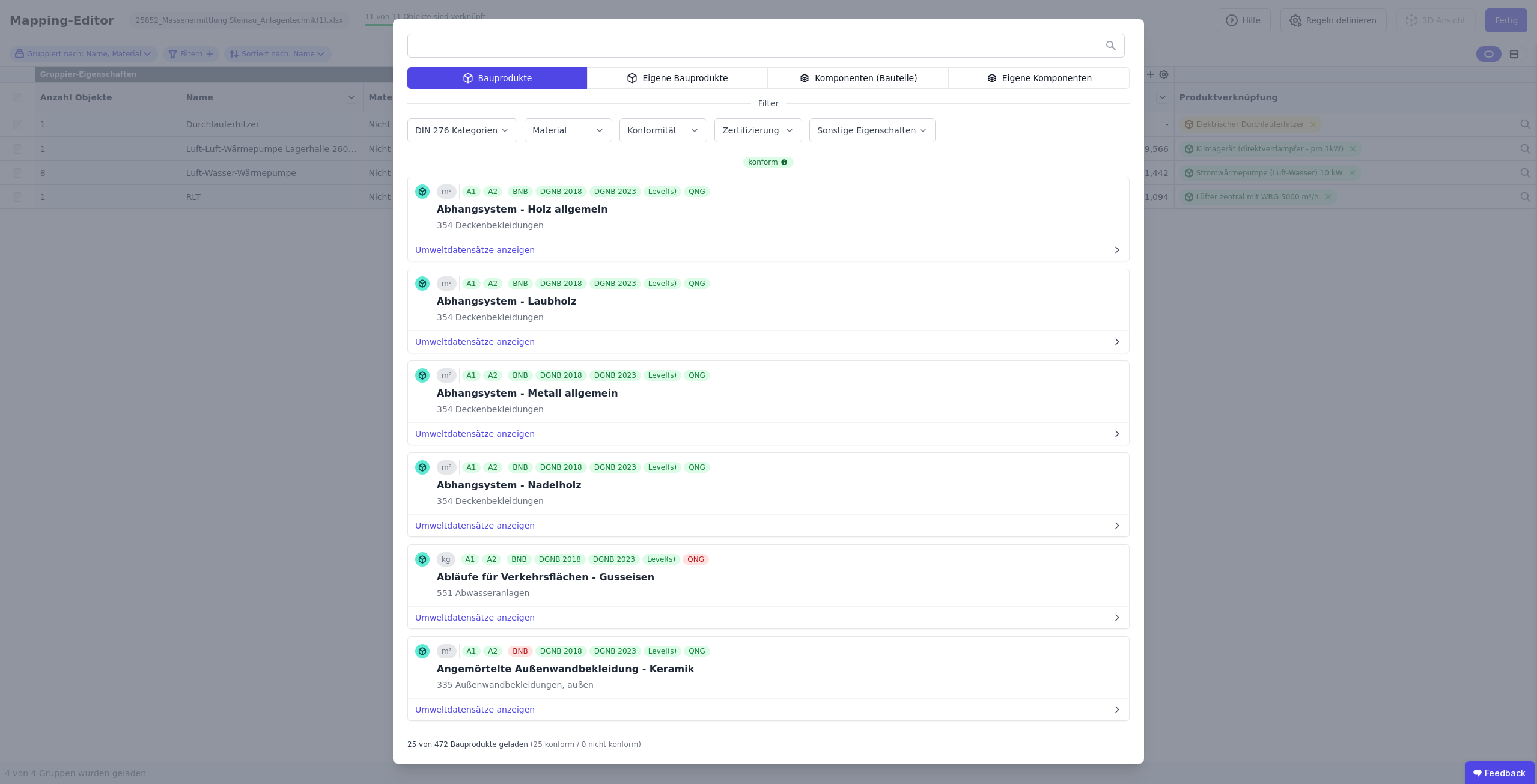
click at [342, 309] on div "Bauprodukte Eigene Bauprodukte Komponenten (Bauteile) Eigene Komponenten Filter…" at bounding box center [768, 392] width 1537 height 784
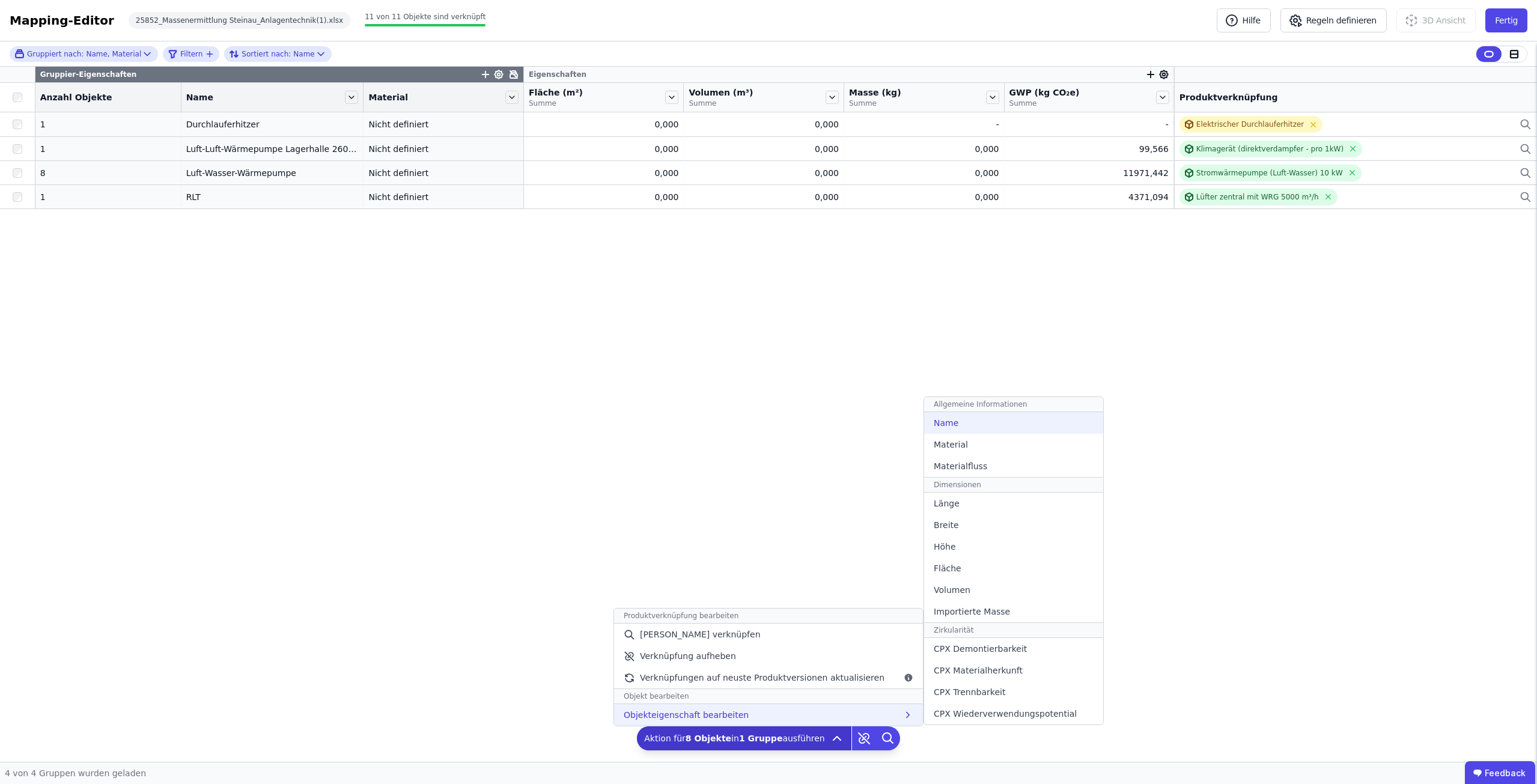
click at [969, 427] on div "Name" at bounding box center [1014, 423] width 179 height 22
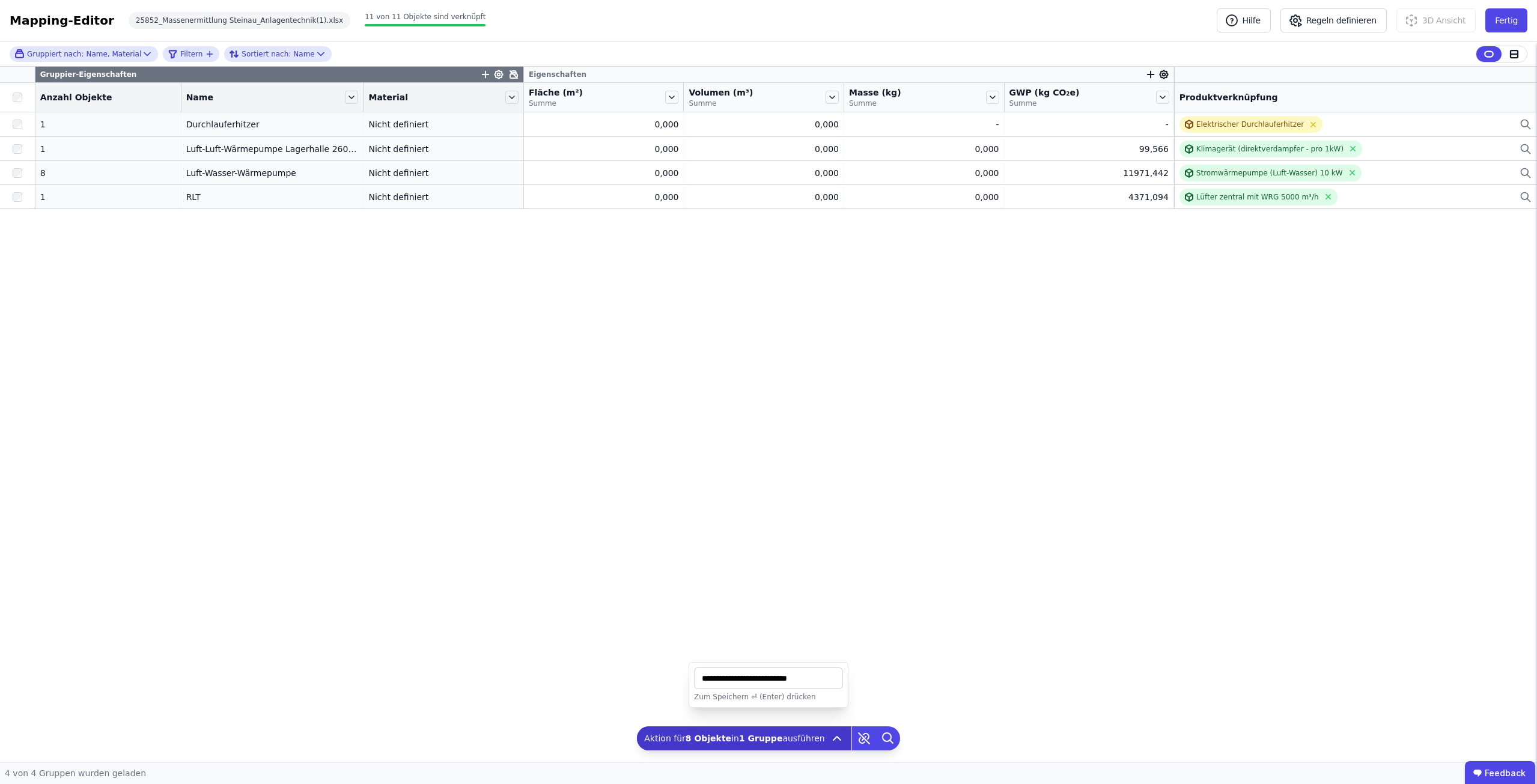
type input "**********"
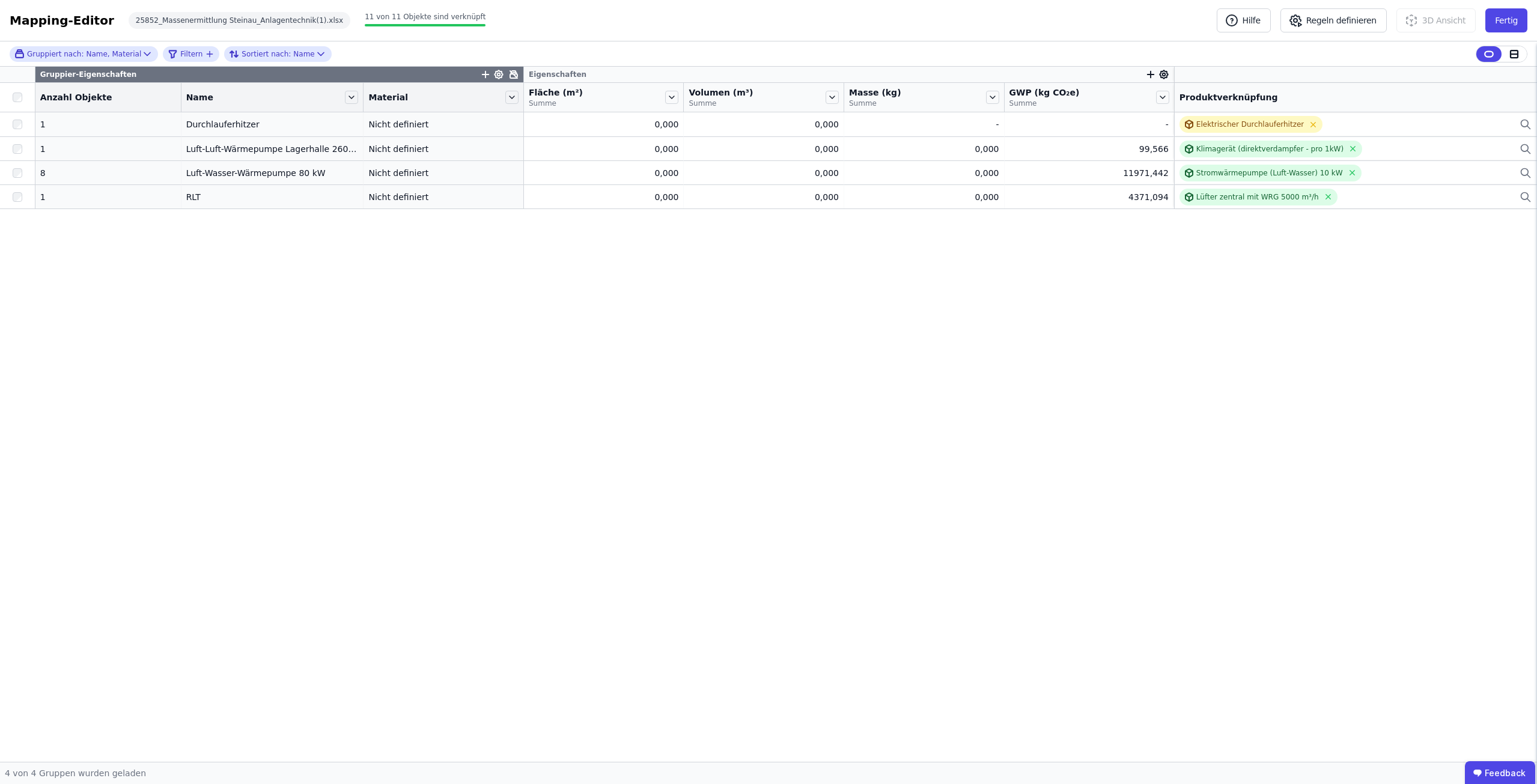
click at [217, 389] on div "Gruppier-Eigenschaften Eigenschaften Anzahl Objekte Name Material Fläche (m²) S…" at bounding box center [768, 414] width 1537 height 695
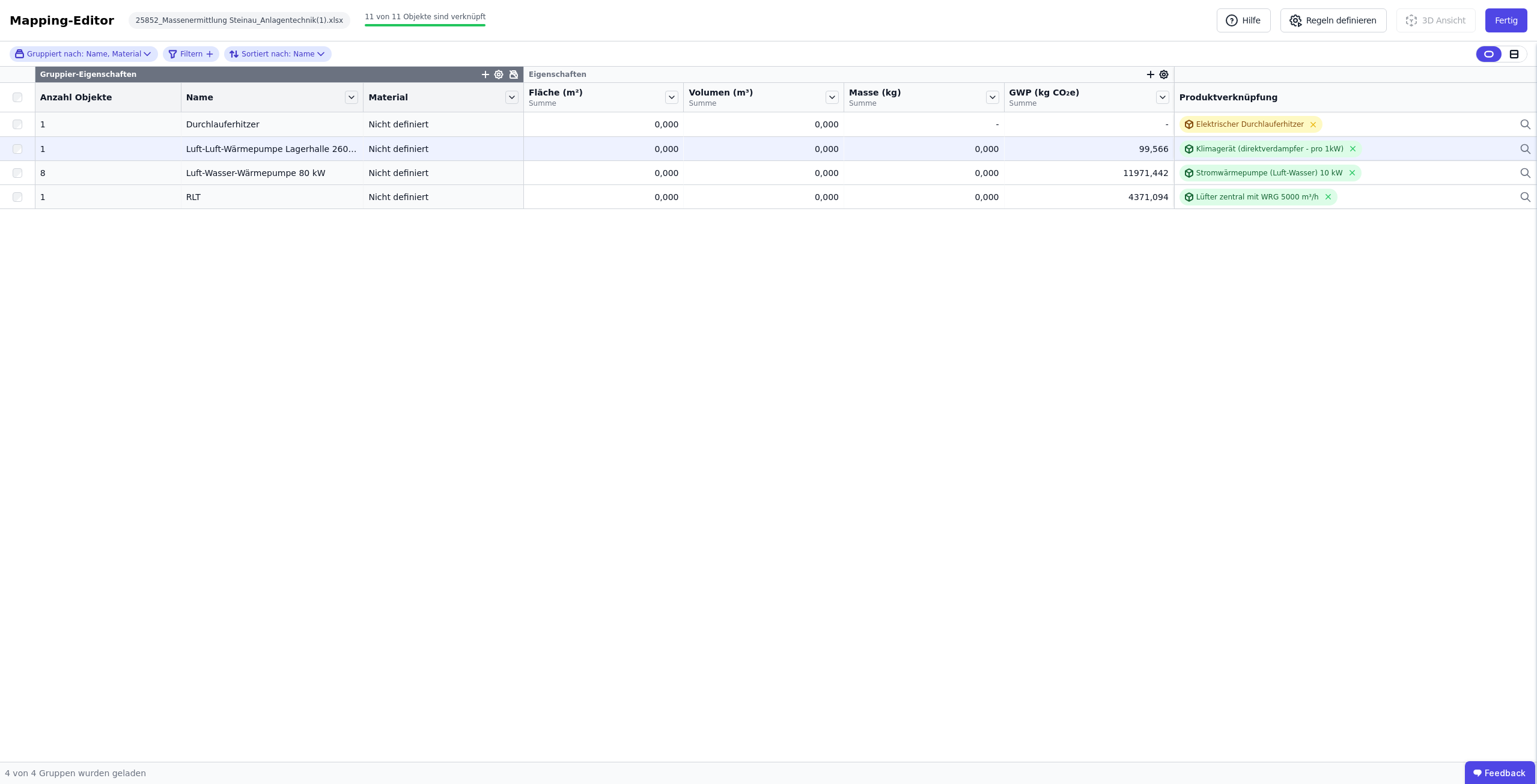
click at [1395, 145] on div "Klimagerät (direktverdampfer - pro 1kW)" at bounding box center [1355, 148] width 352 height 16
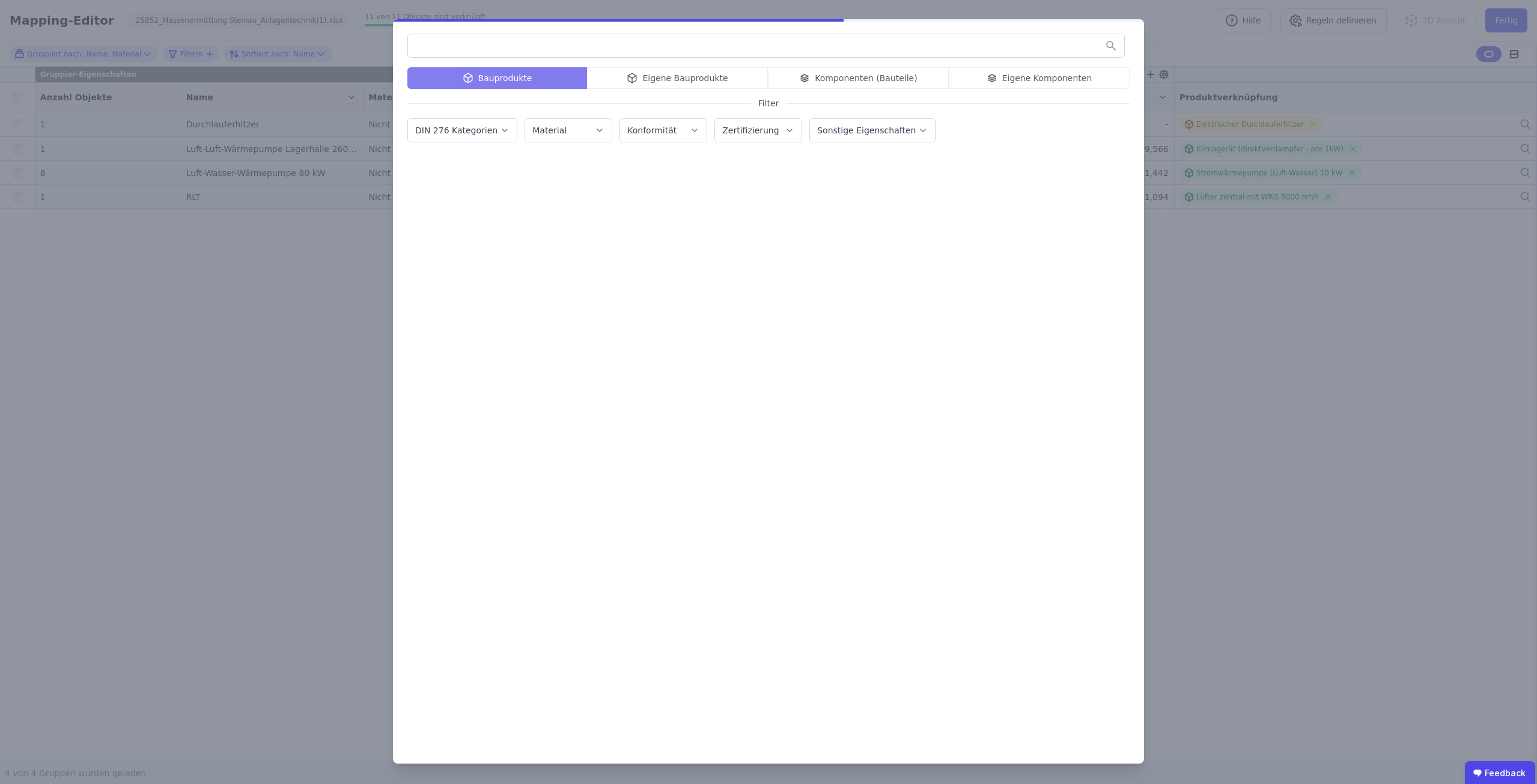
click at [599, 43] on input "text" at bounding box center [766, 45] width 716 height 22
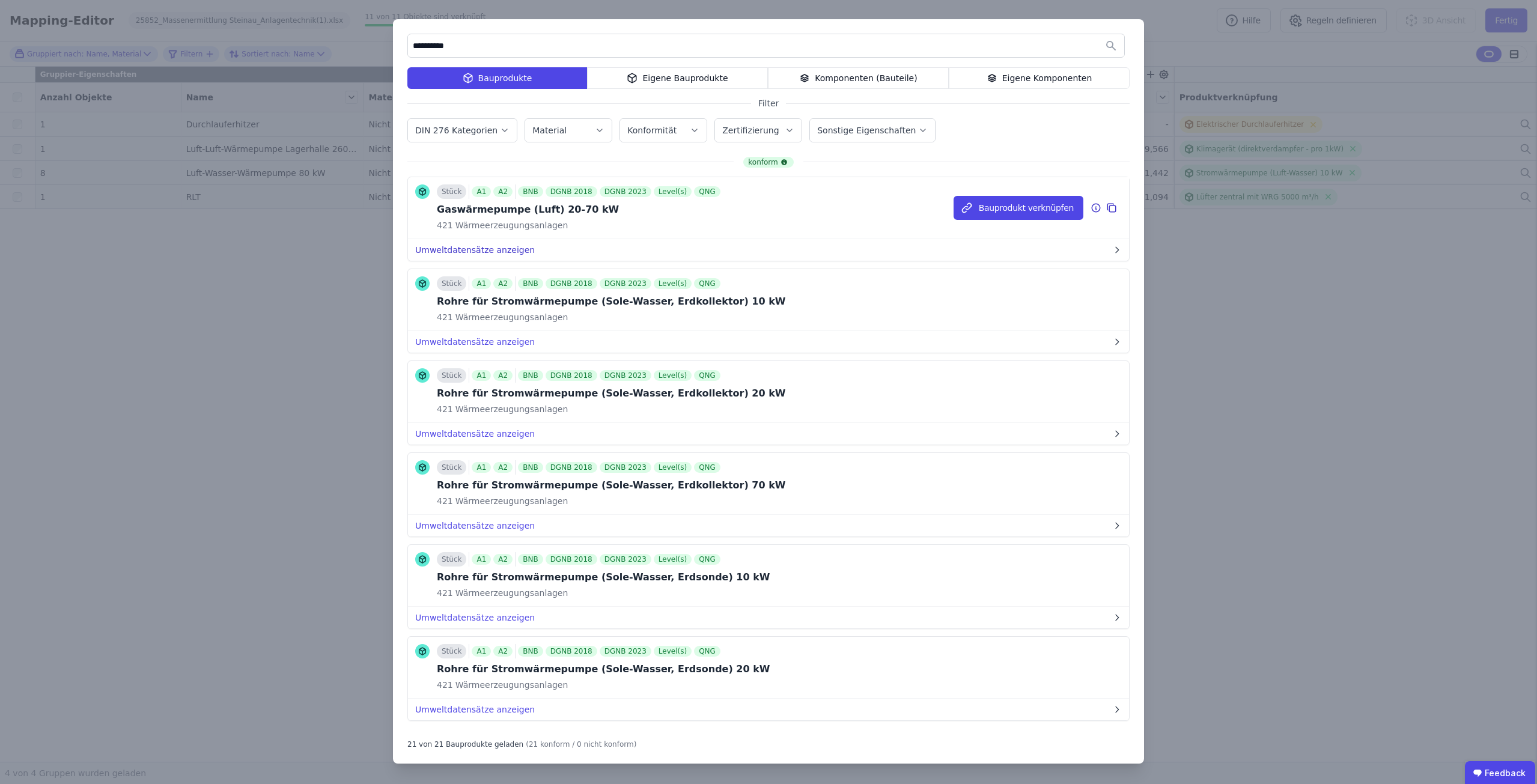
type input "**********"
click at [491, 250] on button "Umweltdatensätze anzeigen" at bounding box center [768, 250] width 721 height 22
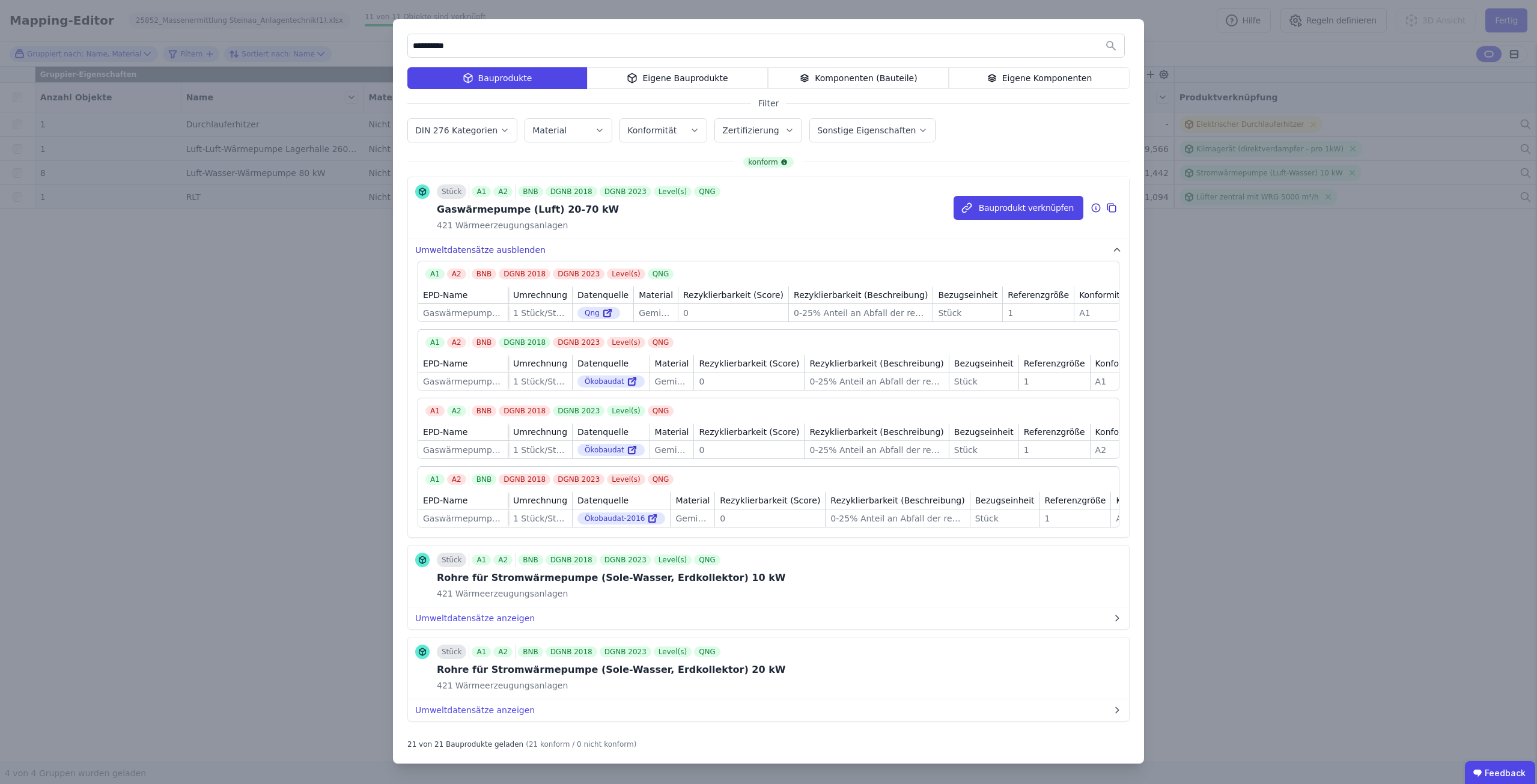
click at [496, 251] on button "Umweltdatensätze ausblenden" at bounding box center [768, 250] width 721 height 22
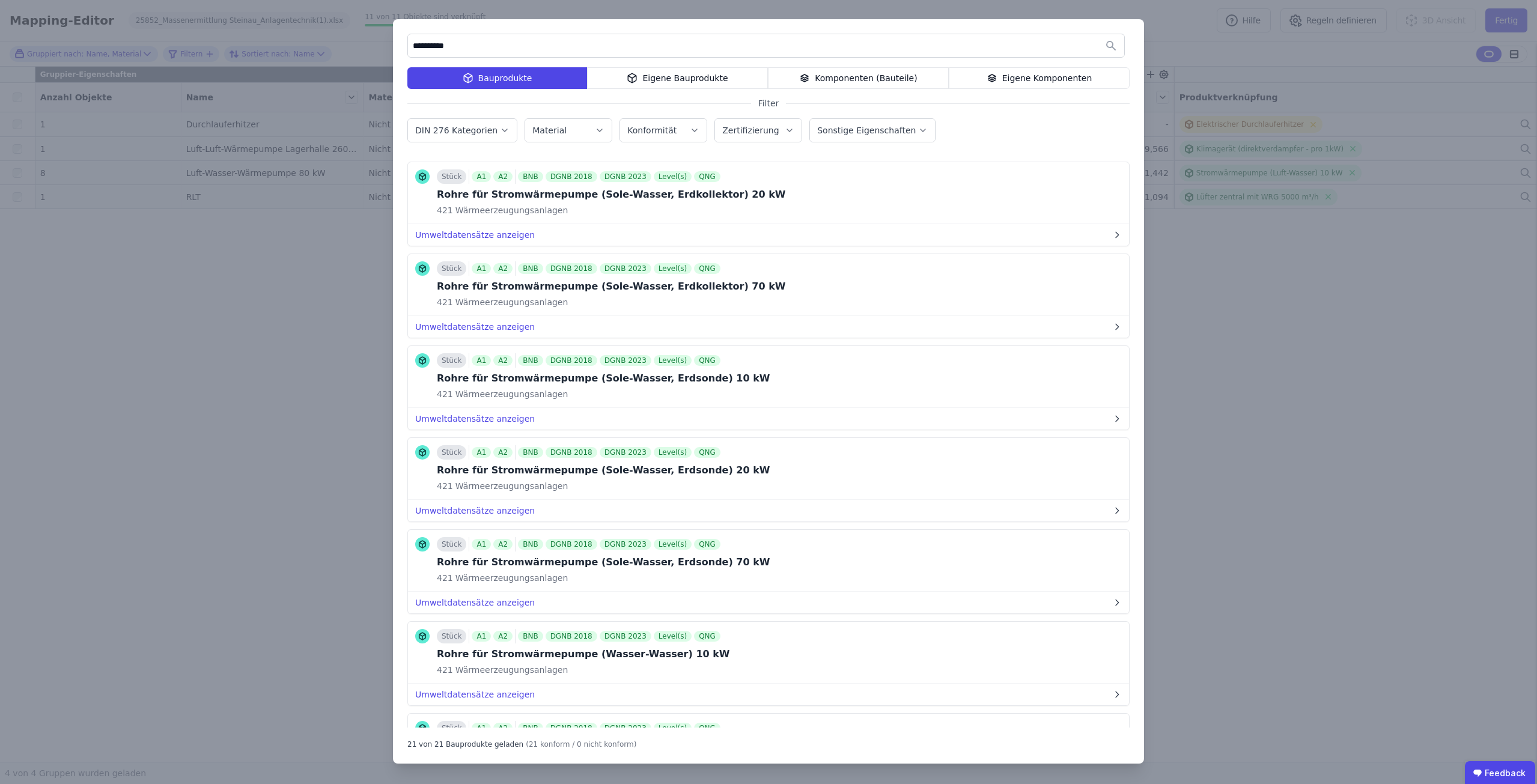
scroll to position [0, 0]
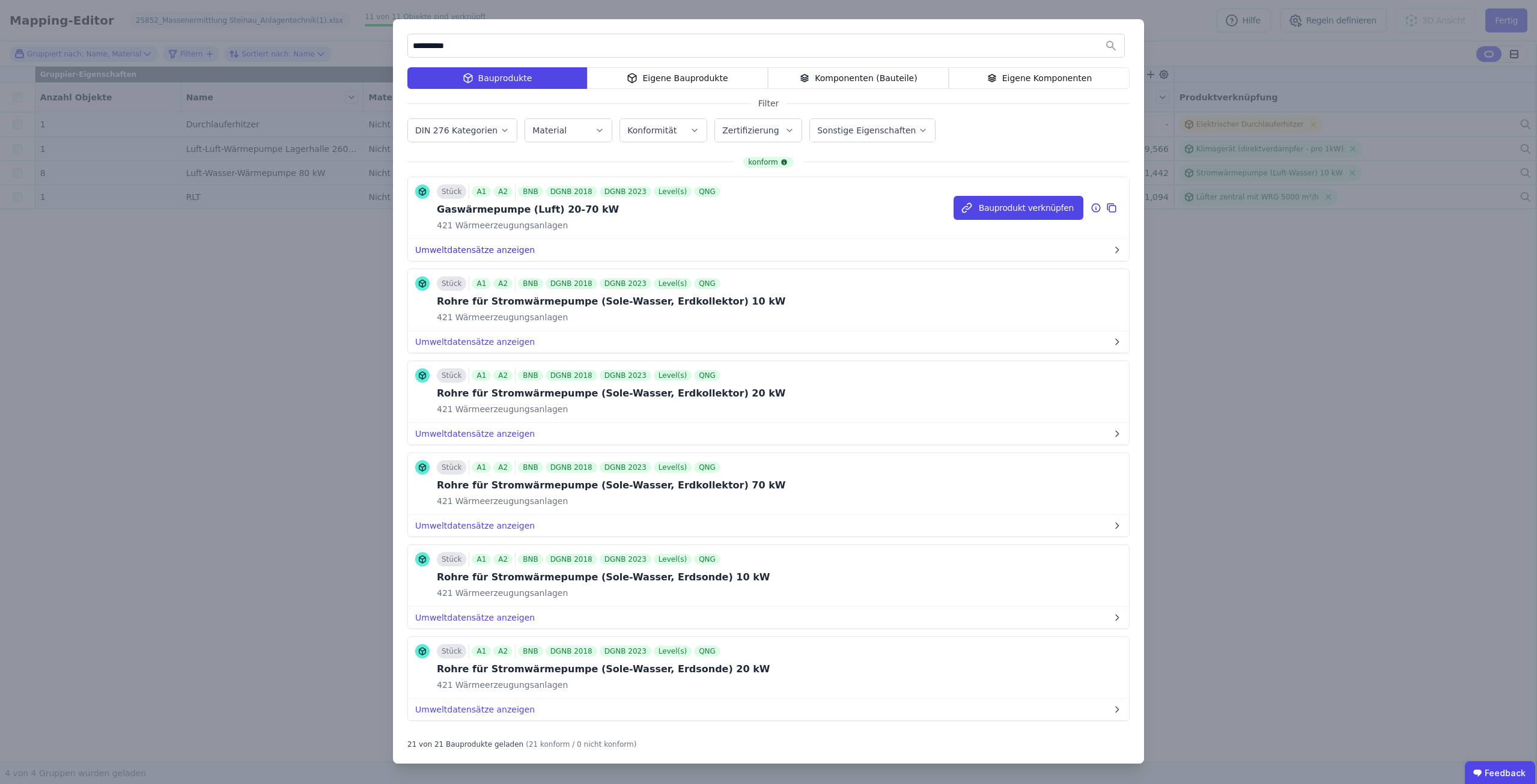
click at [518, 251] on button "Umweltdatensätze anzeigen" at bounding box center [768, 250] width 721 height 22
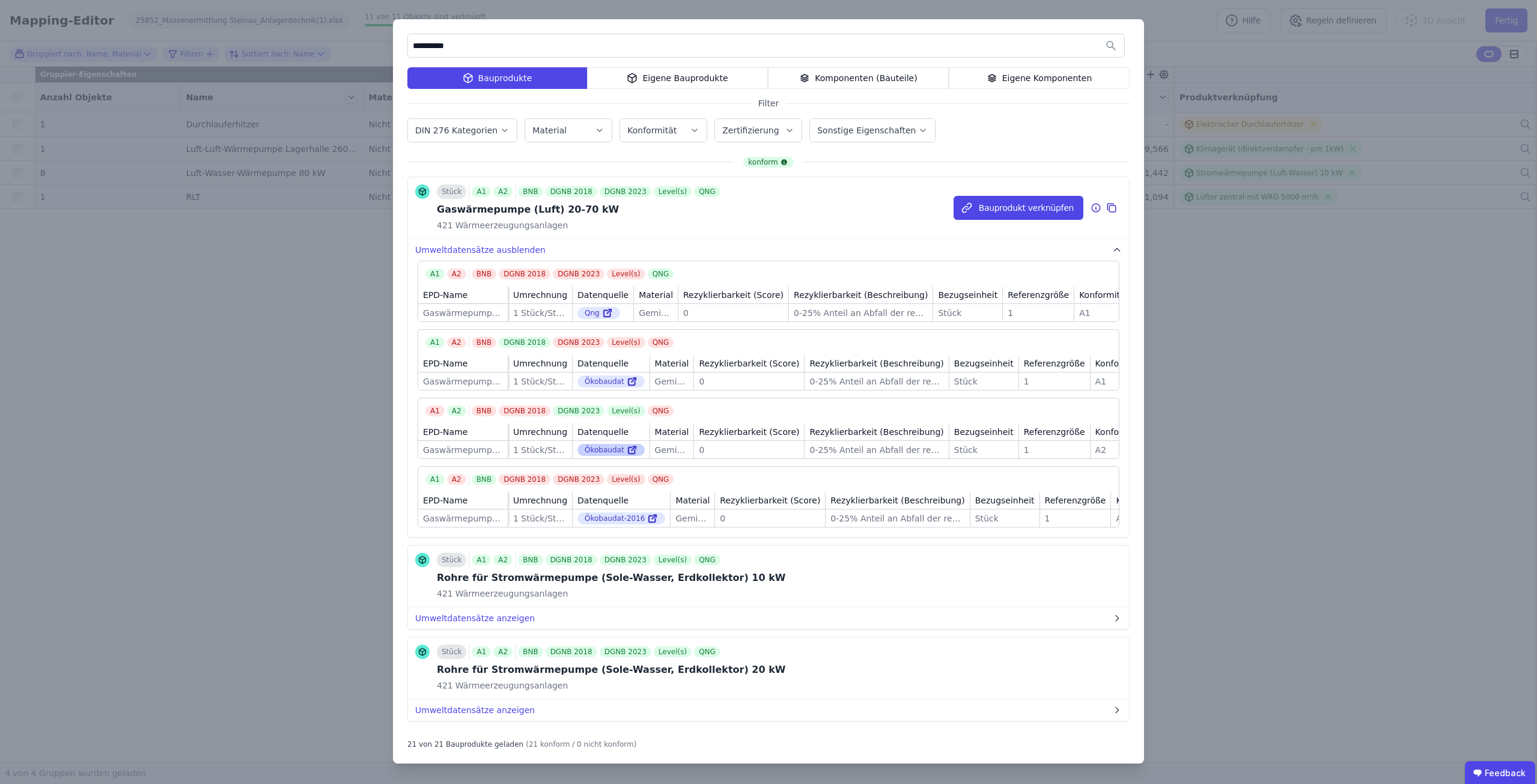
click at [627, 457] on icon at bounding box center [632, 450] width 11 height 14
click at [467, 251] on button "Umweltdatensätze ausblenden" at bounding box center [768, 250] width 721 height 22
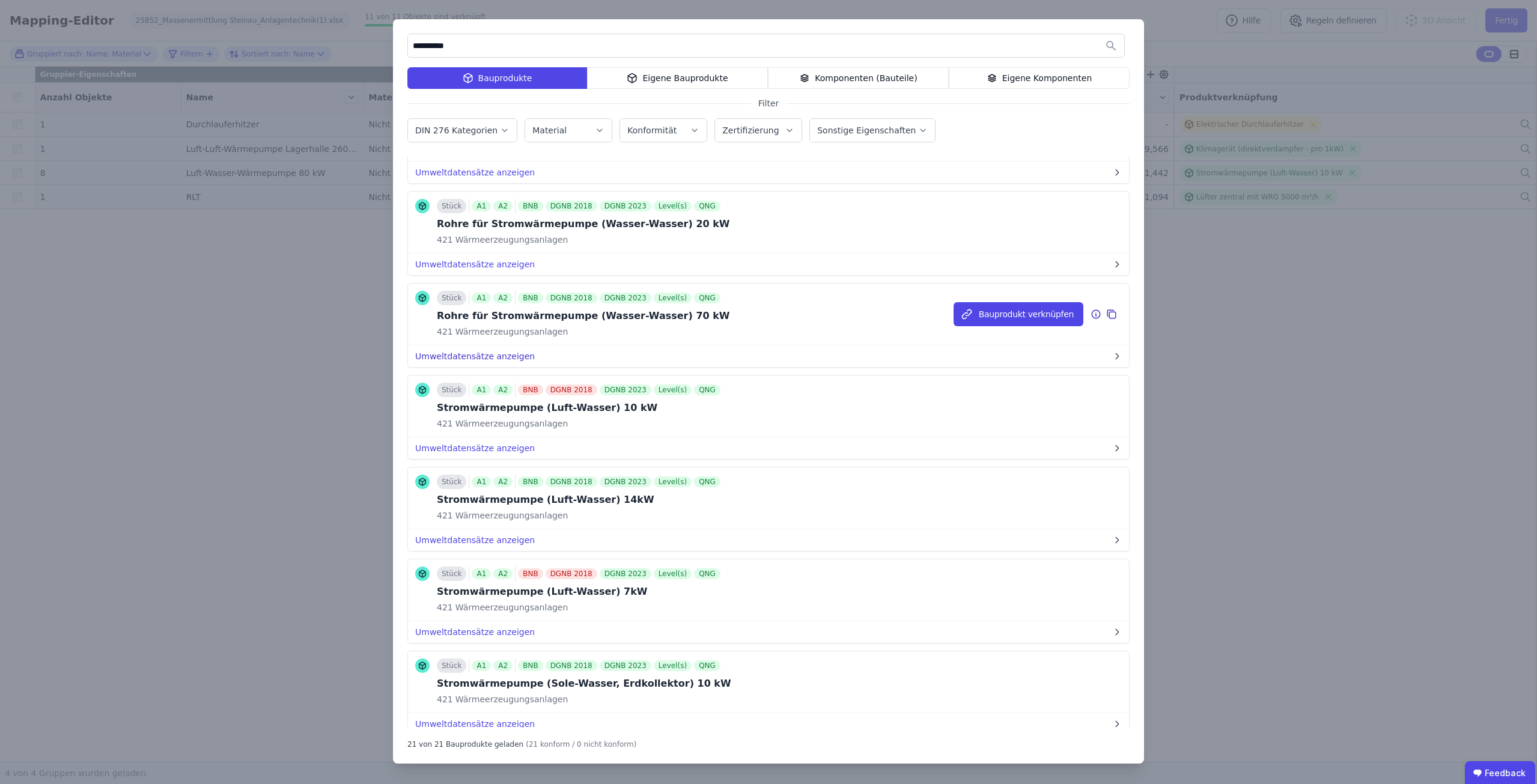
scroll to position [781, 0]
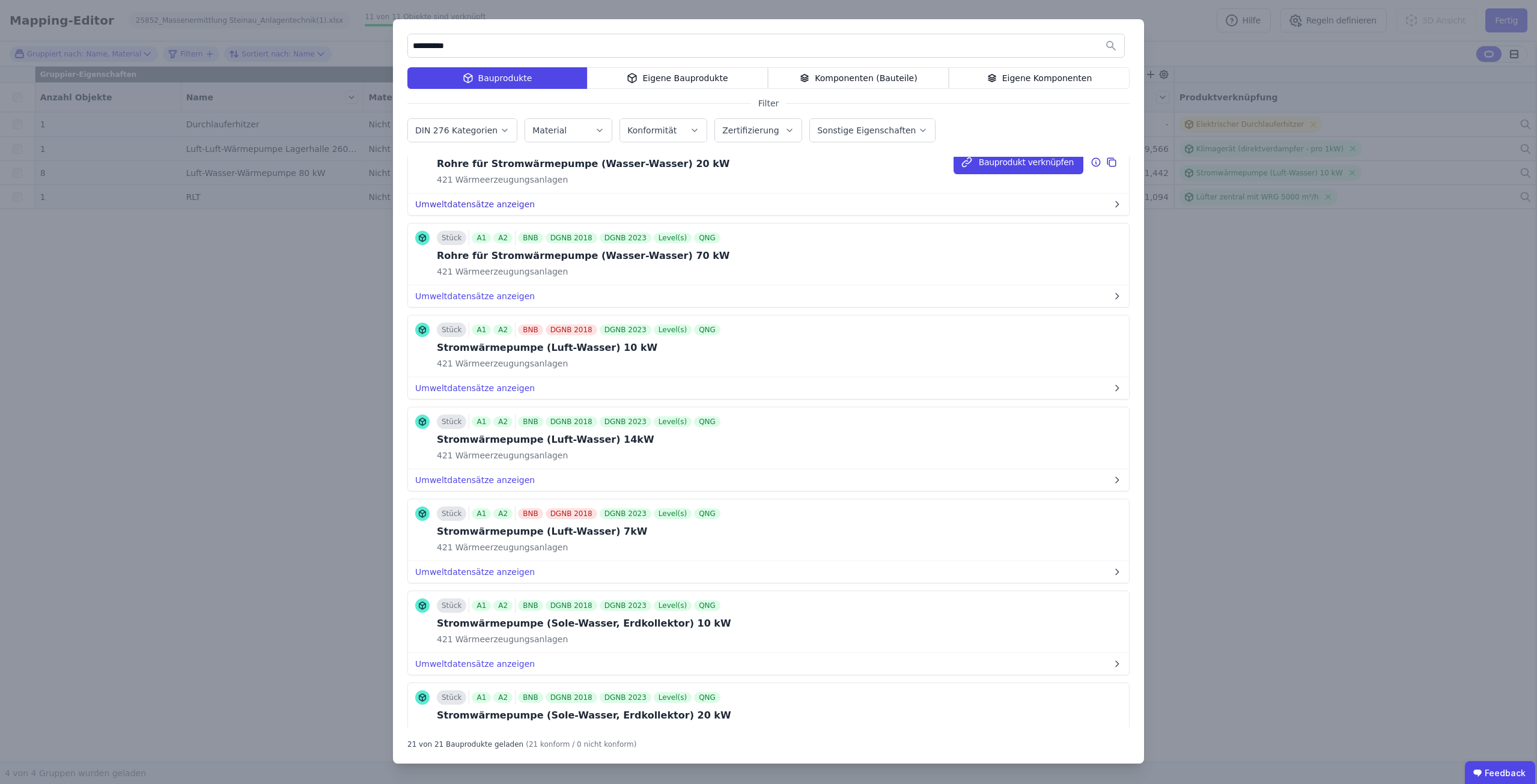
click at [461, 203] on button "Umweltdatensätze anzeigen" at bounding box center [768, 204] width 721 height 22
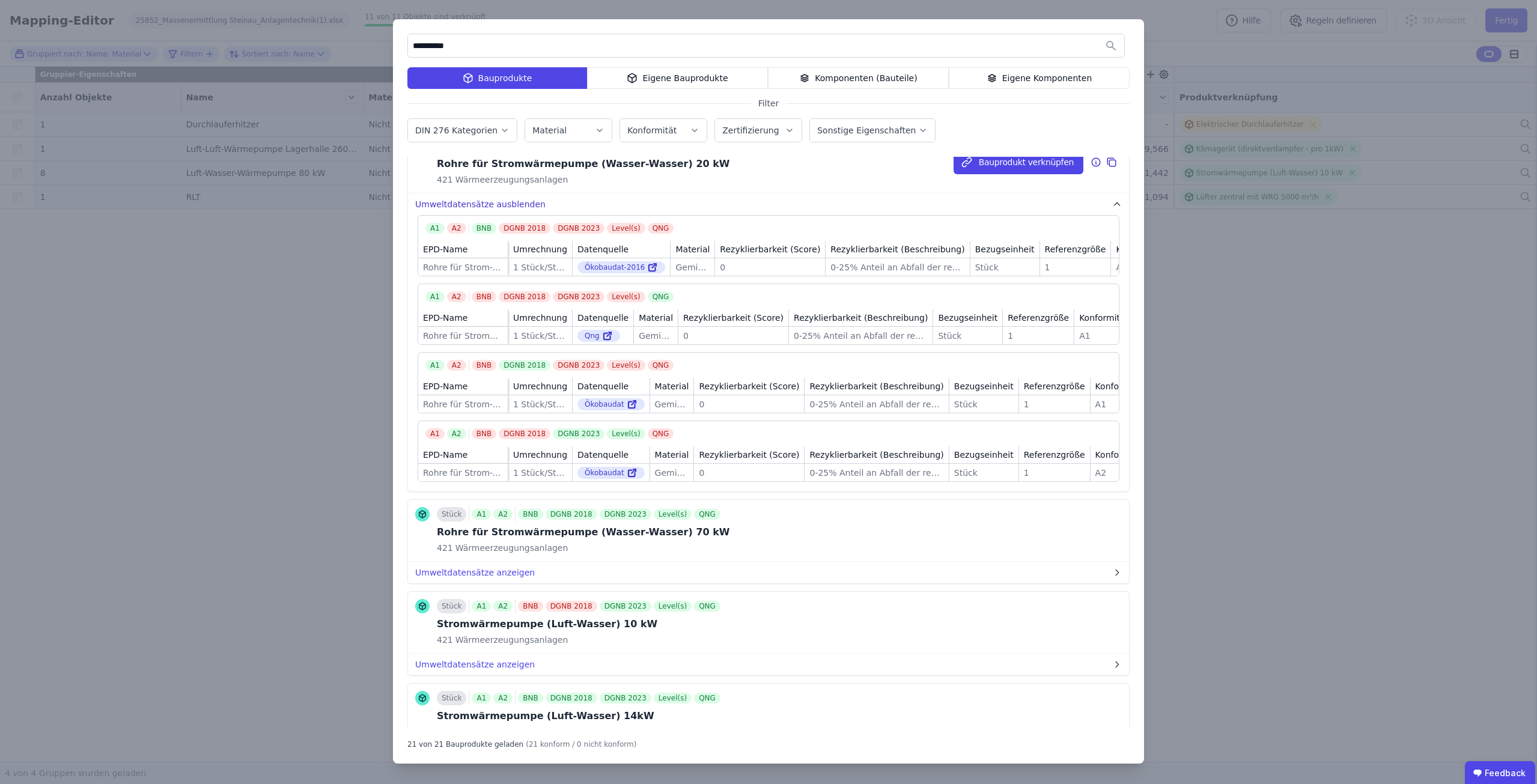
click at [461, 203] on button "Umweltdatensätze ausblenden" at bounding box center [768, 204] width 721 height 22
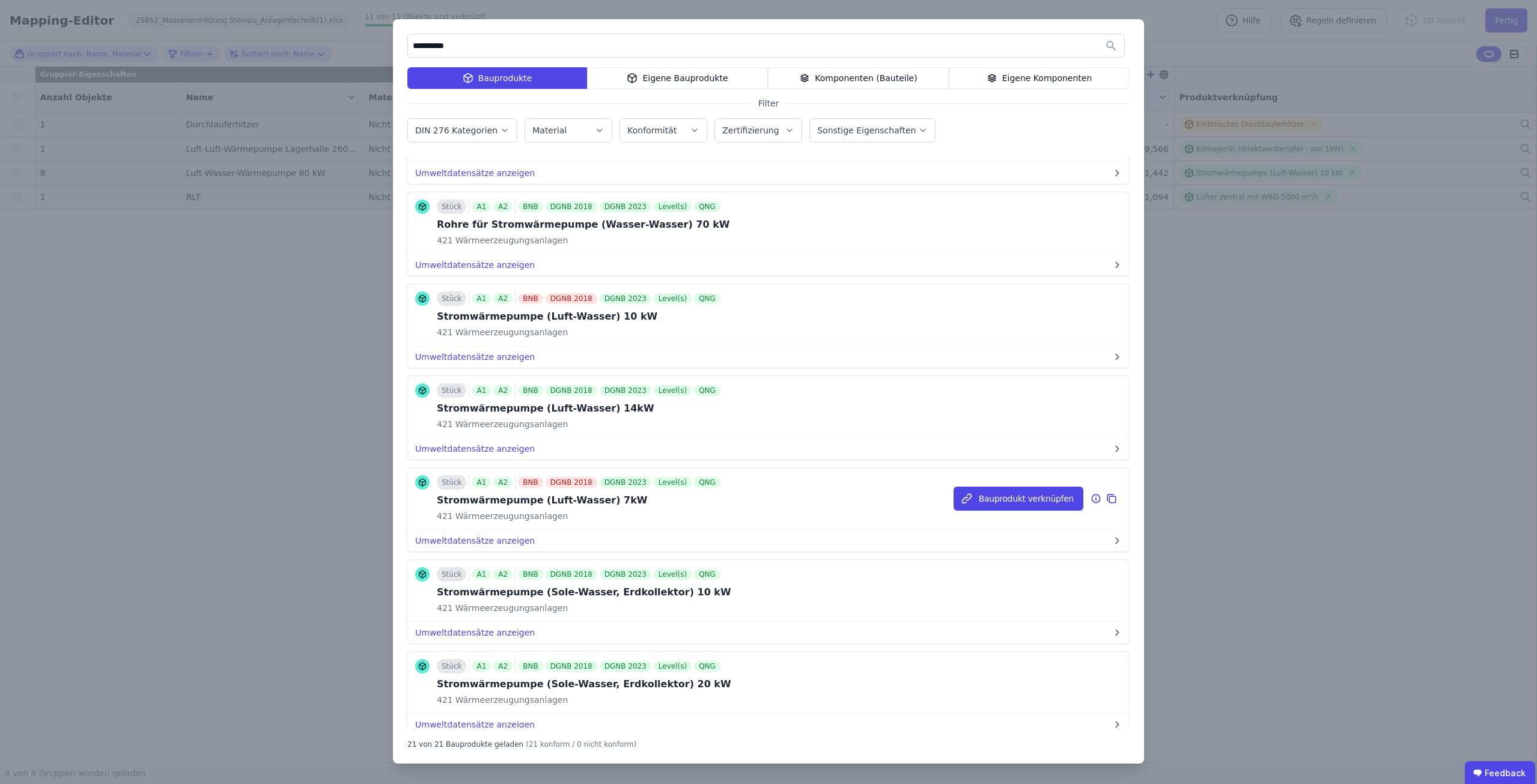
scroll to position [841, 0]
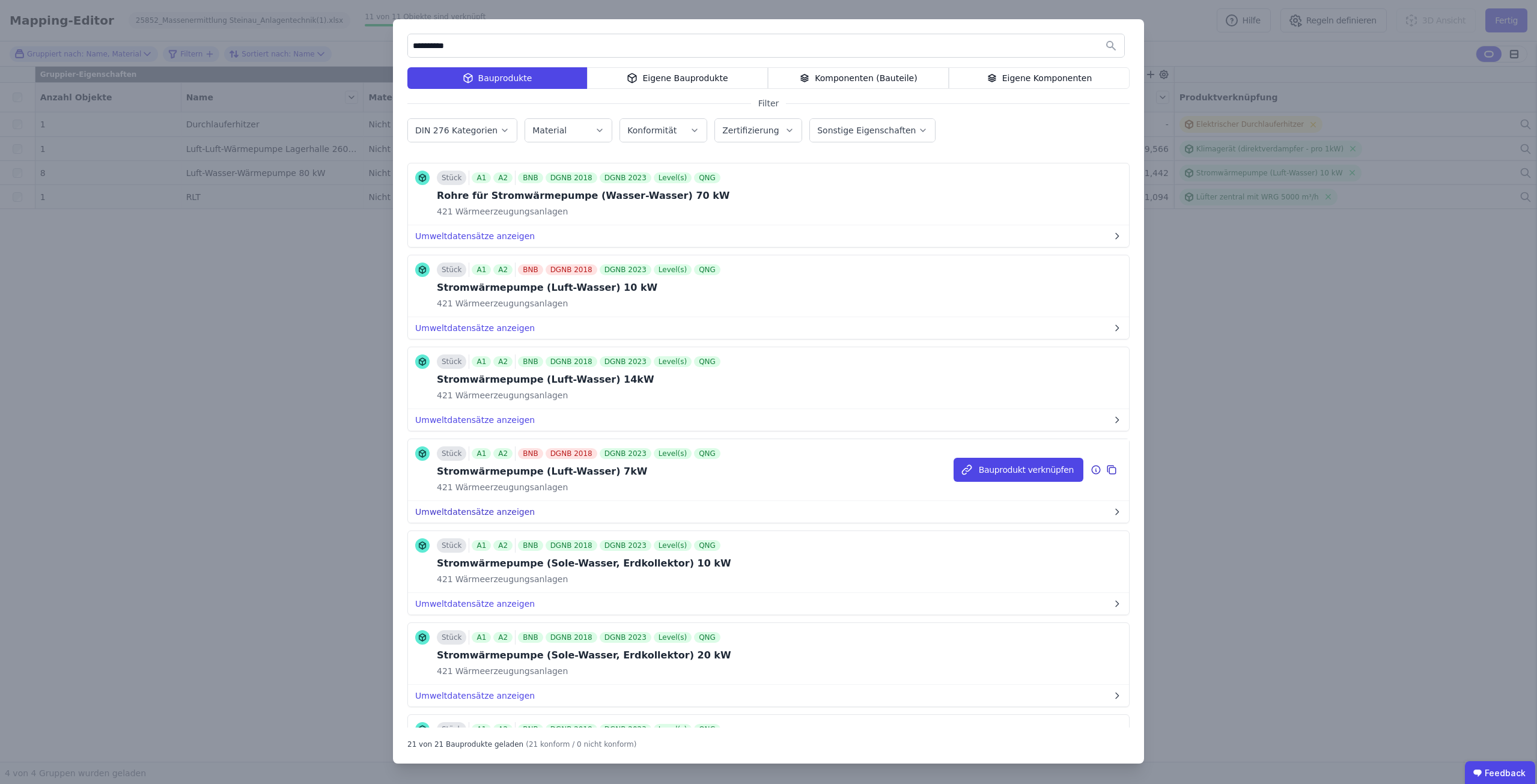
click at [480, 515] on button "Umweltdatensätze anzeigen" at bounding box center [768, 512] width 721 height 22
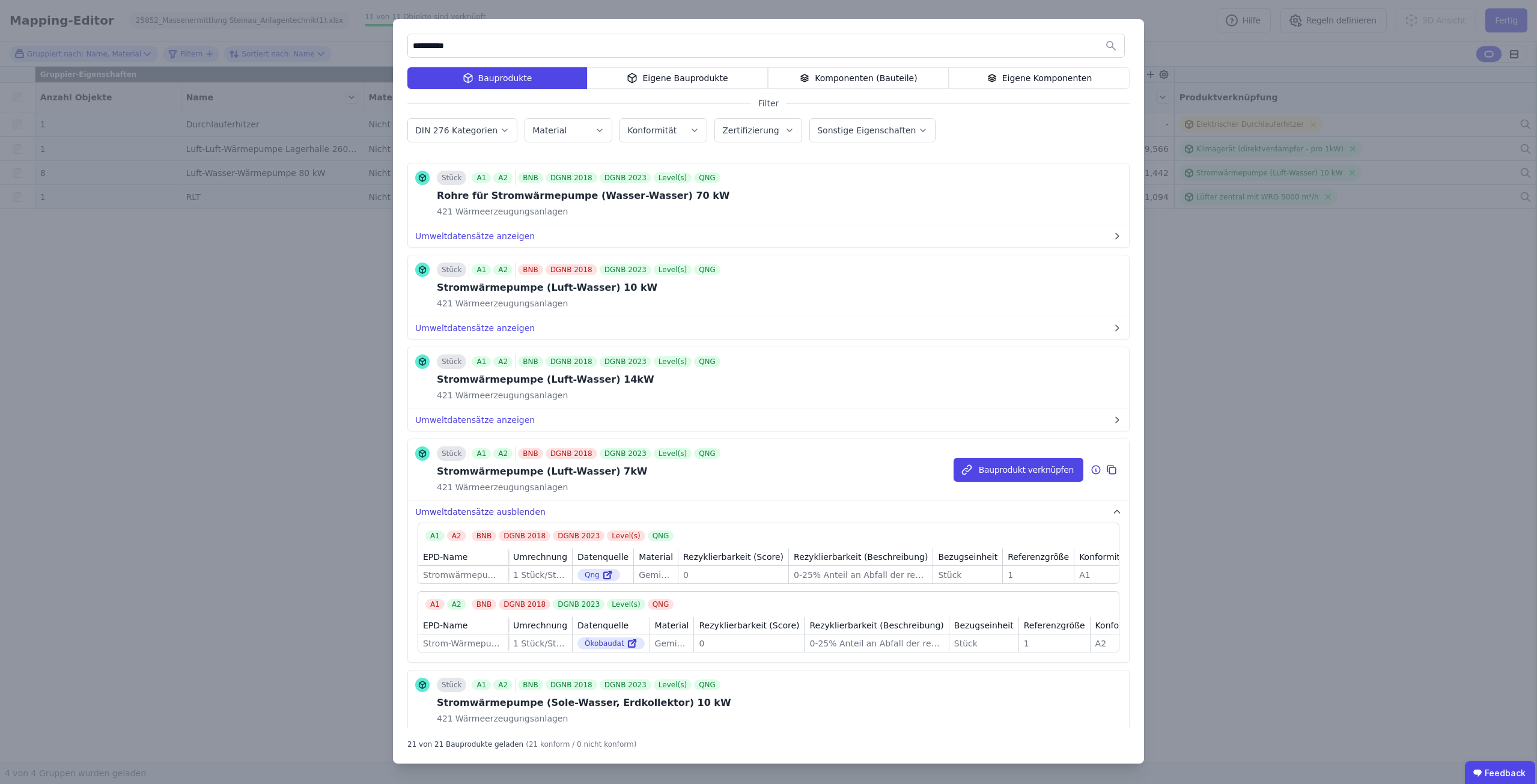
click at [480, 512] on button "Umweltdatensätze ausblenden" at bounding box center [768, 512] width 721 height 22
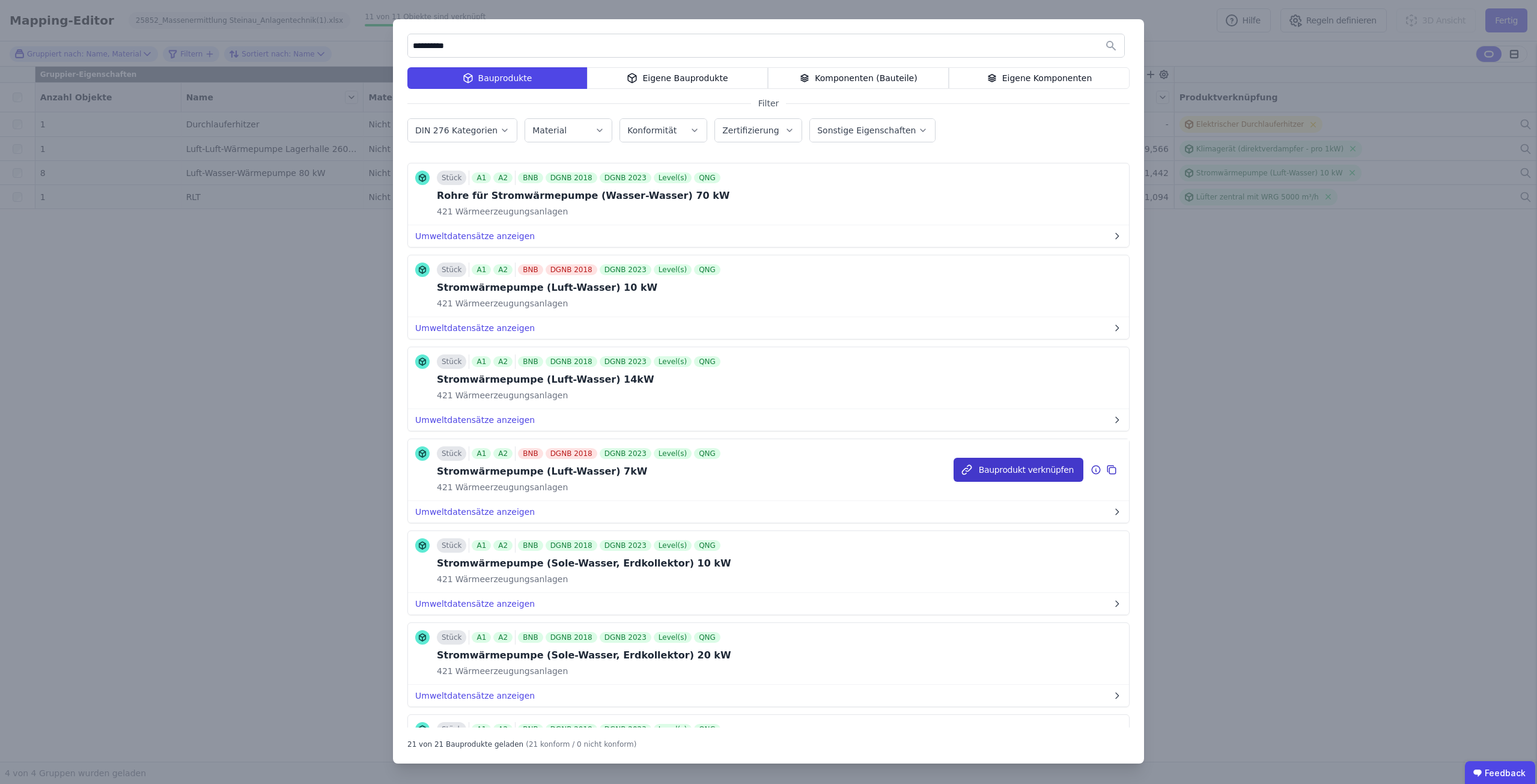
click at [982, 463] on button "Bauprodukt verknüpfen" at bounding box center [1018, 469] width 130 height 24
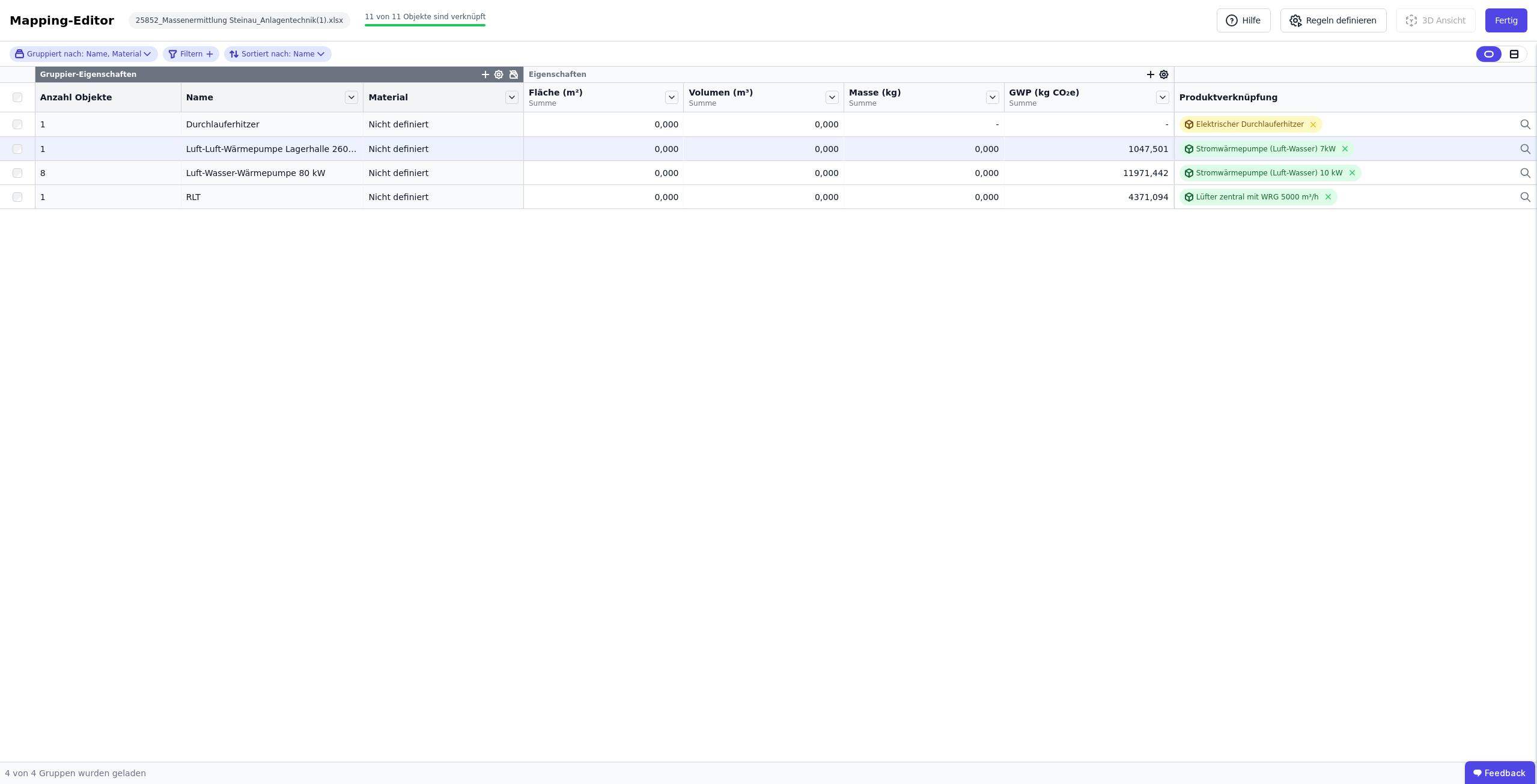
click at [1402, 154] on div "Stromwärmepumpe (Luft-Wasser) 7kW" at bounding box center [1355, 148] width 352 height 16
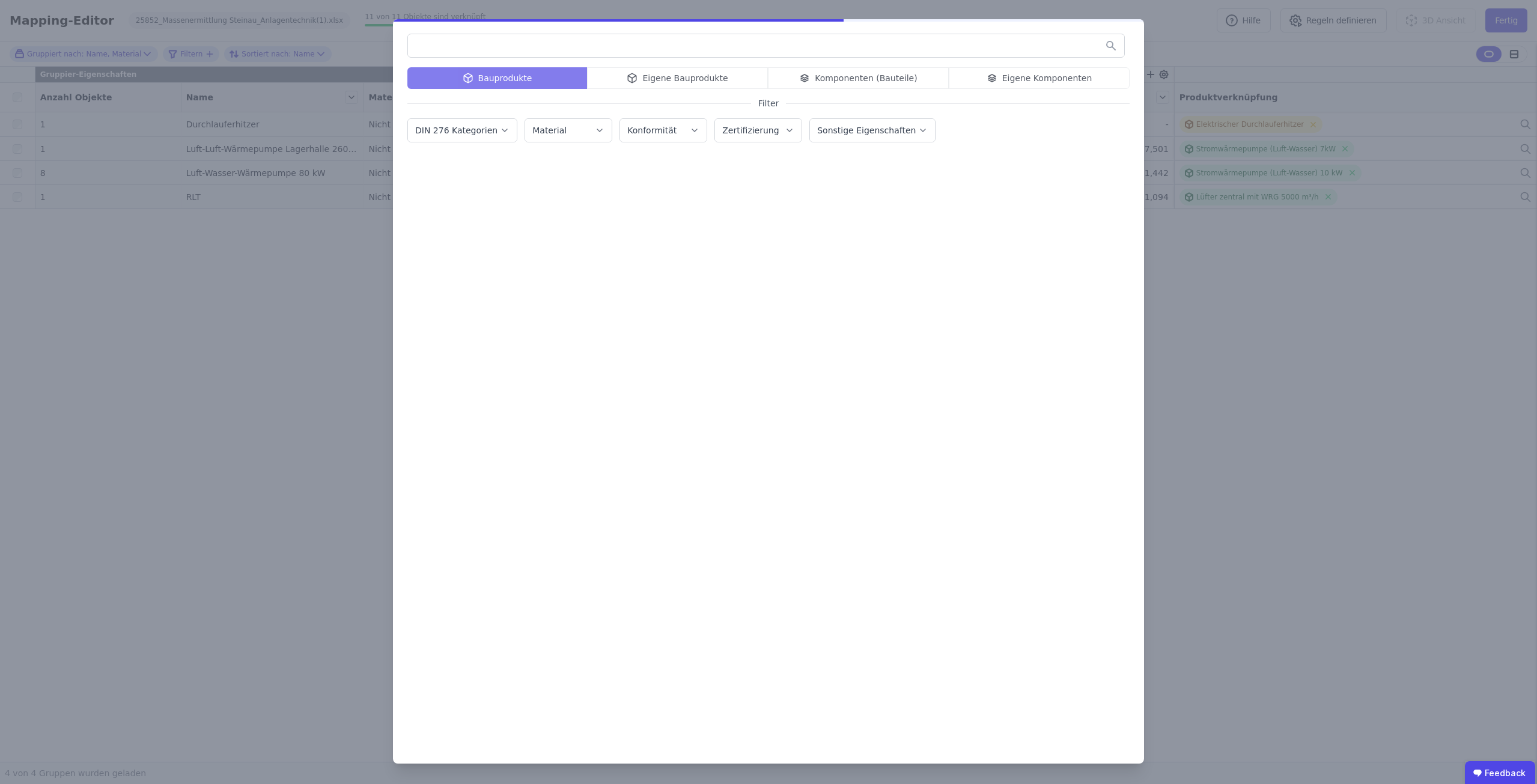
click at [664, 45] on input "text" at bounding box center [766, 45] width 716 height 22
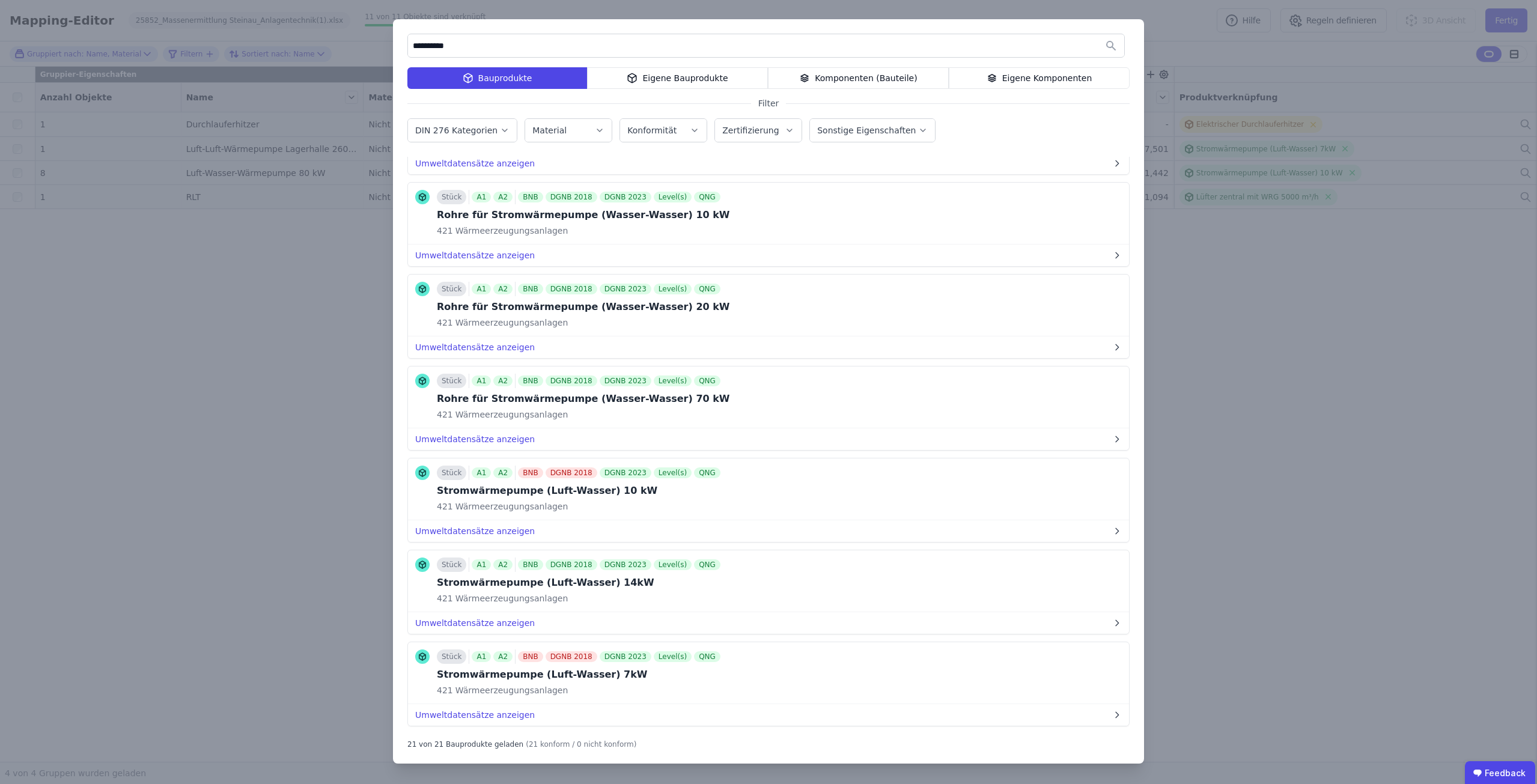
scroll to position [781, 0]
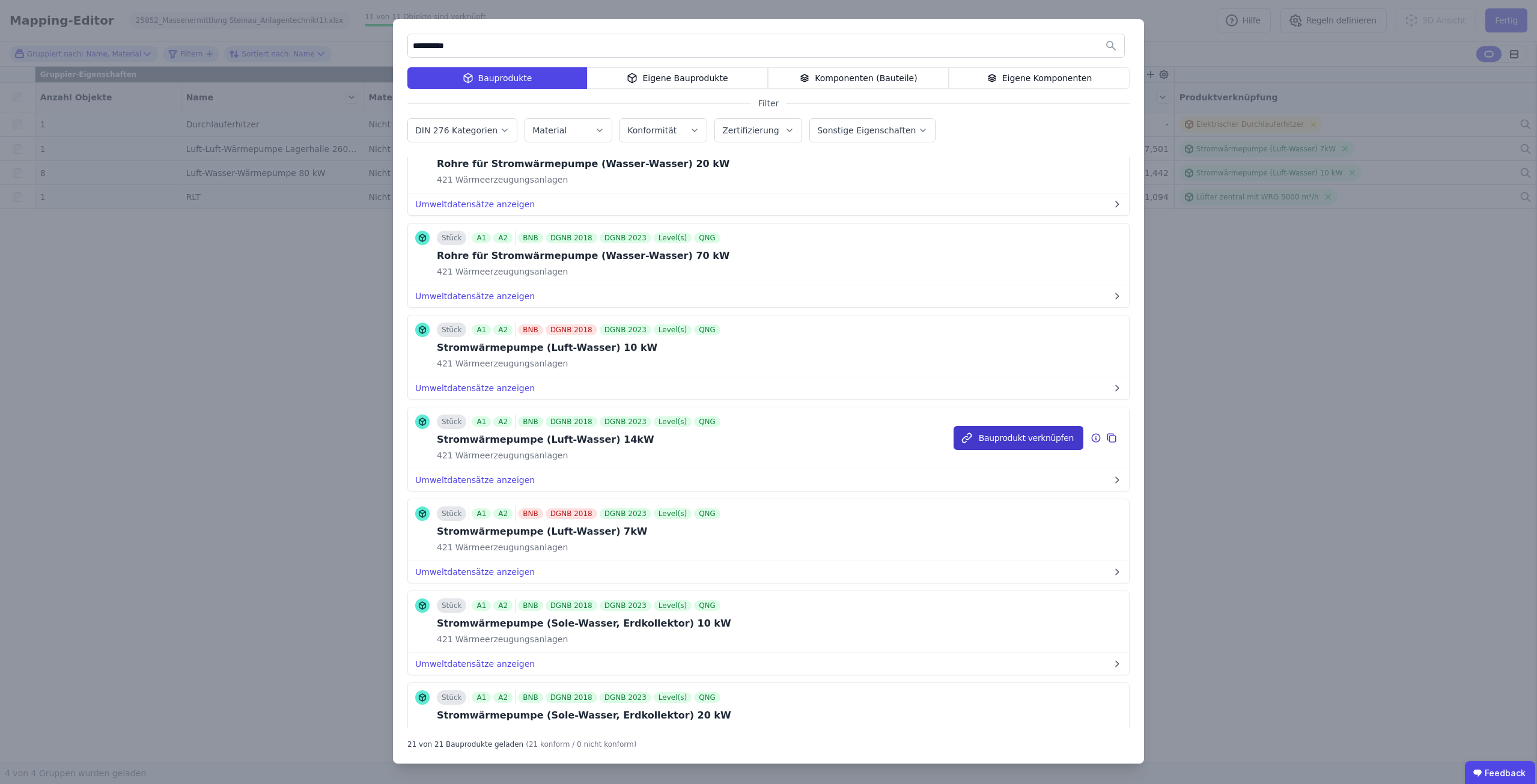
type input "**********"
click at [1016, 429] on button "Bauprodukt verknüpfen" at bounding box center [1018, 438] width 130 height 24
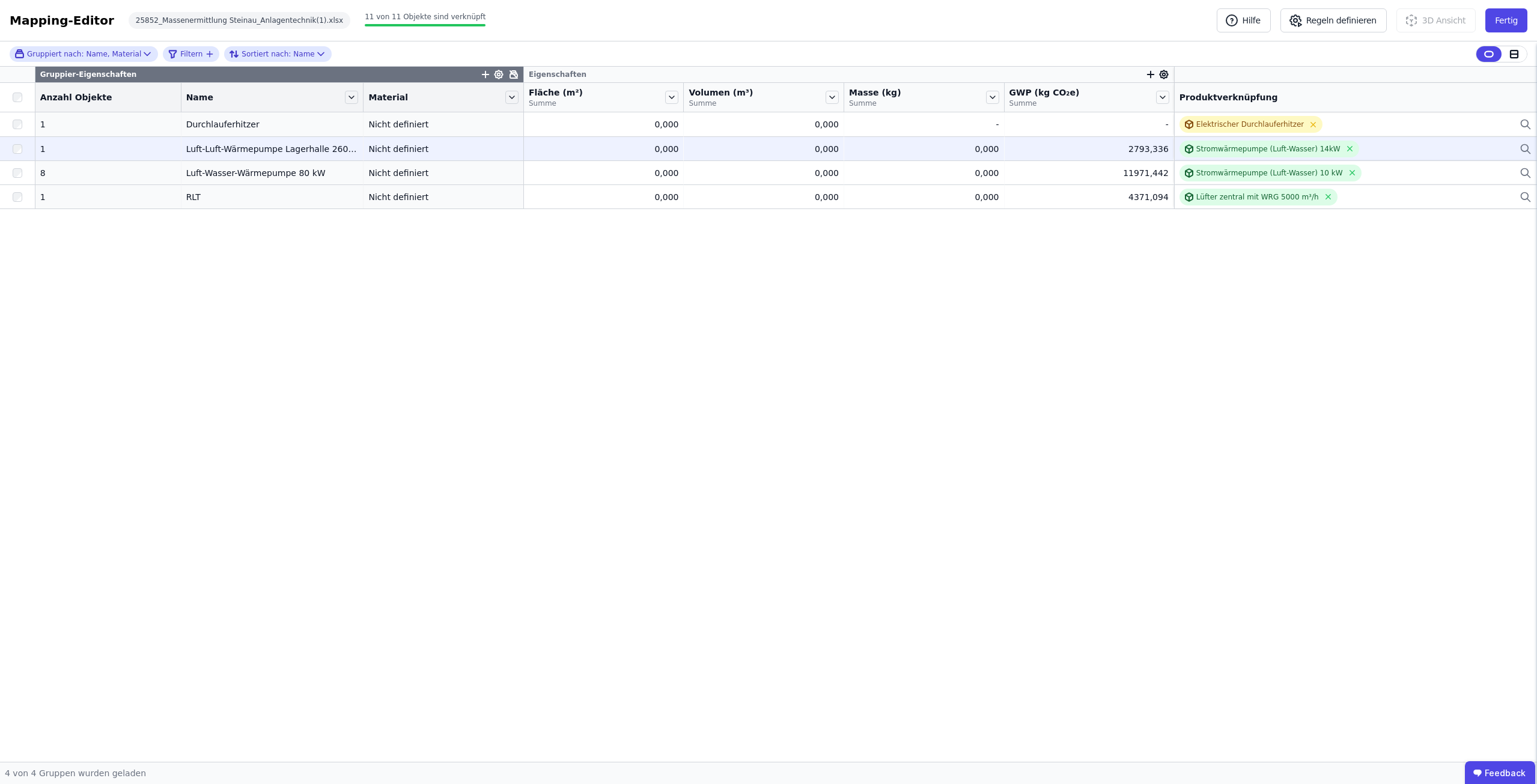
click at [1371, 148] on div "Stromwärmepumpe (Luft-Wasser) 14kW" at bounding box center [1355, 148] width 352 height 16
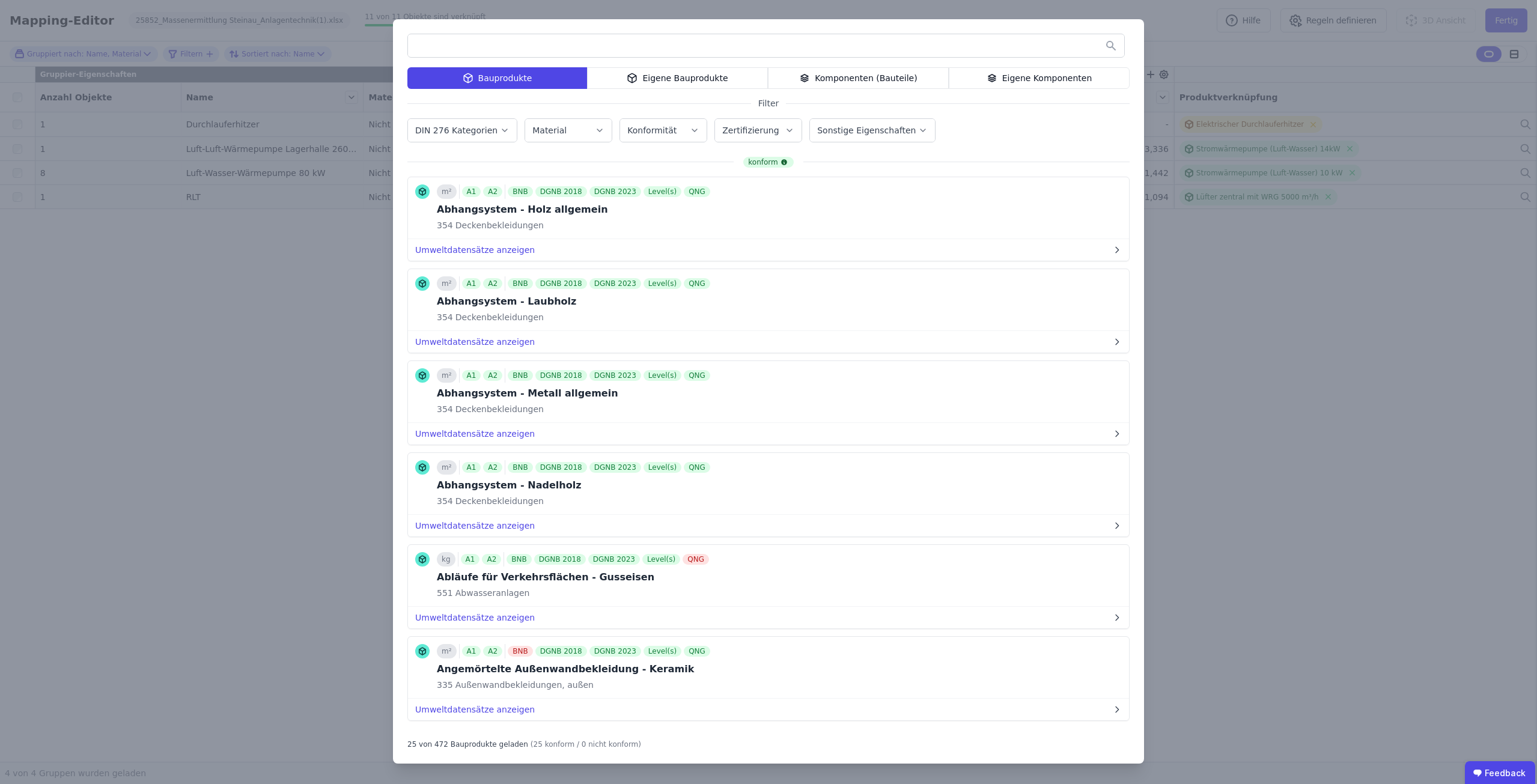
click at [509, 40] on input "text" at bounding box center [766, 45] width 716 height 22
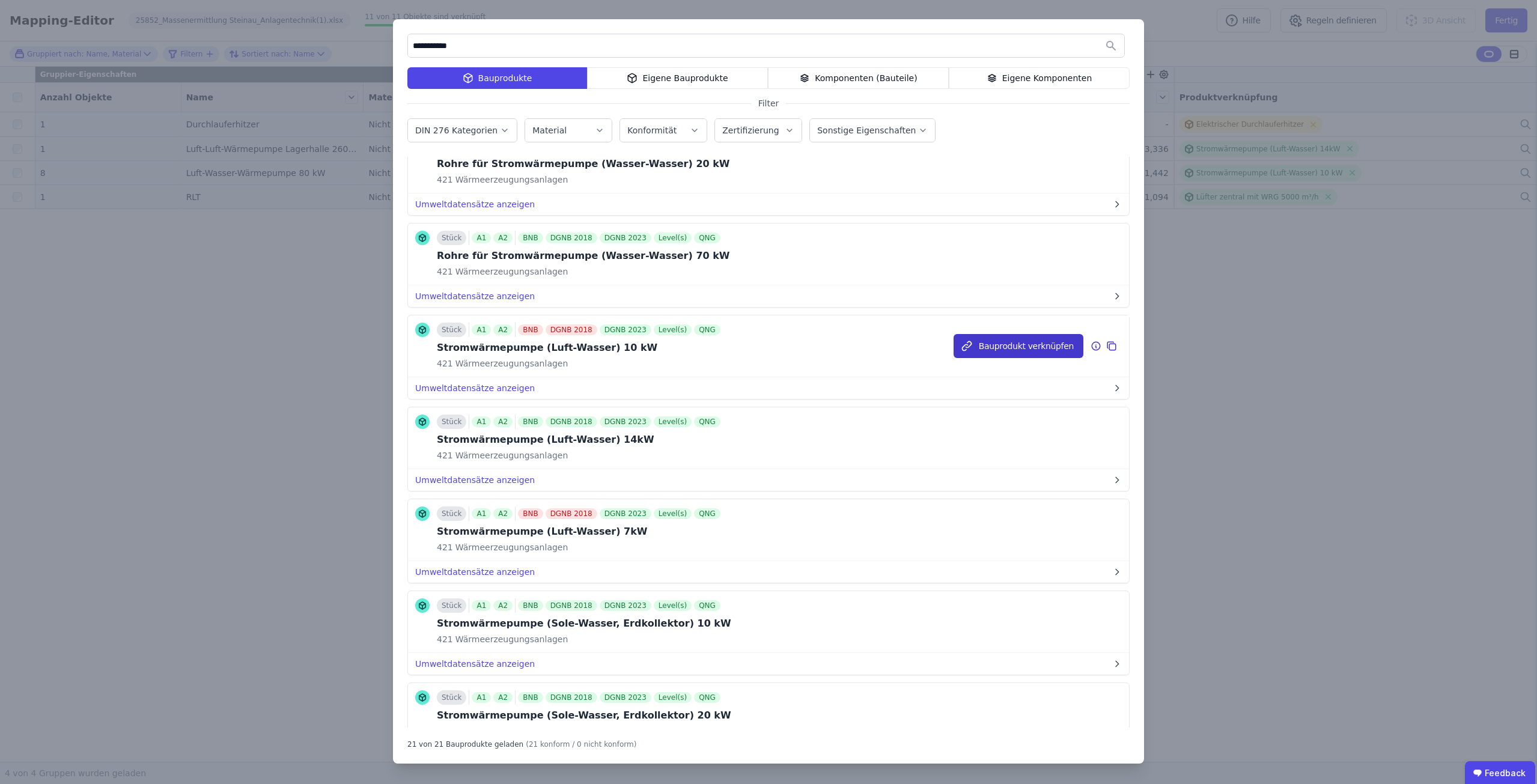
type input "**********"
click at [1043, 345] on button "Bauprodukt verknüpfen" at bounding box center [1018, 345] width 130 height 24
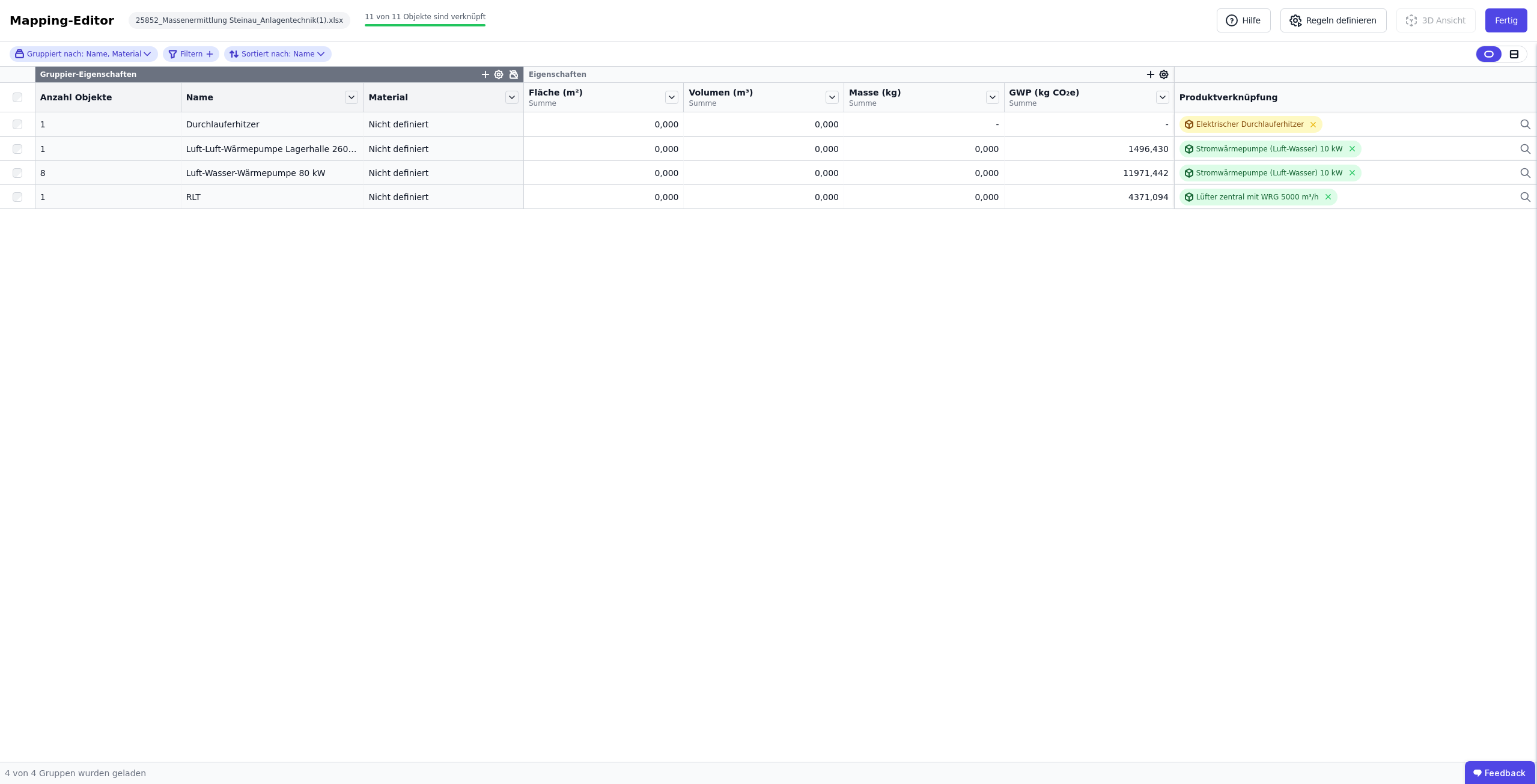
click at [140, 425] on div "Gruppier-Eigenschaften Eigenschaften Anzahl Objekte Name Material Fläche (m²) S…" at bounding box center [768, 414] width 1537 height 695
click at [280, 431] on div "Gruppier-Eigenschaften Eigenschaften Anzahl Objekte Name Material Fläche (m²) S…" at bounding box center [768, 414] width 1537 height 695
drag, startPoint x: 315, startPoint y: 297, endPoint x: 392, endPoint y: 356, distance: 97.0
click at [392, 356] on div "Gruppier-Eigenschaften Eigenschaften Anzahl Objekte Name Material Fläche (m²) S…" at bounding box center [768, 414] width 1537 height 695
click at [1085, 517] on div "Gruppier-Eigenschaften Eigenschaften Anzahl Objekte Name Material Fläche (m²) S…" at bounding box center [768, 414] width 1537 height 695
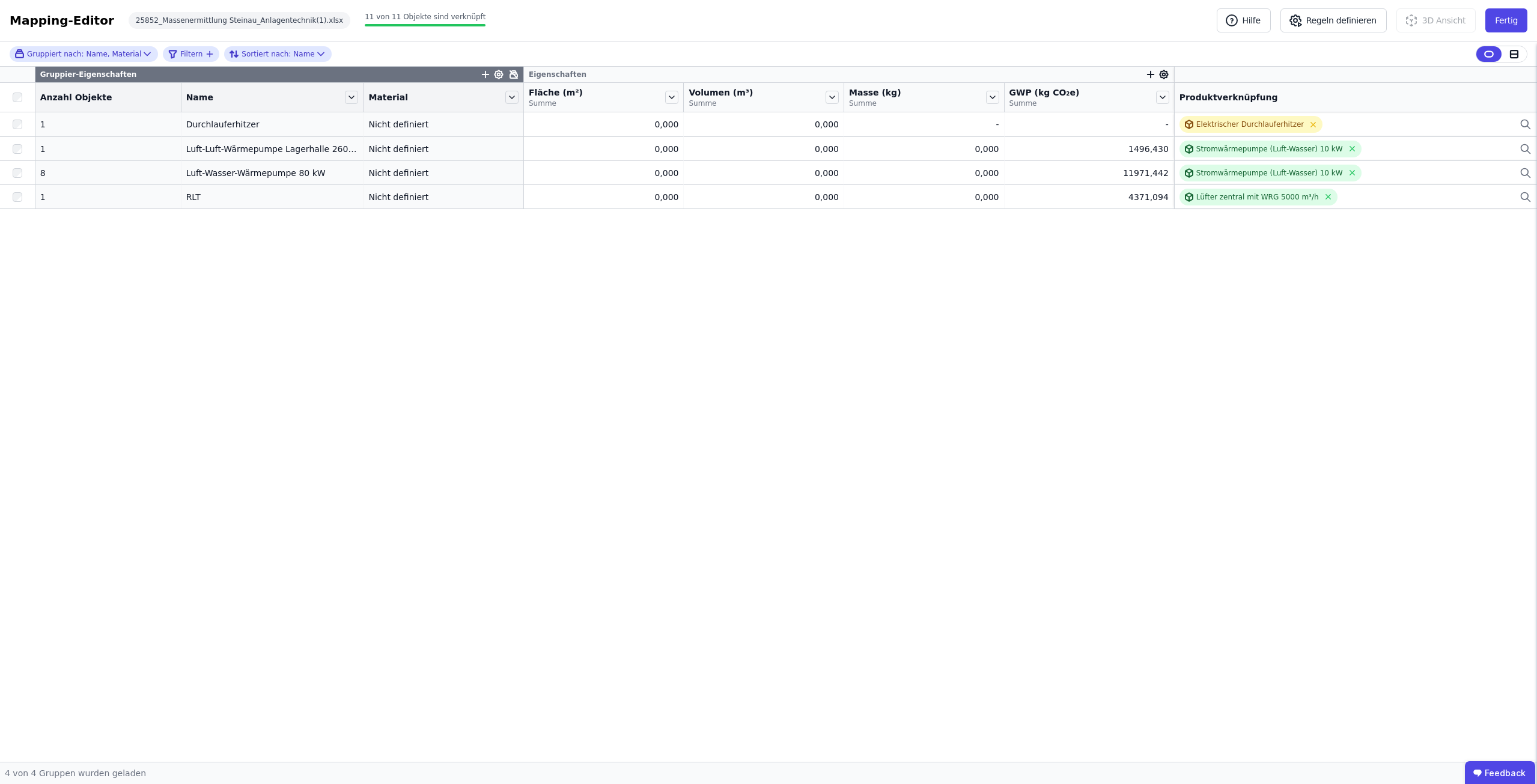
click at [285, 579] on div "Gruppier-Eigenschaften Eigenschaften Anzahl Objekte Name Material Fläche (m²) S…" at bounding box center [768, 414] width 1537 height 695
click at [1027, 531] on div "Gruppier-Eigenschaften Eigenschaften Anzahl Objekte Name Material Fläche (m²) S…" at bounding box center [768, 414] width 1537 height 695
click at [1506, 26] on button "Fertig" at bounding box center [1506, 20] width 42 height 24
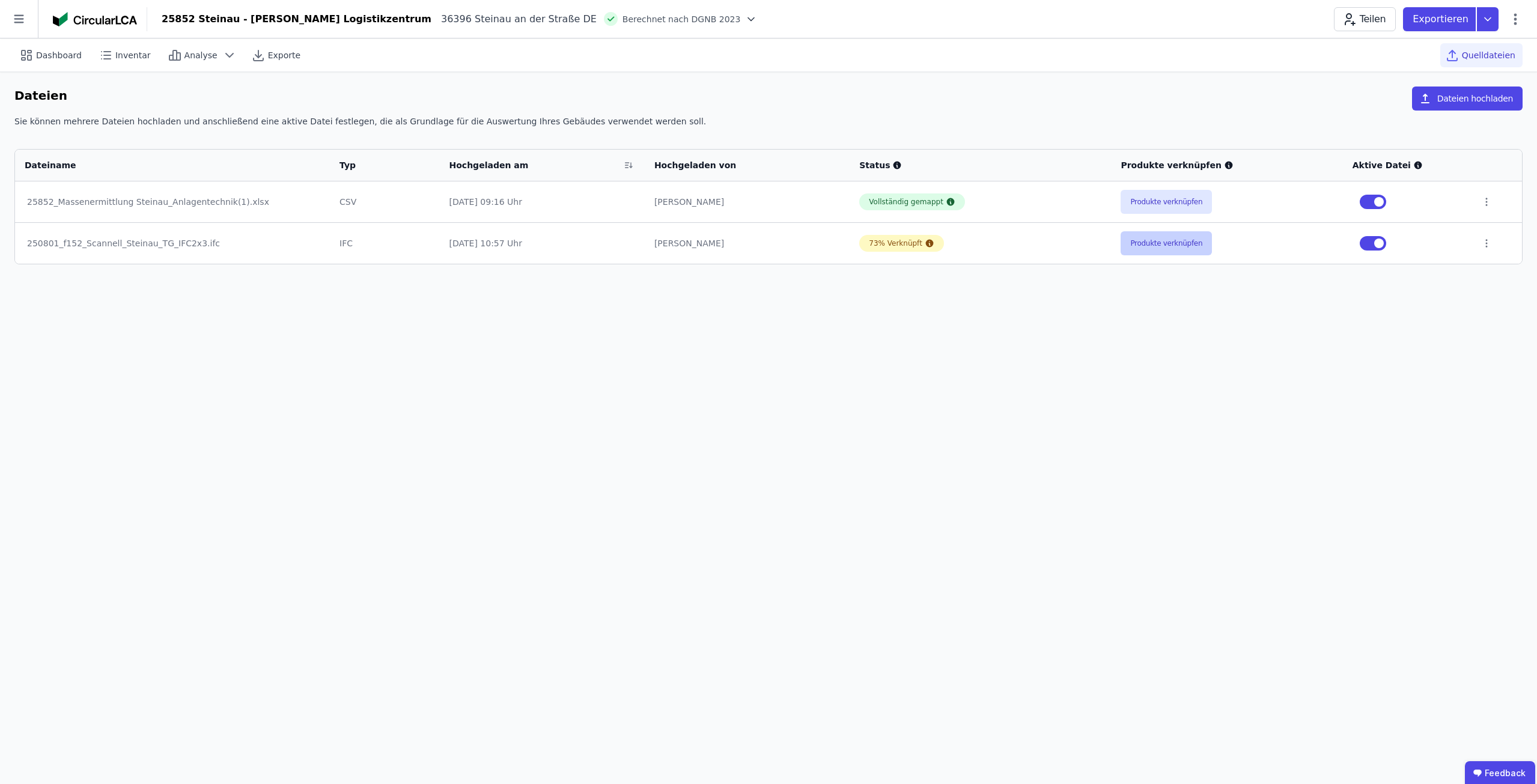
click at [1155, 242] on button "Produkte verknüpfen" at bounding box center [1166, 243] width 92 height 24
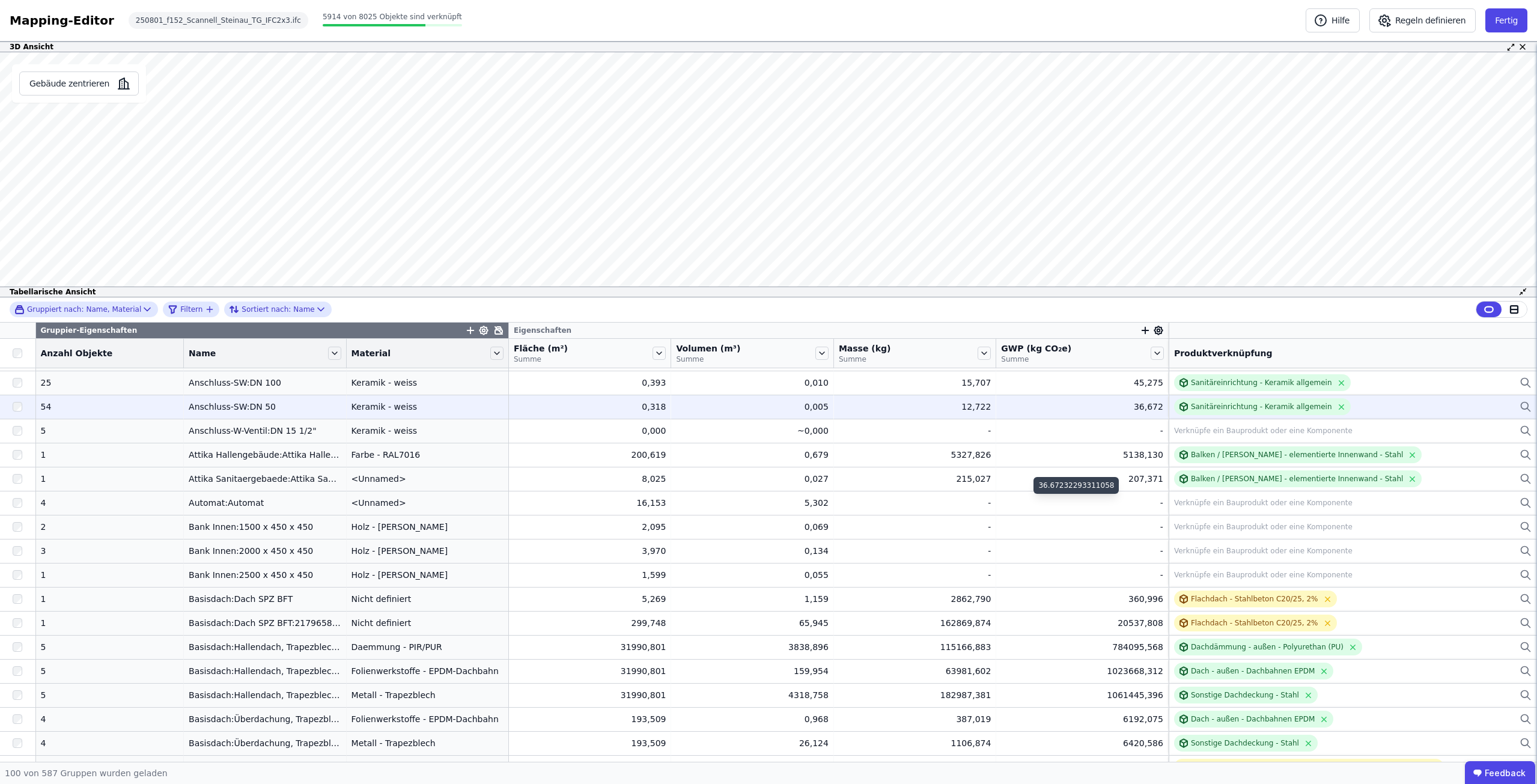
scroll to position [240, 0]
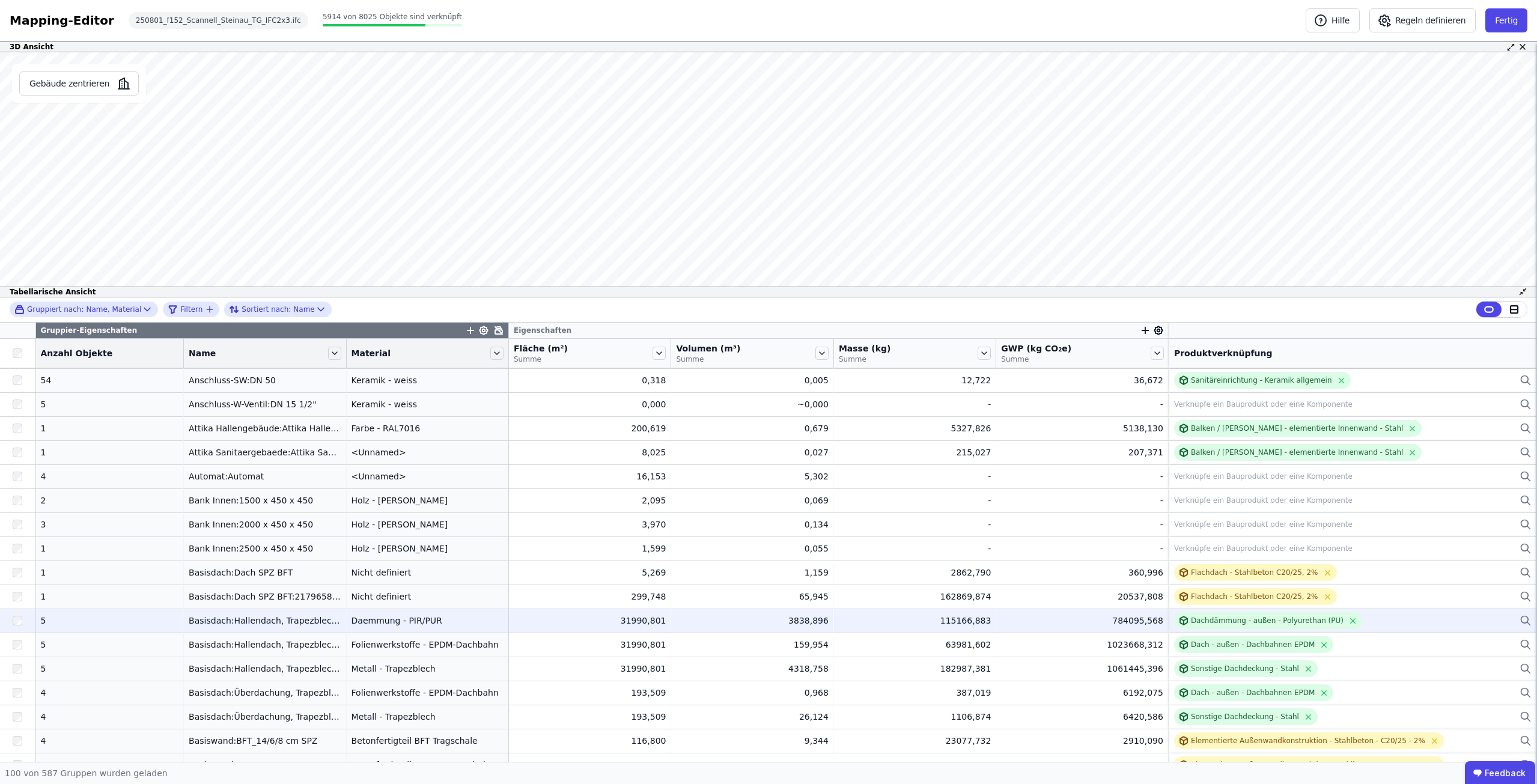
click at [1398, 616] on div "Dachdämmung - außen - Polyurethan (PU)" at bounding box center [1353, 620] width 357 height 16
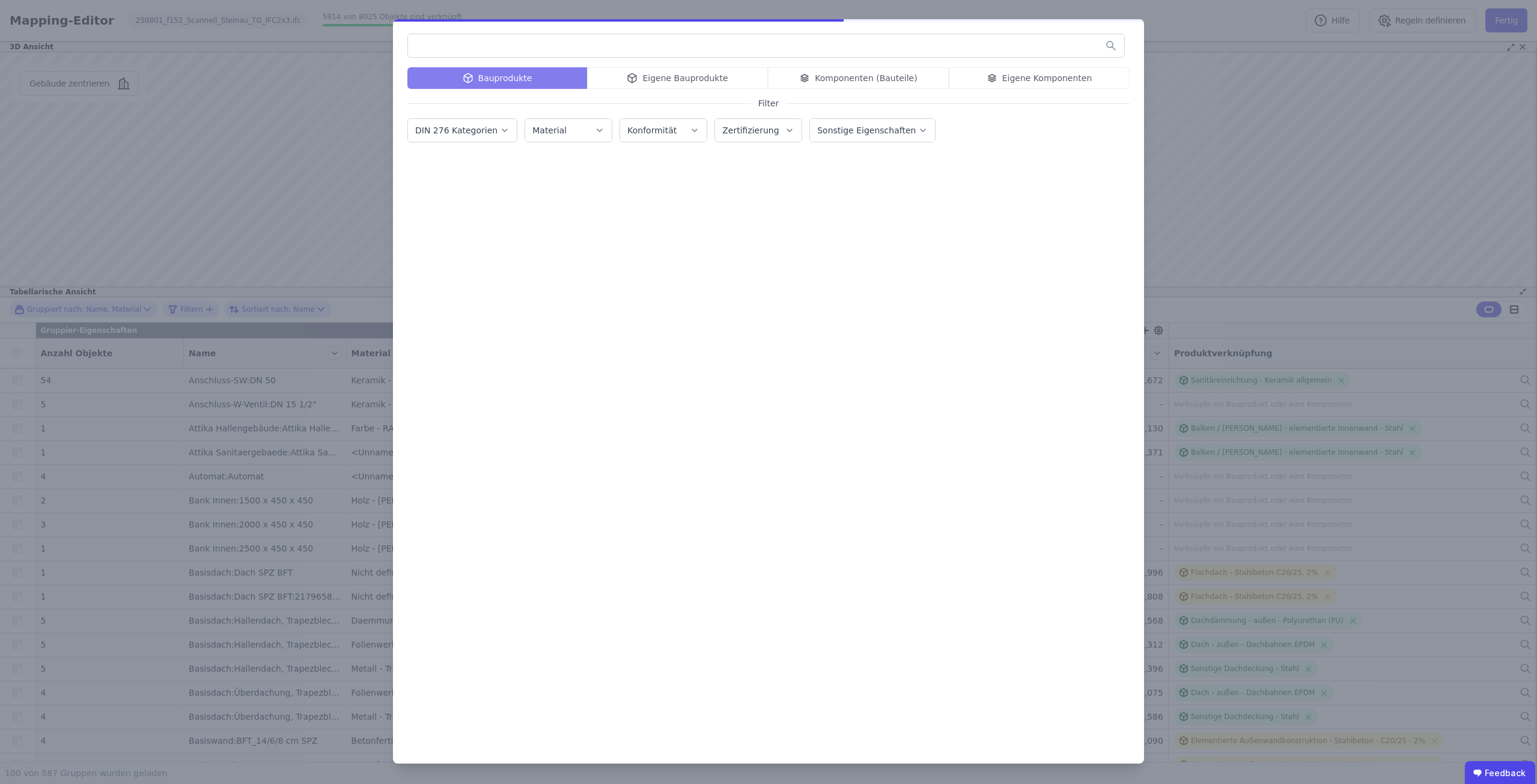
click at [642, 49] on input "text" at bounding box center [766, 45] width 716 height 22
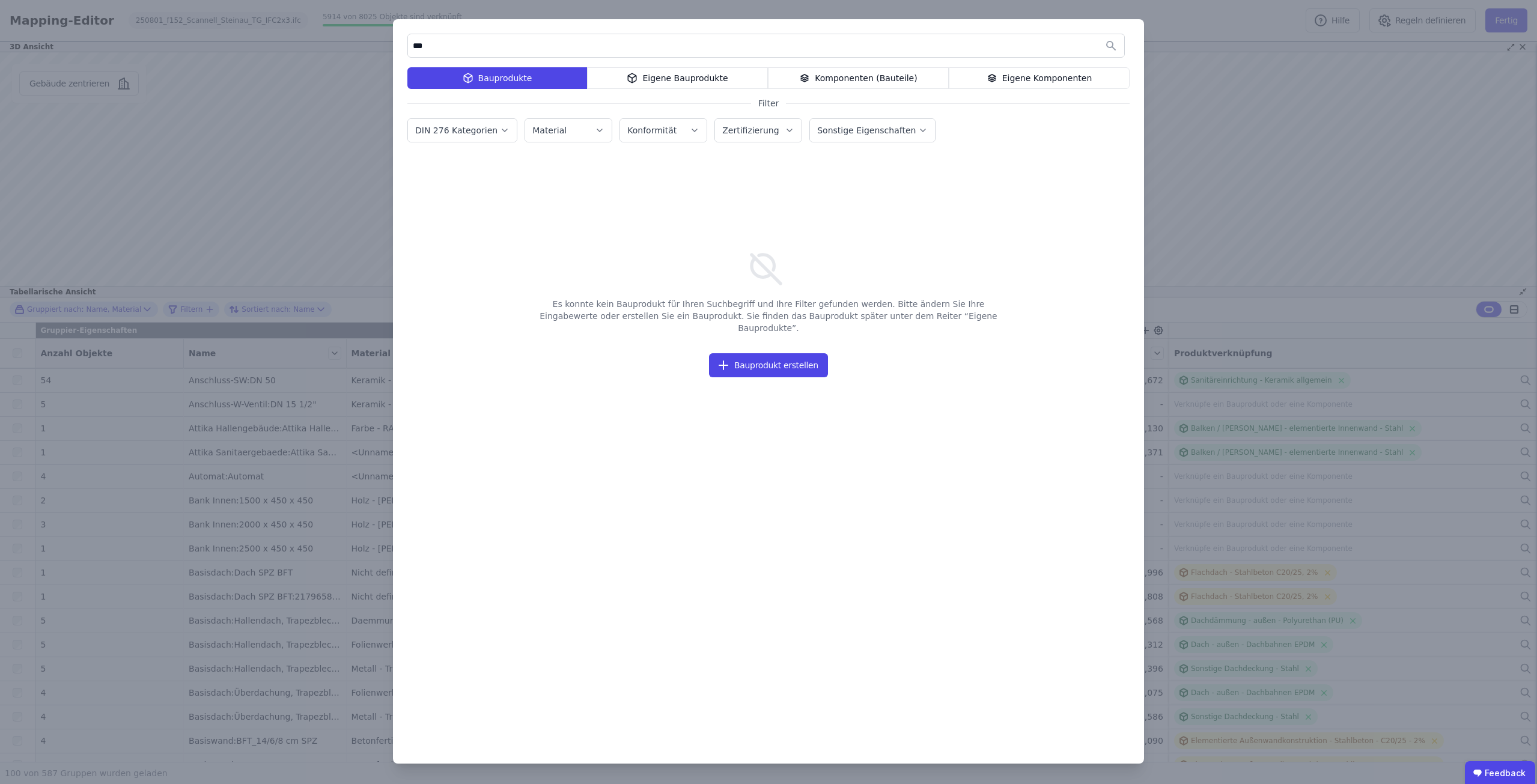
type input "***"
click at [760, 80] on div "Eigene Bauprodukte" at bounding box center [677, 78] width 181 height 22
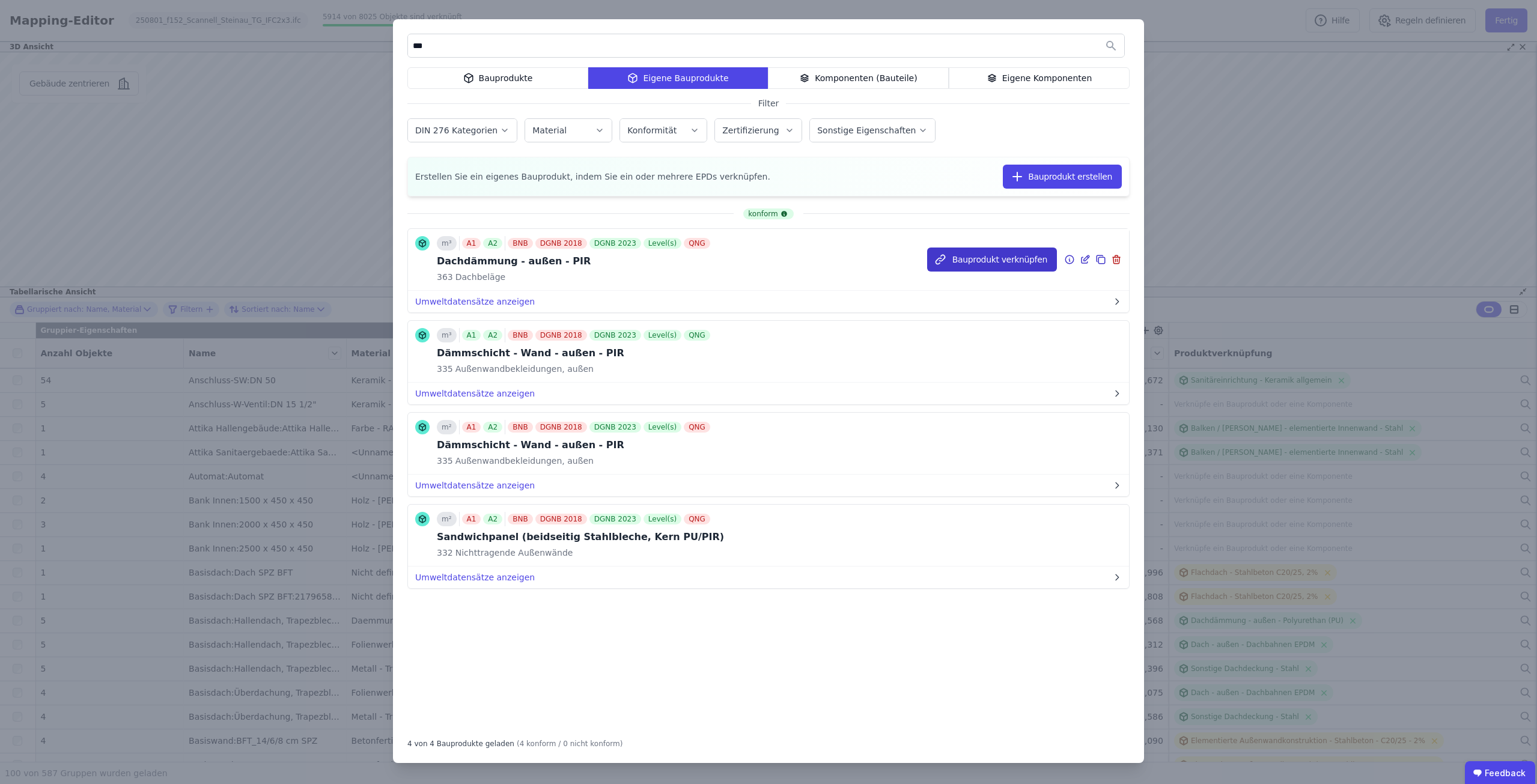
click at [970, 259] on button "Bauprodukt verknüpfen" at bounding box center [993, 259] width 130 height 24
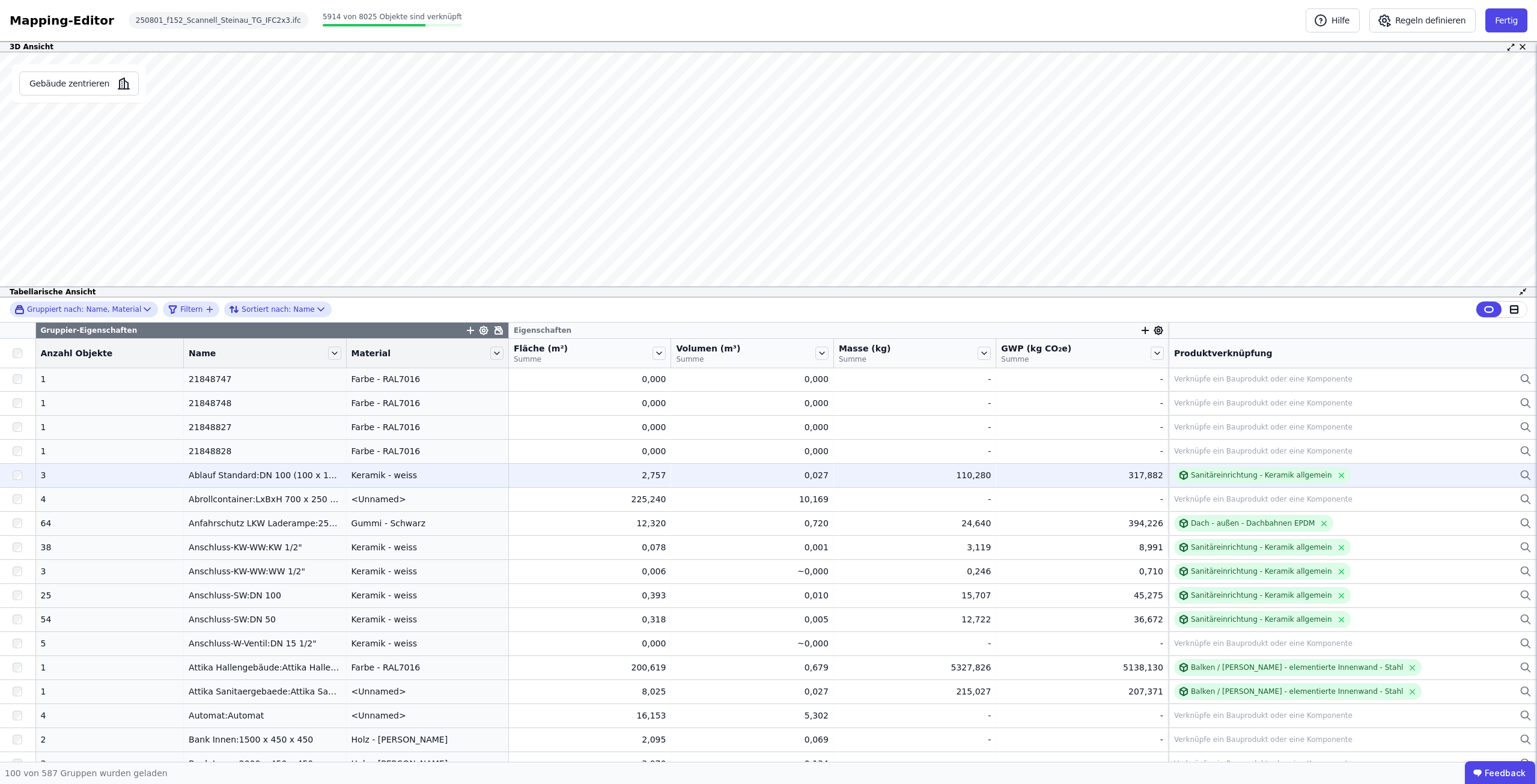
scroll to position [0, 0]
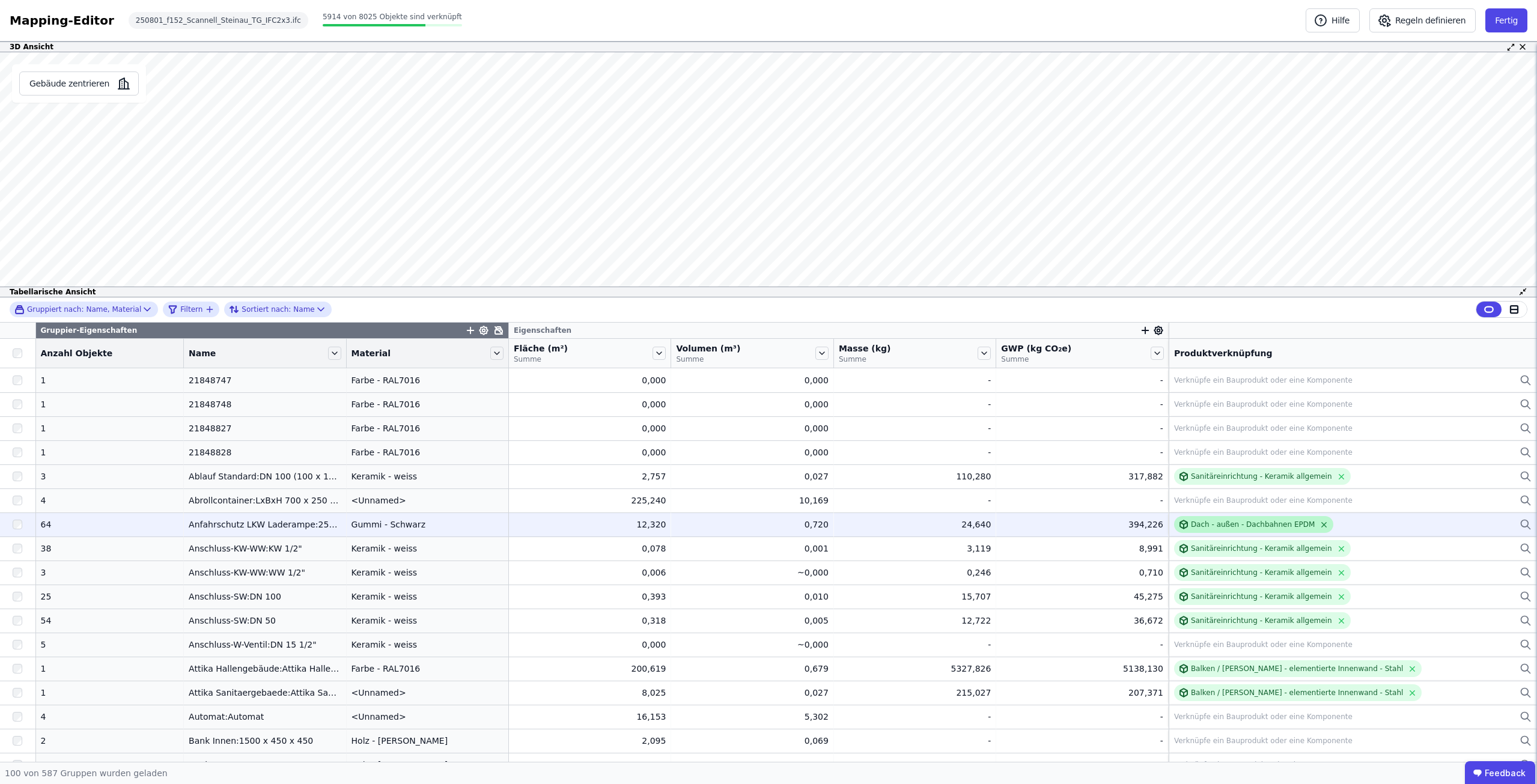
click at [1319, 526] on icon at bounding box center [1324, 525] width 9 height 9
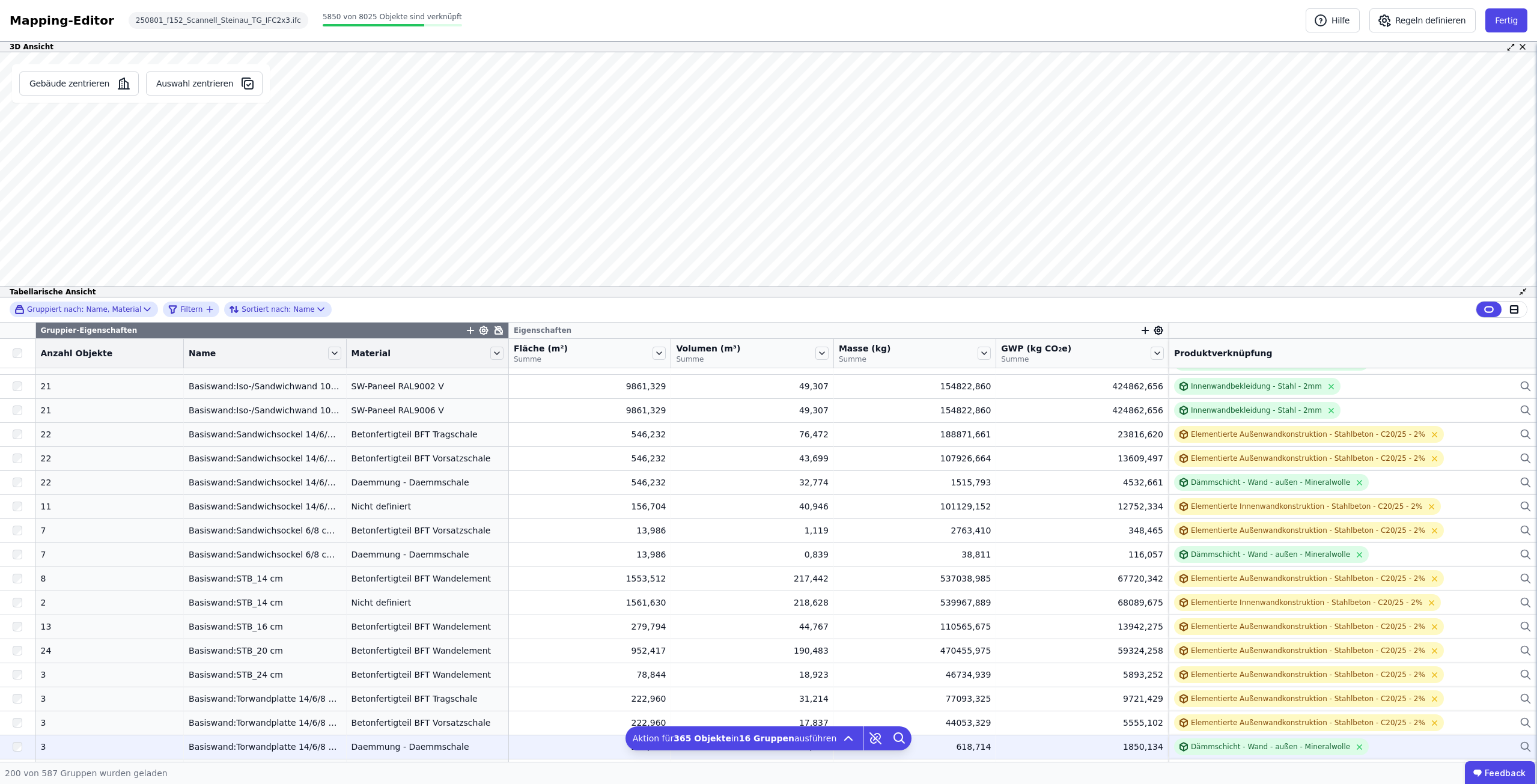
scroll to position [1590, 0]
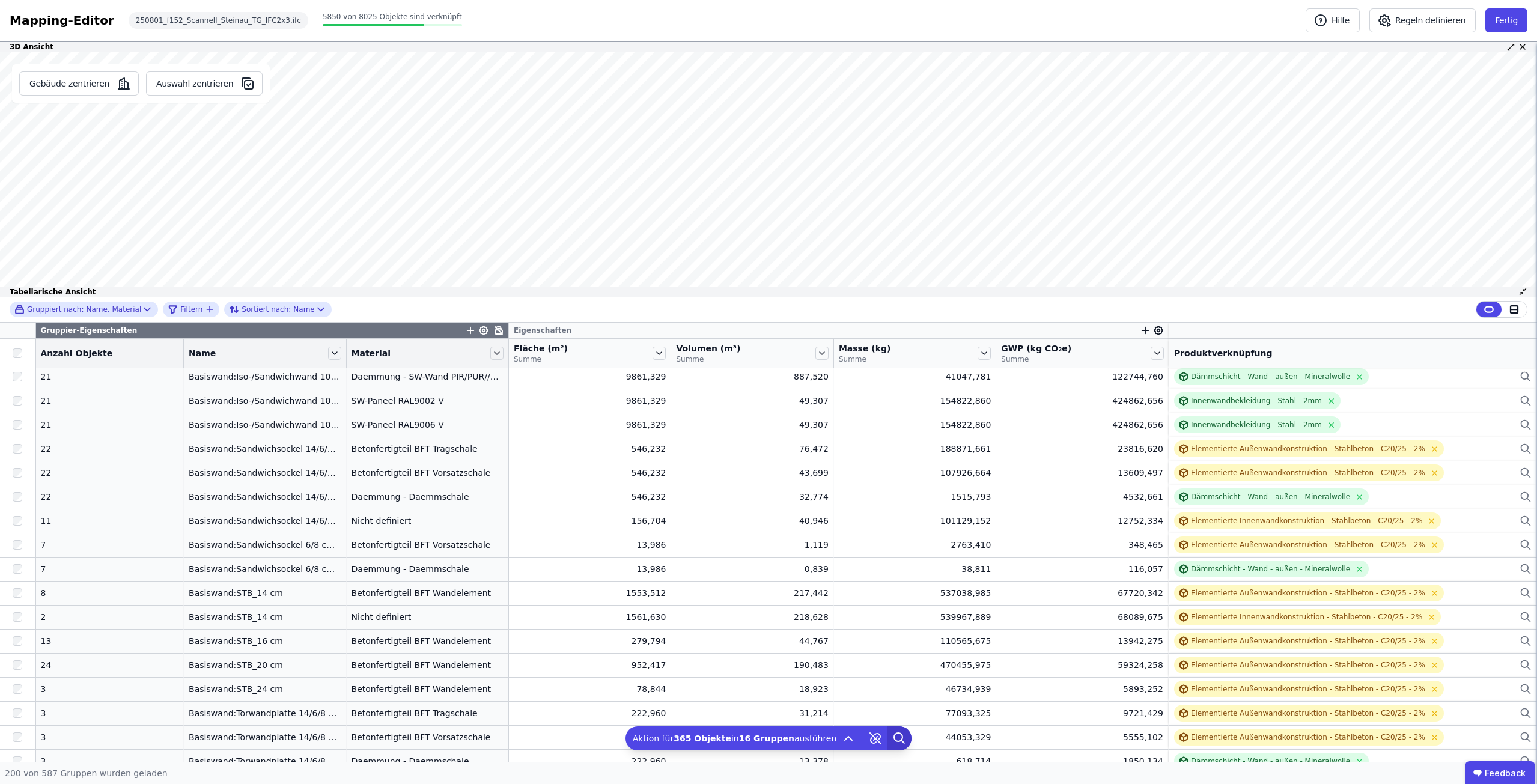
click at [894, 739] on icon at bounding box center [898, 737] width 9 height 9
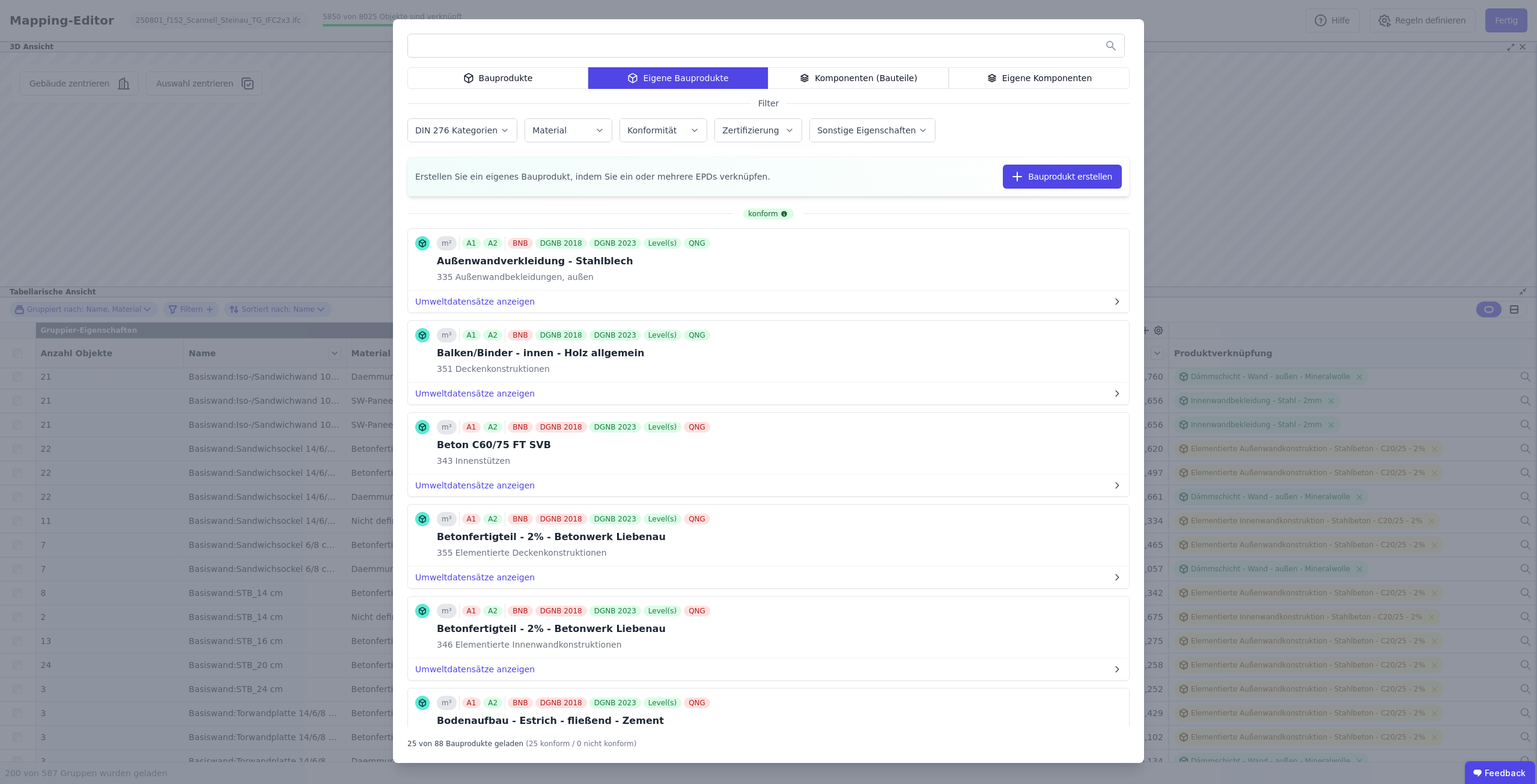
click at [535, 49] on input "text" at bounding box center [766, 45] width 716 height 22
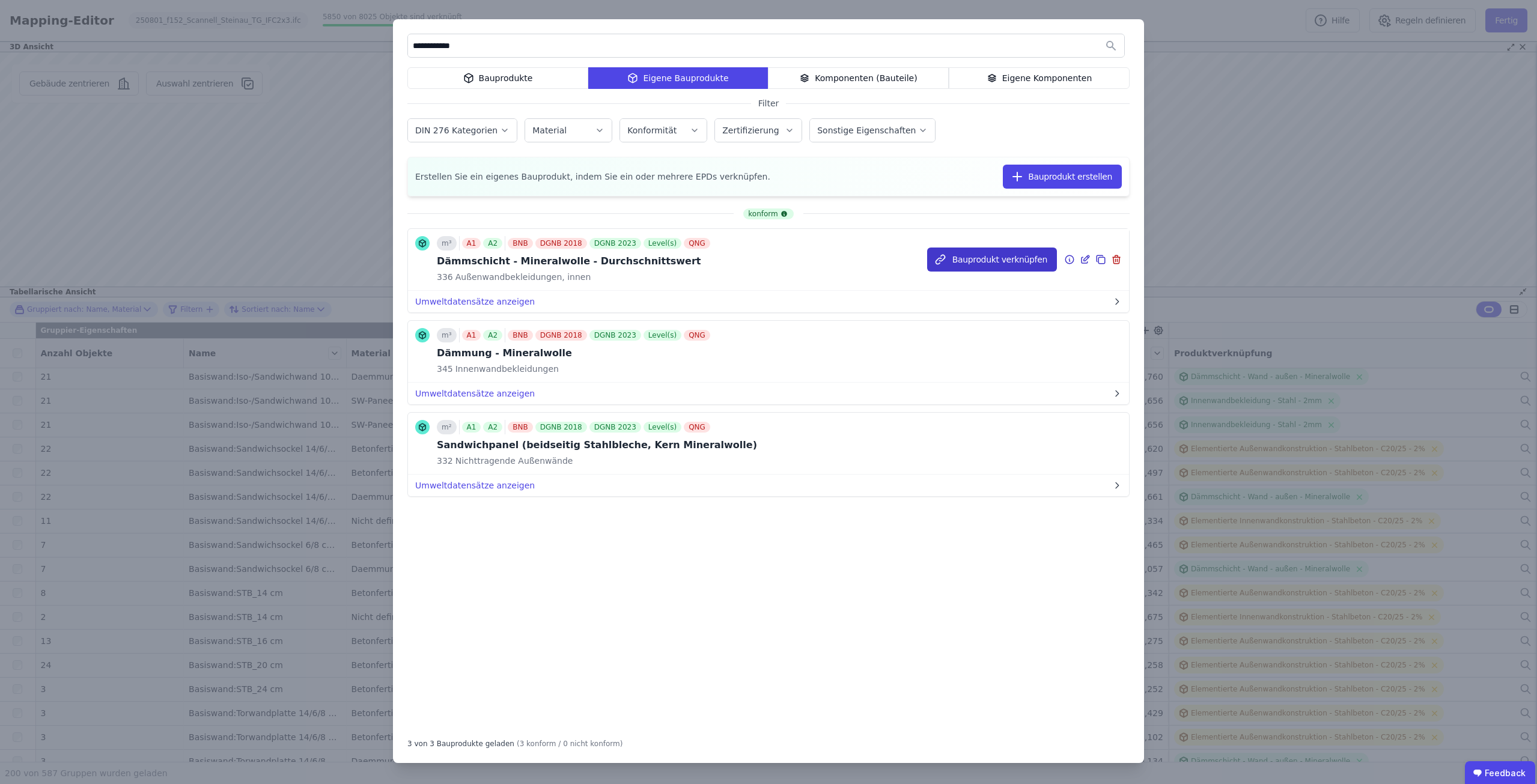
type input "**********"
click at [992, 262] on button "Bauprodukt verknüpfen" at bounding box center [993, 259] width 130 height 24
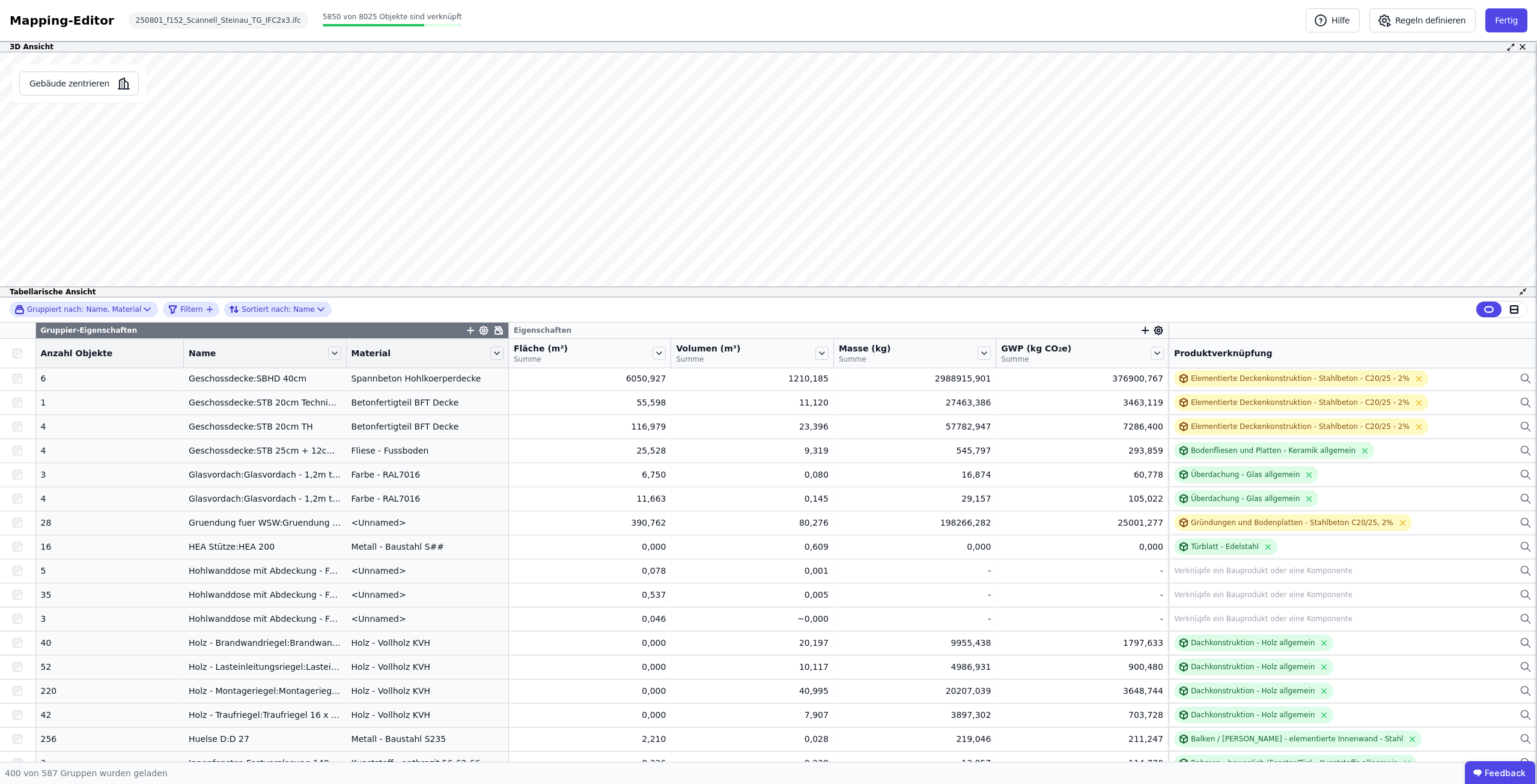
scroll to position [7957, 0]
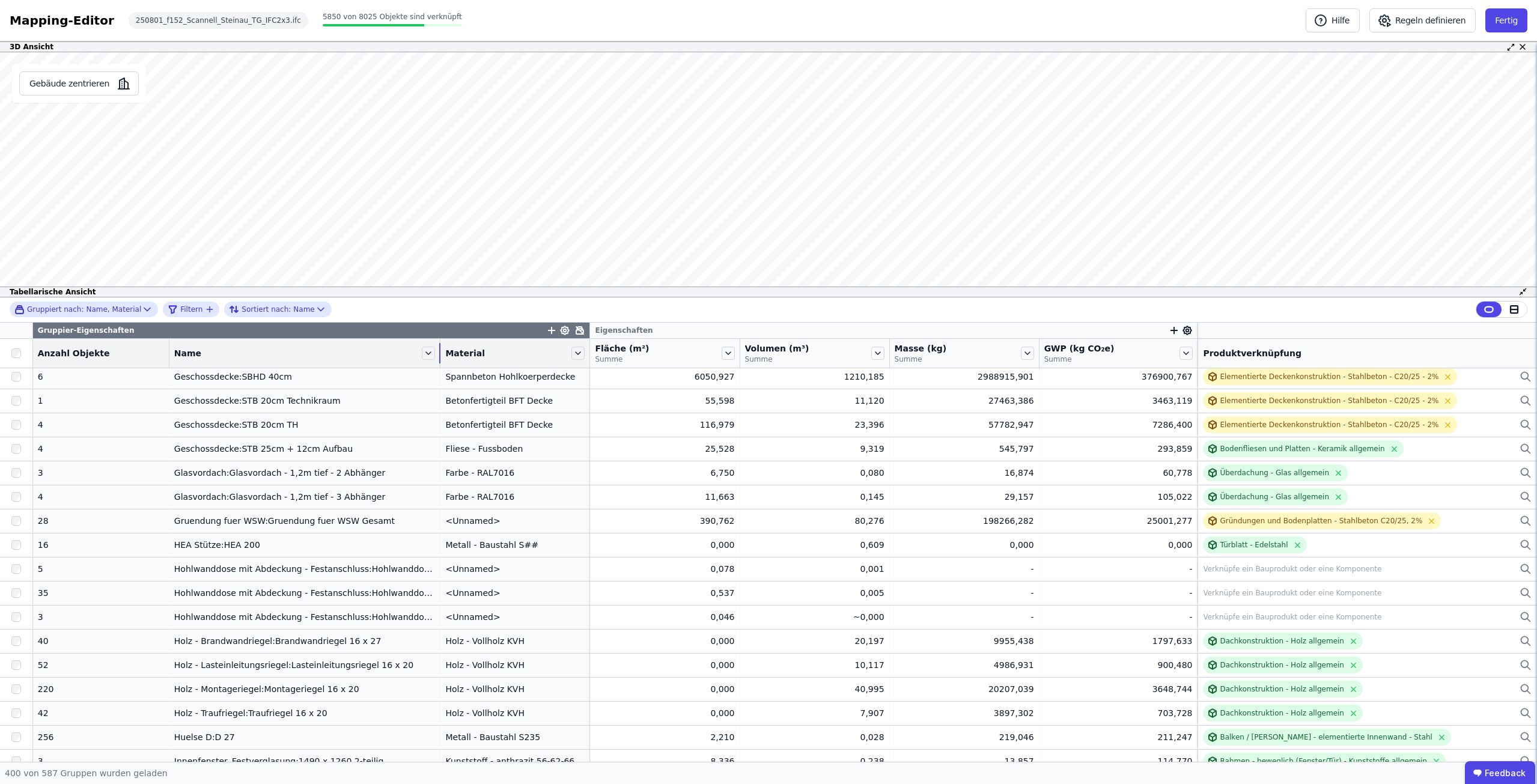
drag, startPoint x: 327, startPoint y: 359, endPoint x: 406, endPoint y: 358, distance: 79.0
click at [406, 358] on div "Name" at bounding box center [305, 353] width 271 height 20
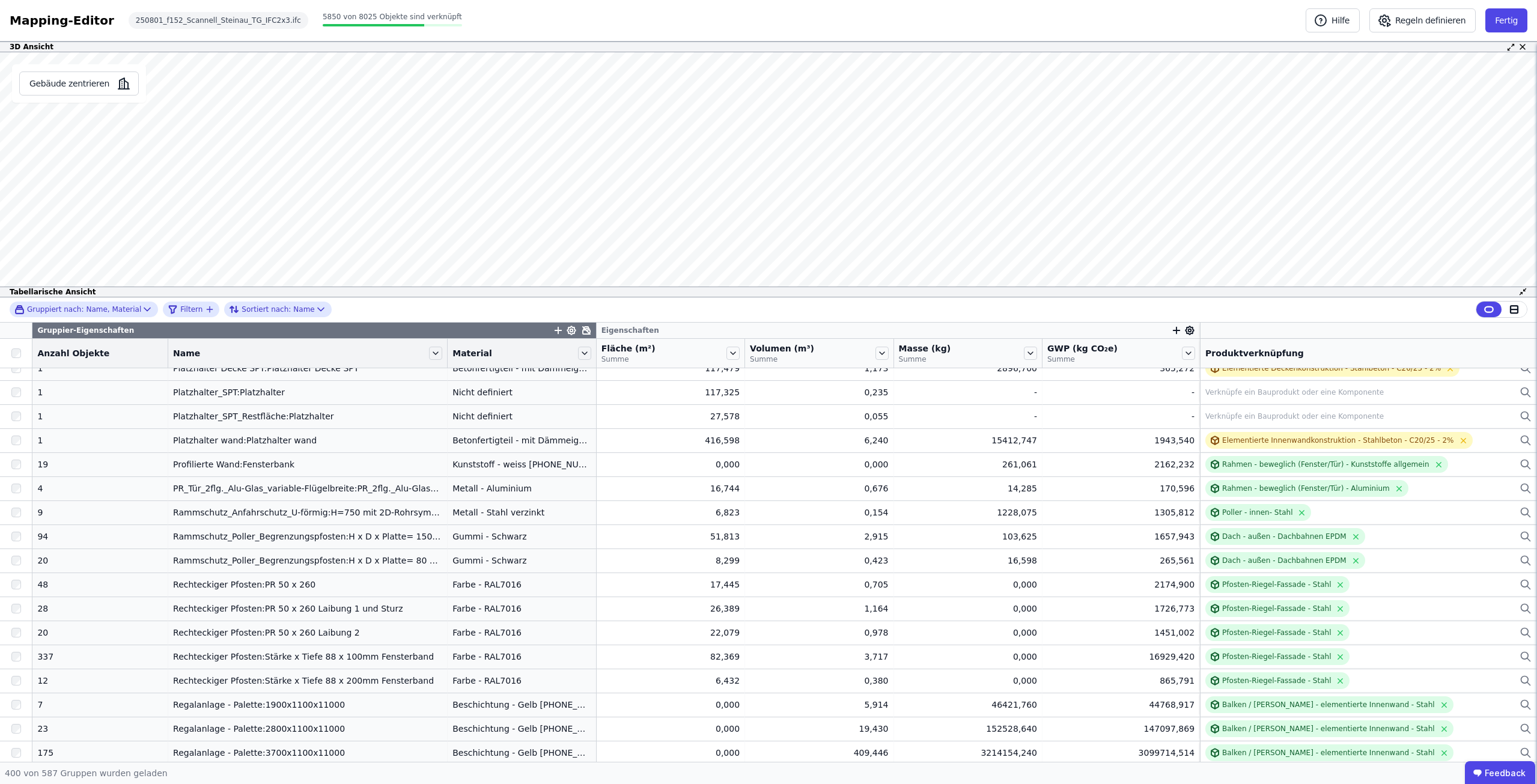
scroll to position [8979, 0]
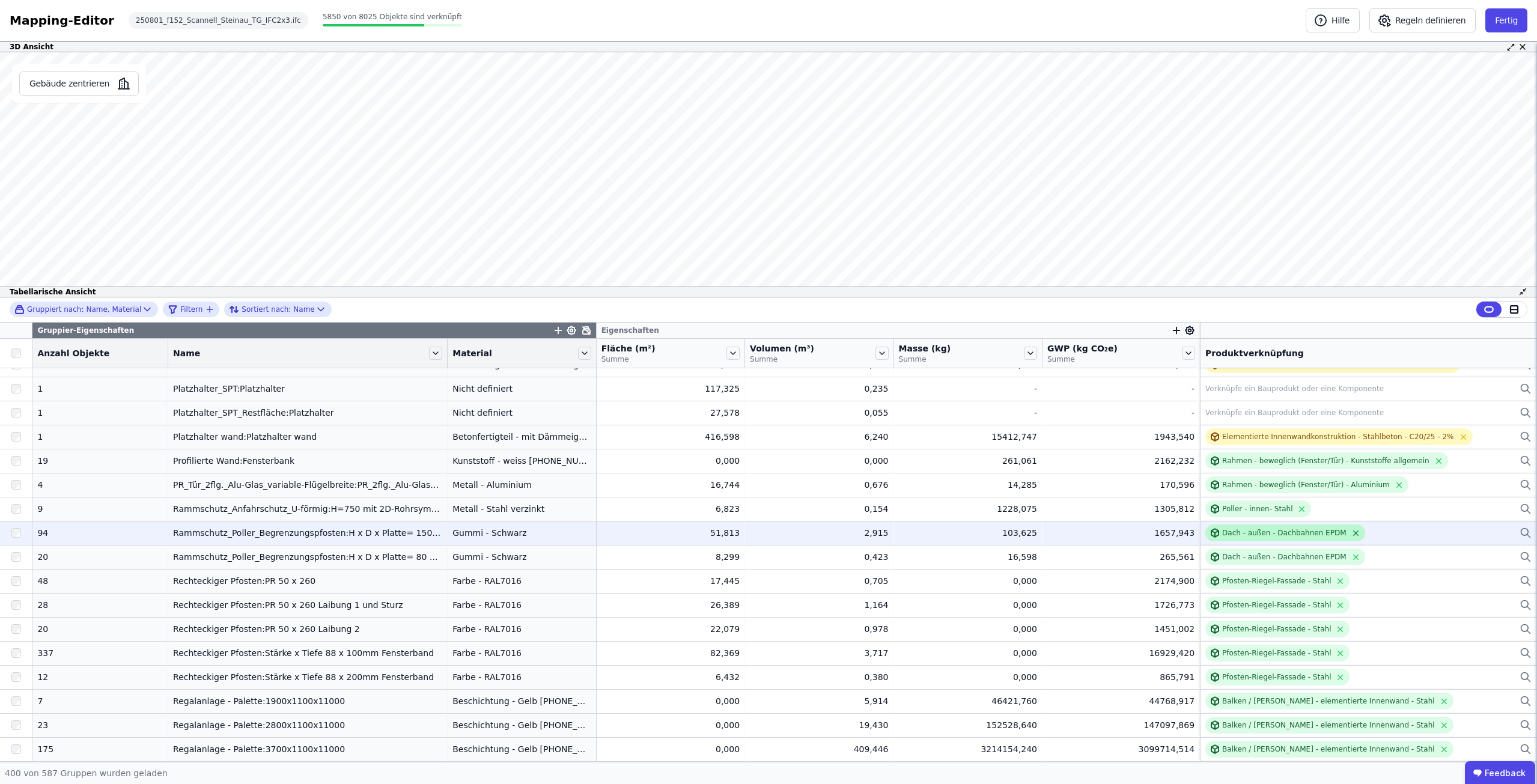
click at [1351, 530] on icon at bounding box center [1356, 533] width 9 height 9
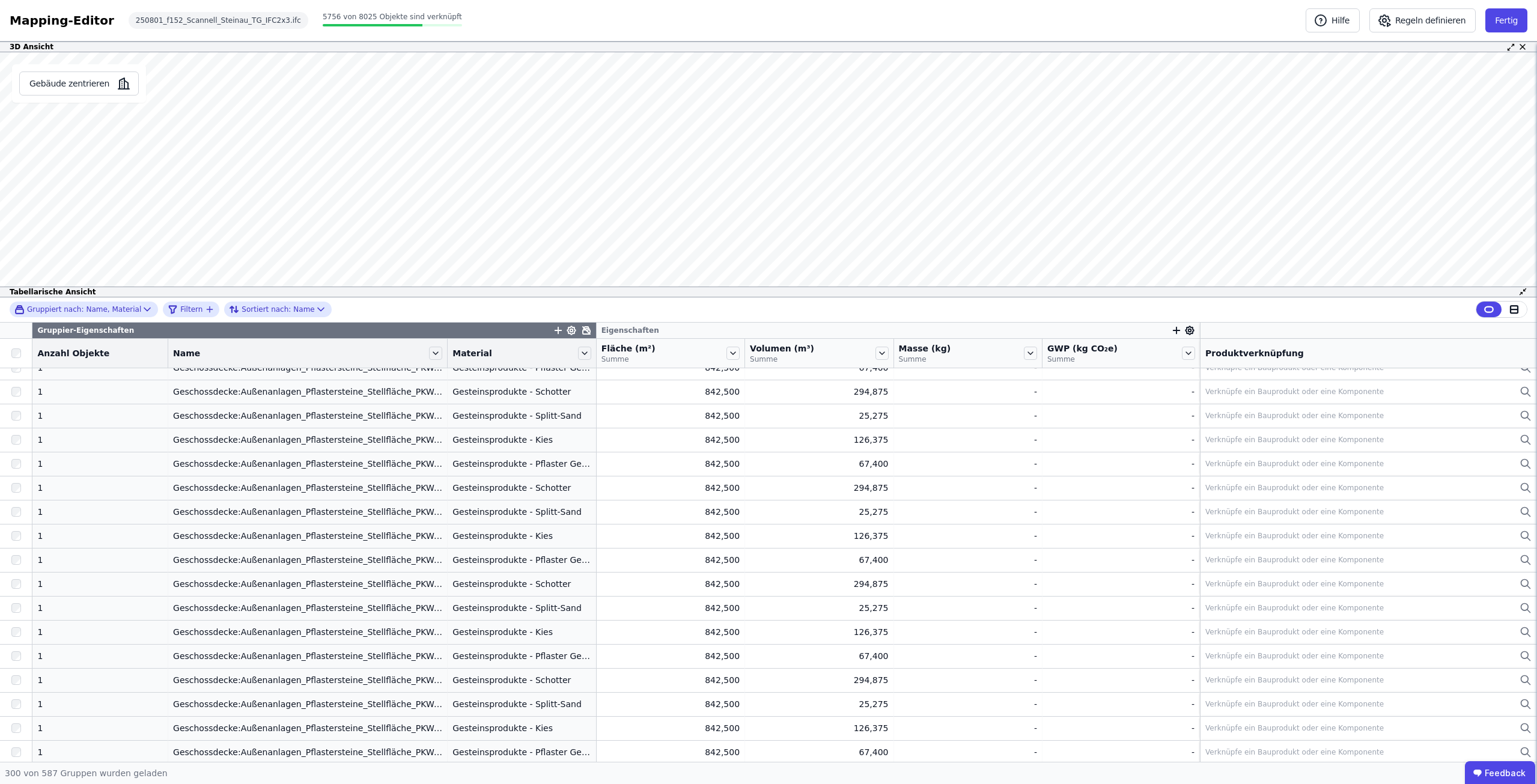
scroll to position [6368, 0]
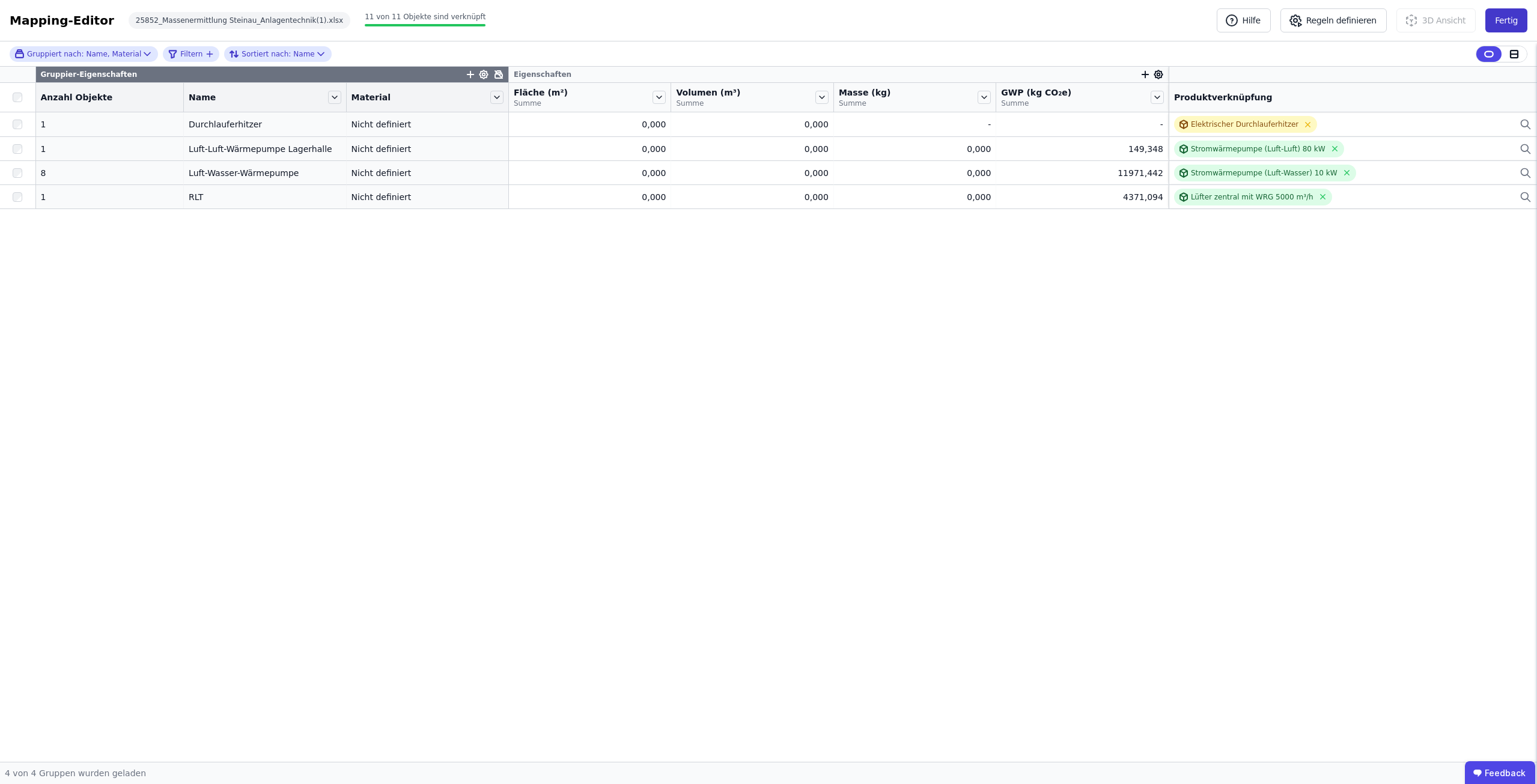
click at [1503, 24] on button "Fertig" at bounding box center [1506, 20] width 42 height 24
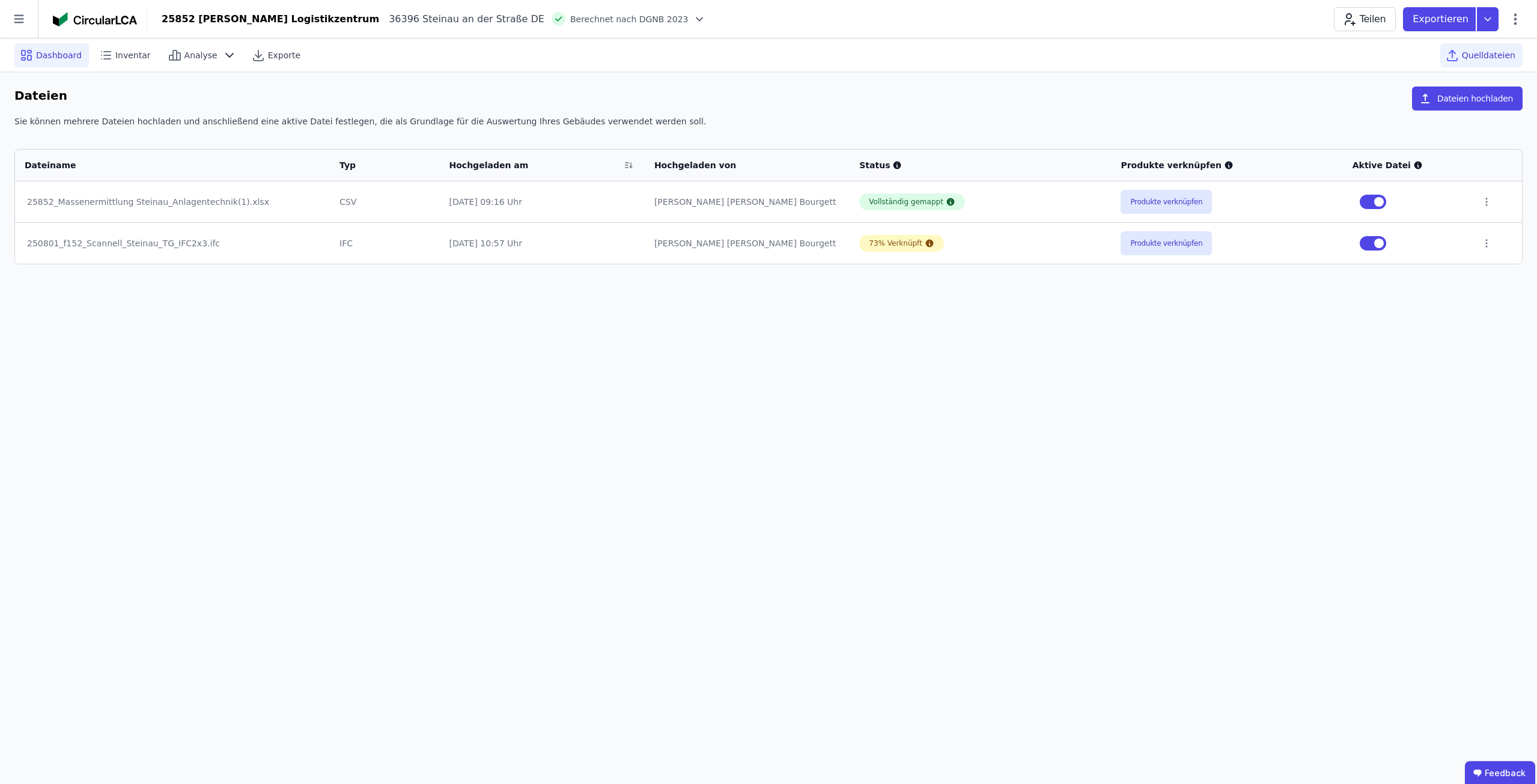
click at [34, 49] on div "Dashboard" at bounding box center [51, 55] width 74 height 24
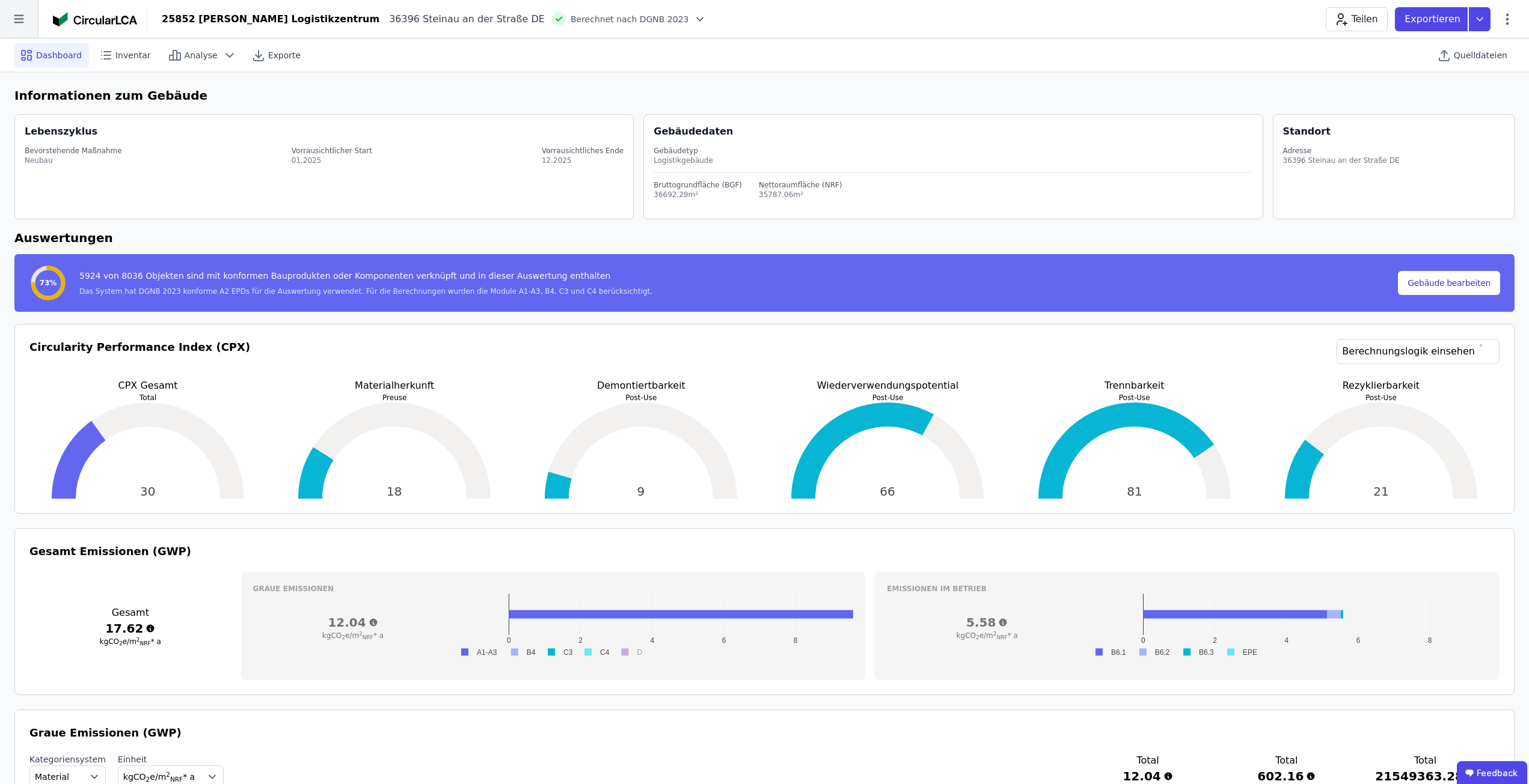
click at [20, 17] on icon at bounding box center [19, 19] width 38 height 38
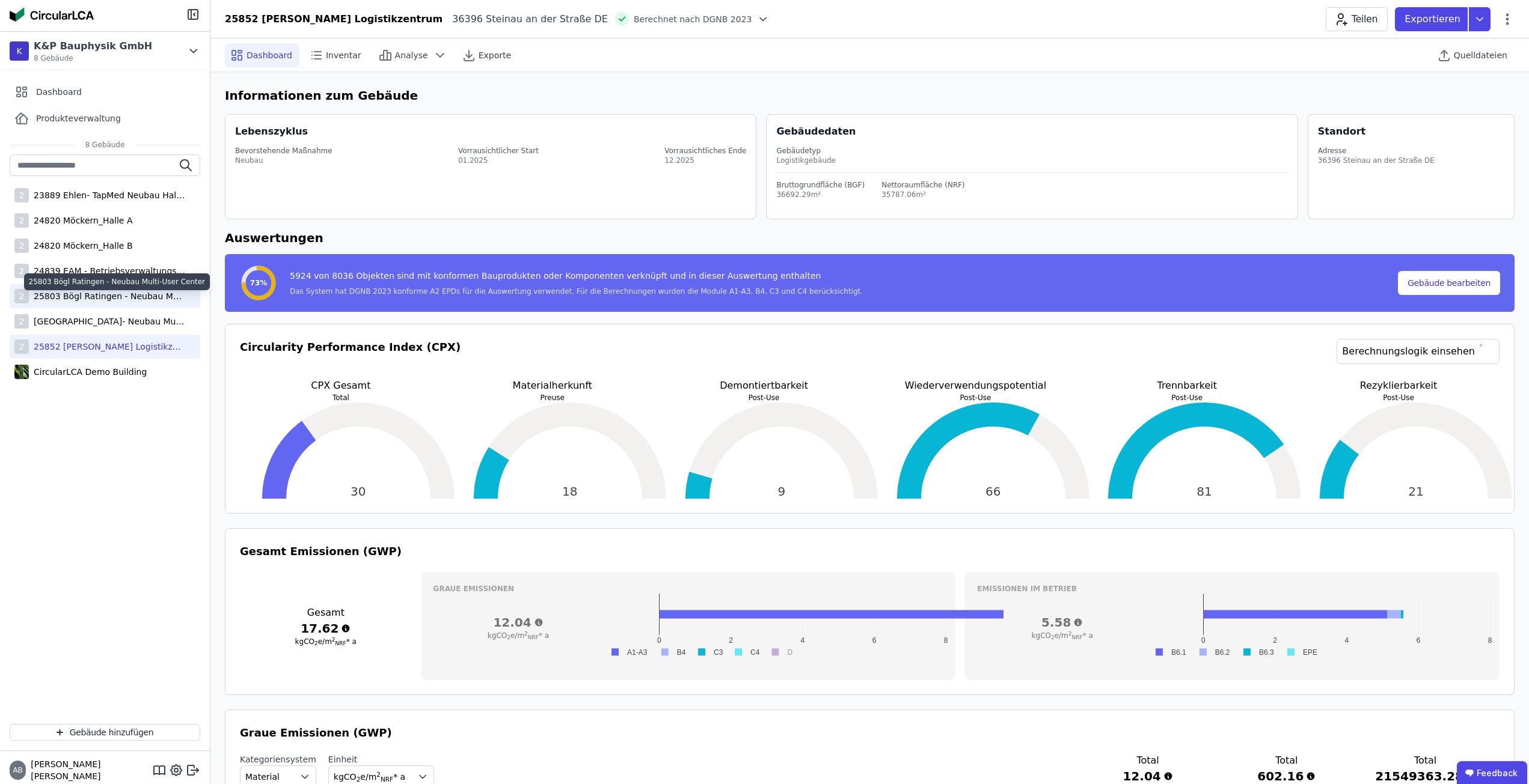
click at [102, 292] on div "25803 Bögl Ratingen - Neubau Multi-User Center" at bounding box center [107, 295] width 156 height 12
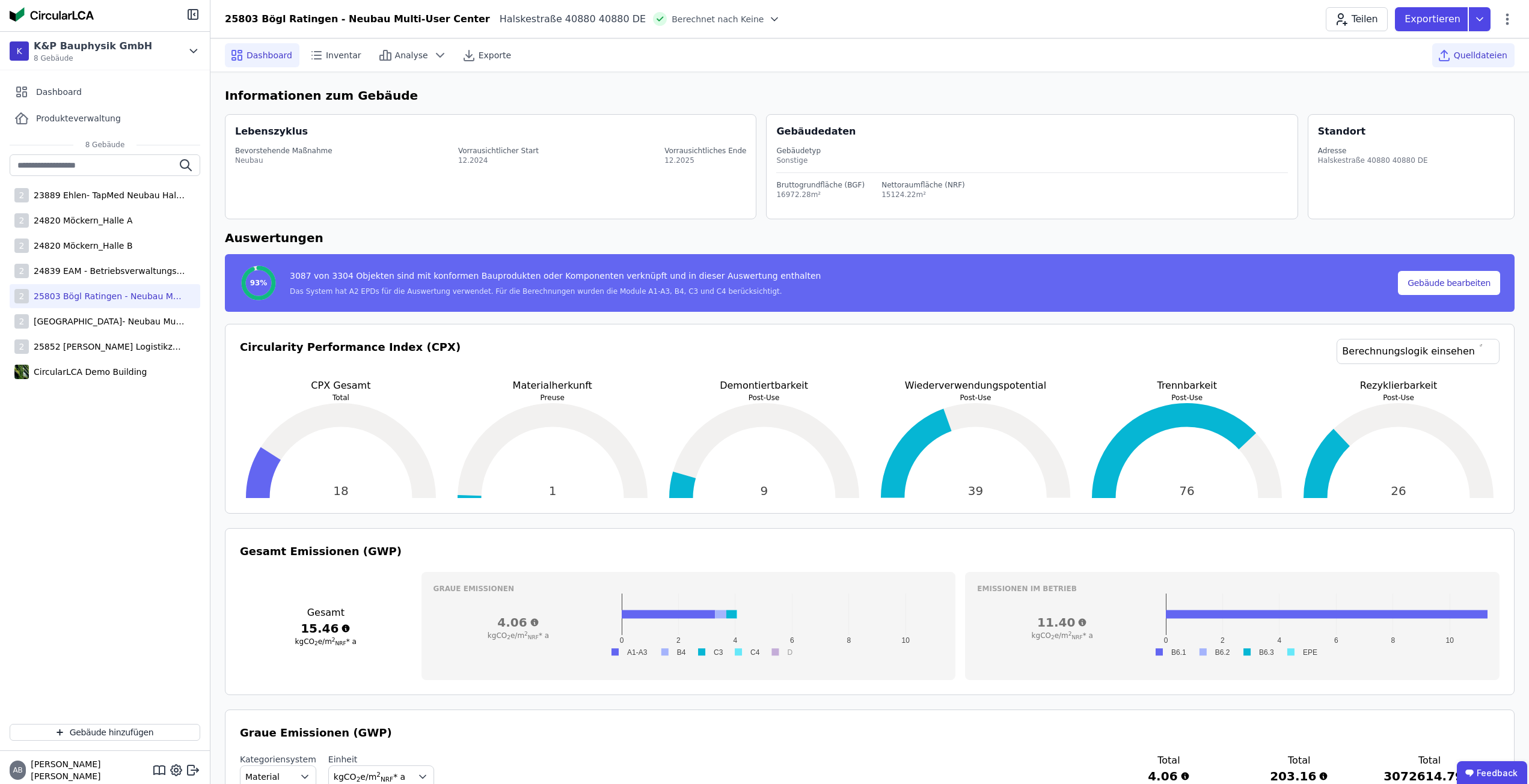
click at [1489, 57] on span "Quelldateien" at bounding box center [1480, 55] width 53 height 12
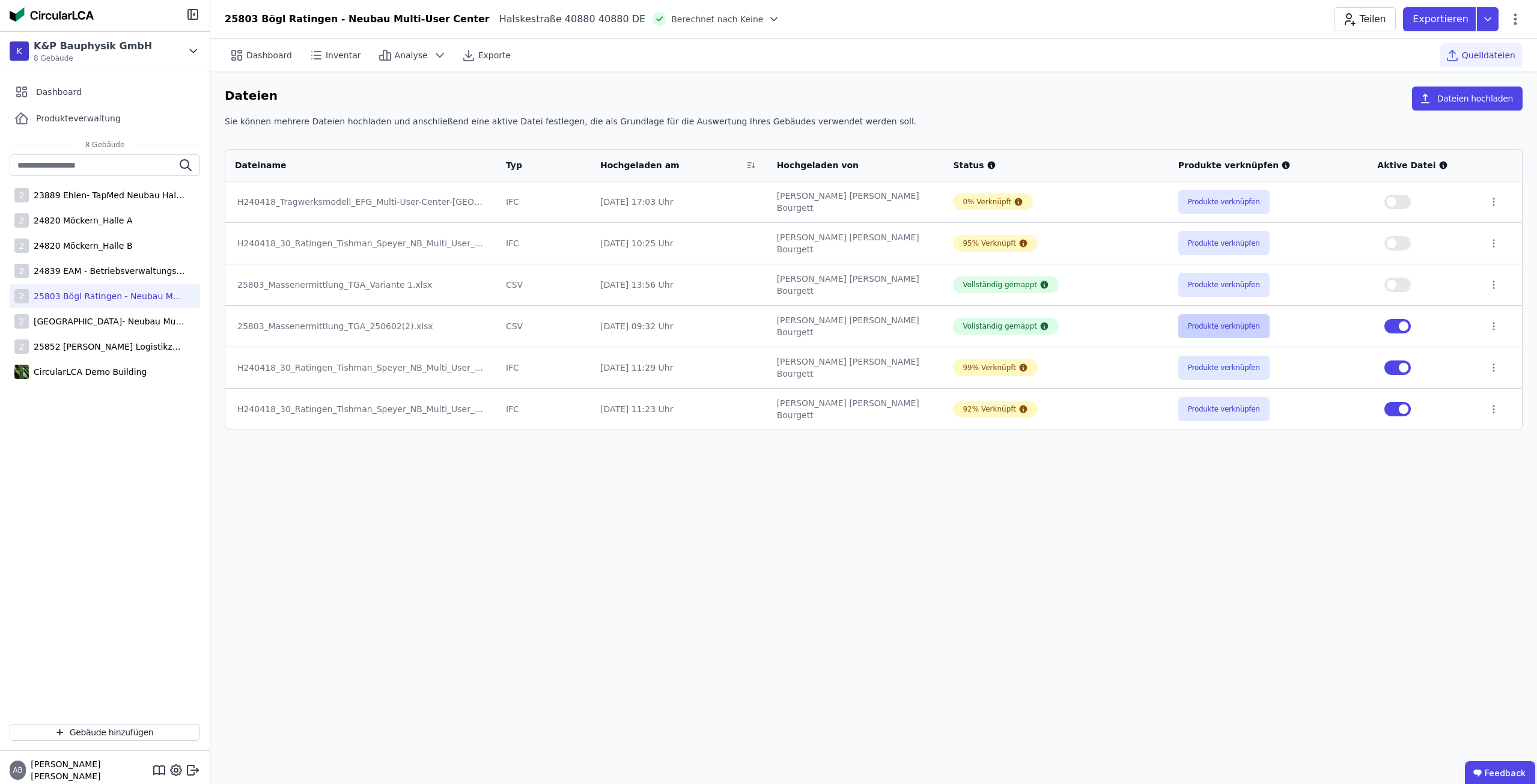
click at [1221, 327] on button "Produkte verknüpfen" at bounding box center [1224, 326] width 92 height 24
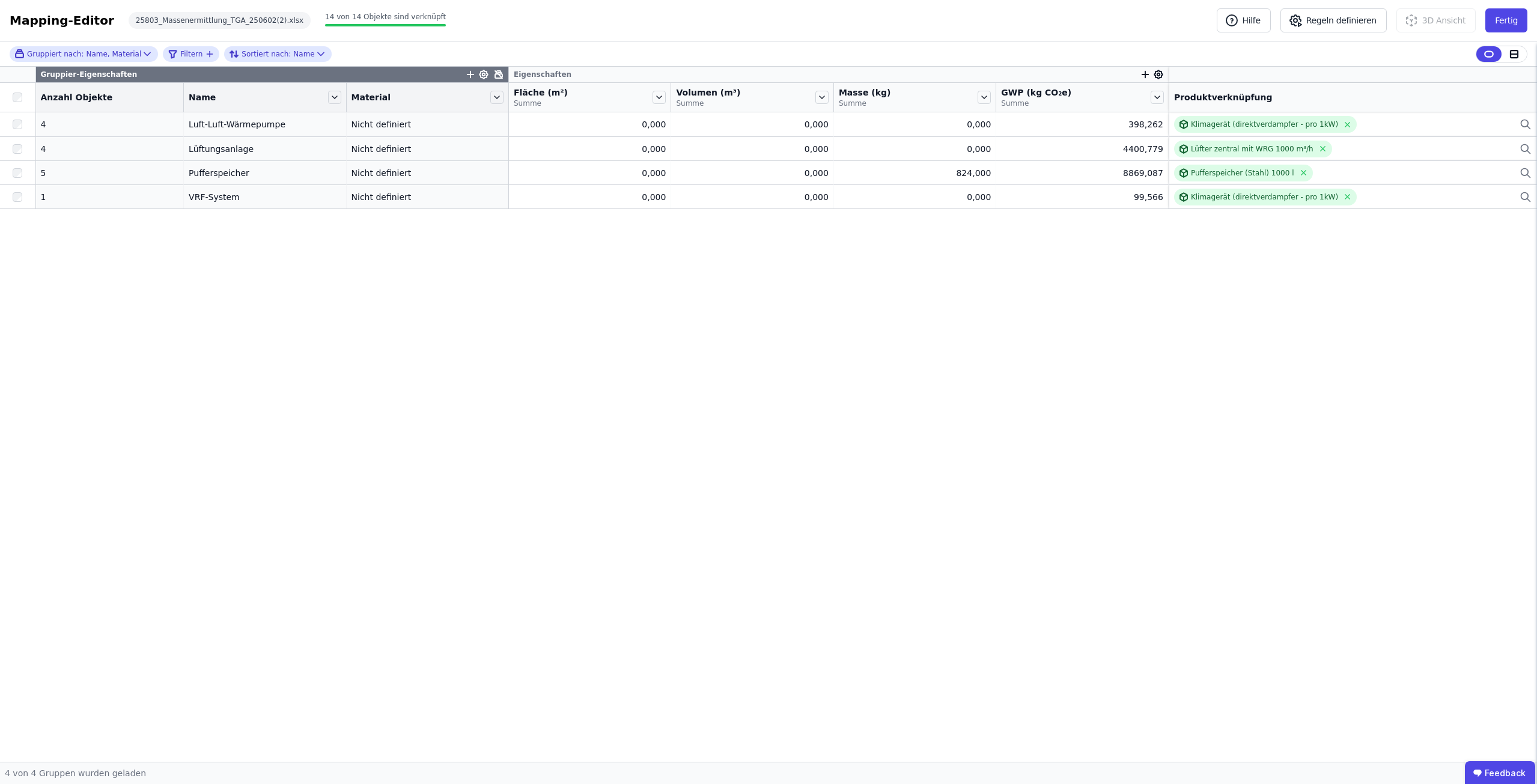
click at [743, 565] on div "Gruppier-Eigenschaften Eigenschaften Anzahl Objekte Name Material Fläche (m²) S…" at bounding box center [768, 414] width 1537 height 695
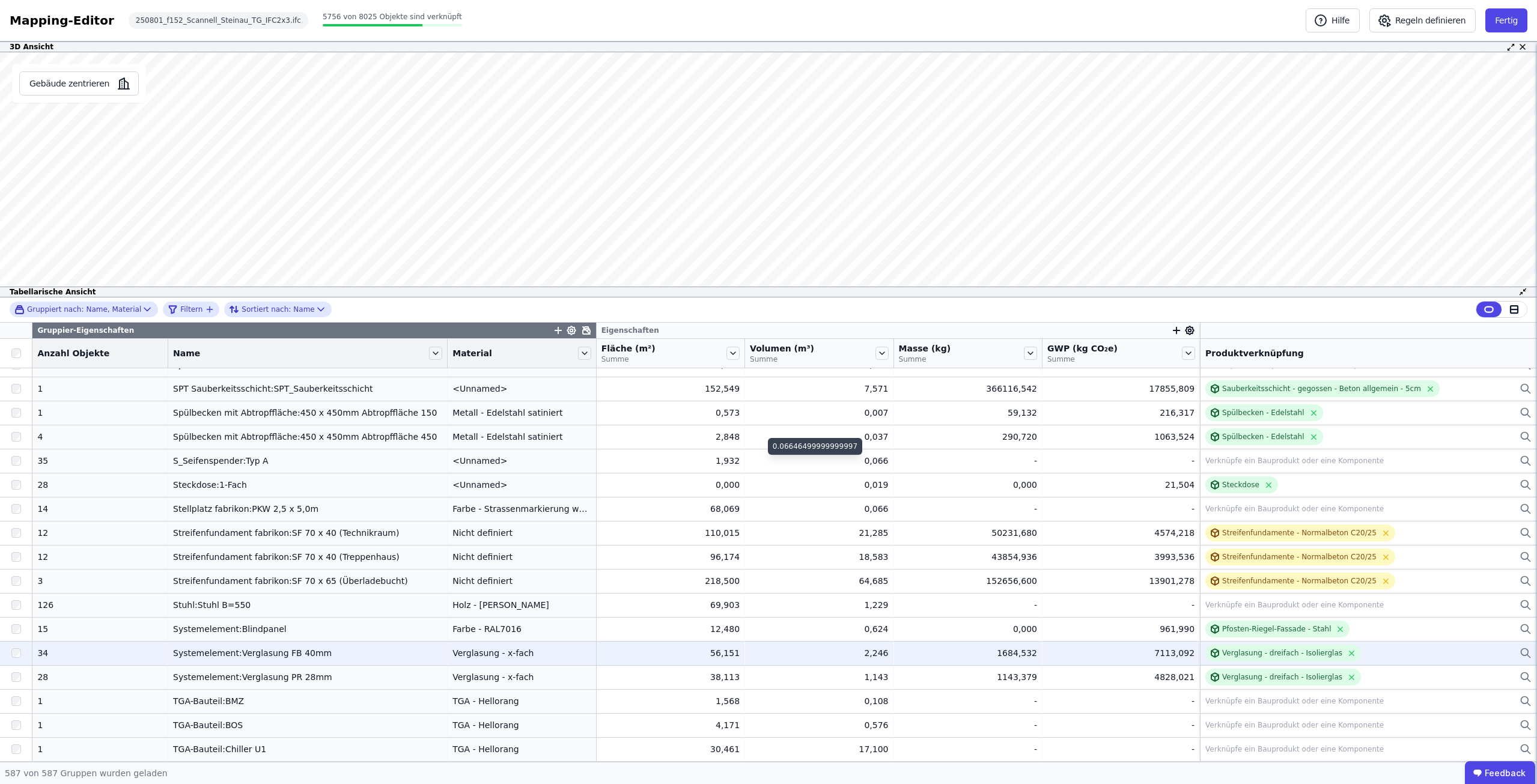
scroll to position [9928, 0]
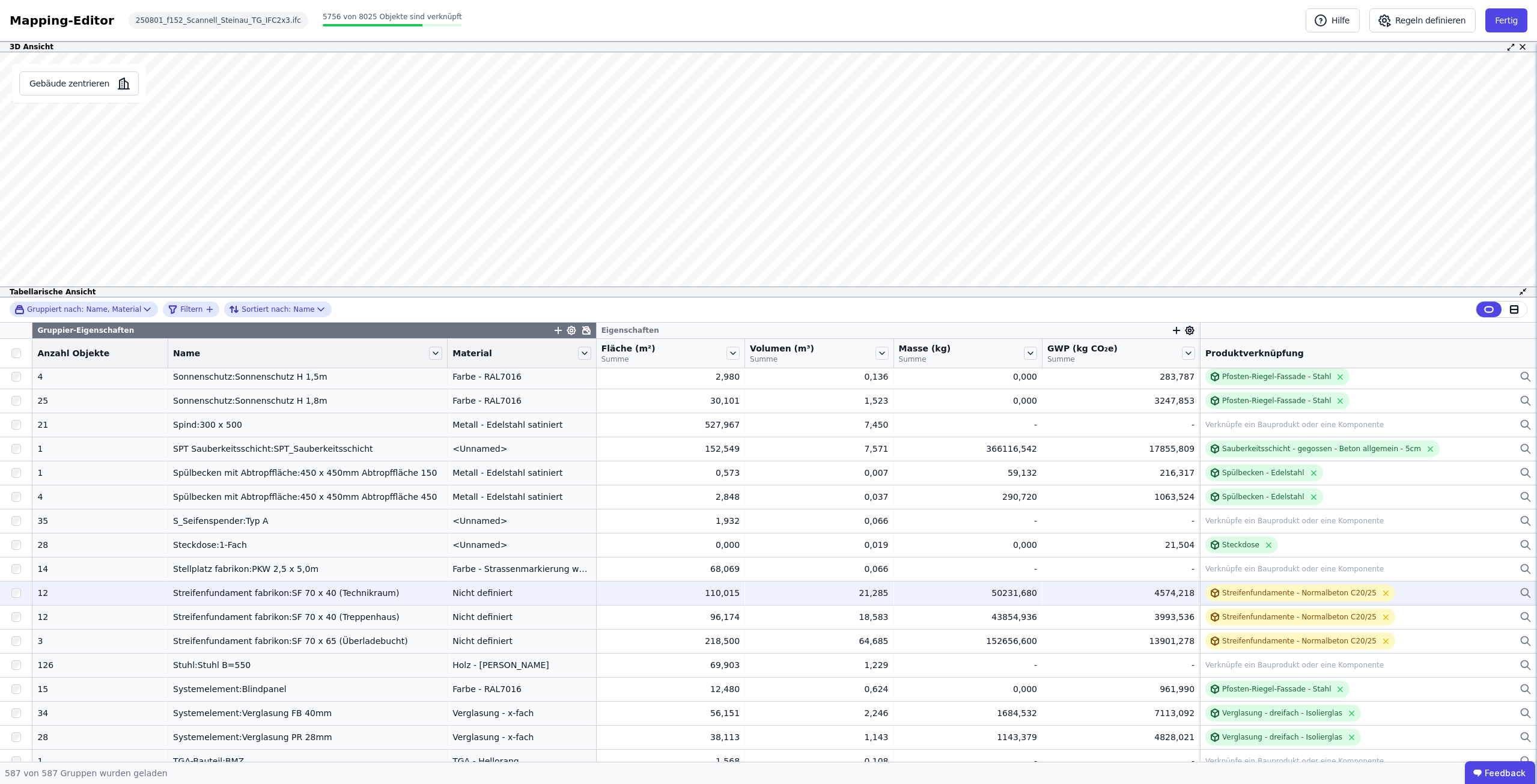
click at [14, 587] on div at bounding box center [16, 593] width 32 height 22
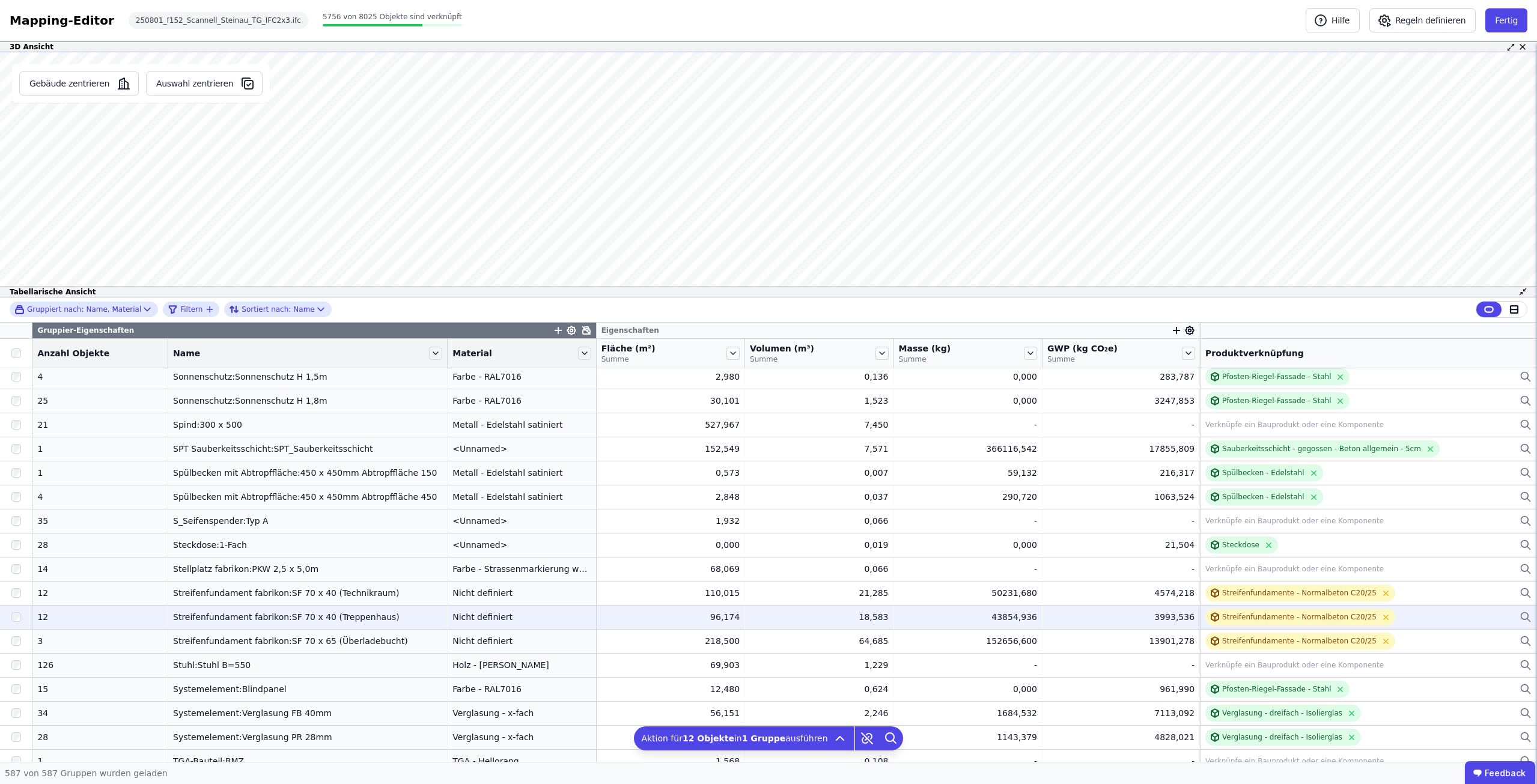
click at [9, 615] on div at bounding box center [16, 617] width 32 height 22
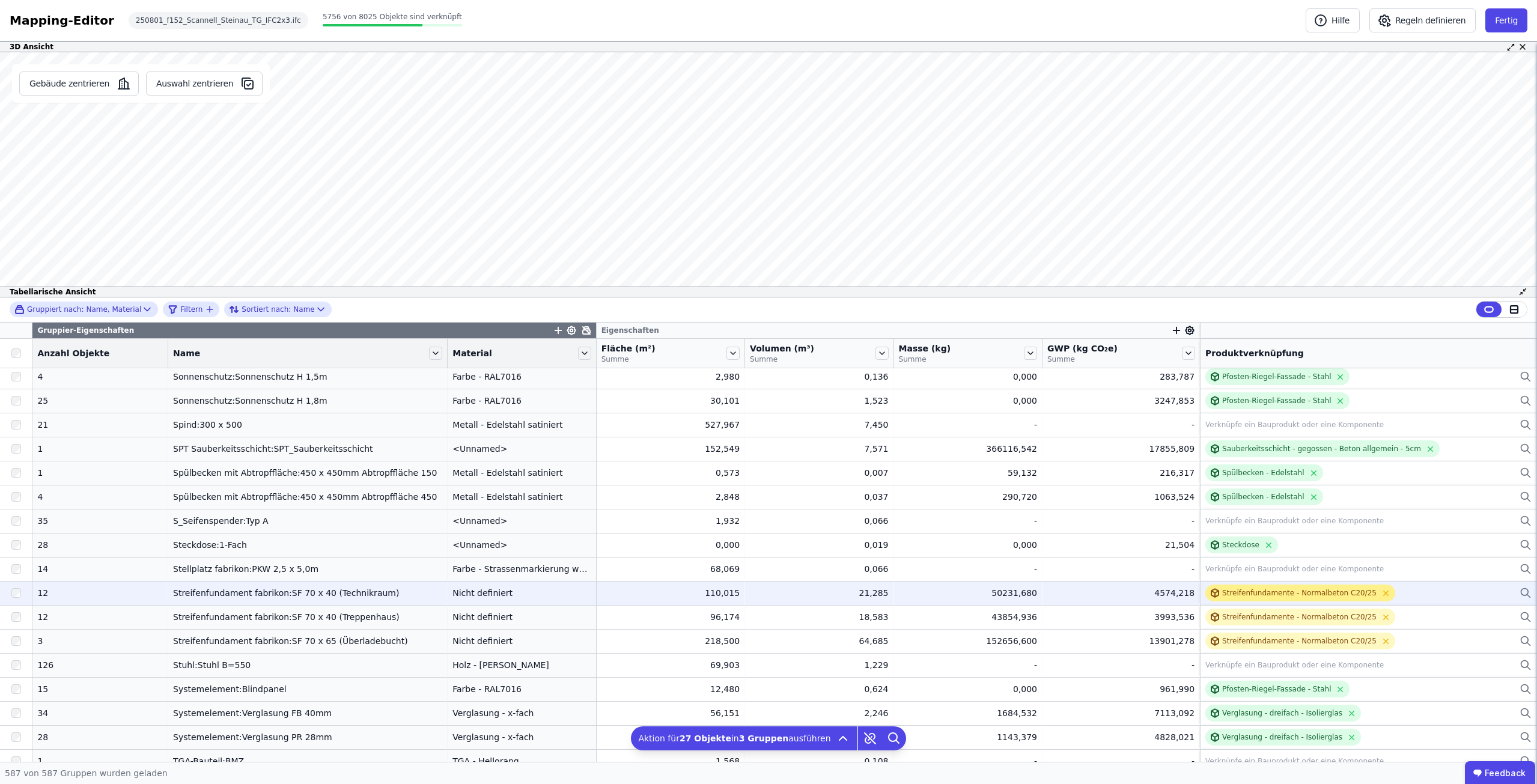
click at [1241, 594] on div "Streifenfundamente - Normalbeton C20/25" at bounding box center [1299, 593] width 154 height 9
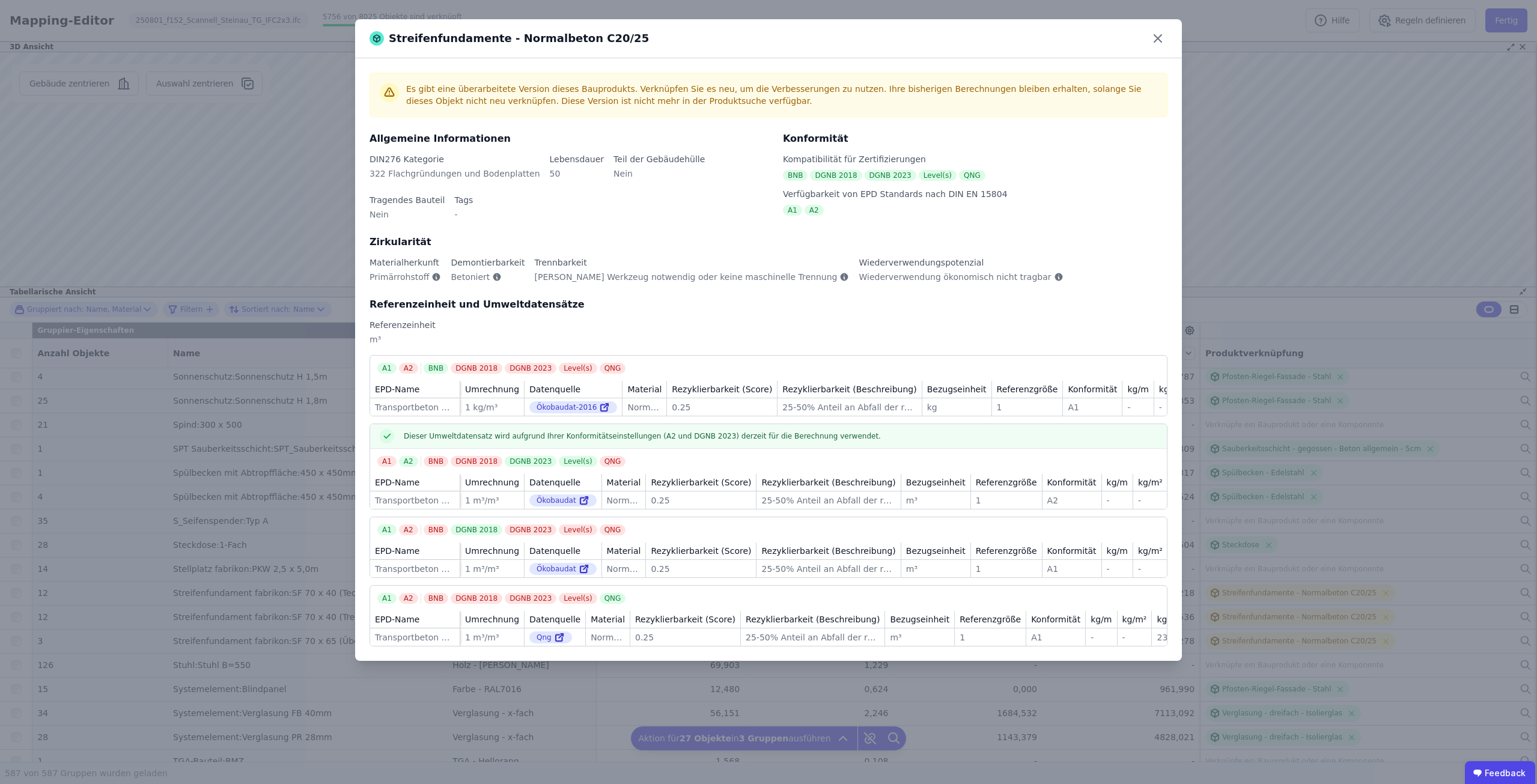
click at [1157, 38] on icon at bounding box center [1158, 38] width 7 height 7
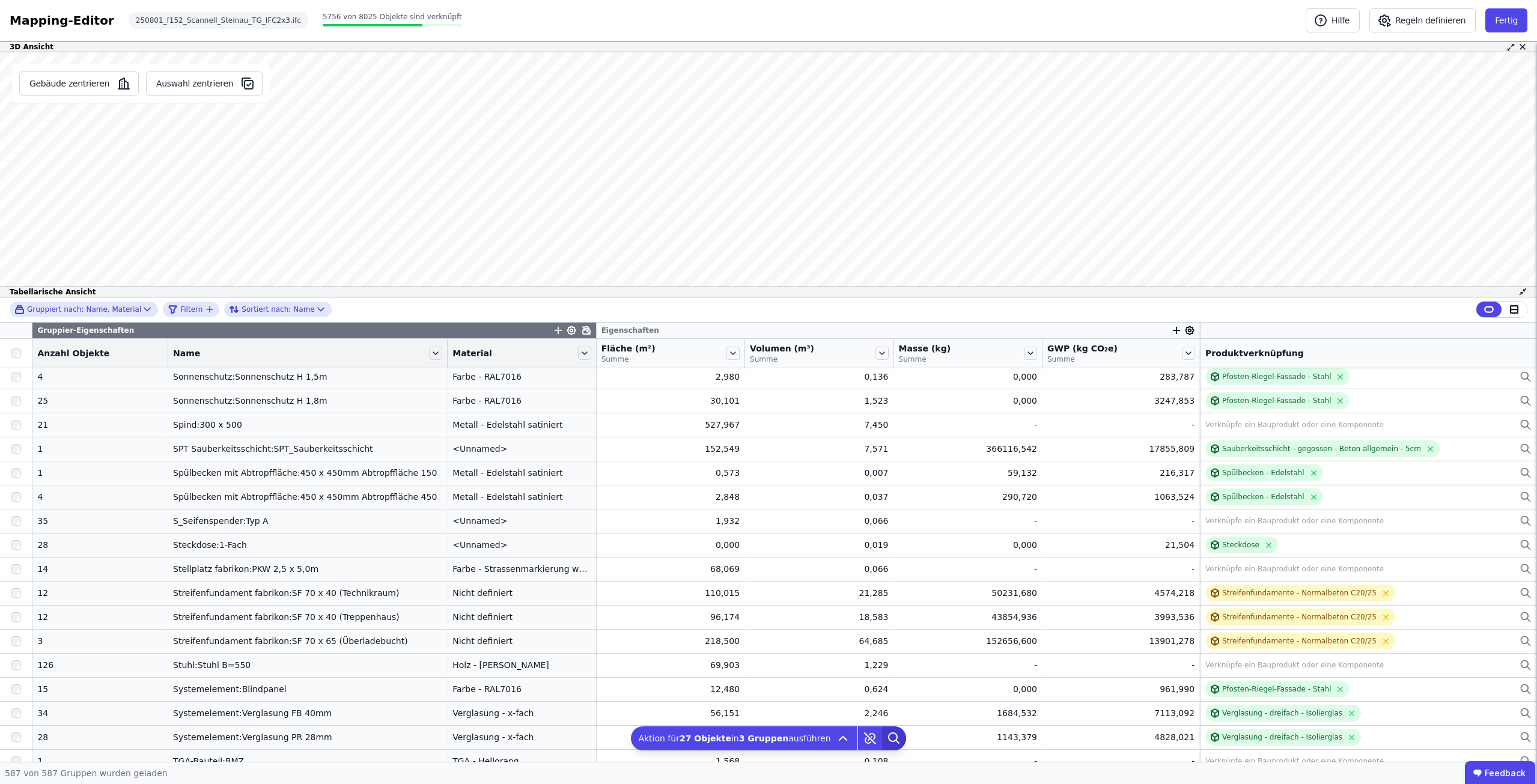
click at [892, 739] on icon at bounding box center [894, 738] width 24 height 24
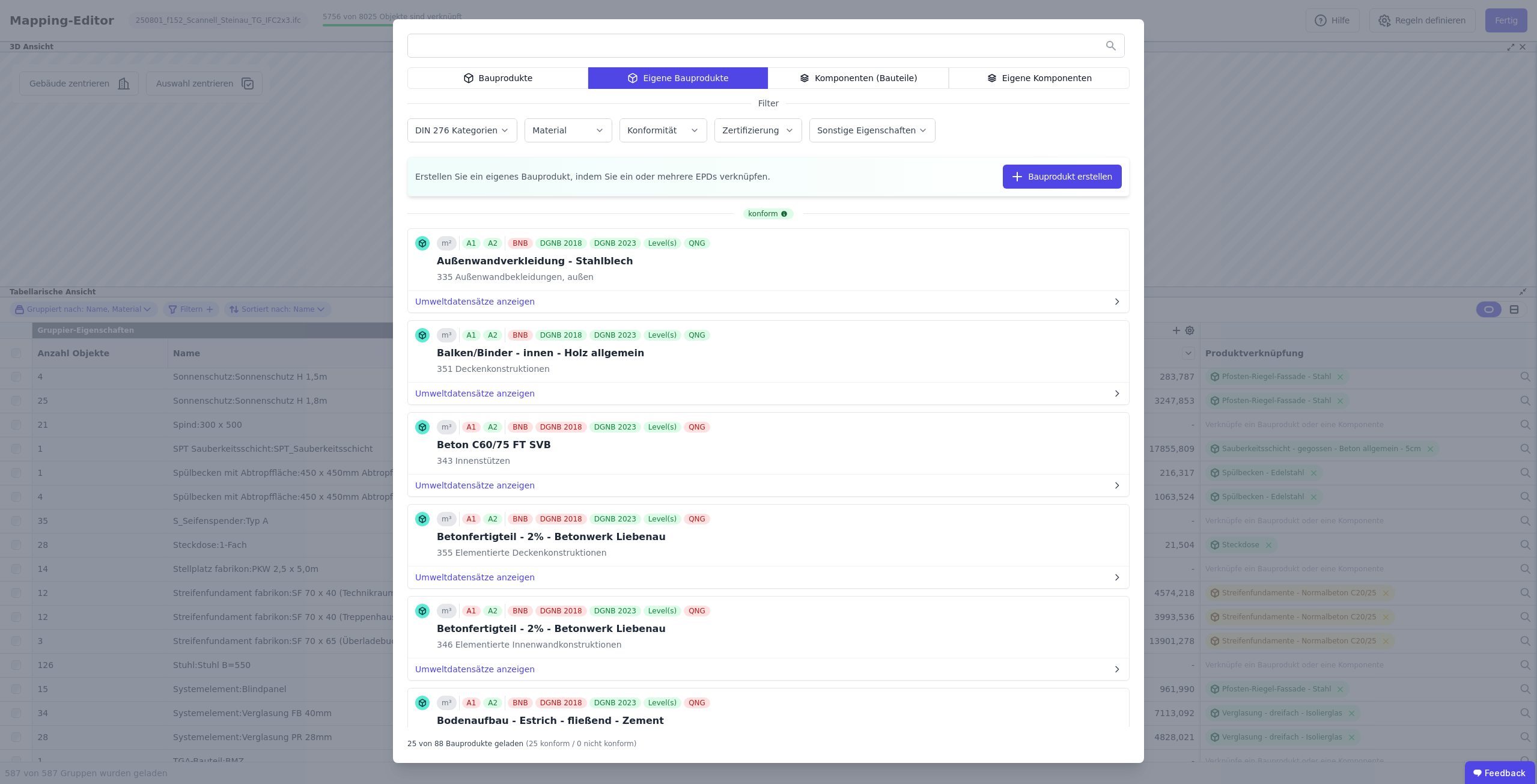
click at [596, 47] on input "text" at bounding box center [766, 45] width 716 height 22
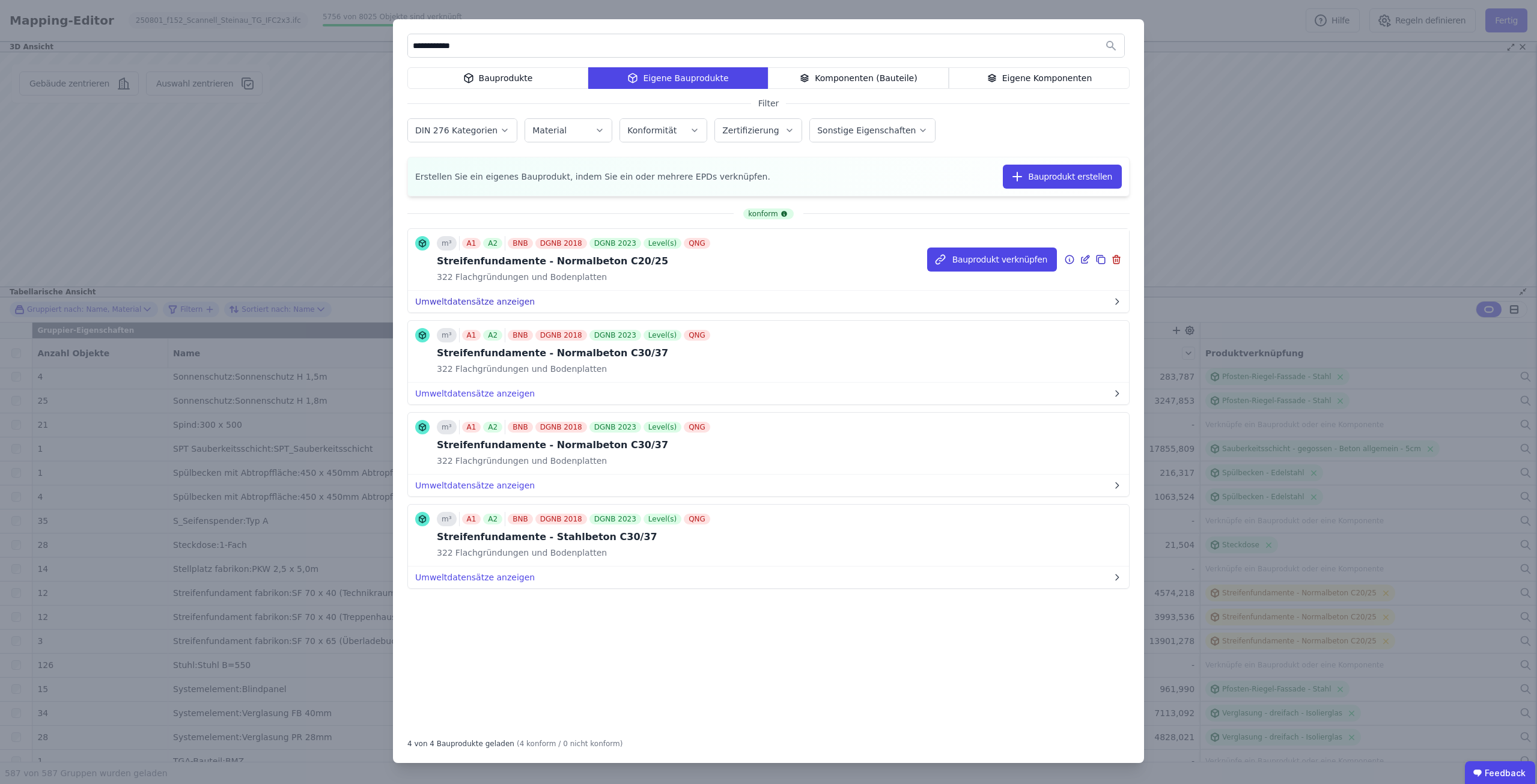
type input "**********"
click at [501, 305] on button "Umweltdatensätze anzeigen" at bounding box center [768, 302] width 721 height 22
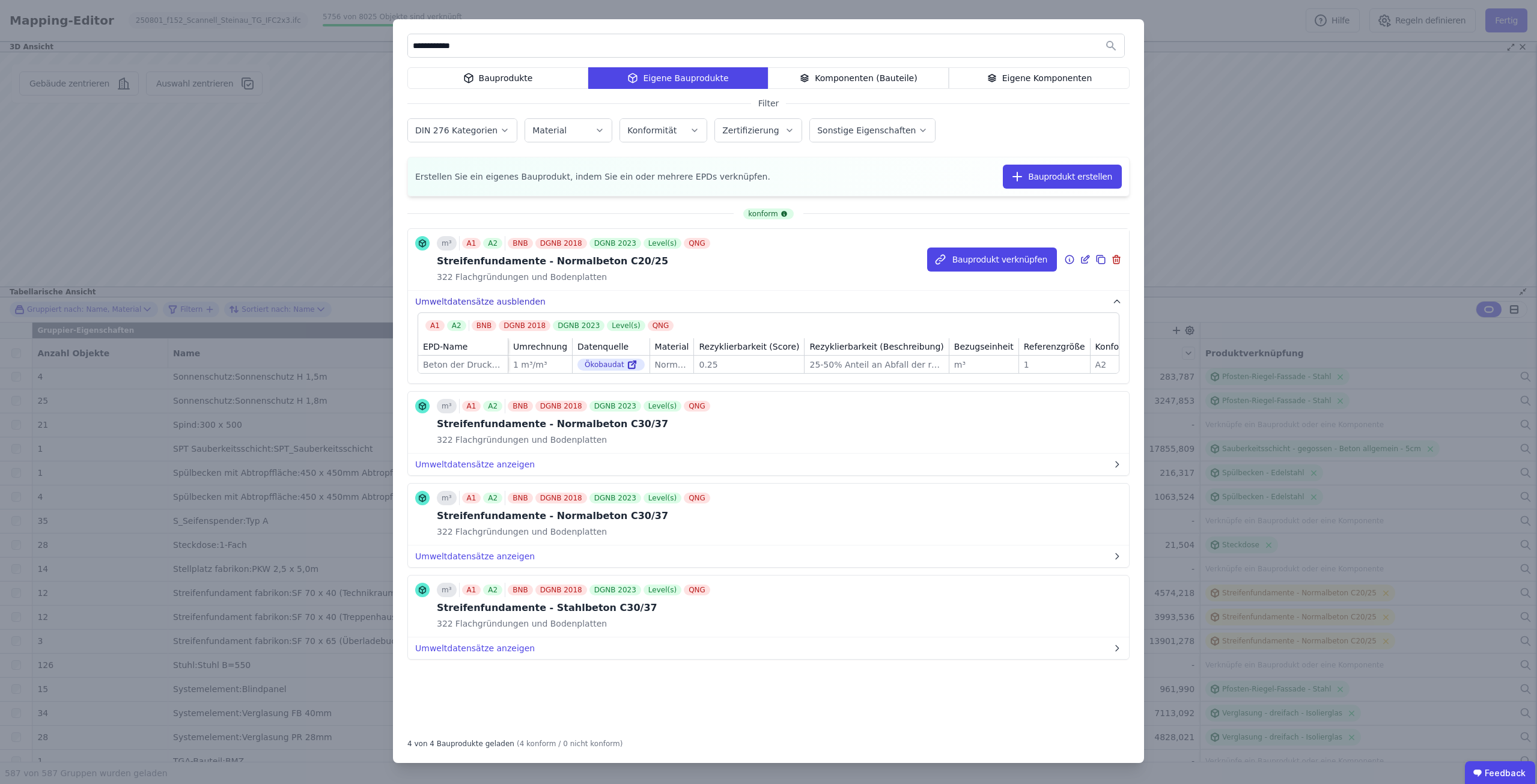
click at [501, 301] on button "Umweltdatensätze ausblenden" at bounding box center [768, 302] width 721 height 22
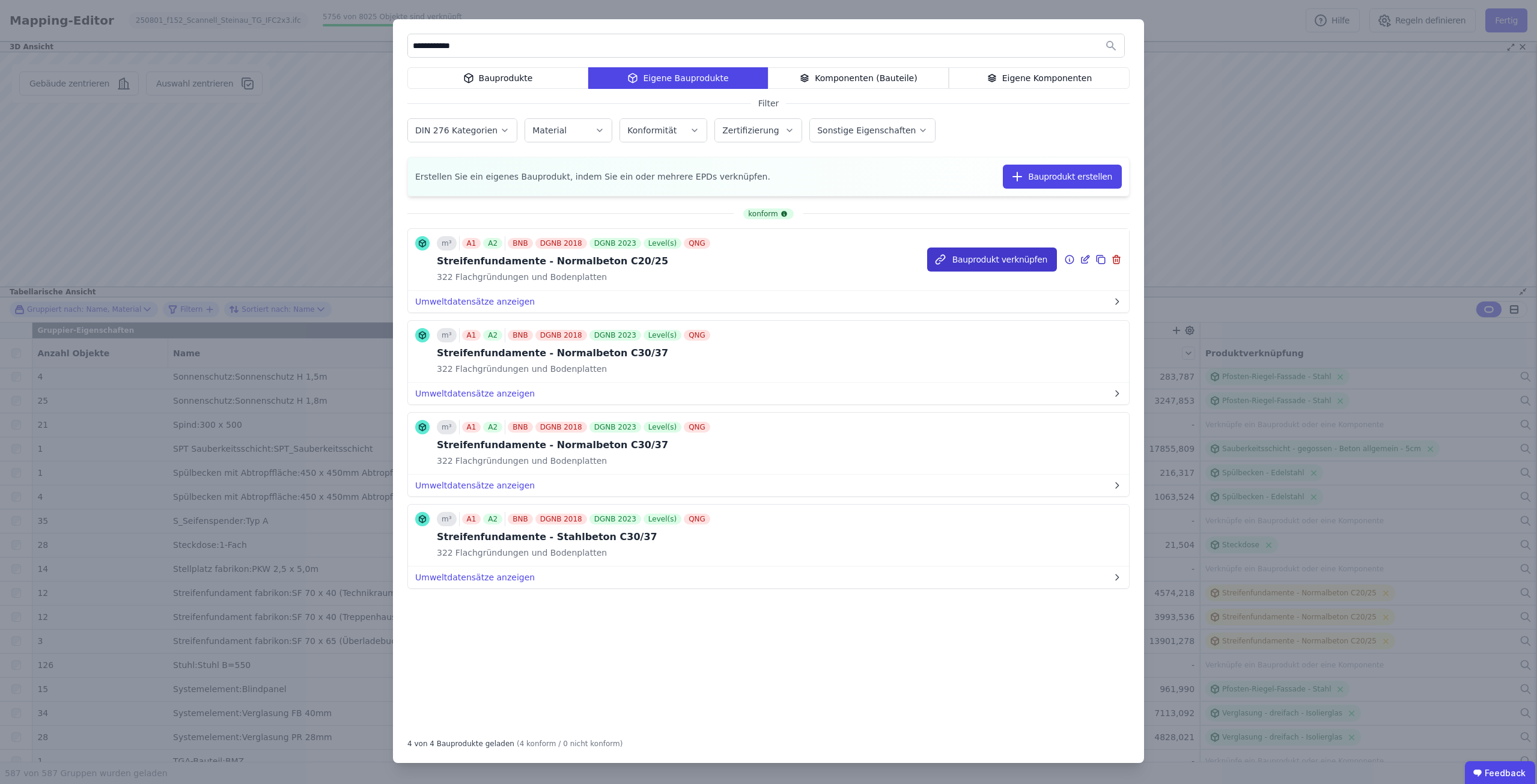
click at [985, 258] on button "Bauprodukt verknüpfen" at bounding box center [993, 259] width 130 height 24
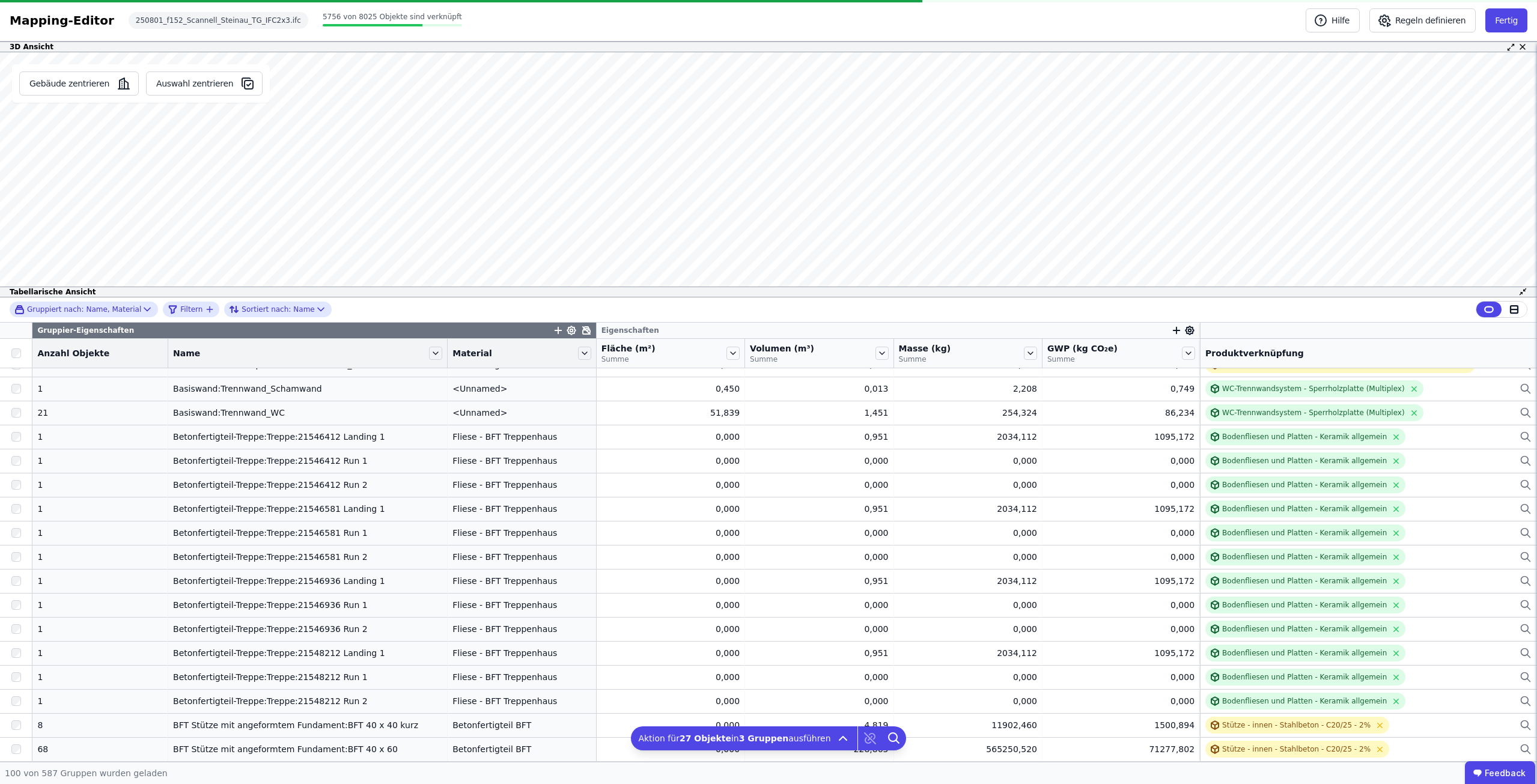
scroll to position [2011, 0]
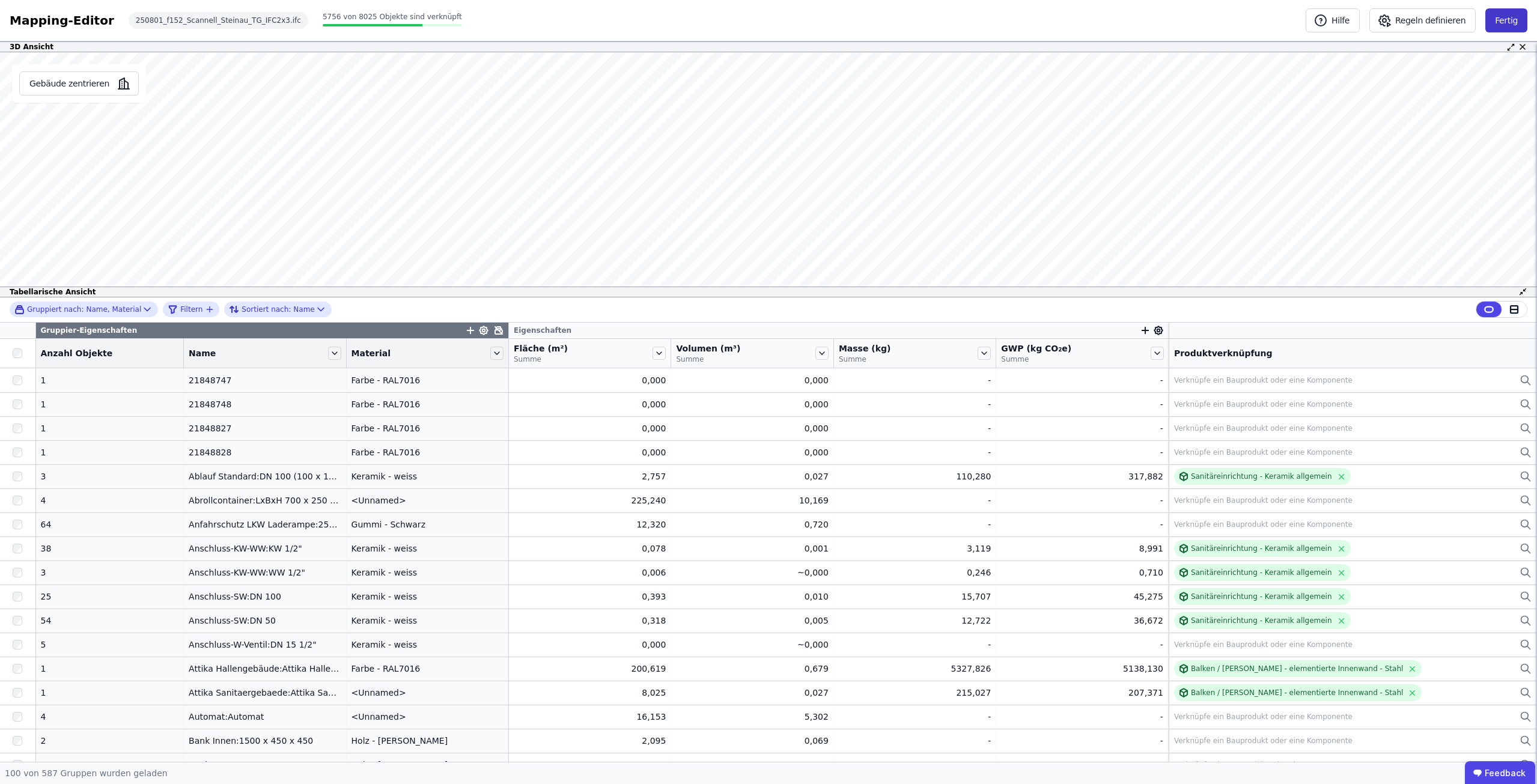
click at [1499, 24] on button "Fertig" at bounding box center [1506, 20] width 42 height 24
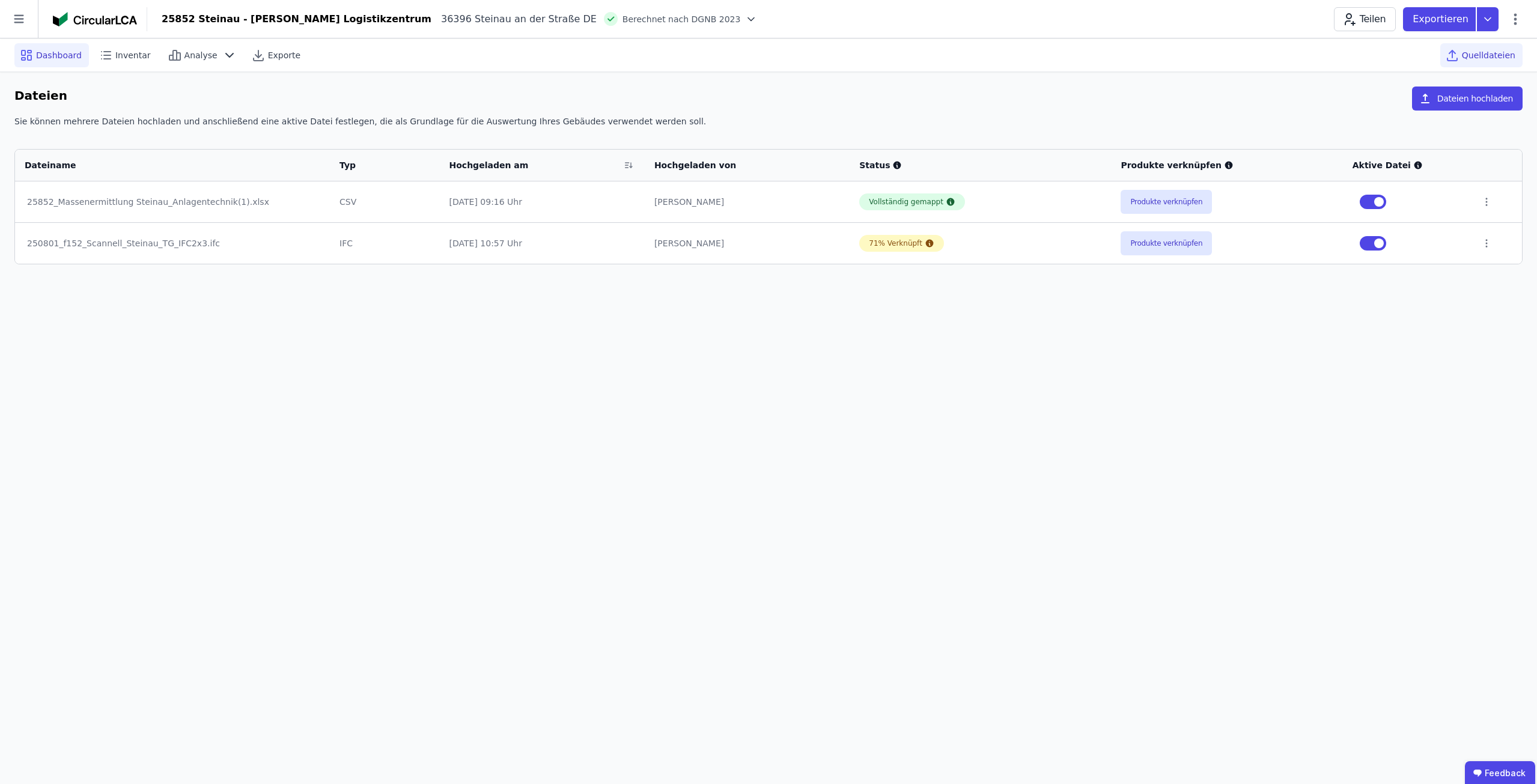
click at [38, 60] on span "Dashboard" at bounding box center [59, 55] width 45 height 12
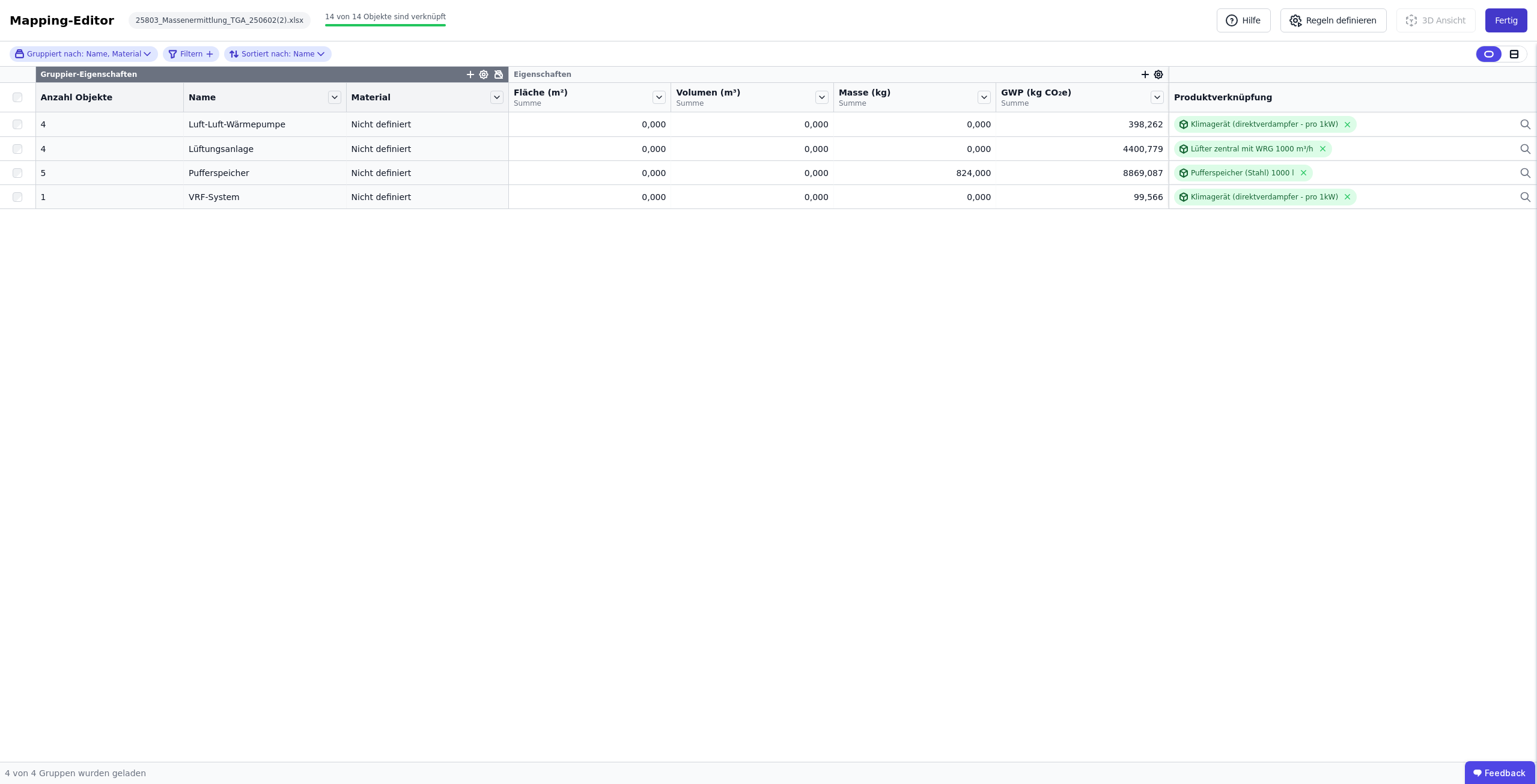
click at [1515, 13] on button "Fertig" at bounding box center [1506, 20] width 42 height 24
